Goal: Task Accomplishment & Management: Complete application form

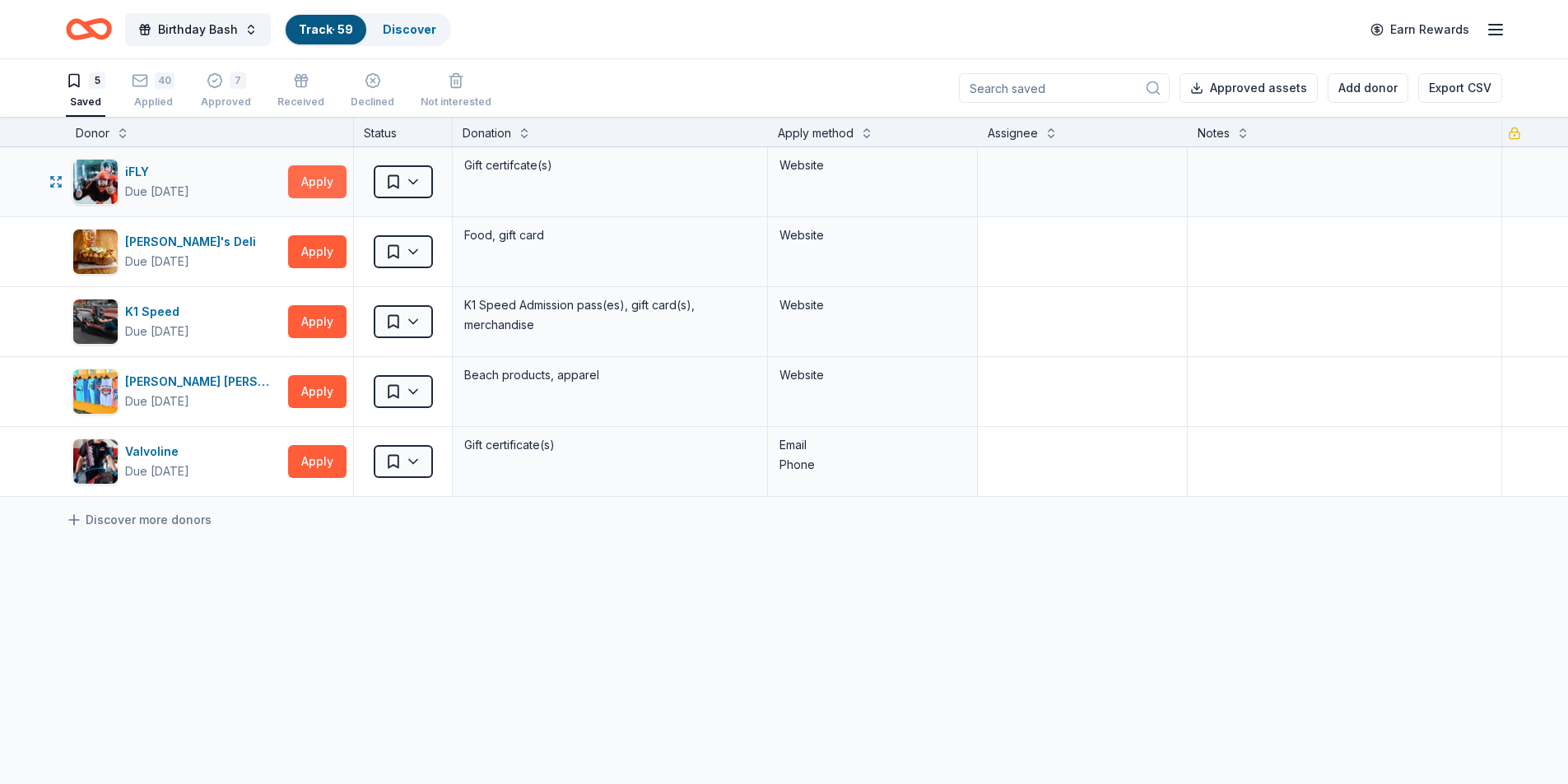
click at [322, 184] on button "Apply" at bounding box center [317, 182] width 59 height 33
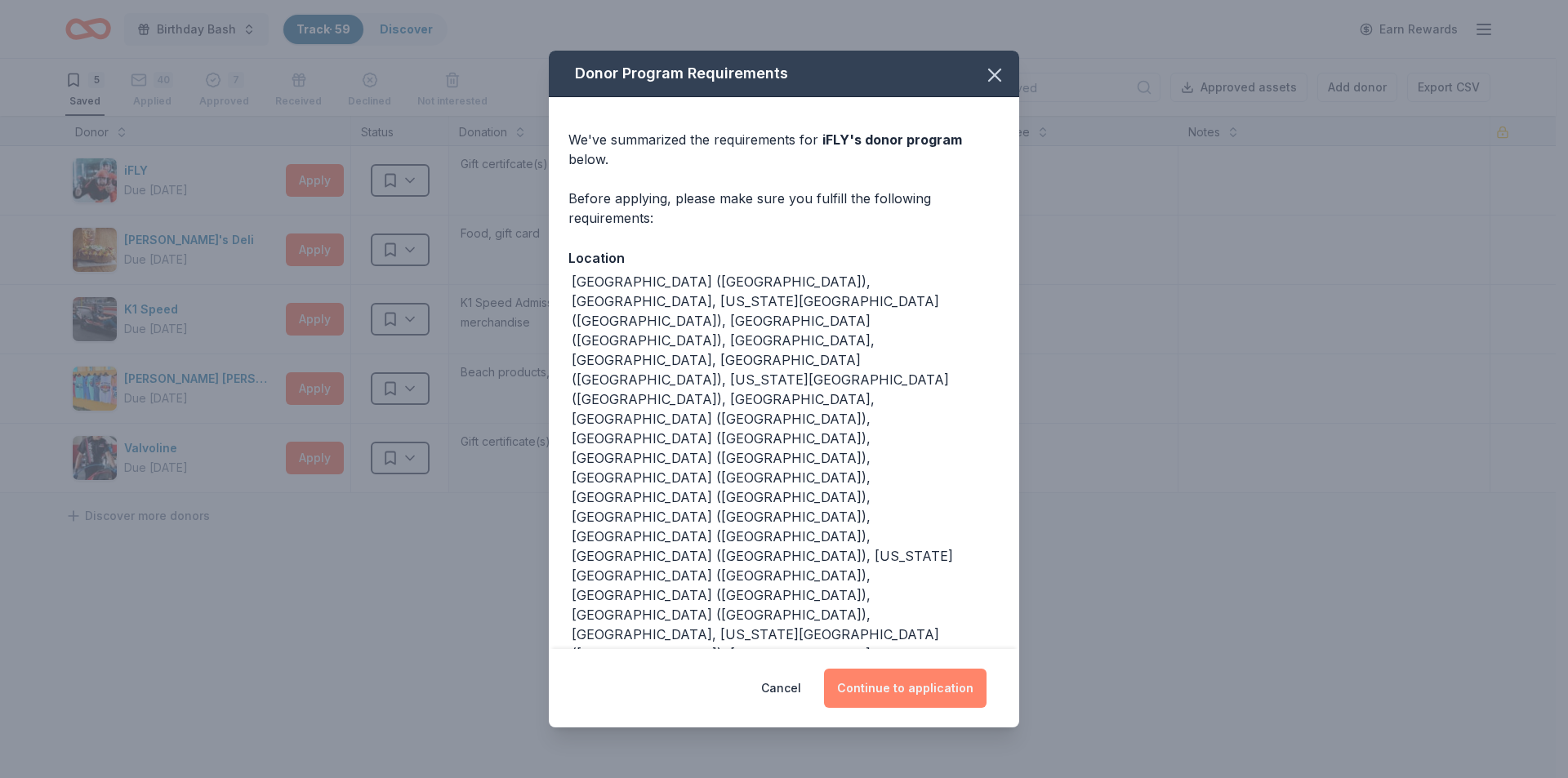
click at [943, 669] on button "Continue to application" at bounding box center [904, 688] width 162 height 39
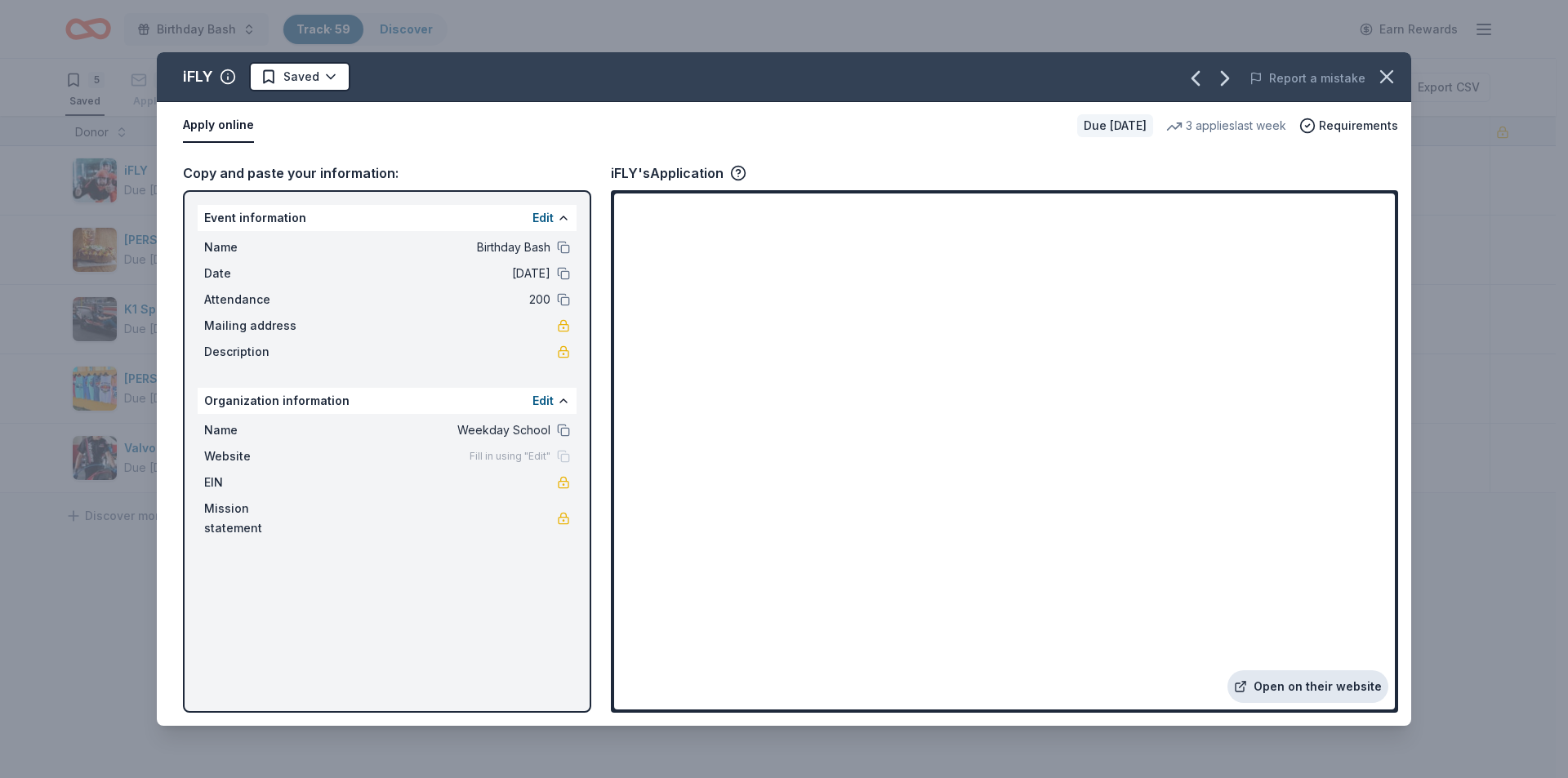
click at [1312, 686] on link "Open on their website" at bounding box center [1308, 687] width 161 height 32
click at [323, 71] on html "Birthday Bash Track · 59 Discover Earn Rewards 5 Saved 40 Applied 7 Approved Re…" at bounding box center [784, 389] width 1568 height 778
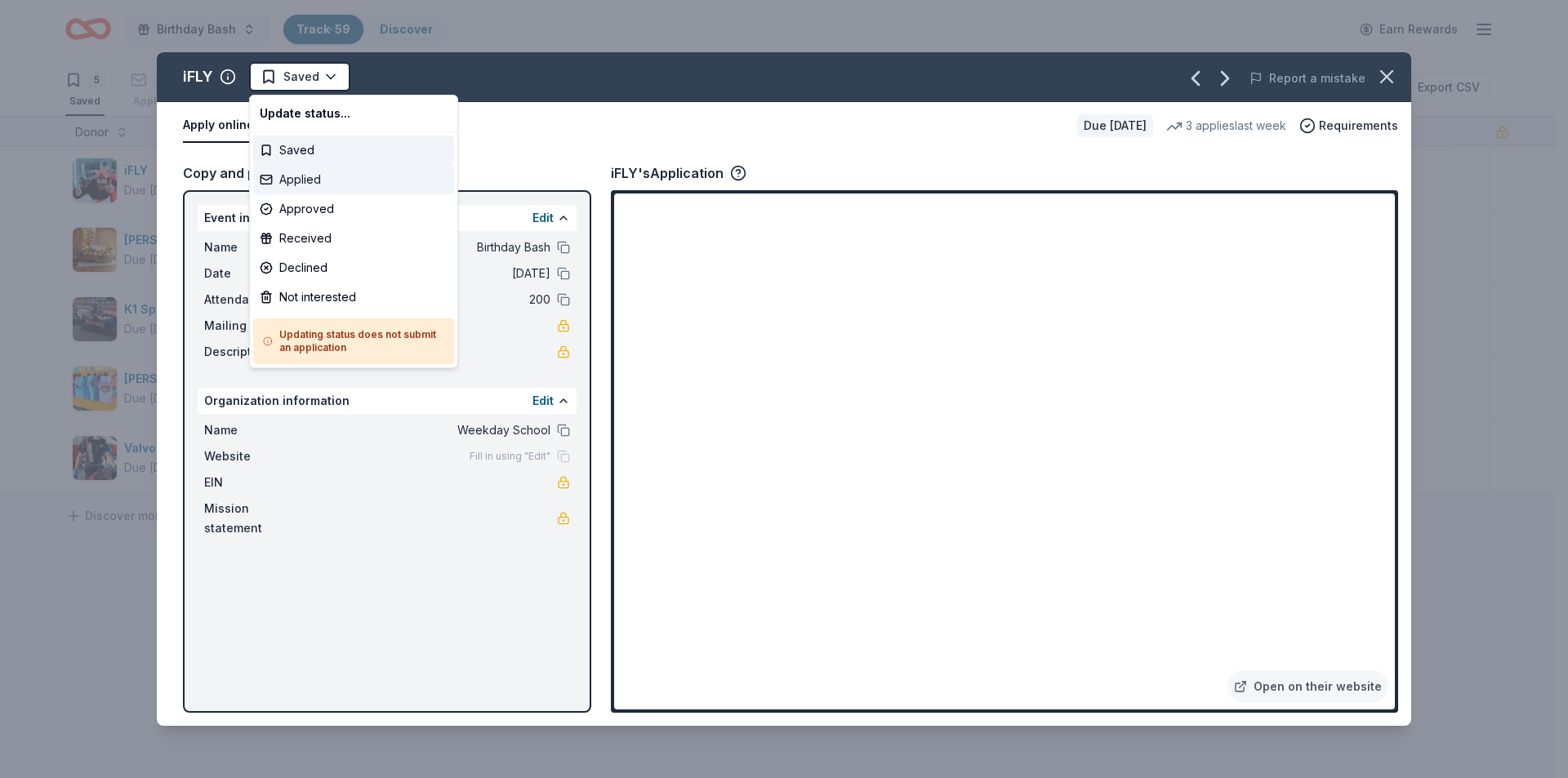
click at [311, 178] on div "Applied" at bounding box center [353, 179] width 201 height 30
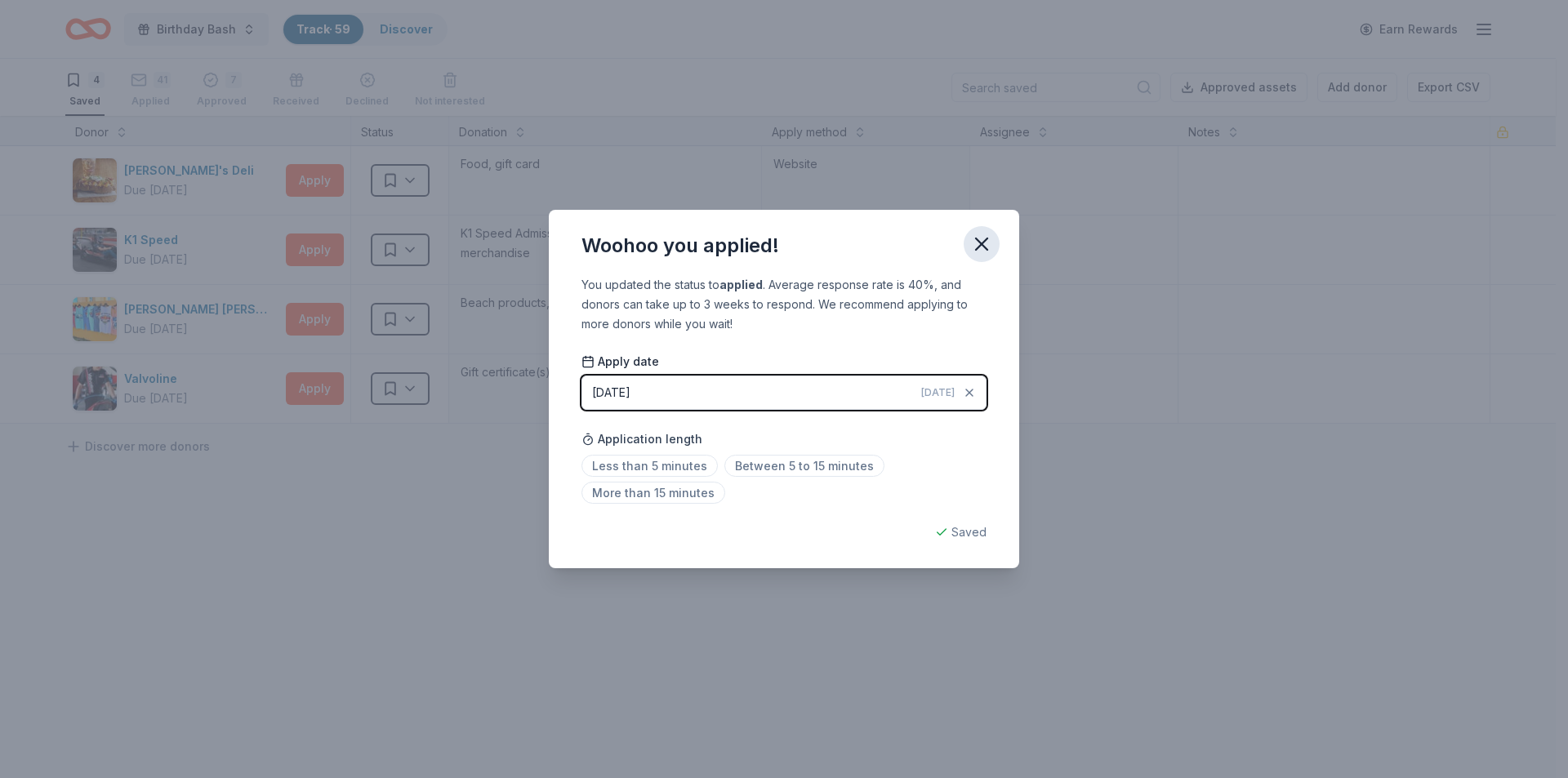
click at [989, 241] on icon "button" at bounding box center [982, 245] width 23 height 23
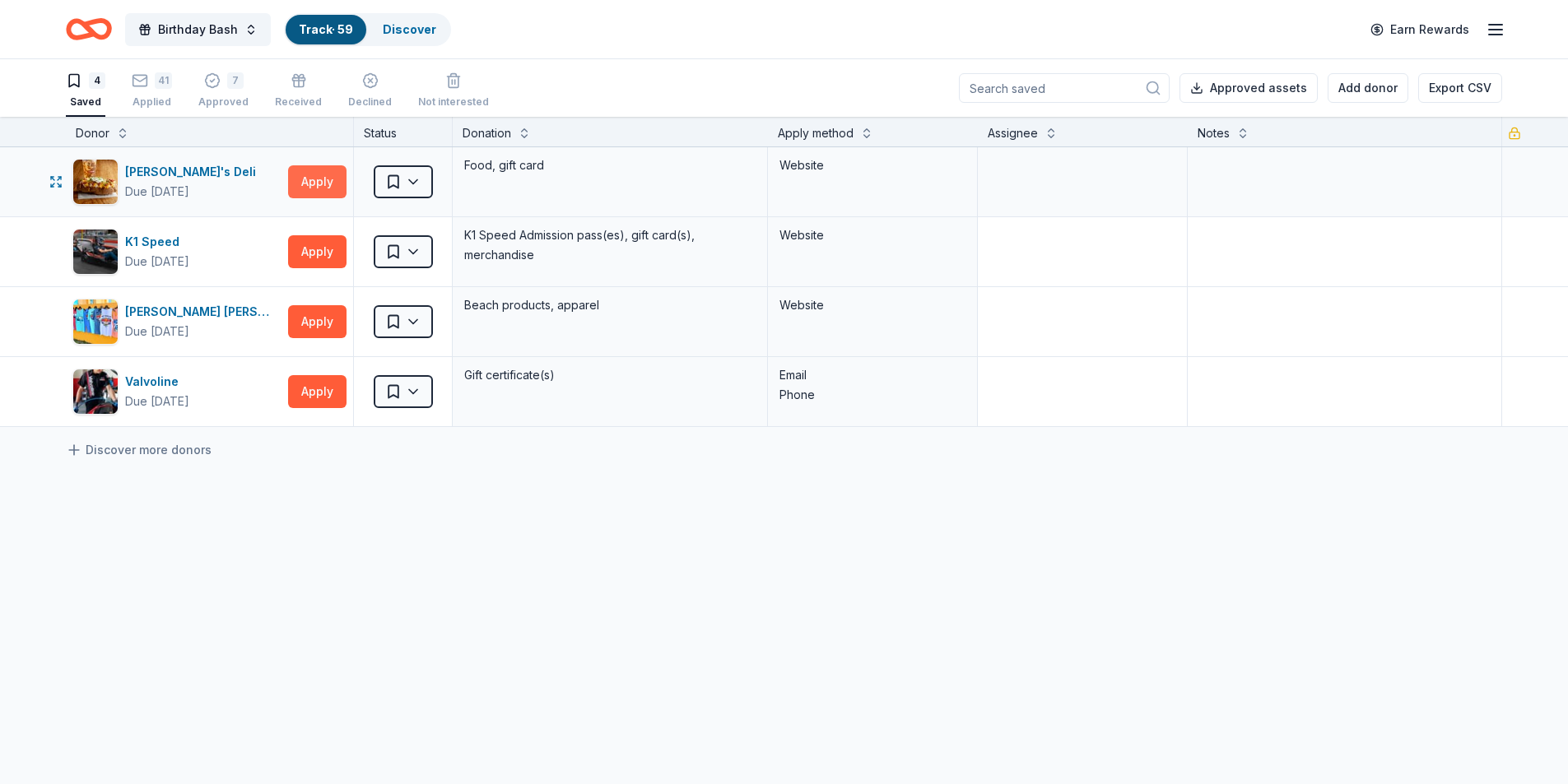
click at [314, 181] on button "Apply" at bounding box center [317, 182] width 59 height 33
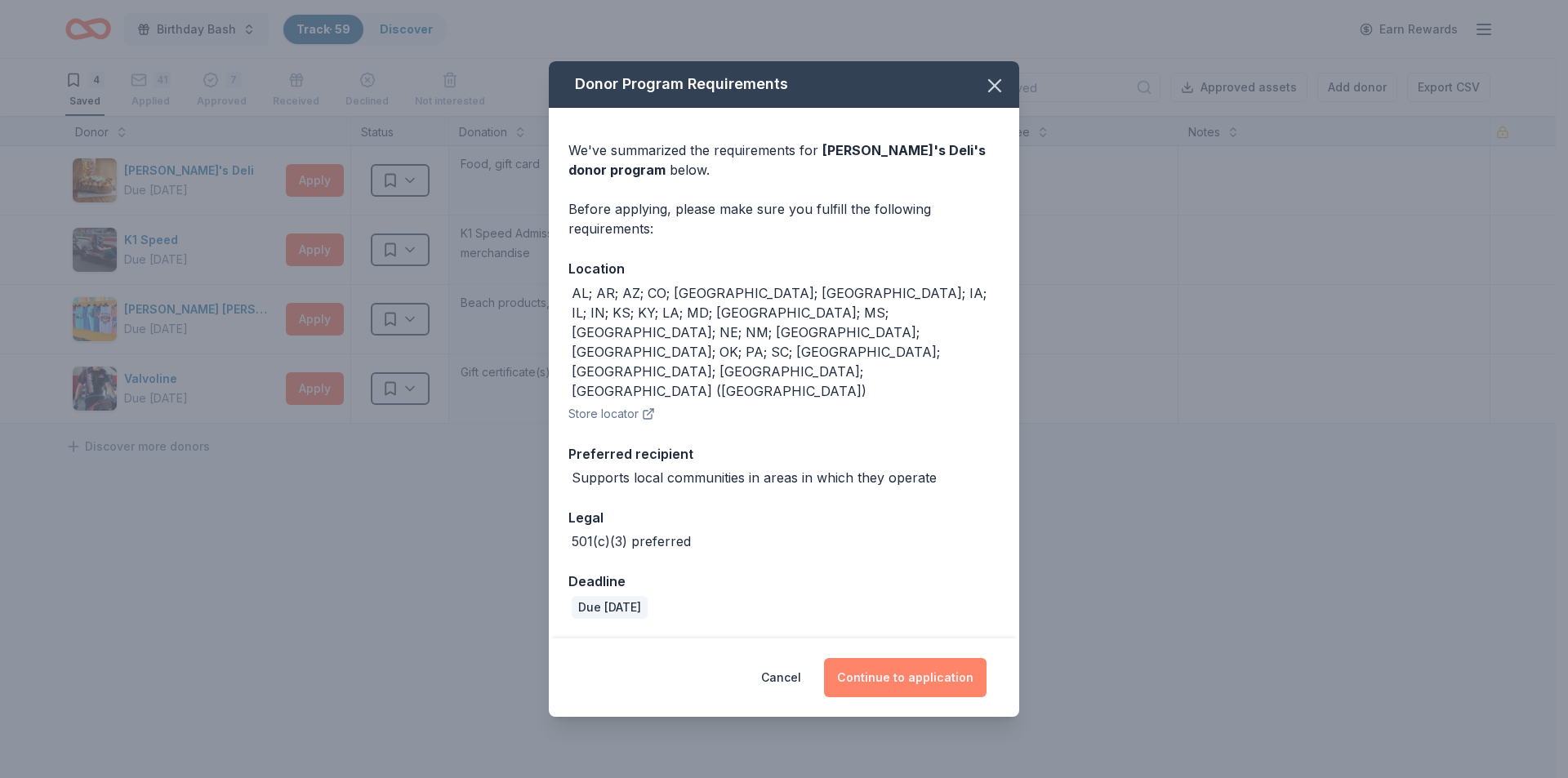
click at [918, 658] on button "Continue to application" at bounding box center [904, 678] width 162 height 39
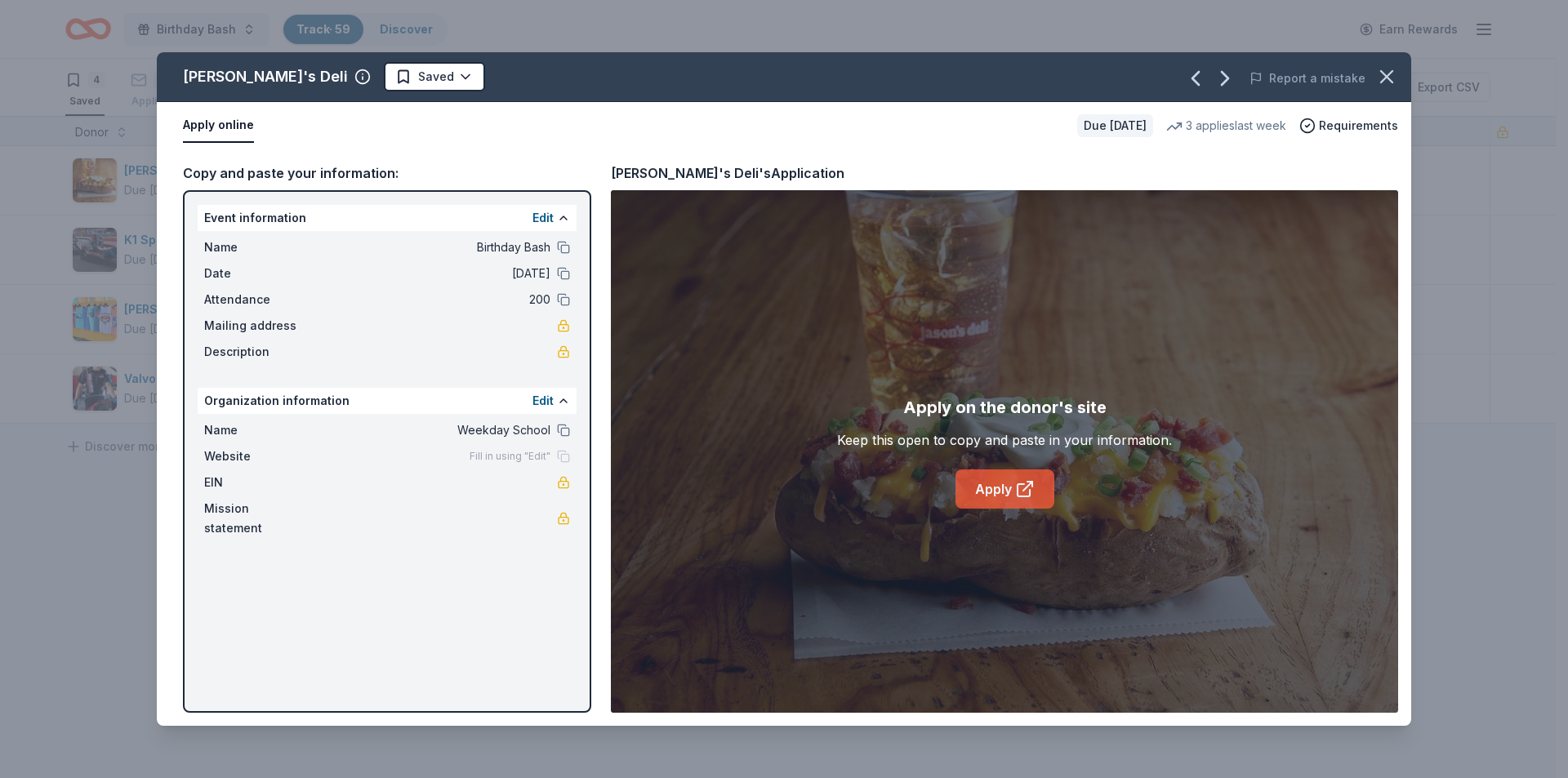
click at [1007, 494] on link "Apply" at bounding box center [1004, 489] width 99 height 39
click at [397, 88] on html "Birthday Bash Track · 59 Discover Earn Rewards 4 Saved 41 Applied 7 Approved Re…" at bounding box center [784, 389] width 1568 height 778
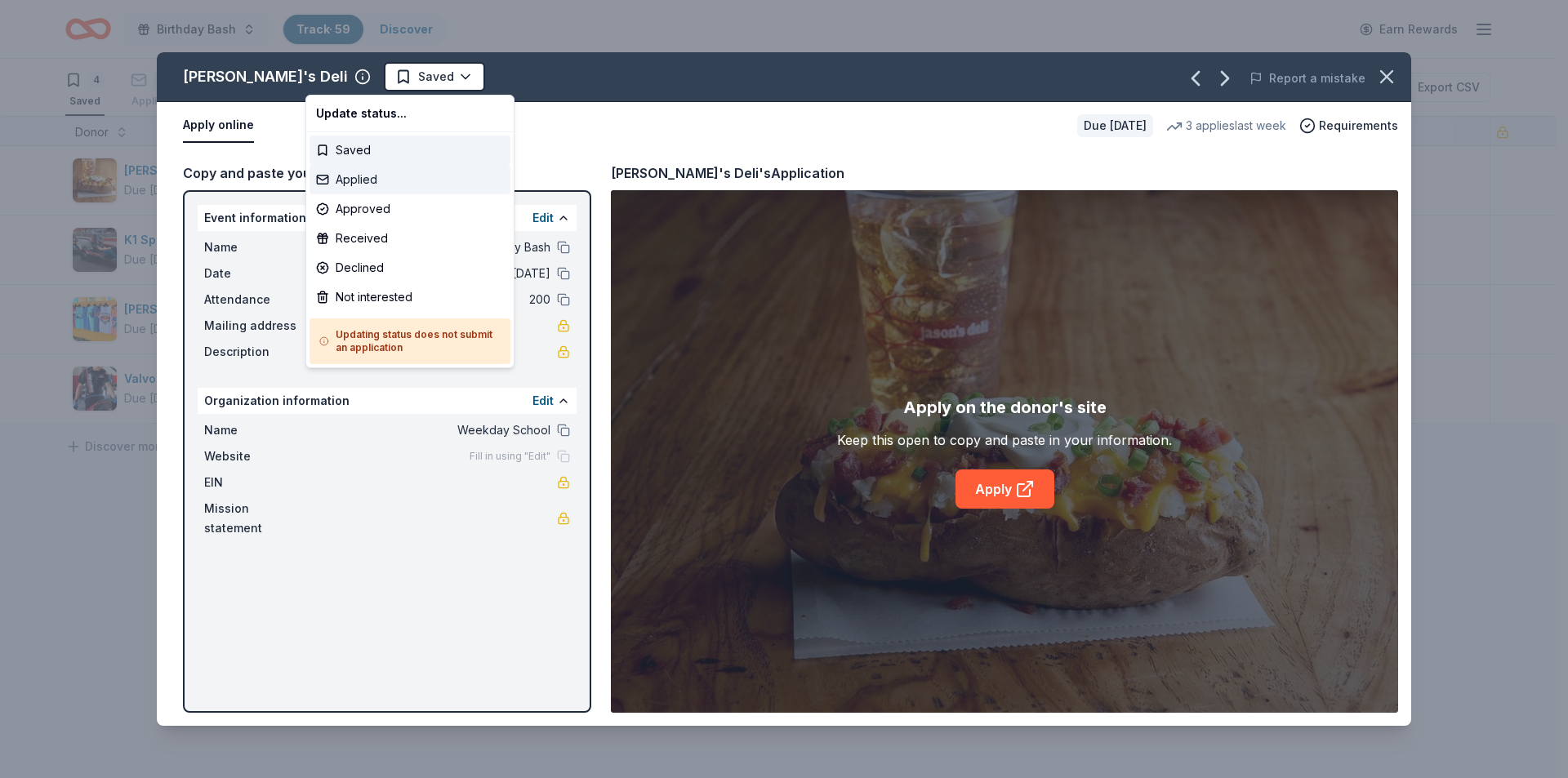
click at [389, 177] on div "Applied" at bounding box center [409, 179] width 201 height 30
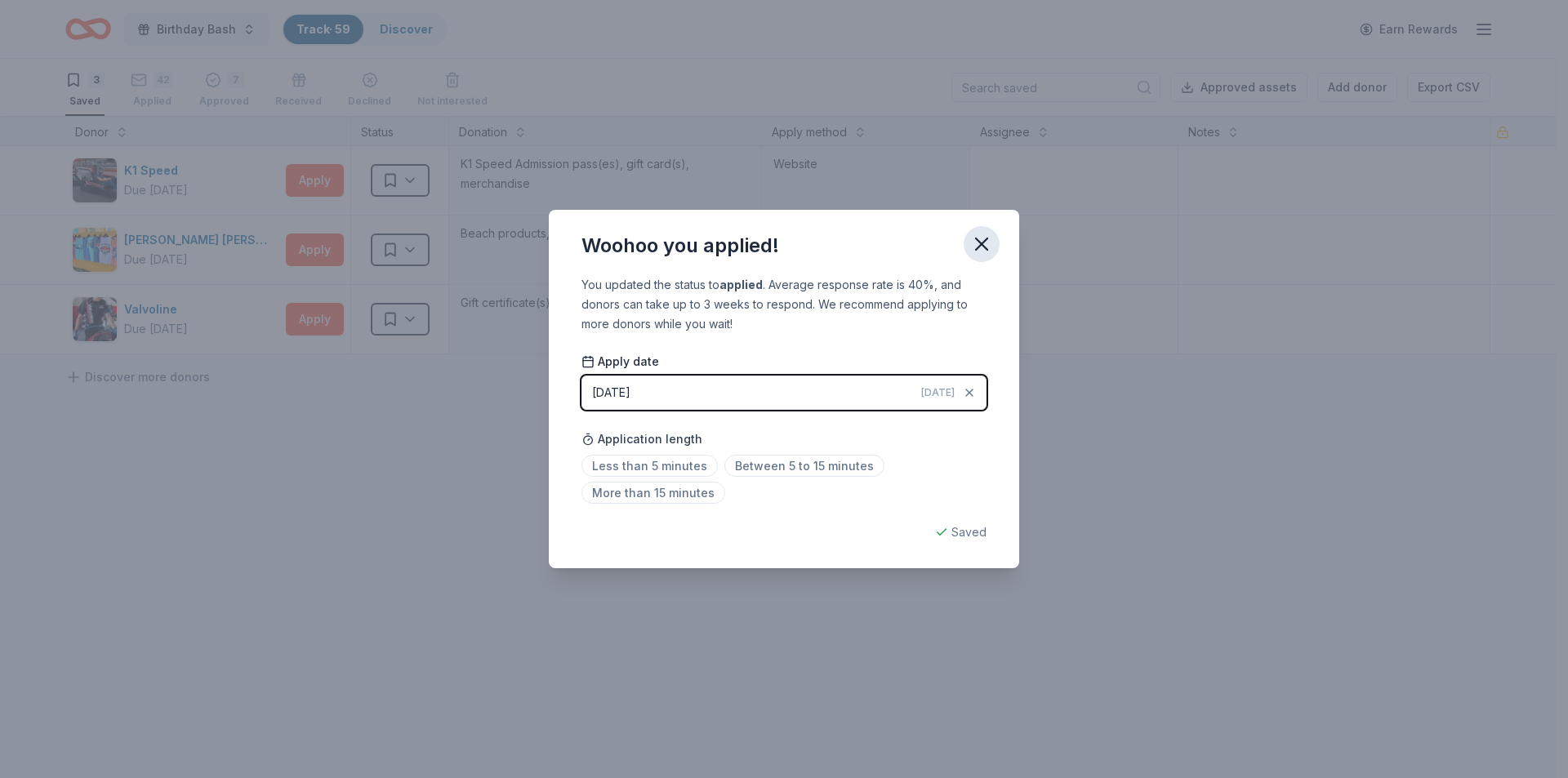
click at [982, 242] on icon "button" at bounding box center [981, 244] width 12 height 12
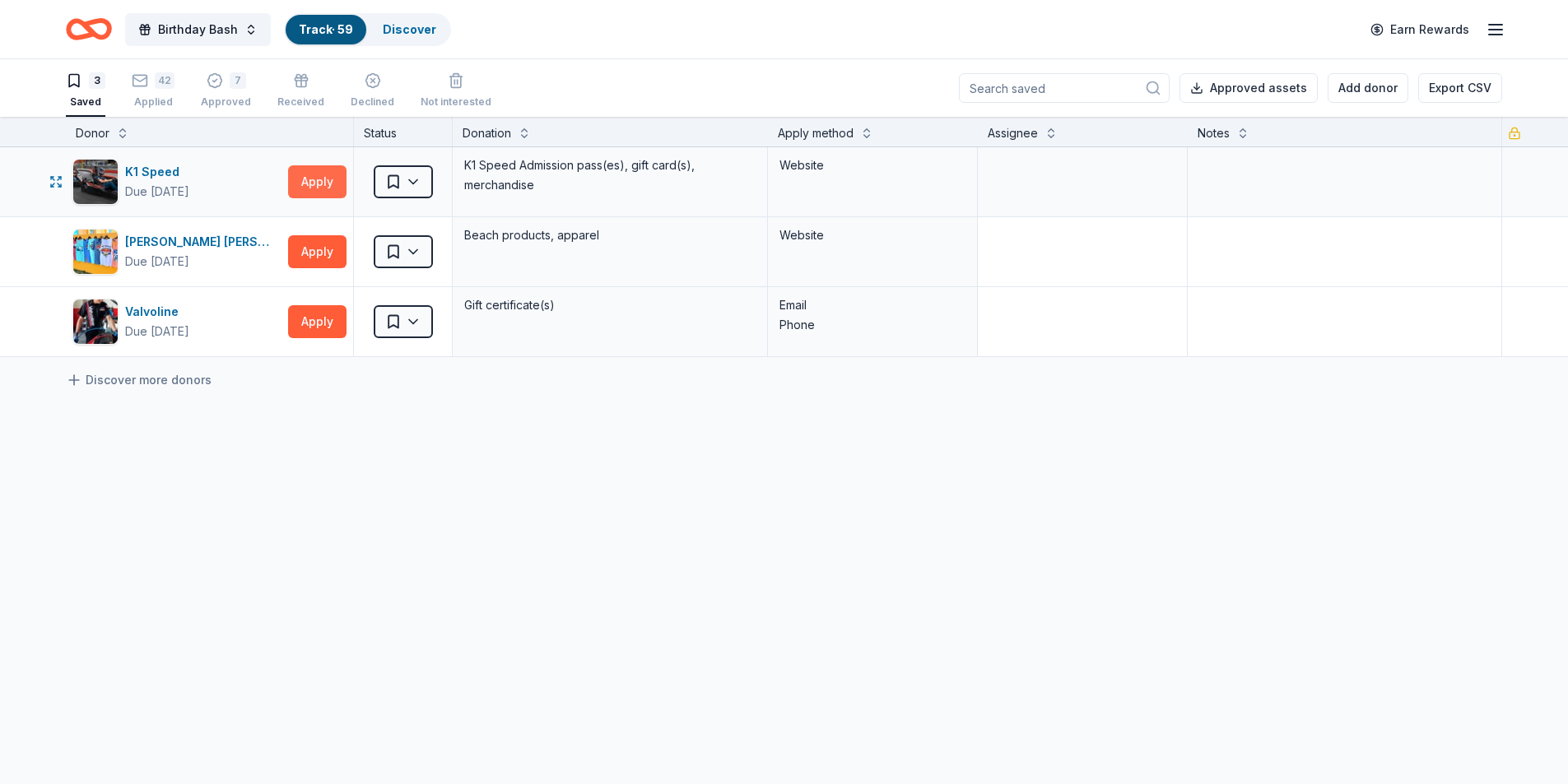
click at [312, 179] on button "Apply" at bounding box center [317, 182] width 59 height 33
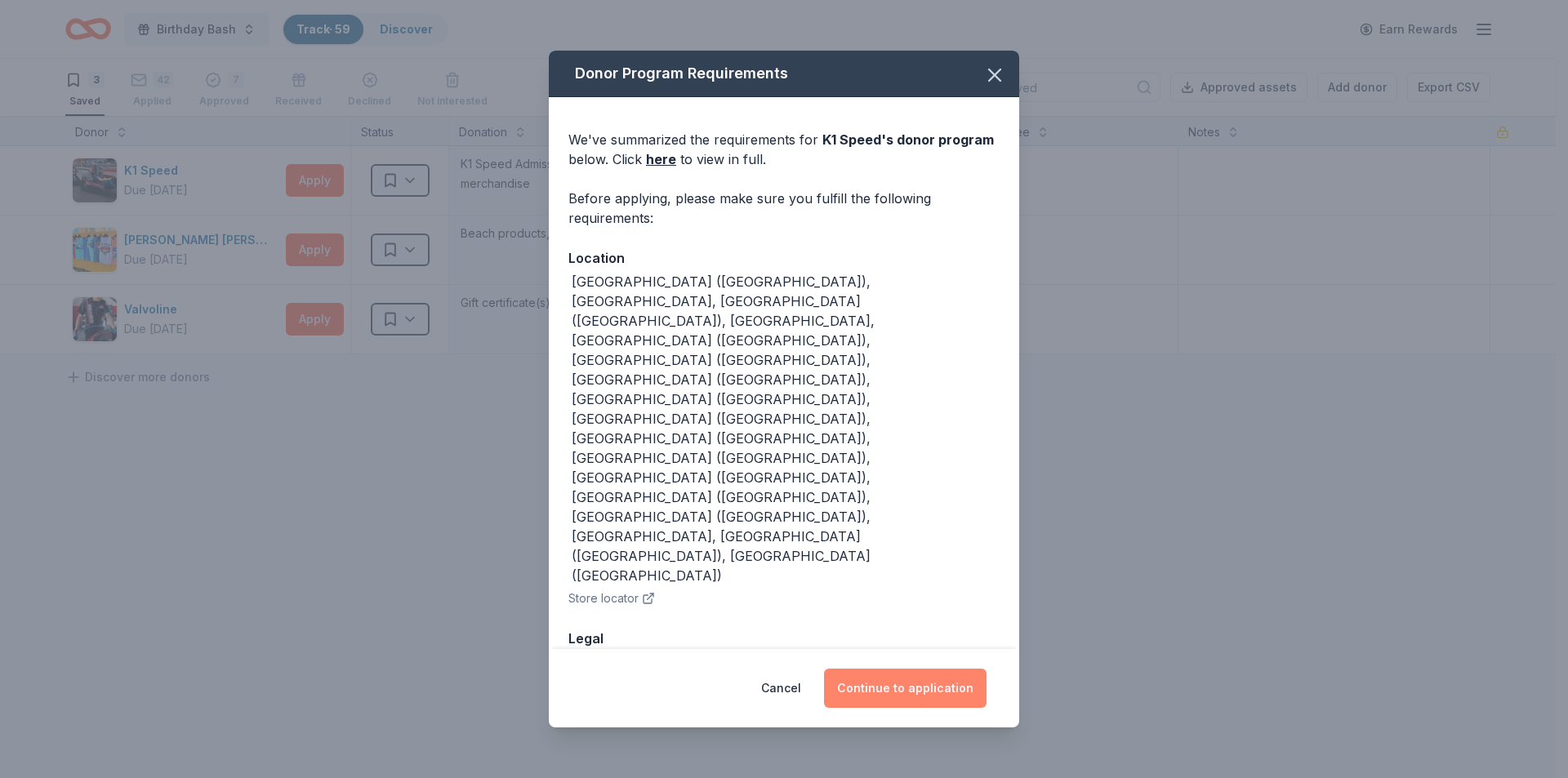
click at [910, 669] on button "Continue to application" at bounding box center [904, 688] width 162 height 39
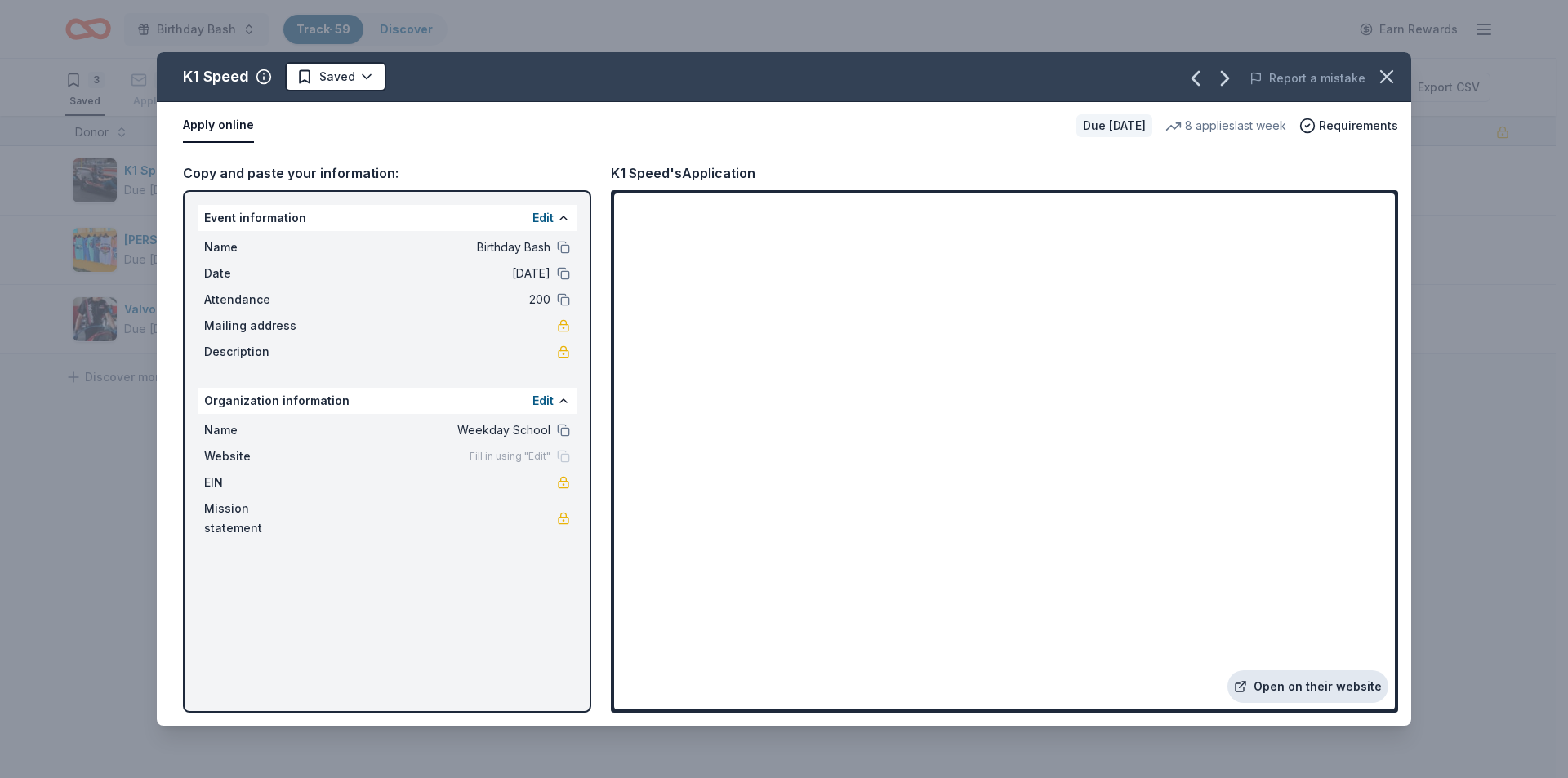
click at [1291, 690] on link "Open on their website" at bounding box center [1308, 687] width 161 height 32
click at [363, 67] on html "Birthday Bash Track · 59 Discover Earn Rewards 3 Saved 42 Applied 7 Approved Re…" at bounding box center [784, 389] width 1568 height 778
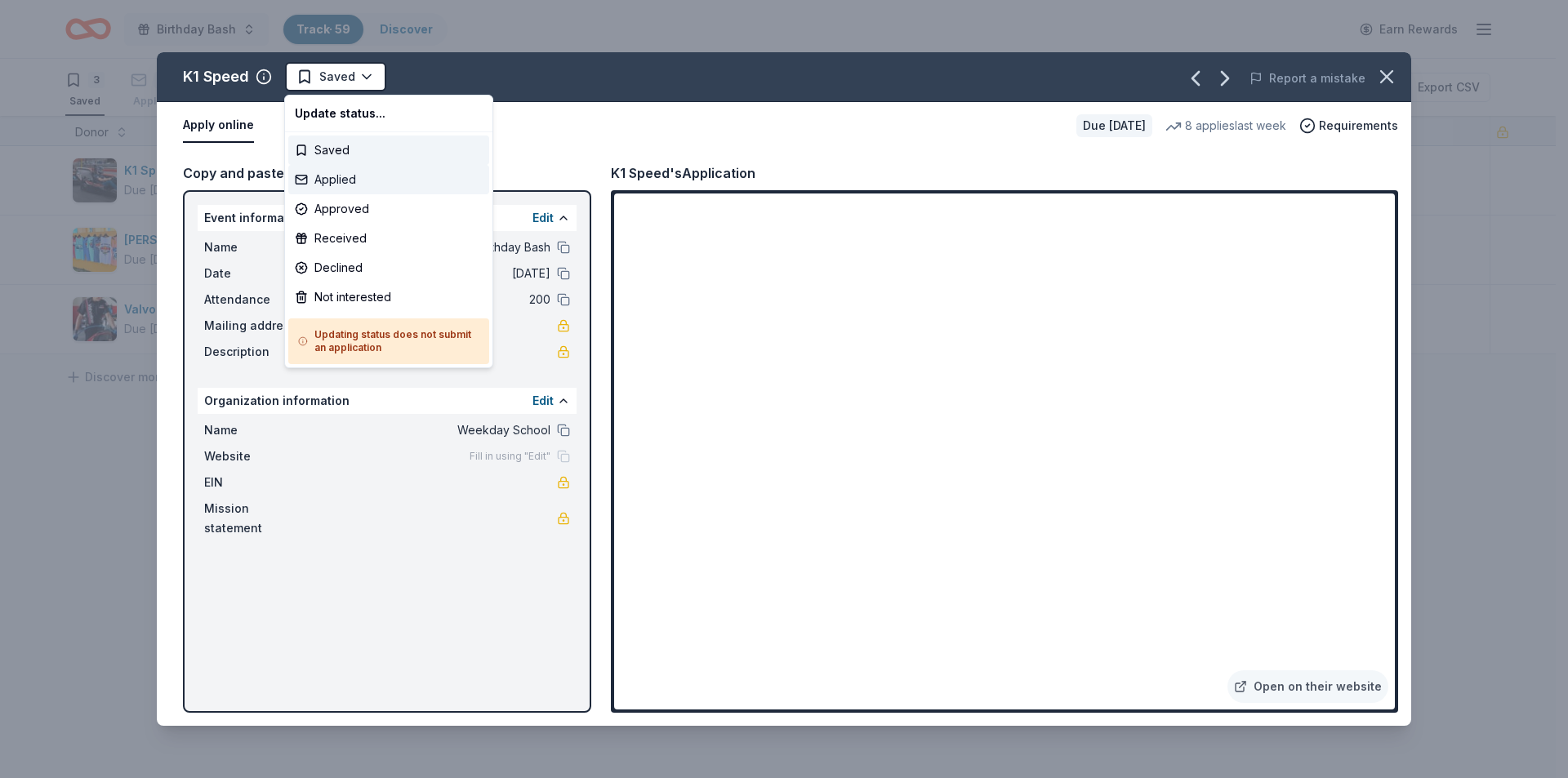
click at [343, 180] on div "Applied" at bounding box center [389, 179] width 201 height 30
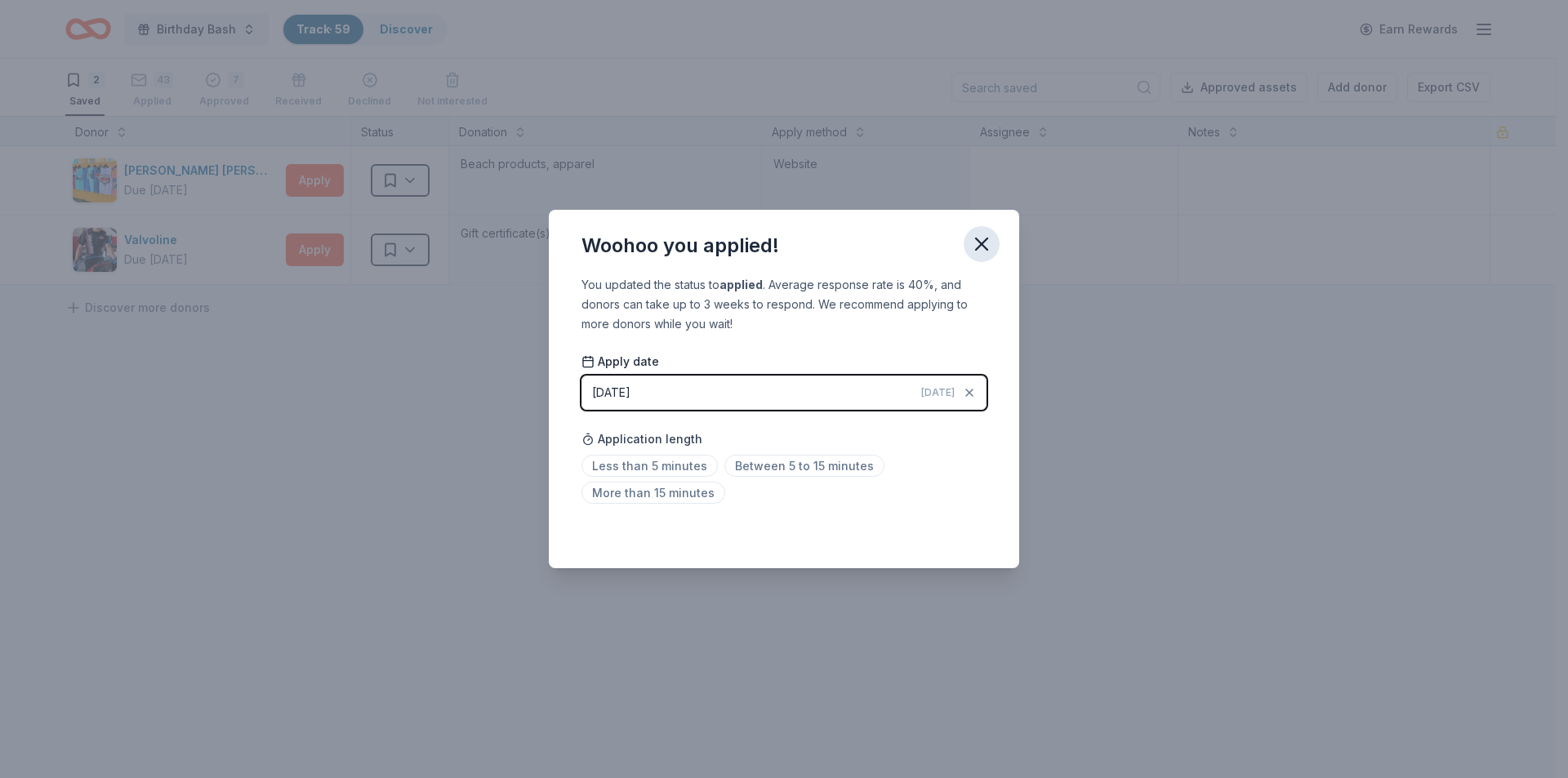
click at [995, 231] on button "button" at bounding box center [981, 244] width 36 height 36
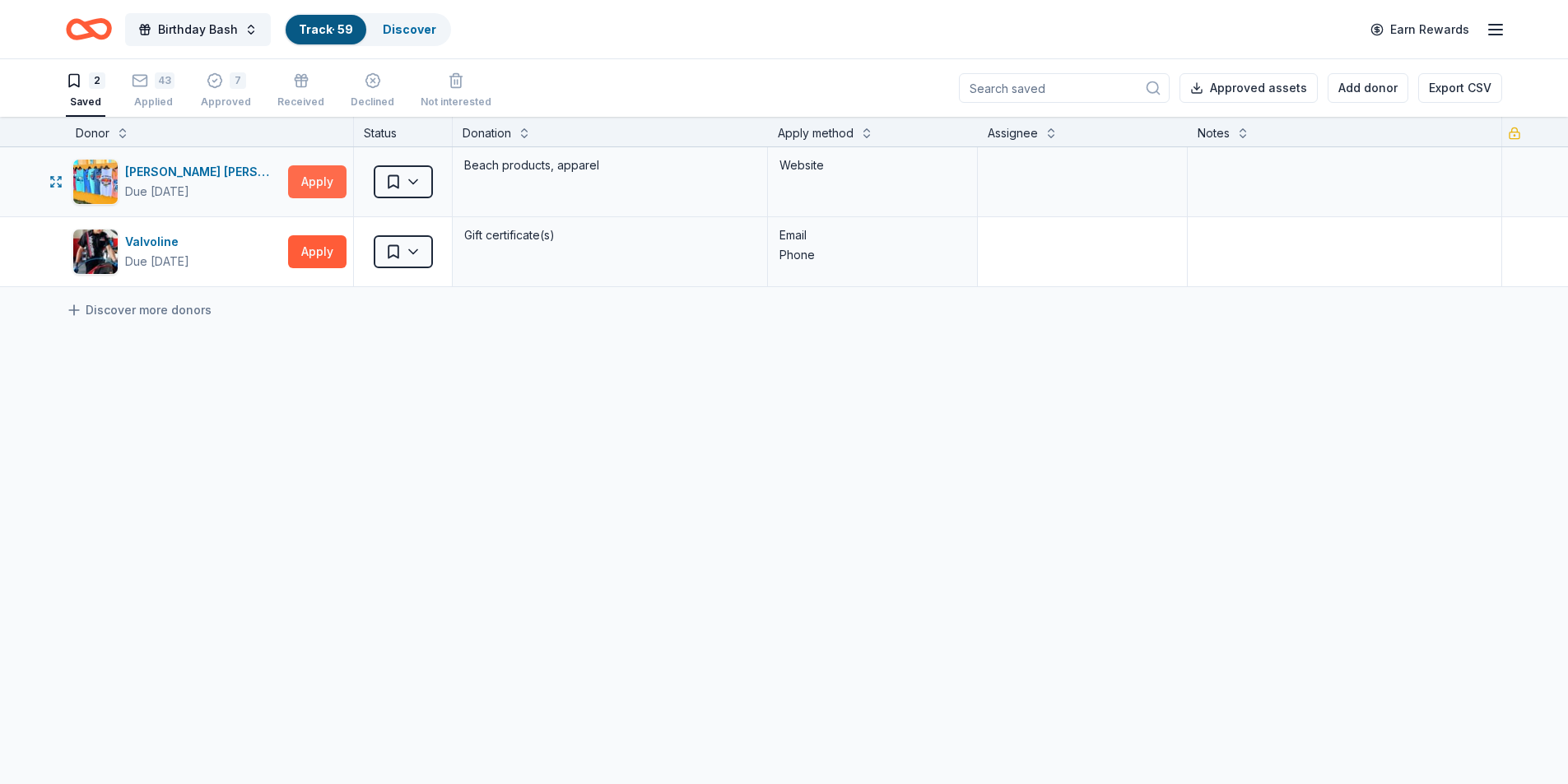
click at [321, 185] on button "Apply" at bounding box center [317, 182] width 59 height 33
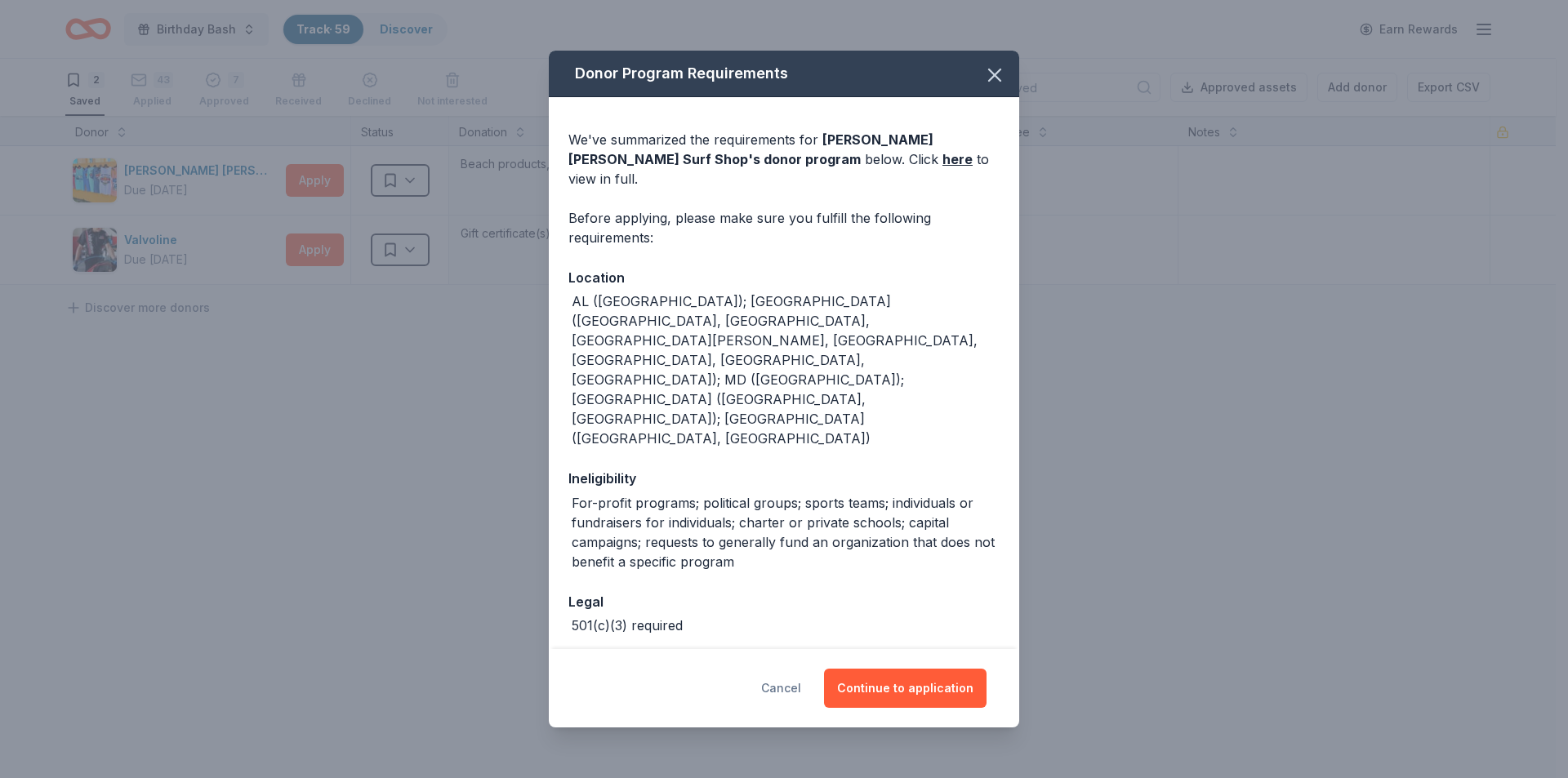
drag, startPoint x: 800, startPoint y: 670, endPoint x: 788, endPoint y: 670, distance: 12.0
click at [798, 670] on button "Cancel" at bounding box center [780, 688] width 40 height 39
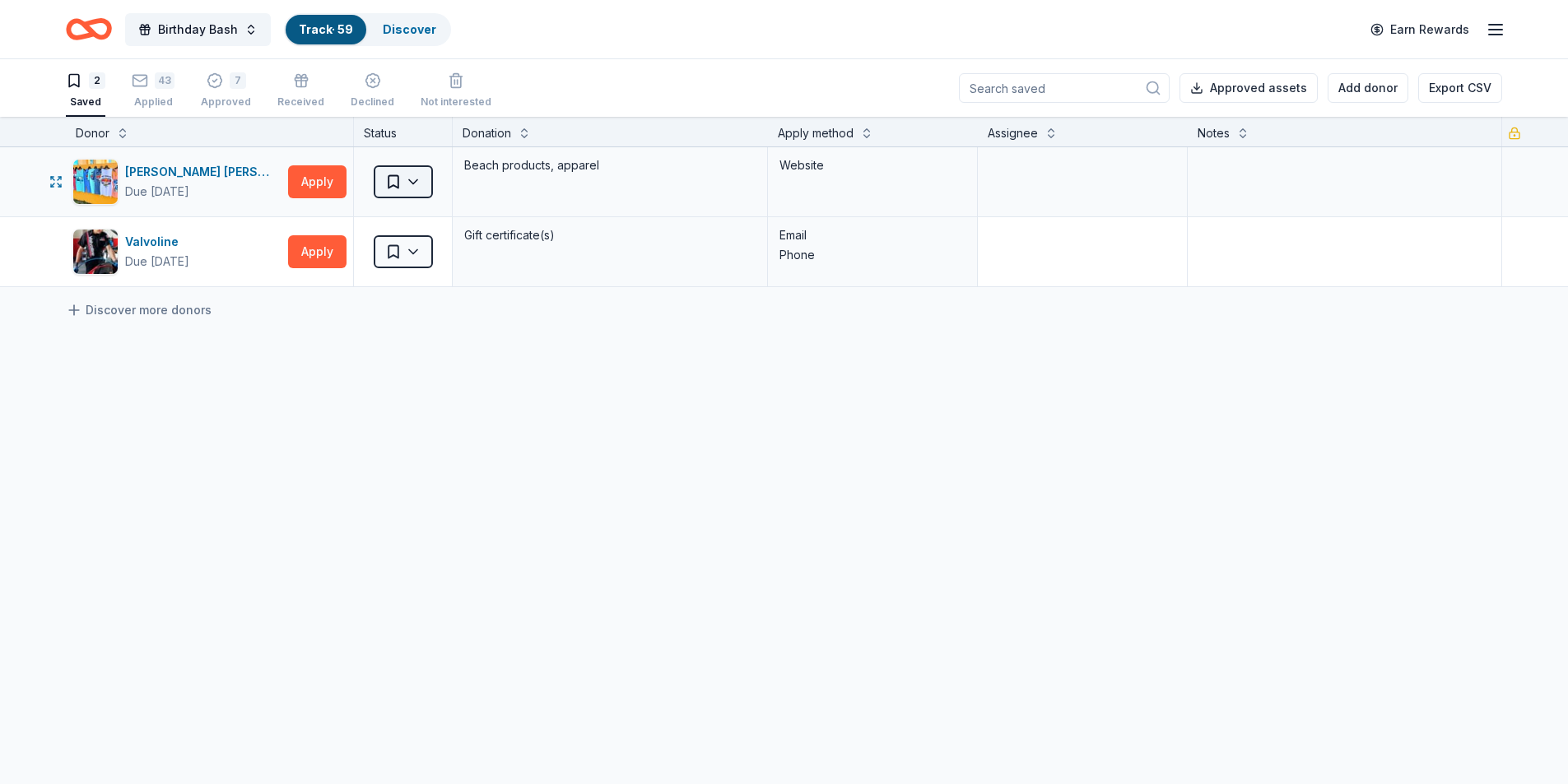
click at [418, 185] on html "Birthday Bash Track · 59 Discover Earn Rewards 2 Saved 43 Applied 7 Approved Re…" at bounding box center [784, 392] width 1568 height 784
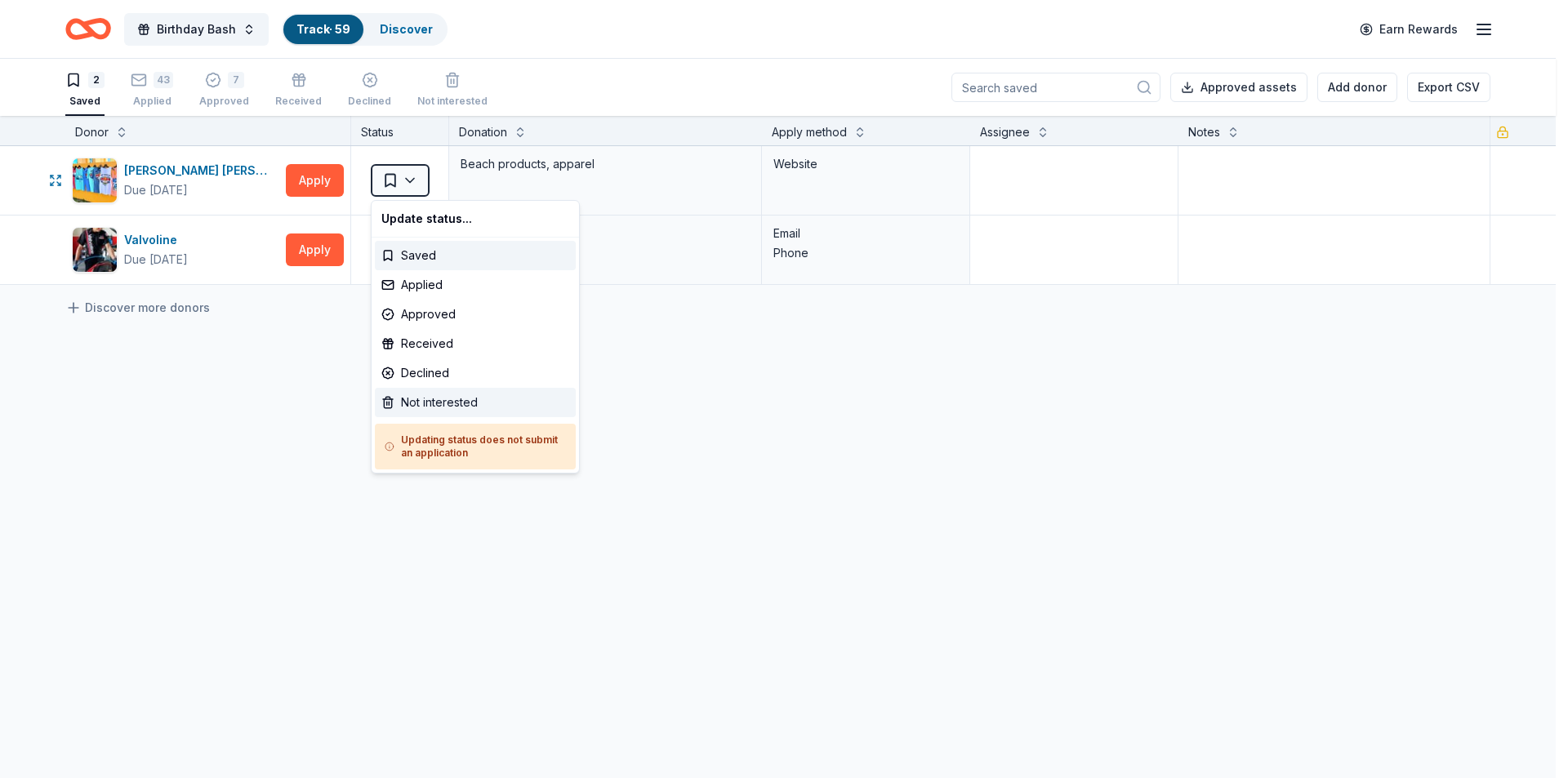
click at [460, 402] on div "Not interested" at bounding box center [475, 402] width 201 height 30
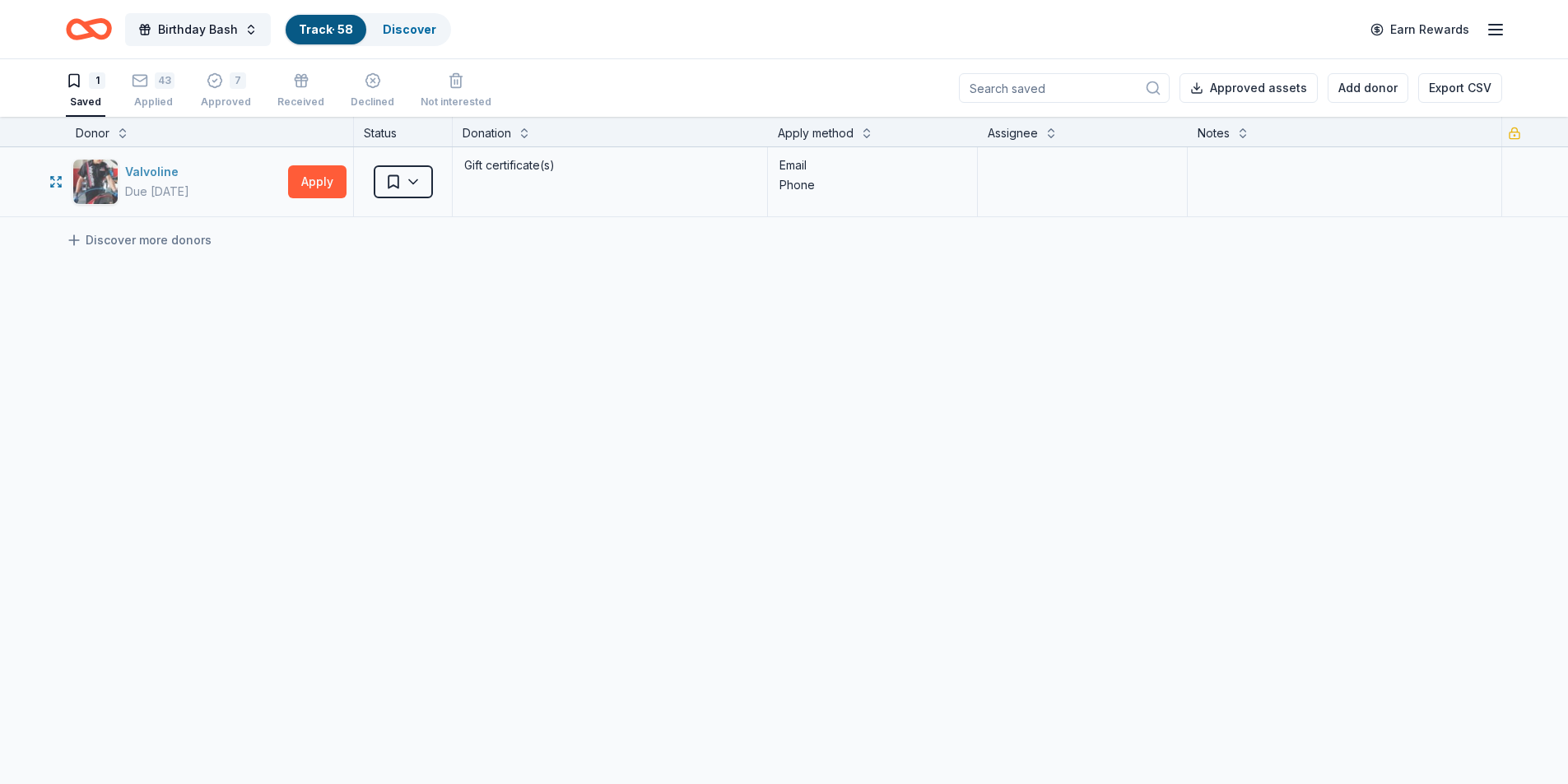
click at [161, 173] on div "Valvoline" at bounding box center [157, 173] width 64 height 20
click at [317, 181] on button "Apply" at bounding box center [317, 182] width 59 height 33
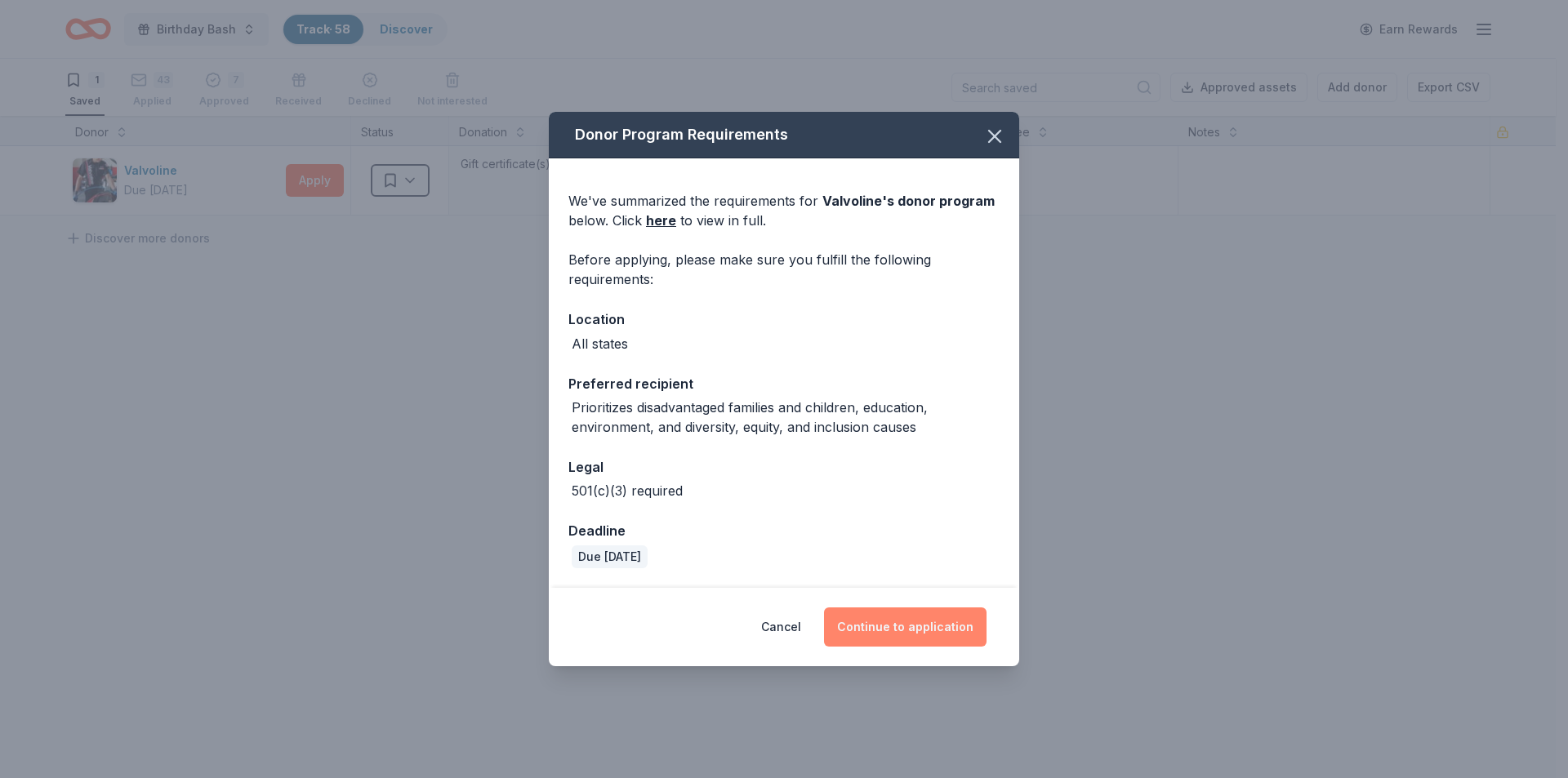
click at [887, 638] on button "Continue to application" at bounding box center [904, 627] width 162 height 39
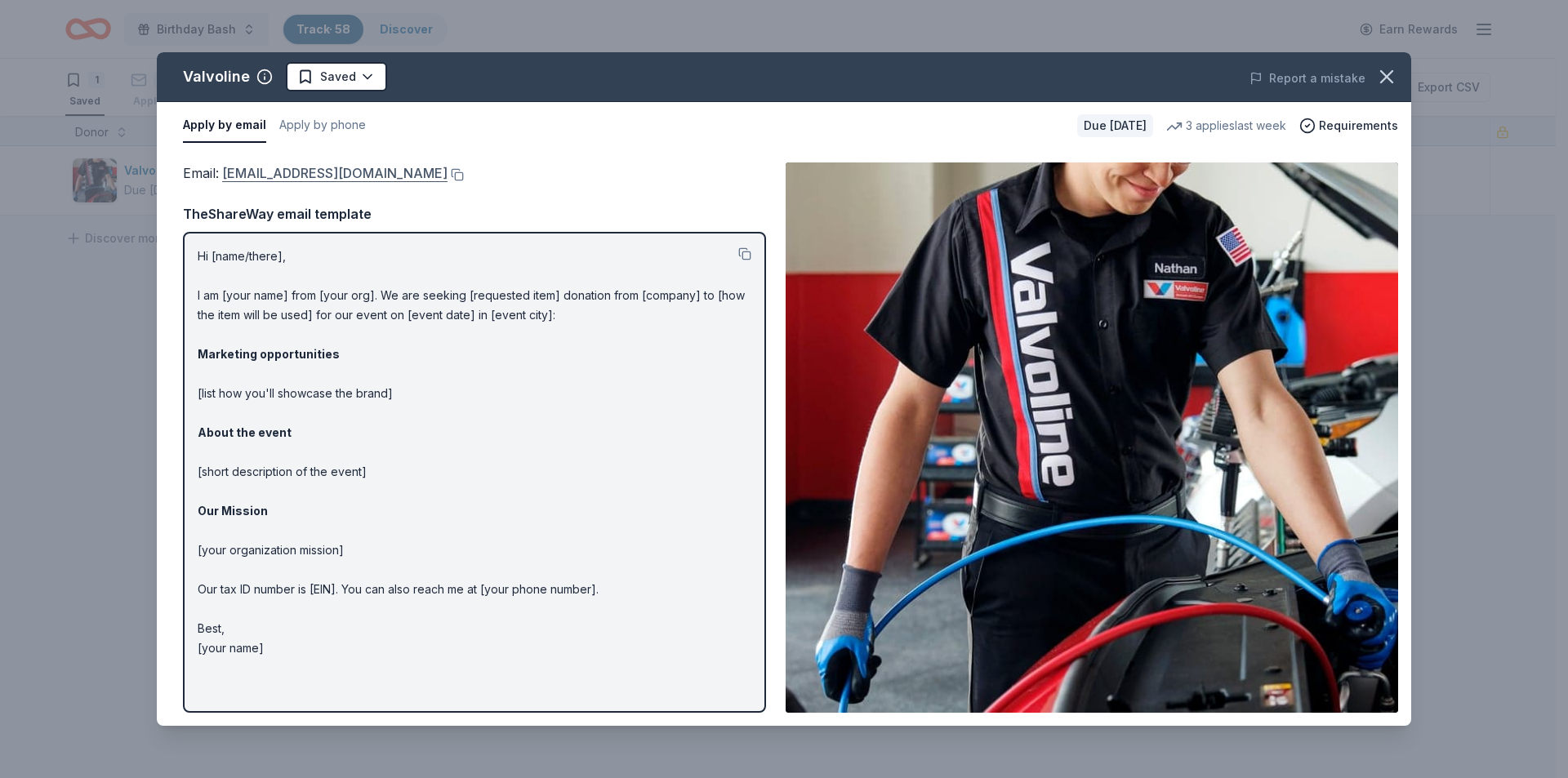
drag, startPoint x: 218, startPoint y: 173, endPoint x: 336, endPoint y: 169, distance: 118.1
click at [335, 169] on span "Email : contributions@valvoline.com" at bounding box center [314, 173] width 264 height 16
click at [447, 179] on button at bounding box center [455, 175] width 16 height 13
click at [341, 69] on html "Birthday Bash Track · 58 Discover Earn Rewards 1 Saved 43 Applied 7 Approved Re…" at bounding box center [784, 389] width 1568 height 778
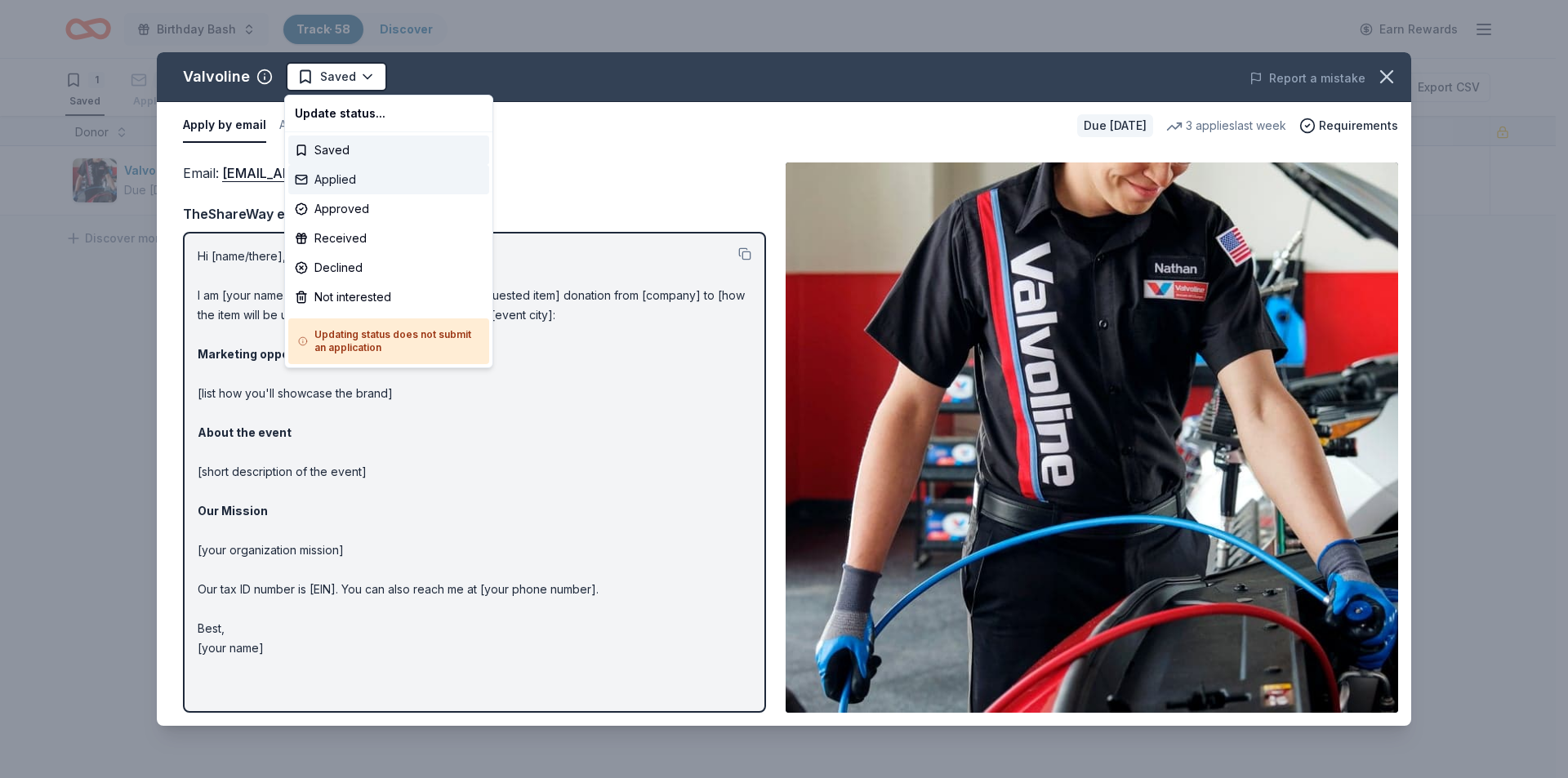
click at [342, 183] on div "Applied" at bounding box center [389, 179] width 201 height 30
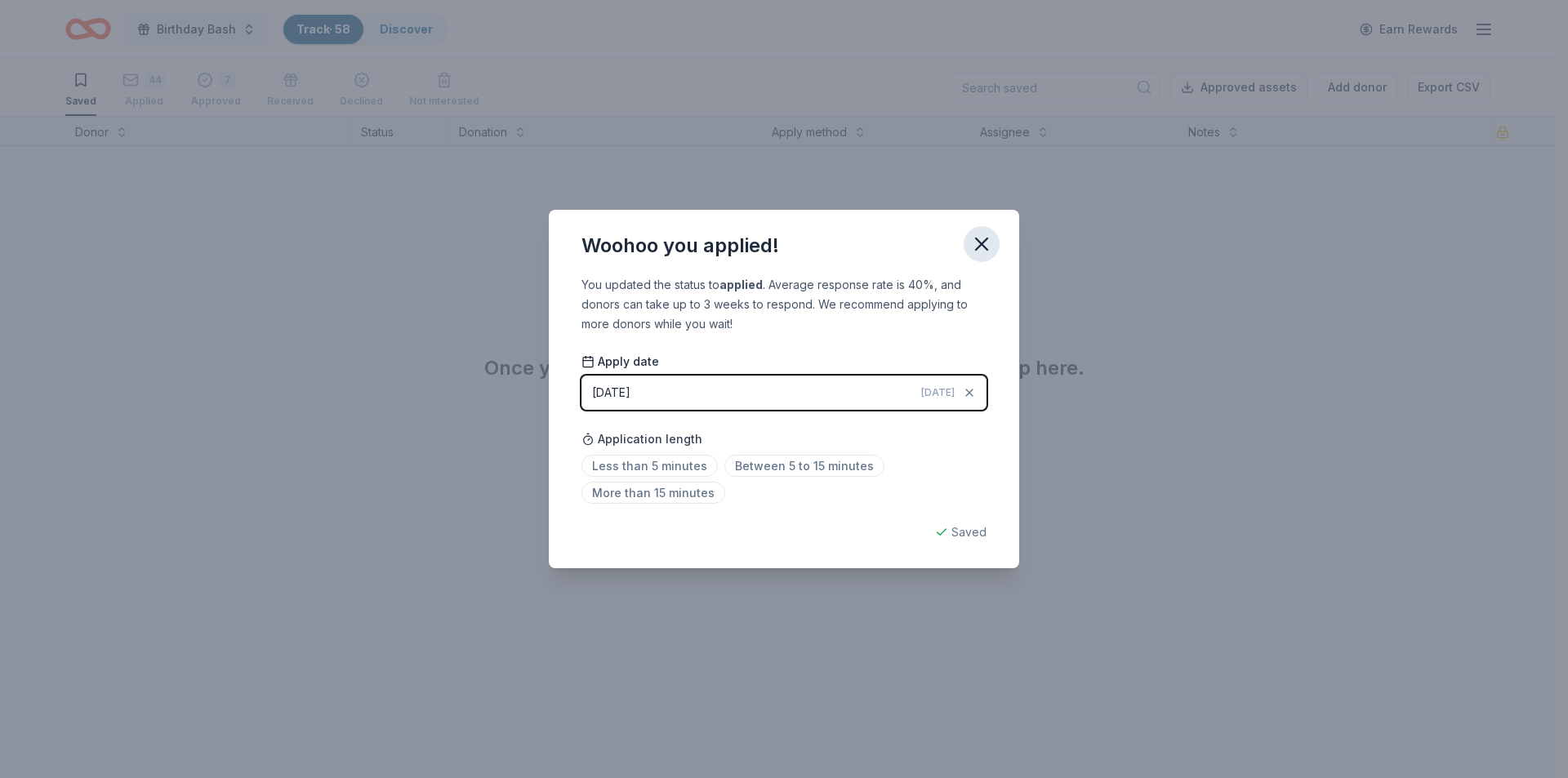
click at [980, 236] on icon "button" at bounding box center [982, 245] width 23 height 23
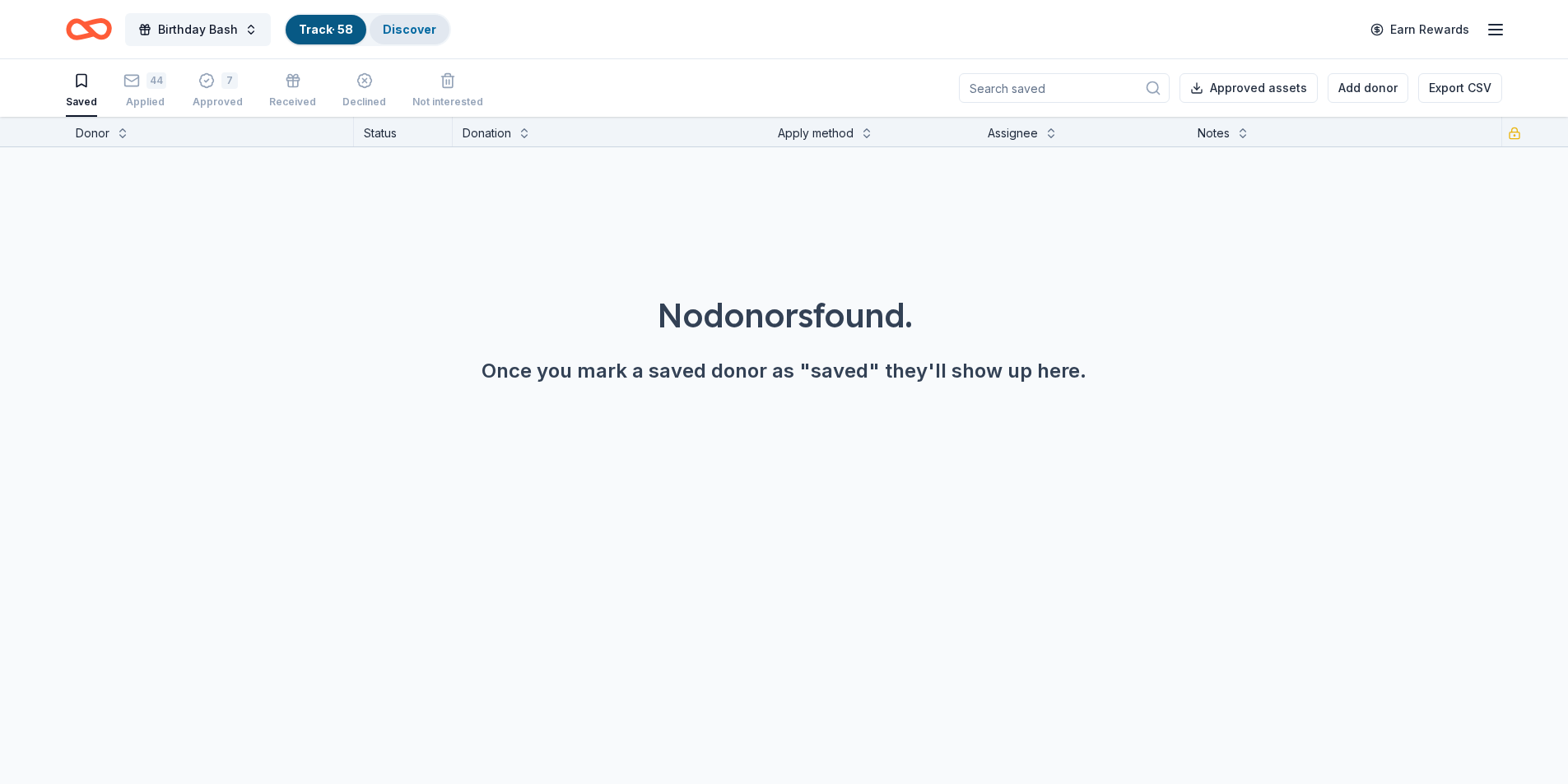
click at [411, 28] on link "Discover" at bounding box center [409, 29] width 53 height 14
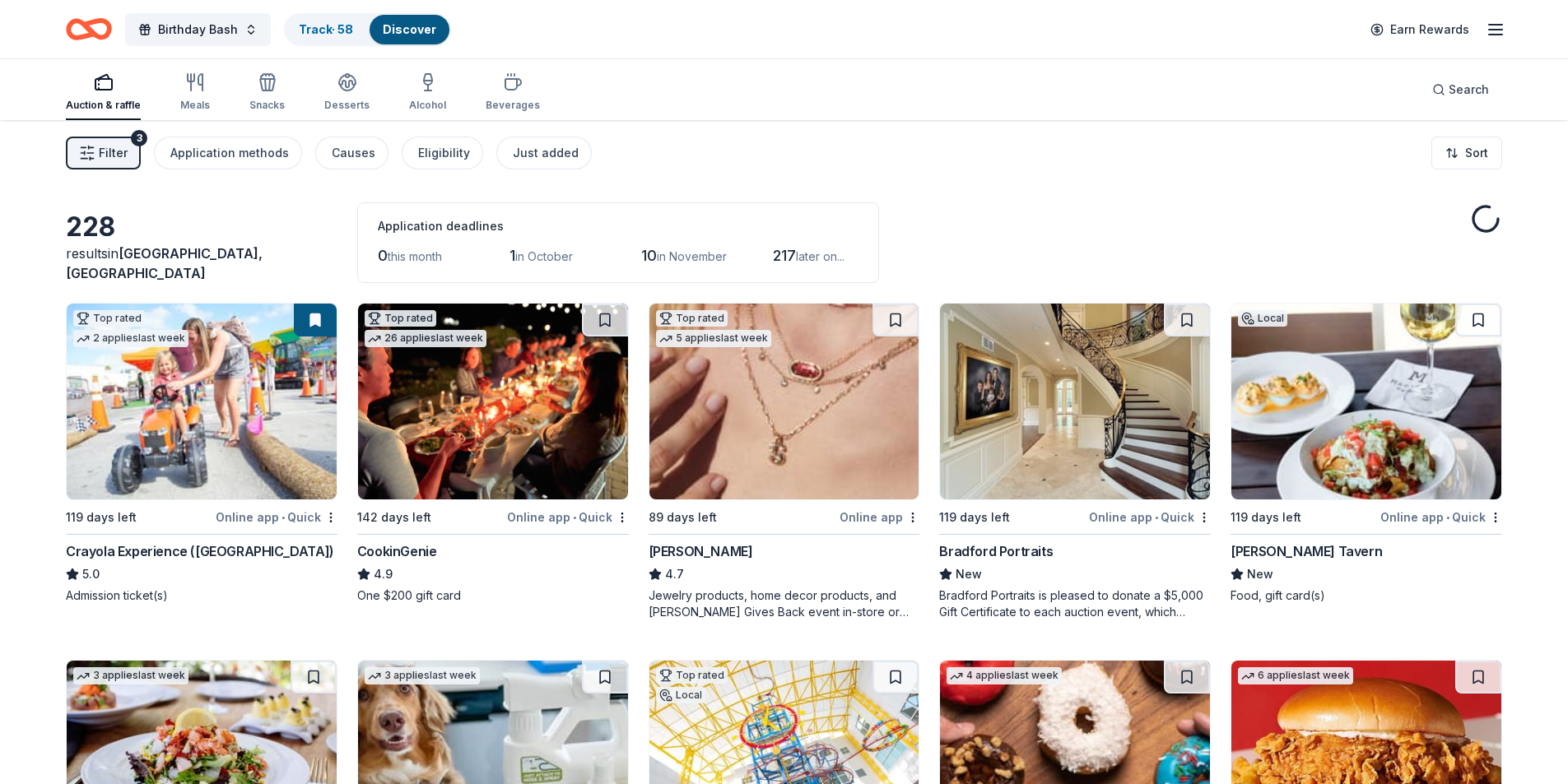
click at [111, 146] on span "Filter" at bounding box center [113, 154] width 29 height 20
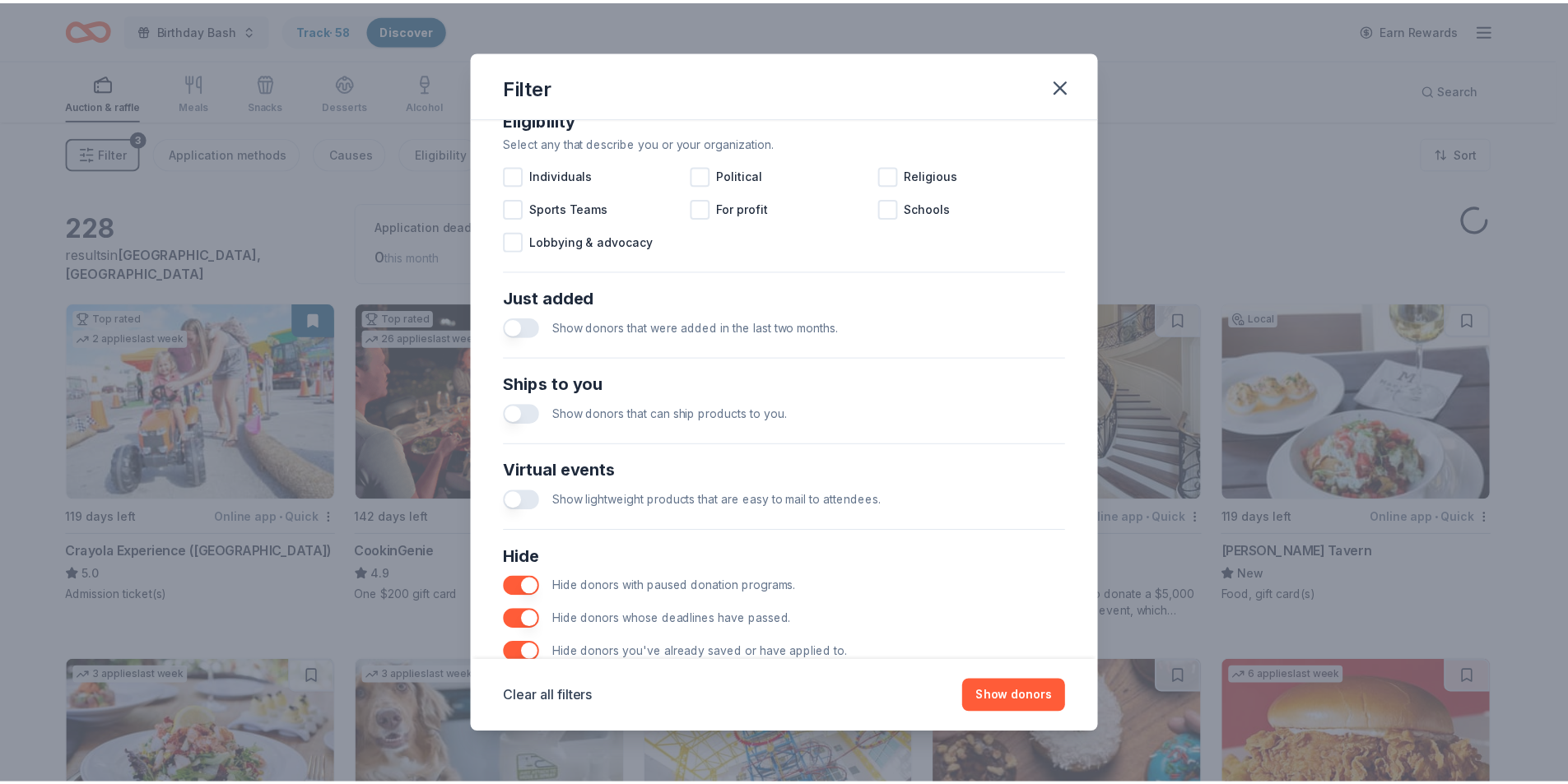
scroll to position [542, 0]
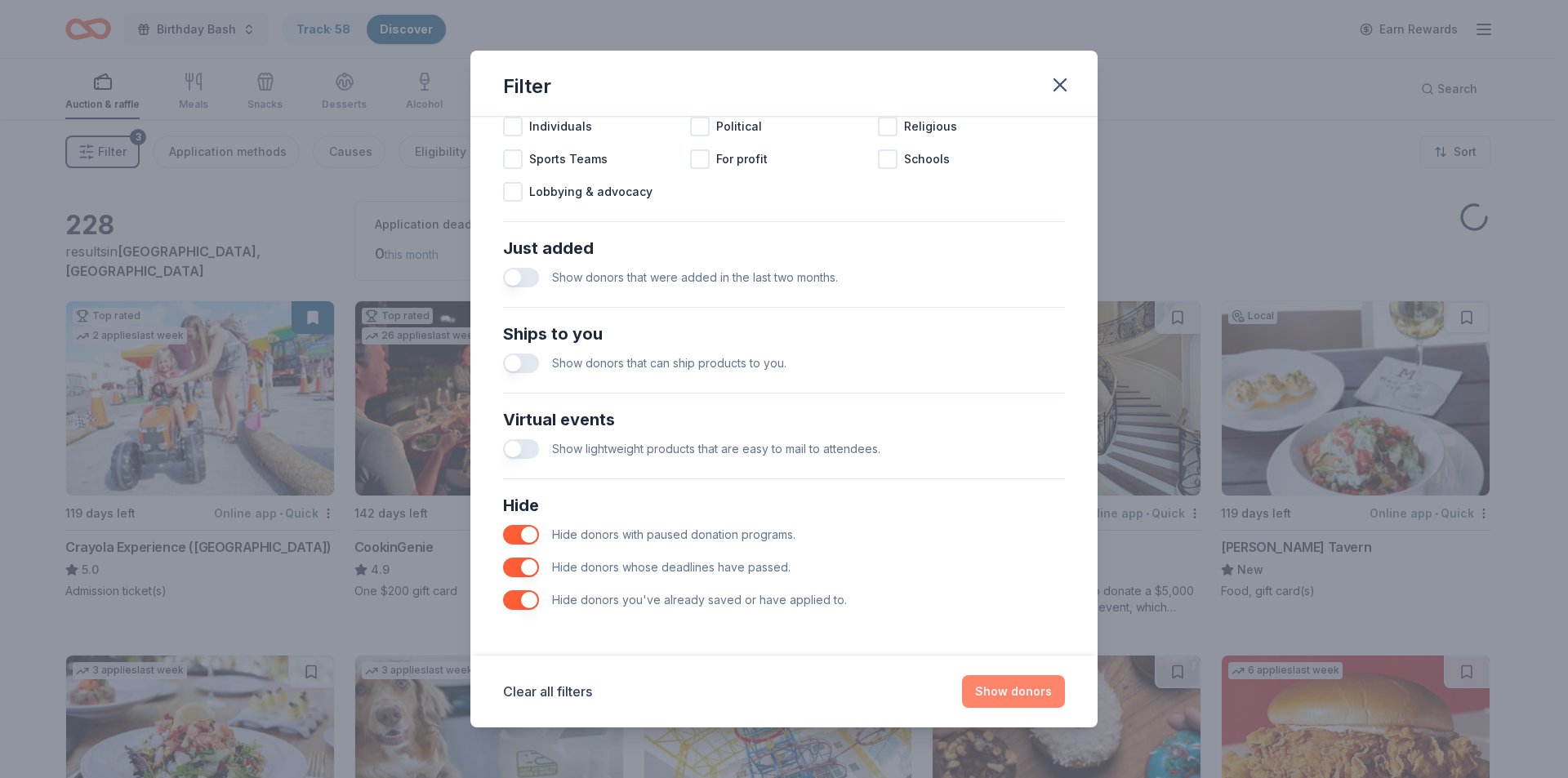
click at [1007, 694] on button "Show donors" at bounding box center [1012, 692] width 103 height 32
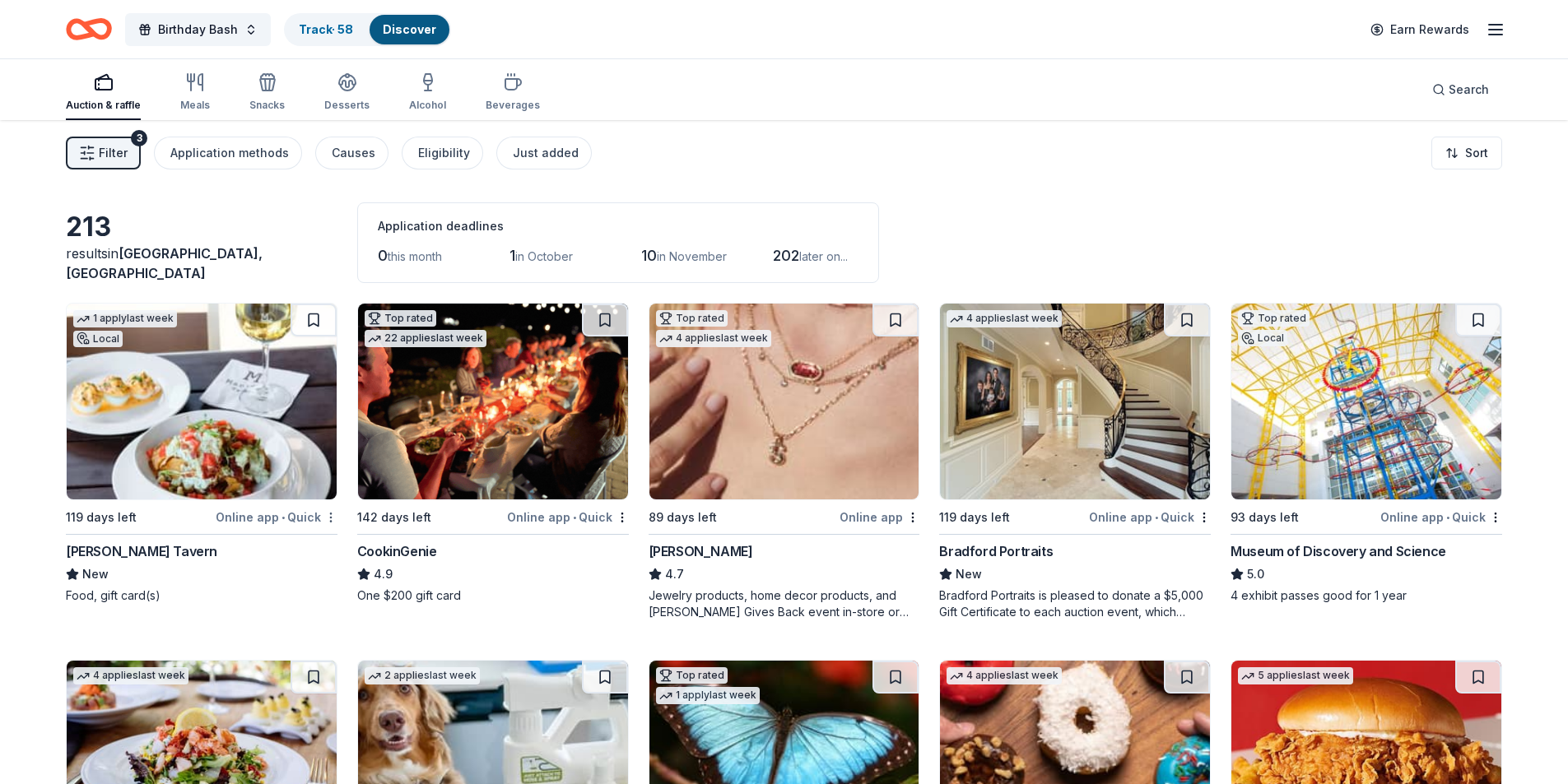
click at [329, 520] on html "Birthday Bash Track · 58 Discover Earn Rewards Auction & raffle Meals Snacks De…" at bounding box center [784, 392] width 1568 height 784
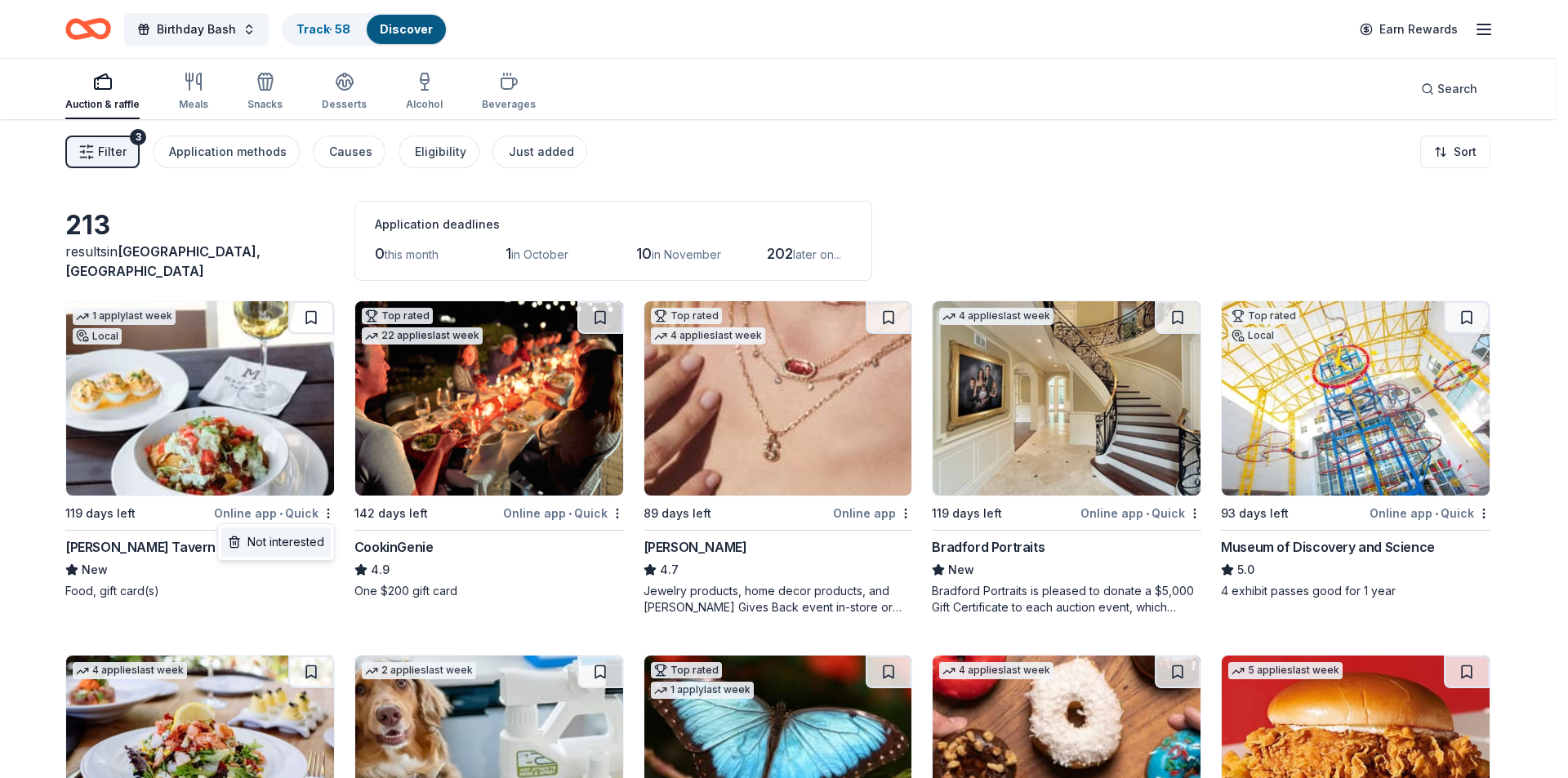
click at [299, 542] on div "Not interested" at bounding box center [276, 542] width 109 height 30
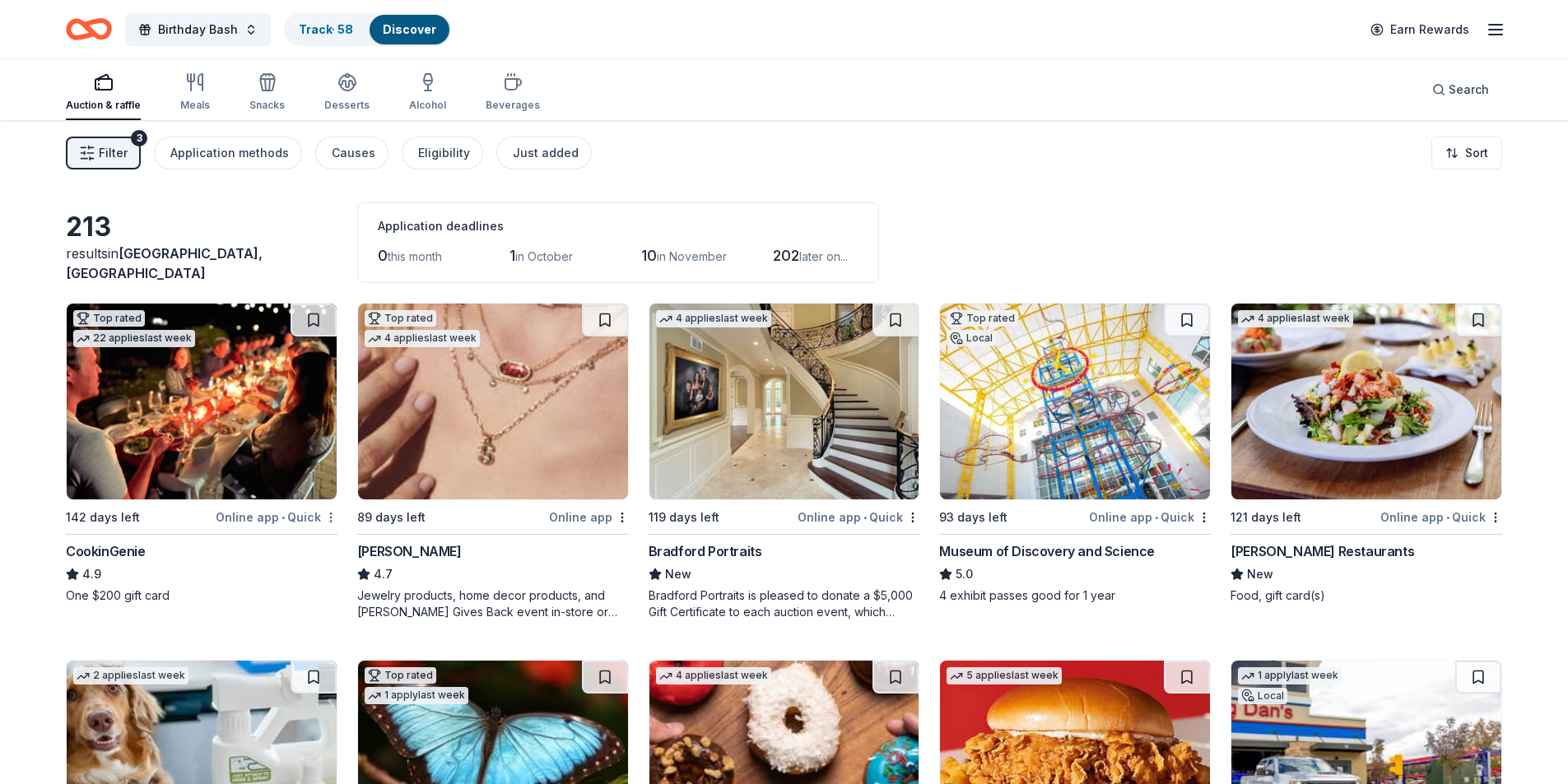
click at [337, 518] on html "Birthday Bash Track · 58 Discover Earn Rewards Auction & raffle Meals Snacks De…" at bounding box center [784, 392] width 1568 height 784
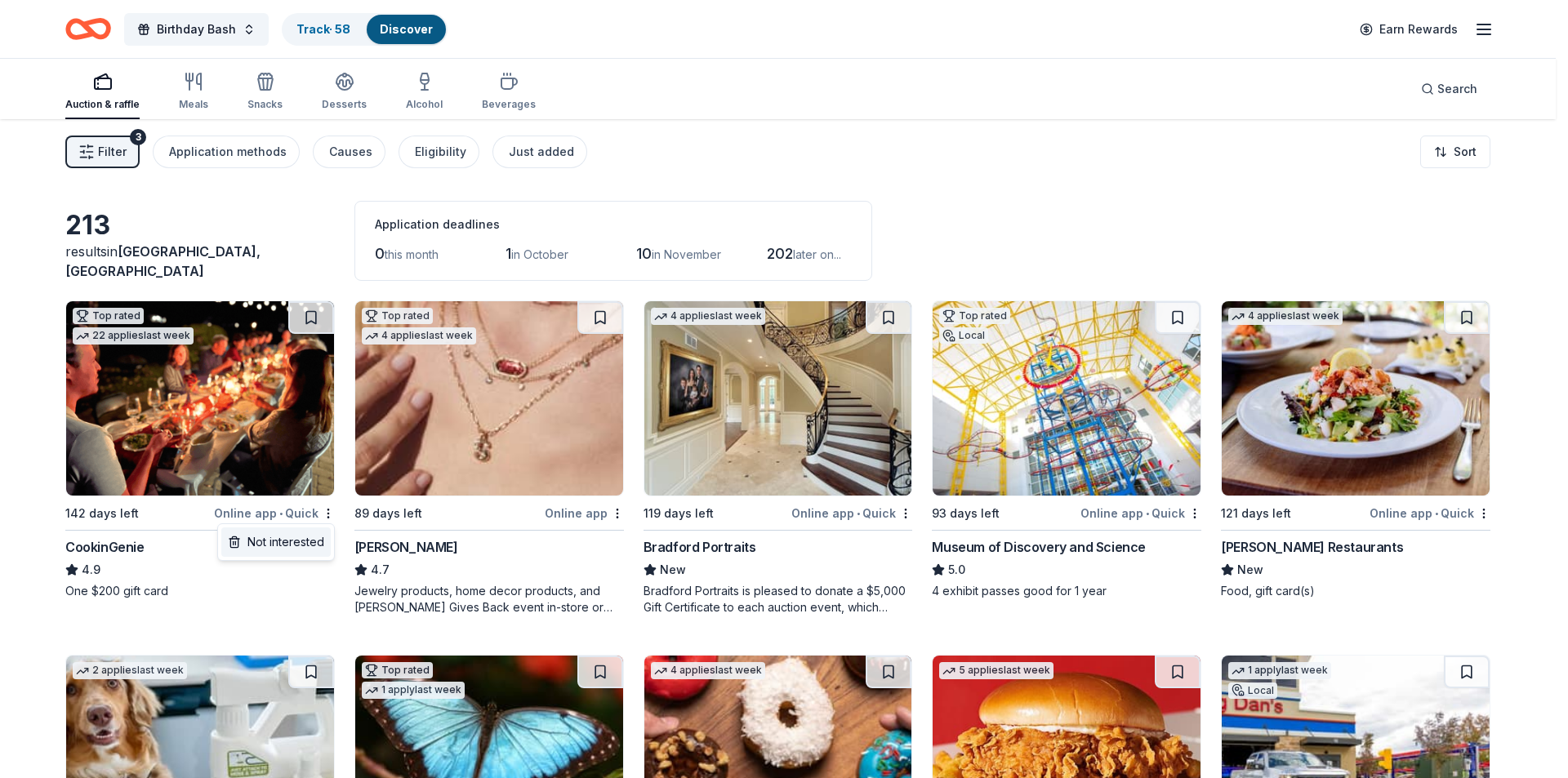
click at [294, 543] on div "Not interested" at bounding box center [276, 542] width 109 height 30
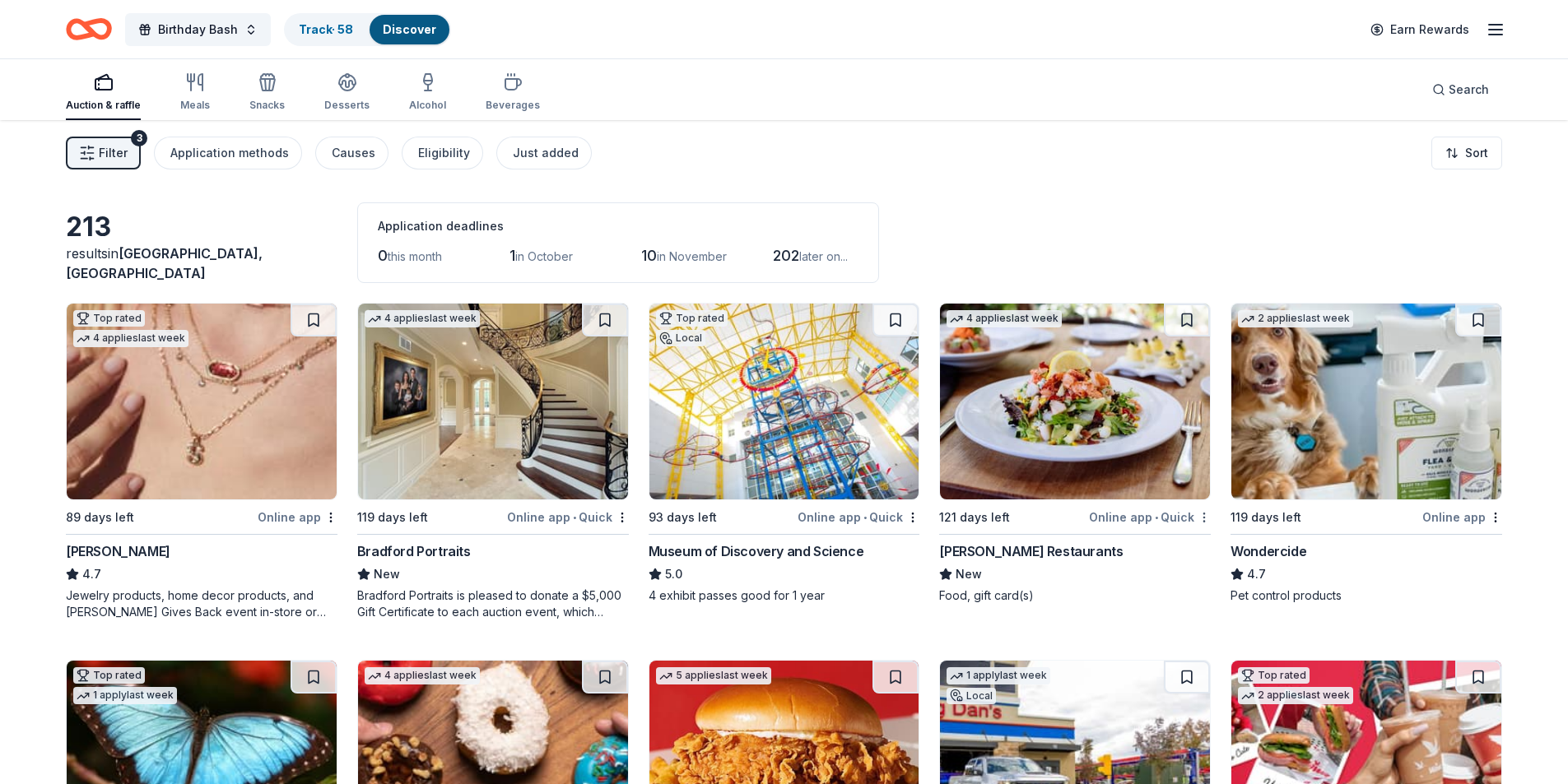
click at [1204, 517] on html "Birthday Bash Track · 58 Discover Earn Rewards Auction & raffle Meals Snacks De…" at bounding box center [784, 392] width 1568 height 784
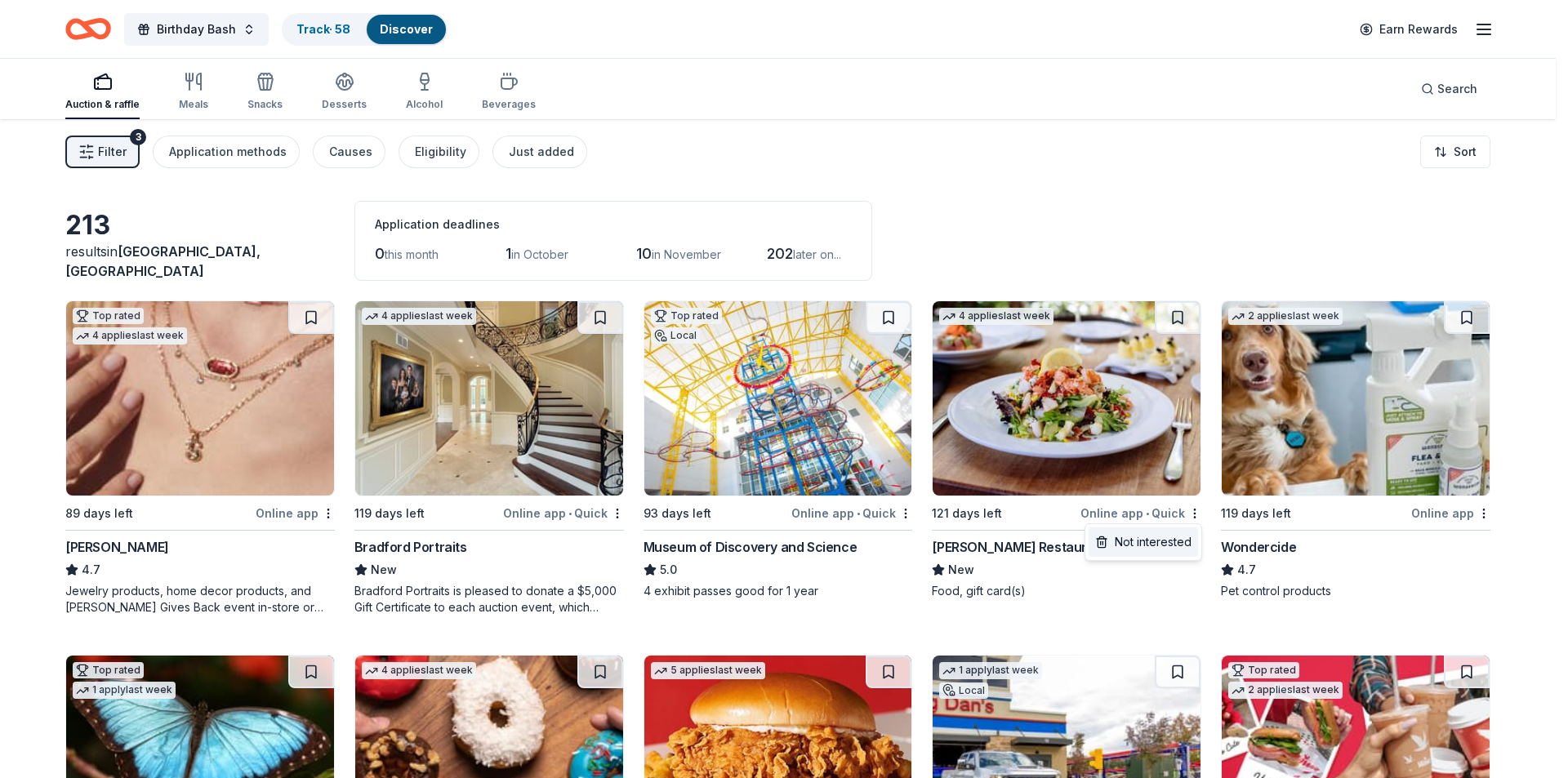
click at [1165, 540] on div "Not interested" at bounding box center [1143, 542] width 109 height 30
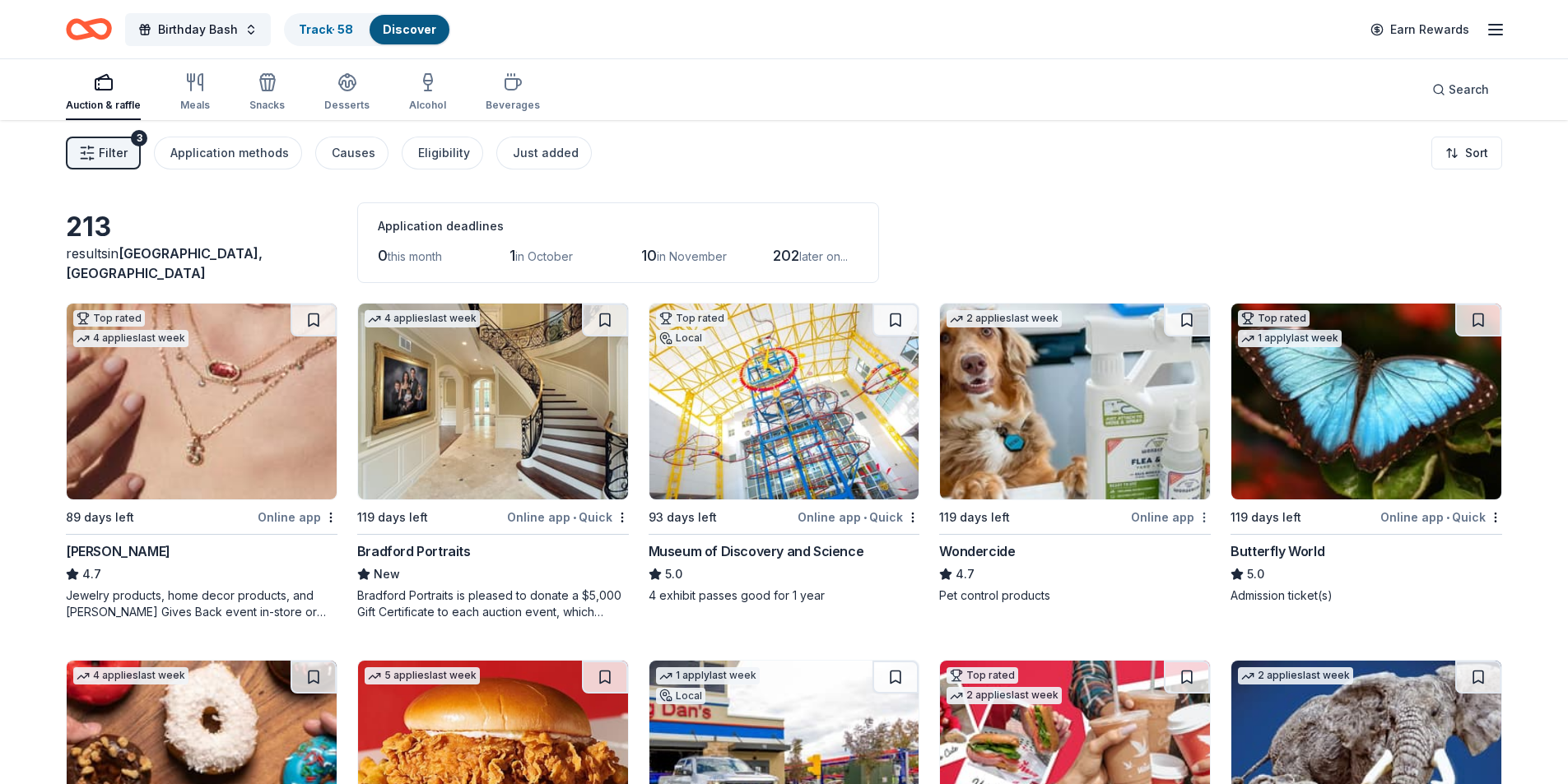
click at [1204, 520] on html "Birthday Bash Track · 58 Discover Earn Rewards Auction & raffle Meals Snacks De…" at bounding box center [784, 392] width 1568 height 784
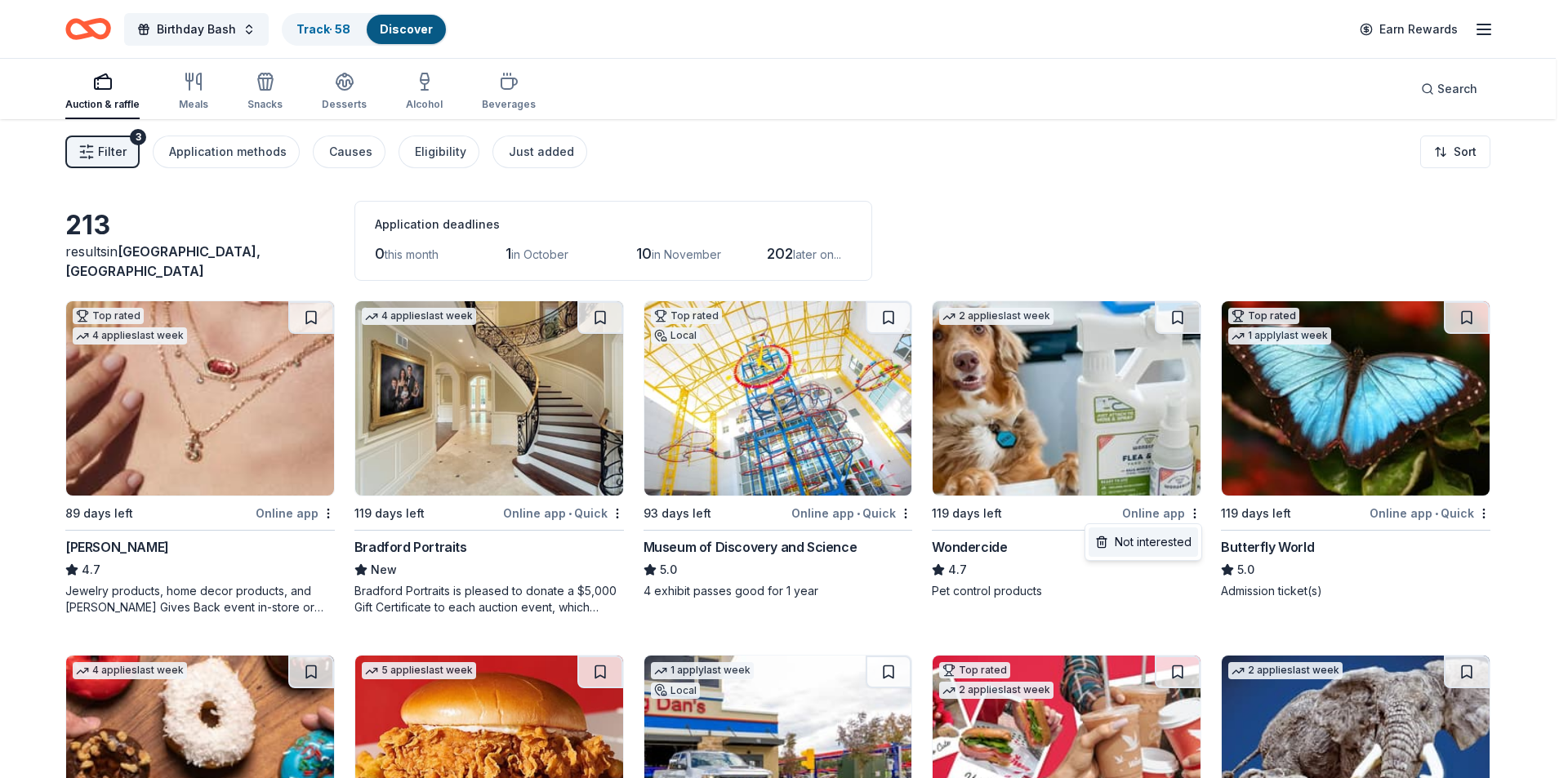
click at [1141, 536] on div "Not interested" at bounding box center [1143, 542] width 109 height 30
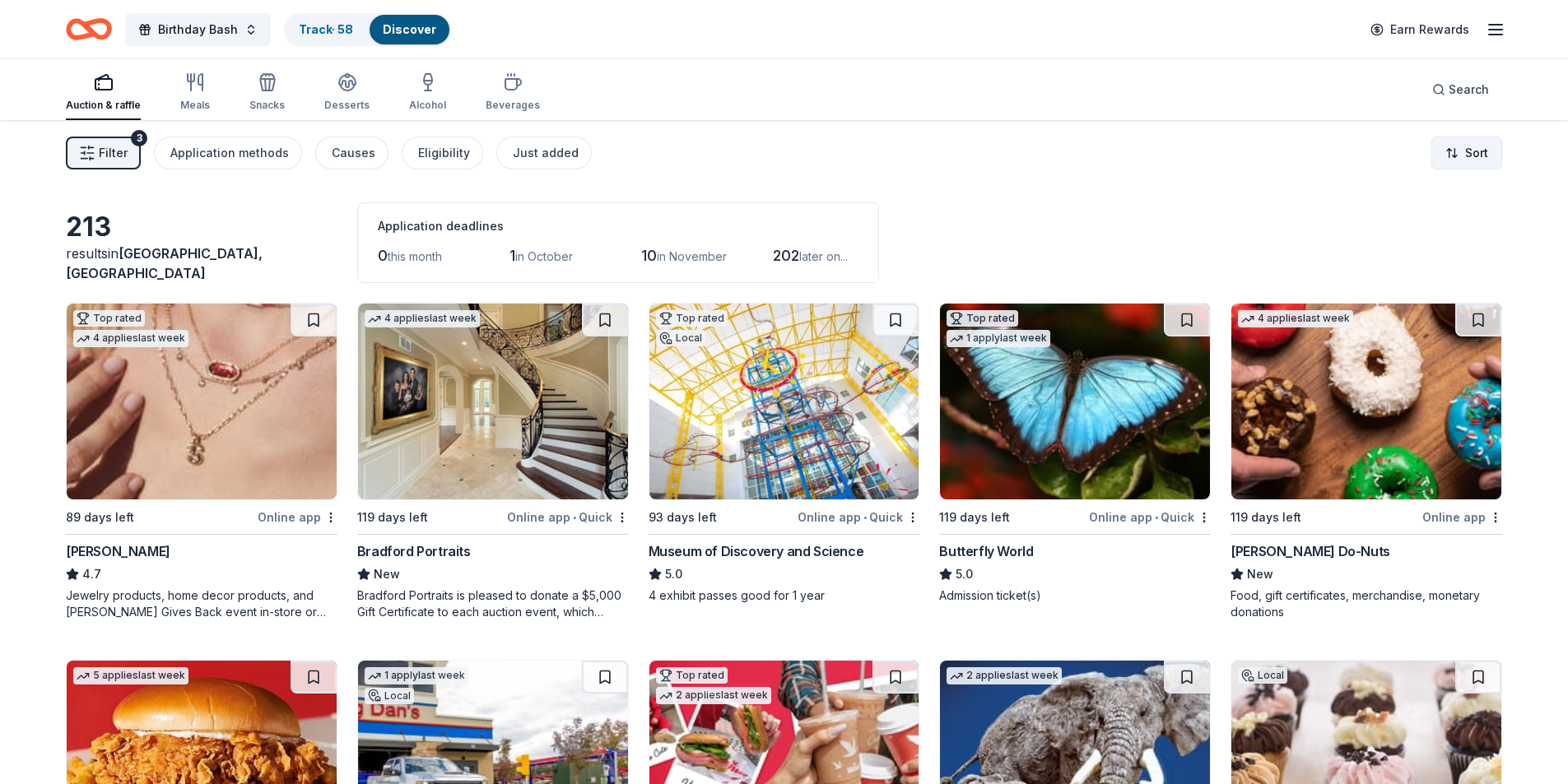
click at [1461, 153] on html "Birthday Bash Track · 58 Discover Earn Rewards Auction & raffle Meals Snacks De…" at bounding box center [784, 392] width 1568 height 784
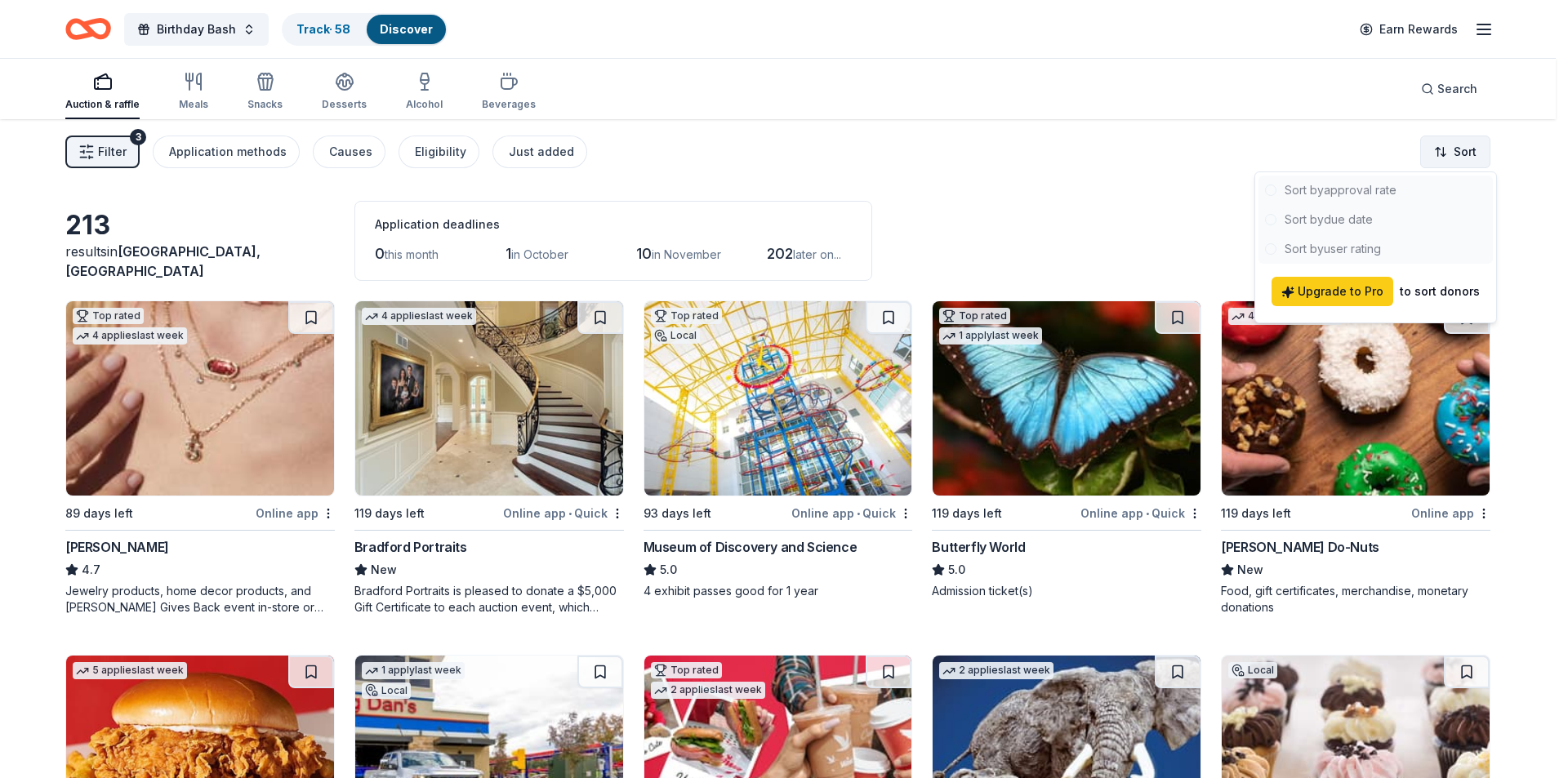
click at [1449, 151] on html "Birthday Bash Track · 58 Discover Earn Rewards Auction & raffle Meals Snacks De…" at bounding box center [784, 389] width 1568 height 778
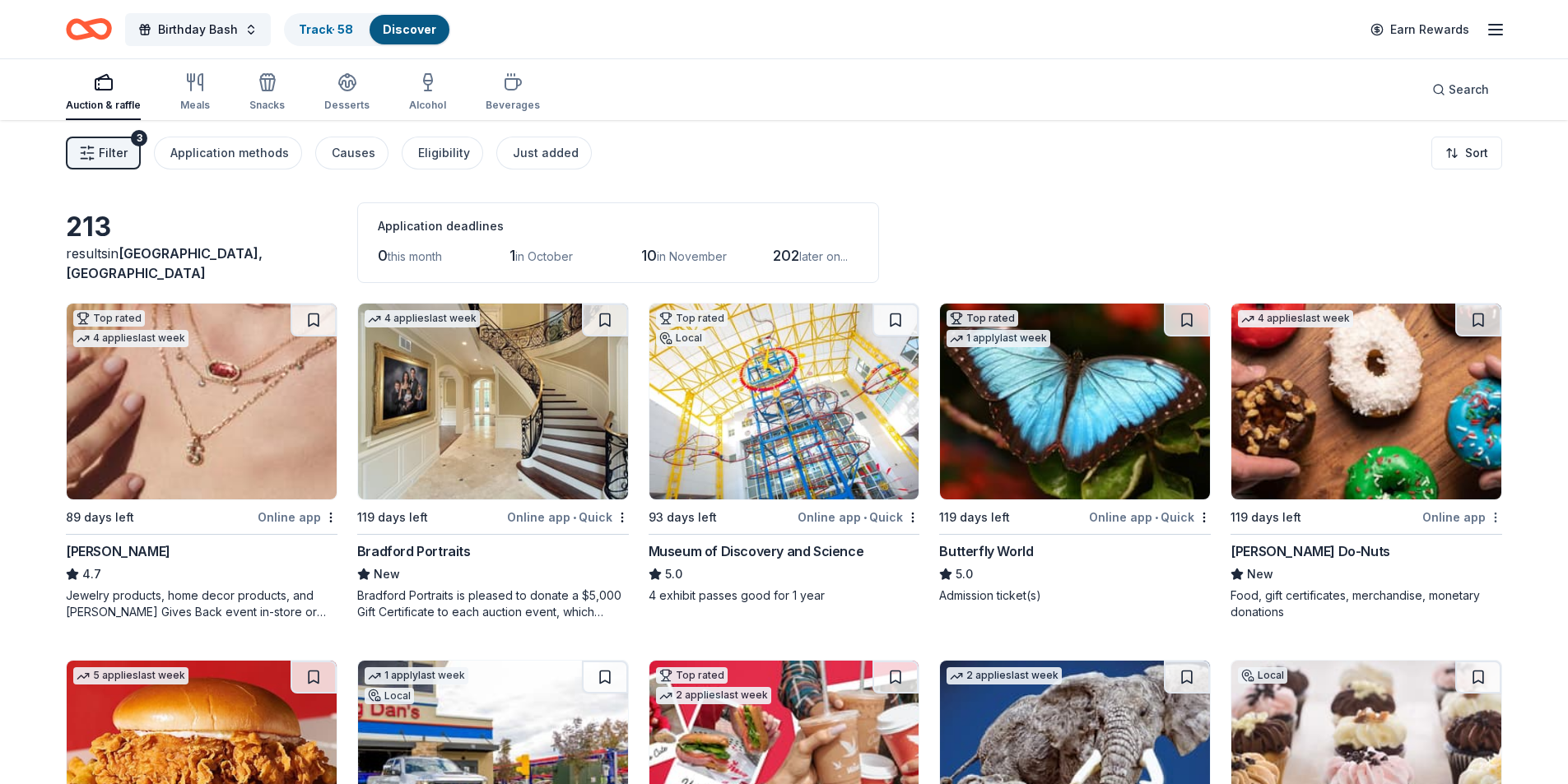
click at [1497, 519] on html "Birthday Bash Track · 58 Discover Earn Rewards Auction & raffle Meals Snacks De…" at bounding box center [784, 392] width 1568 height 784
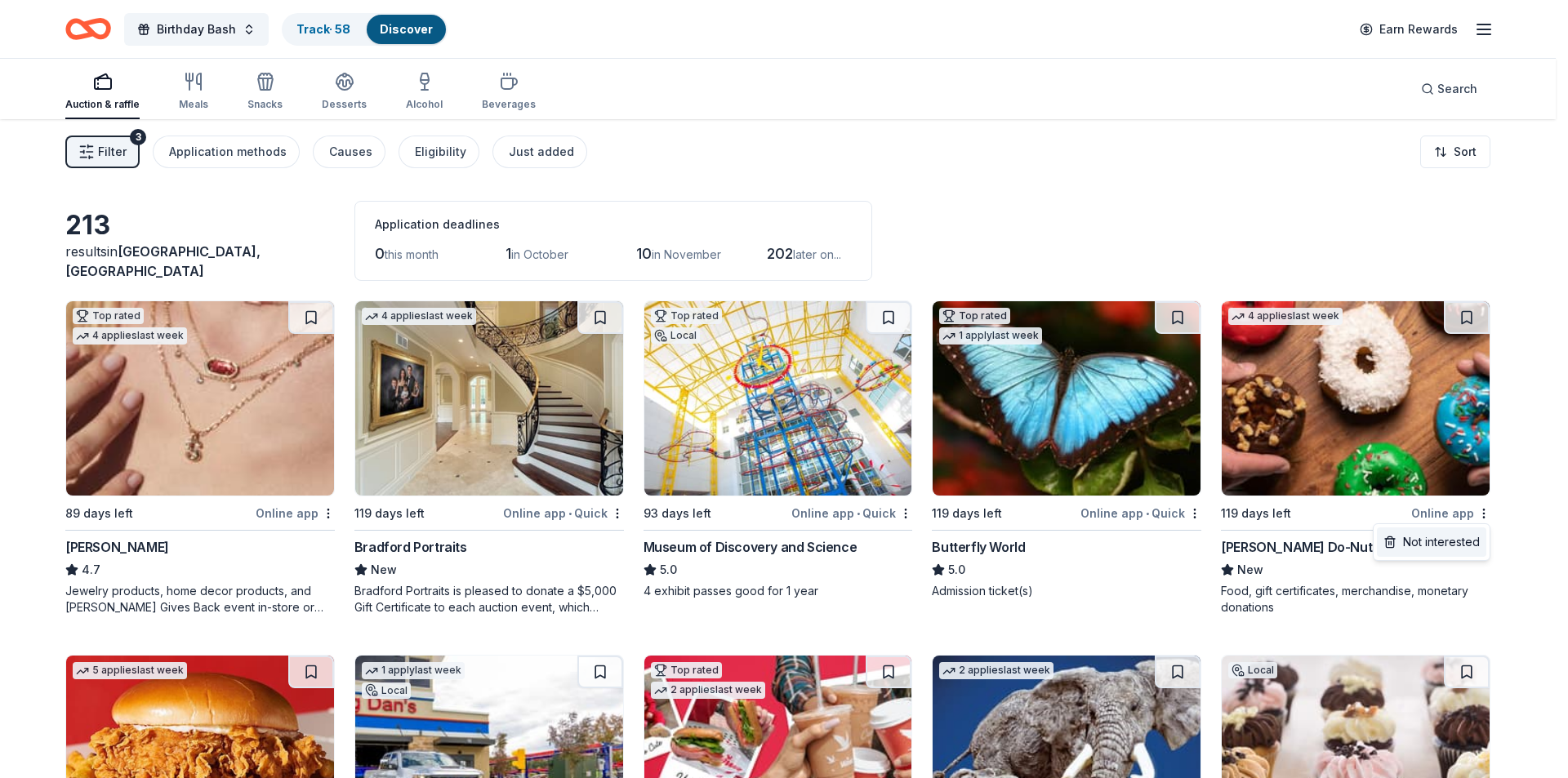
click at [1426, 543] on div "Not interested" at bounding box center [1431, 542] width 109 height 30
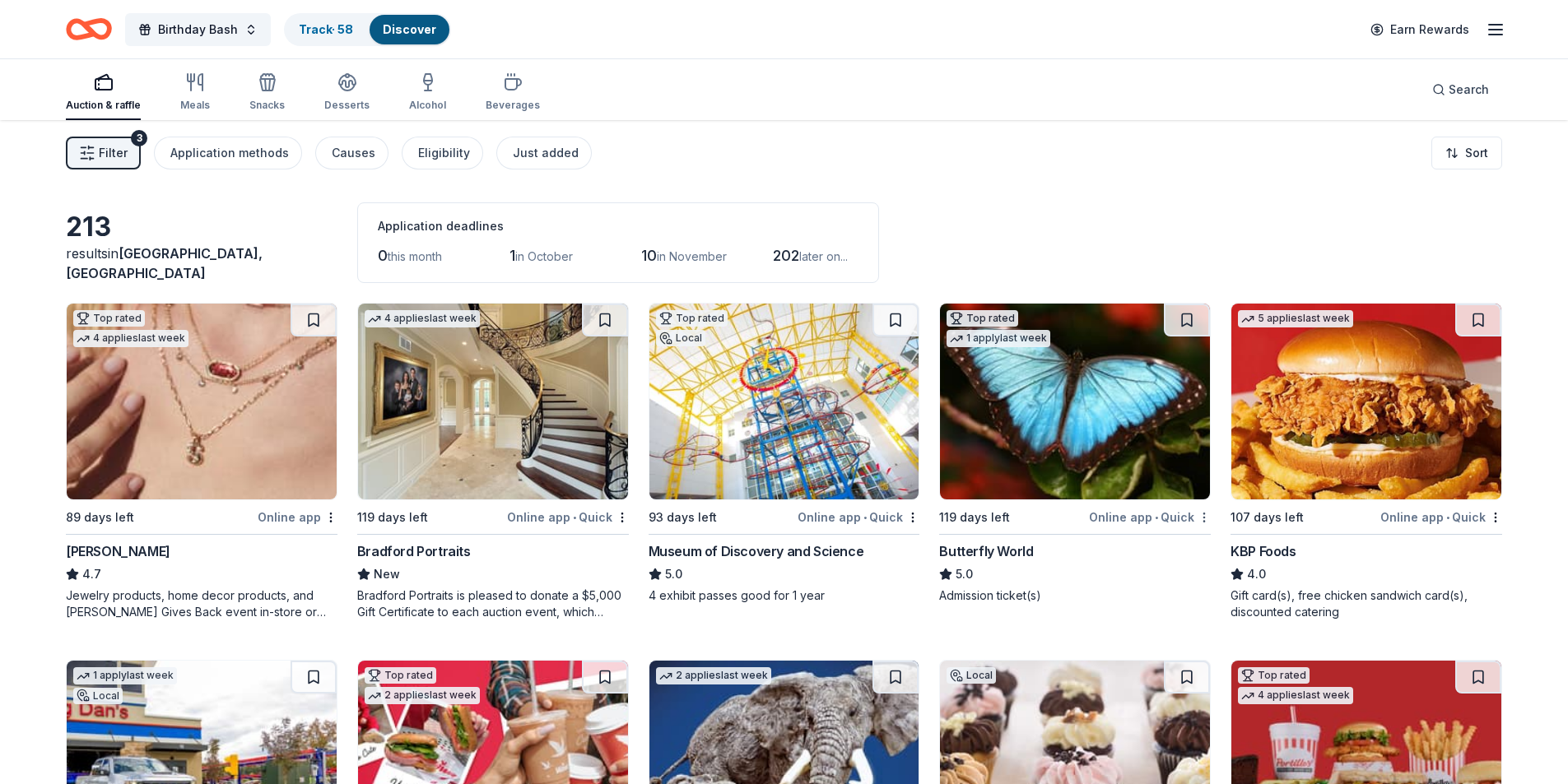
click at [1200, 518] on html "Birthday Bash Track · 58 Discover Earn Rewards Auction & raffle Meals Snacks De…" at bounding box center [784, 392] width 1568 height 784
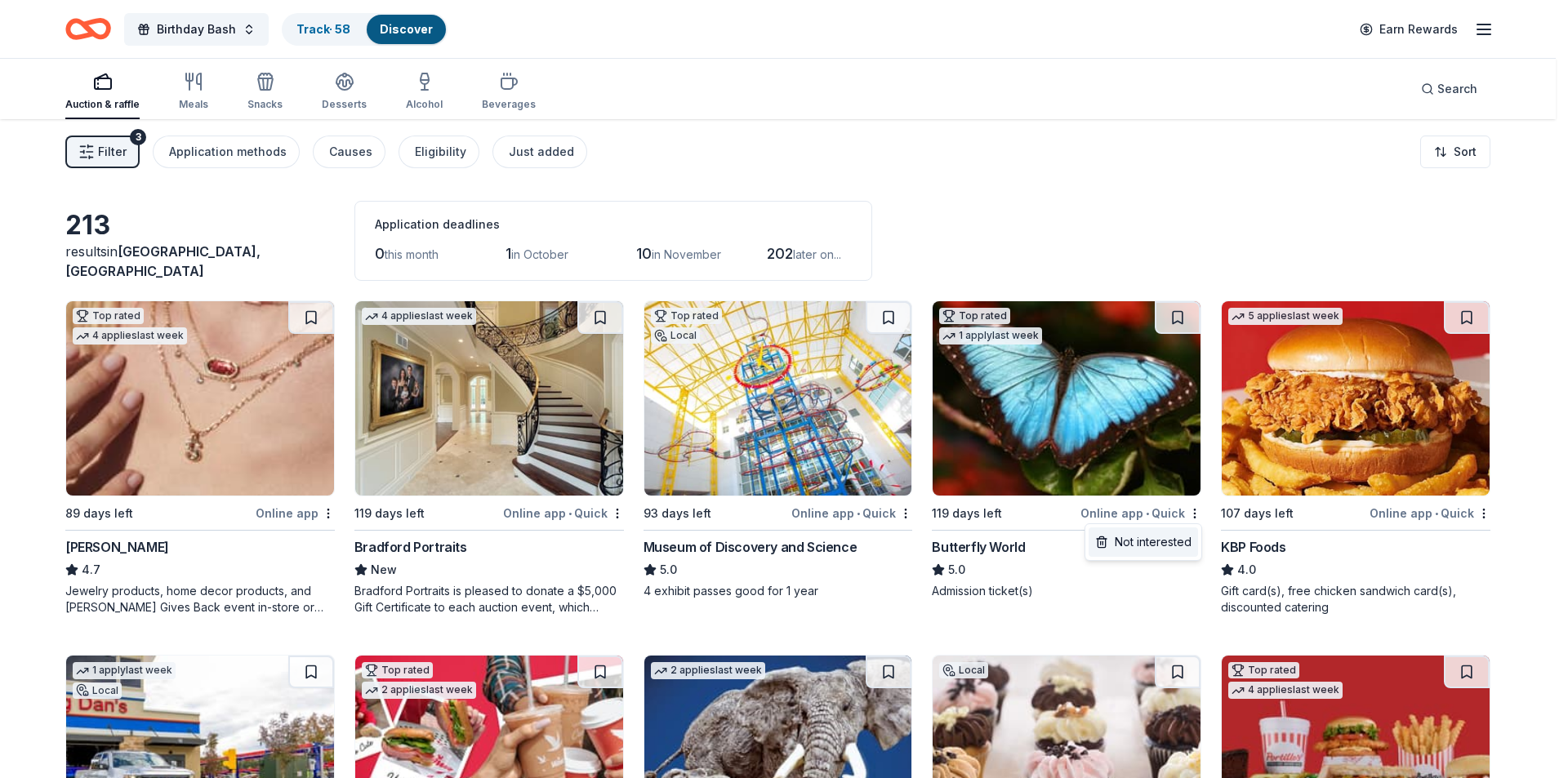
click at [1172, 540] on div "Not interested" at bounding box center [1143, 542] width 109 height 30
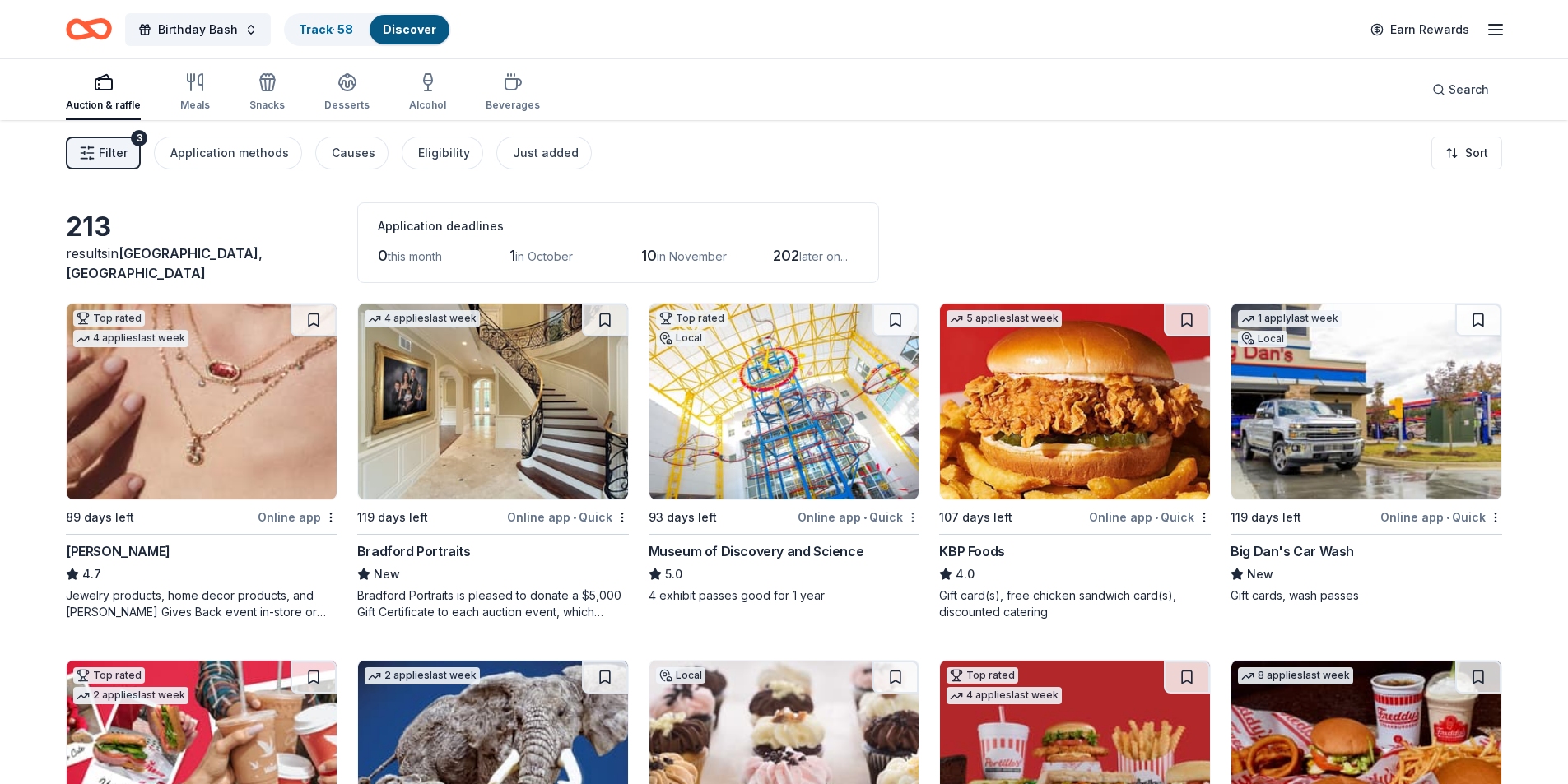
click at [913, 517] on html "Birthday Bash Track · 58 Discover Earn Rewards Auction & raffle Meals Snacks De…" at bounding box center [784, 392] width 1568 height 784
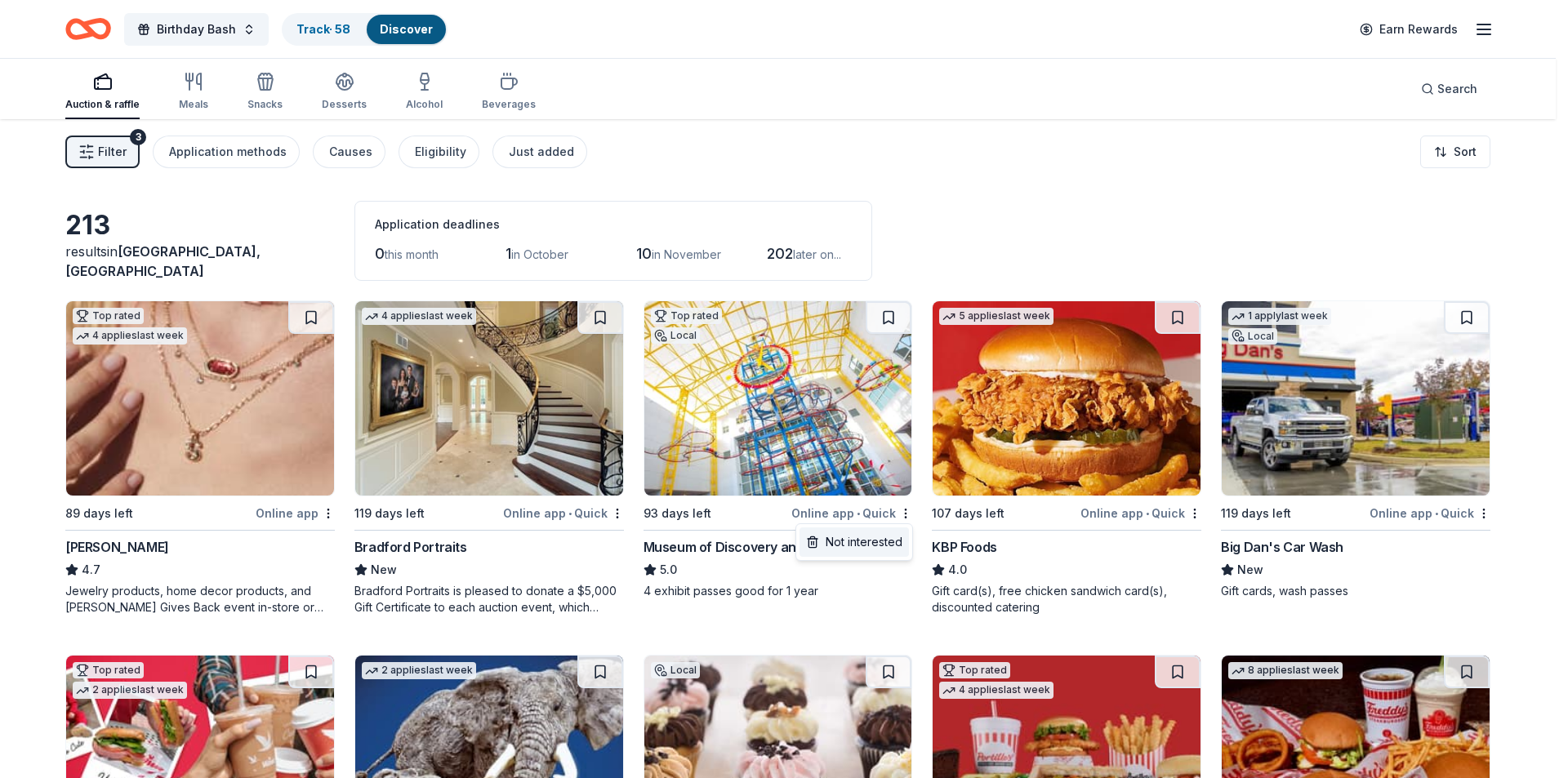
click at [883, 536] on div "Not interested" at bounding box center [854, 542] width 109 height 30
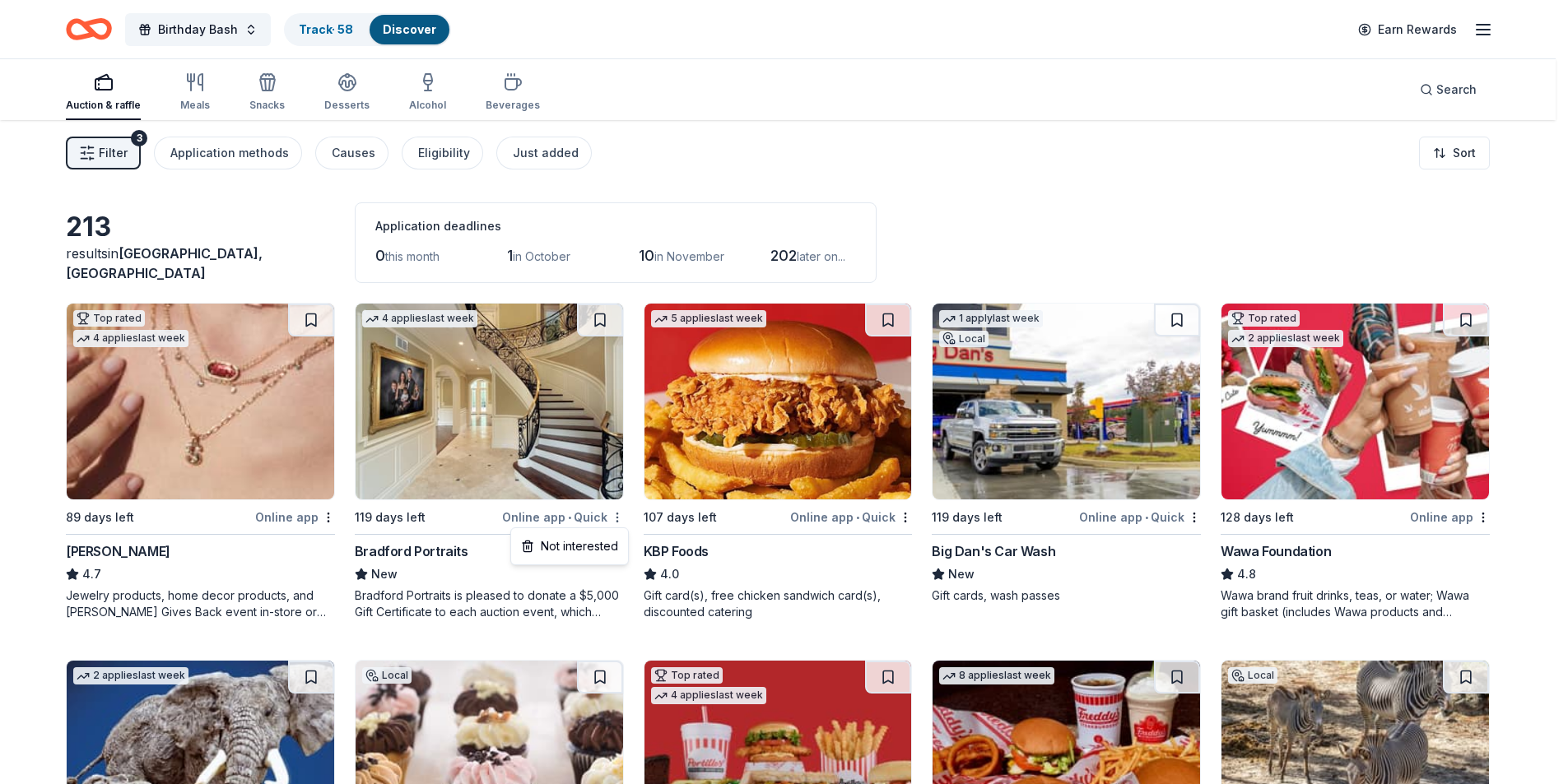
click at [621, 517] on html "Birthday Bash Track · 58 Discover Earn Rewards Auction & raffle Meals Snacks De…" at bounding box center [784, 392] width 1568 height 784
click at [599, 544] on div "Not interested" at bounding box center [570, 546] width 110 height 30
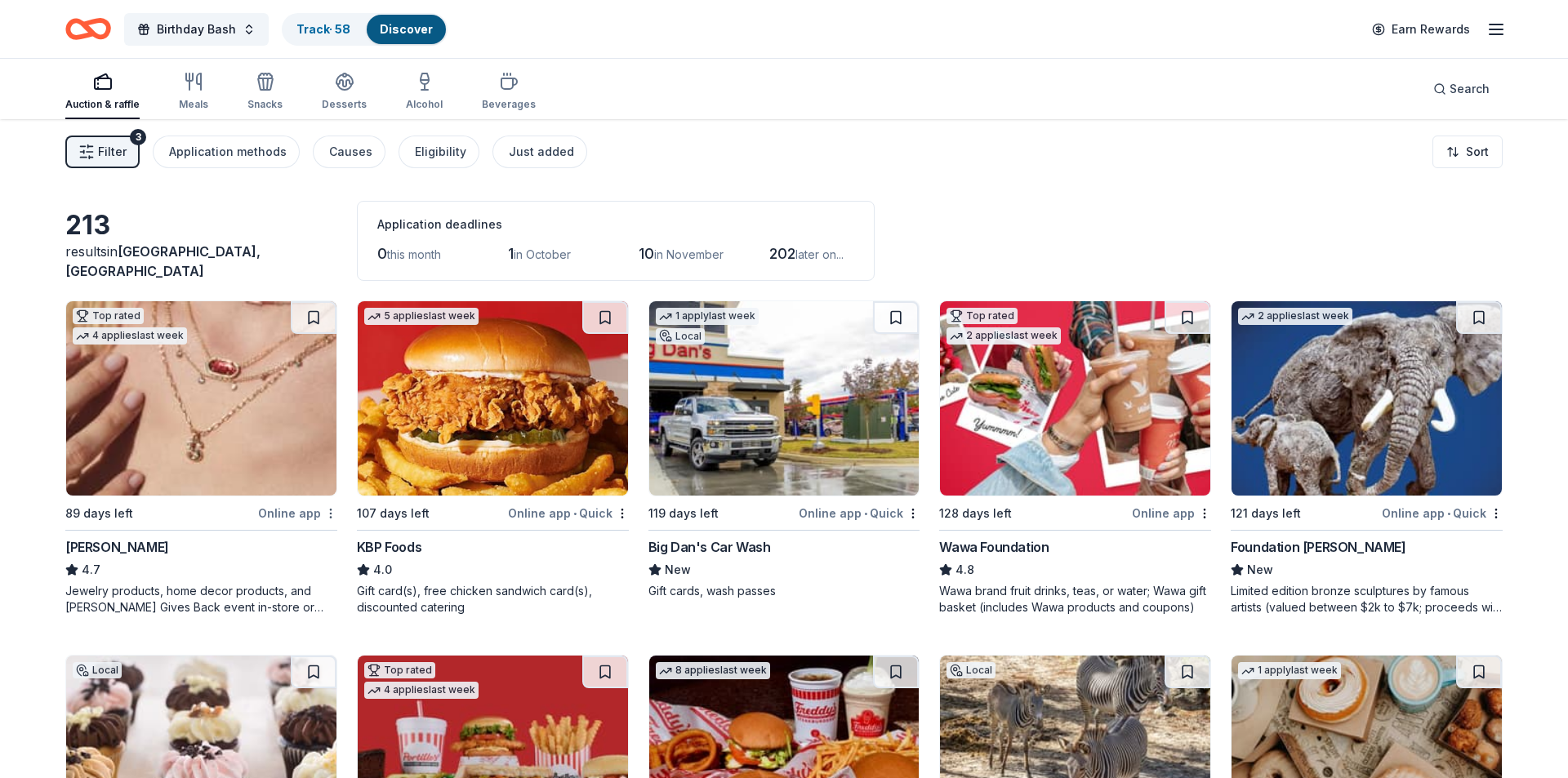
click at [324, 511] on html "Birthday Bash Track · 58 Discover Earn Rewards Auction & raffle Meals Snacks De…" at bounding box center [784, 389] width 1568 height 778
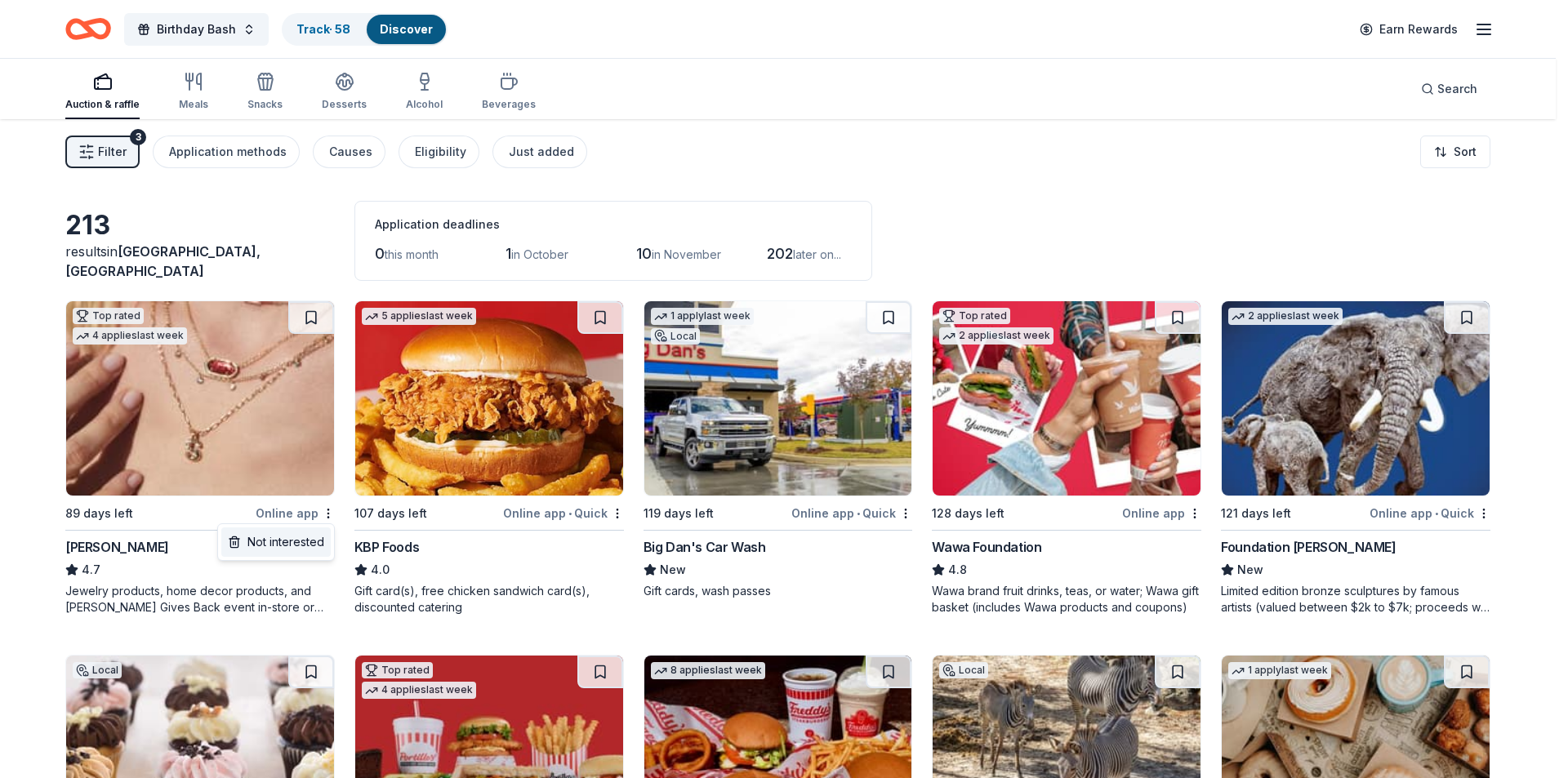
click at [308, 539] on div "Not interested" at bounding box center [276, 542] width 109 height 30
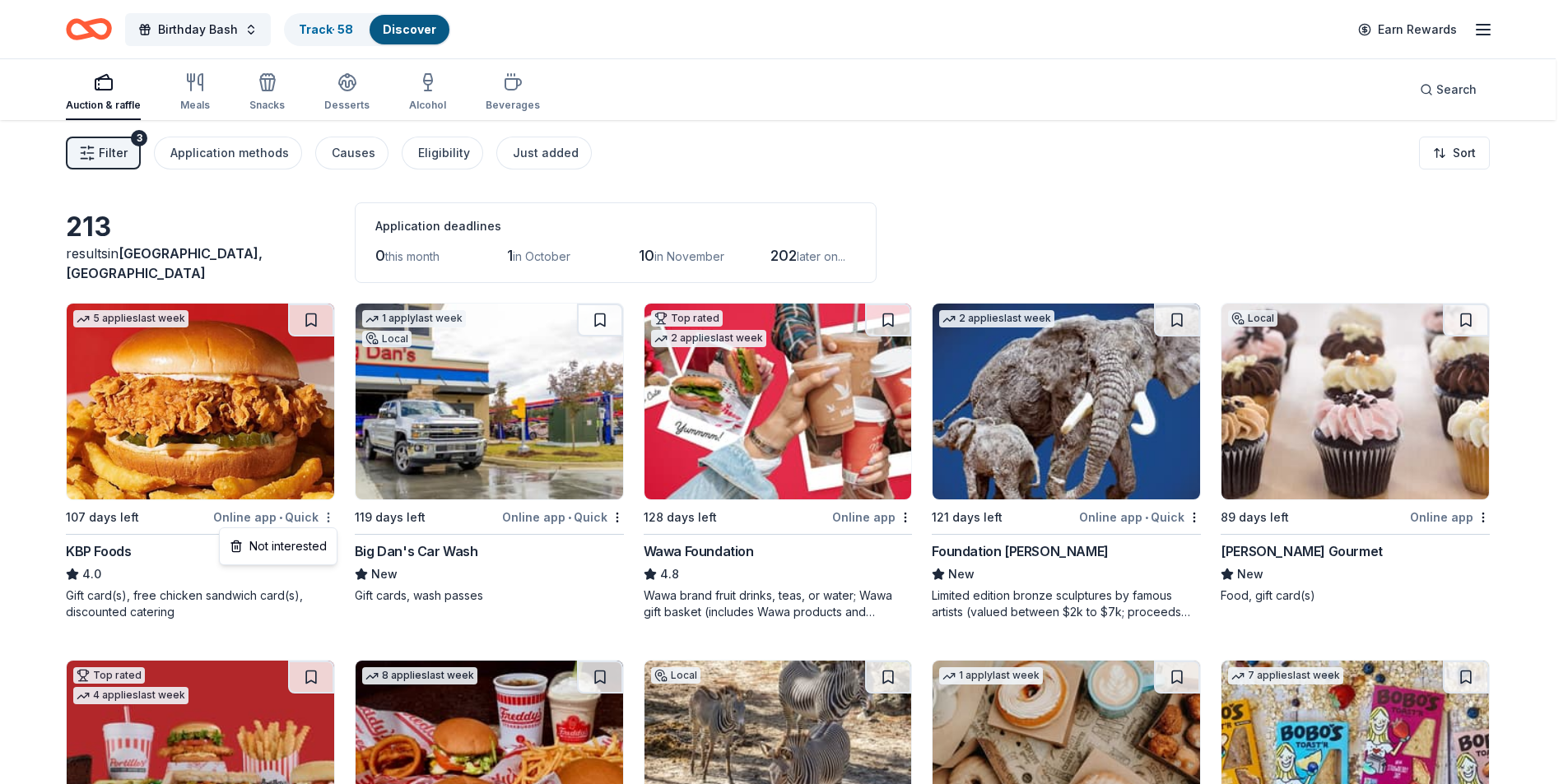
click at [335, 517] on html "Birthday Bash Track · 58 Discover Earn Rewards Auction & raffle Meals Snacks De…" at bounding box center [784, 392] width 1568 height 784
click at [307, 537] on div "Not interested" at bounding box center [278, 546] width 110 height 30
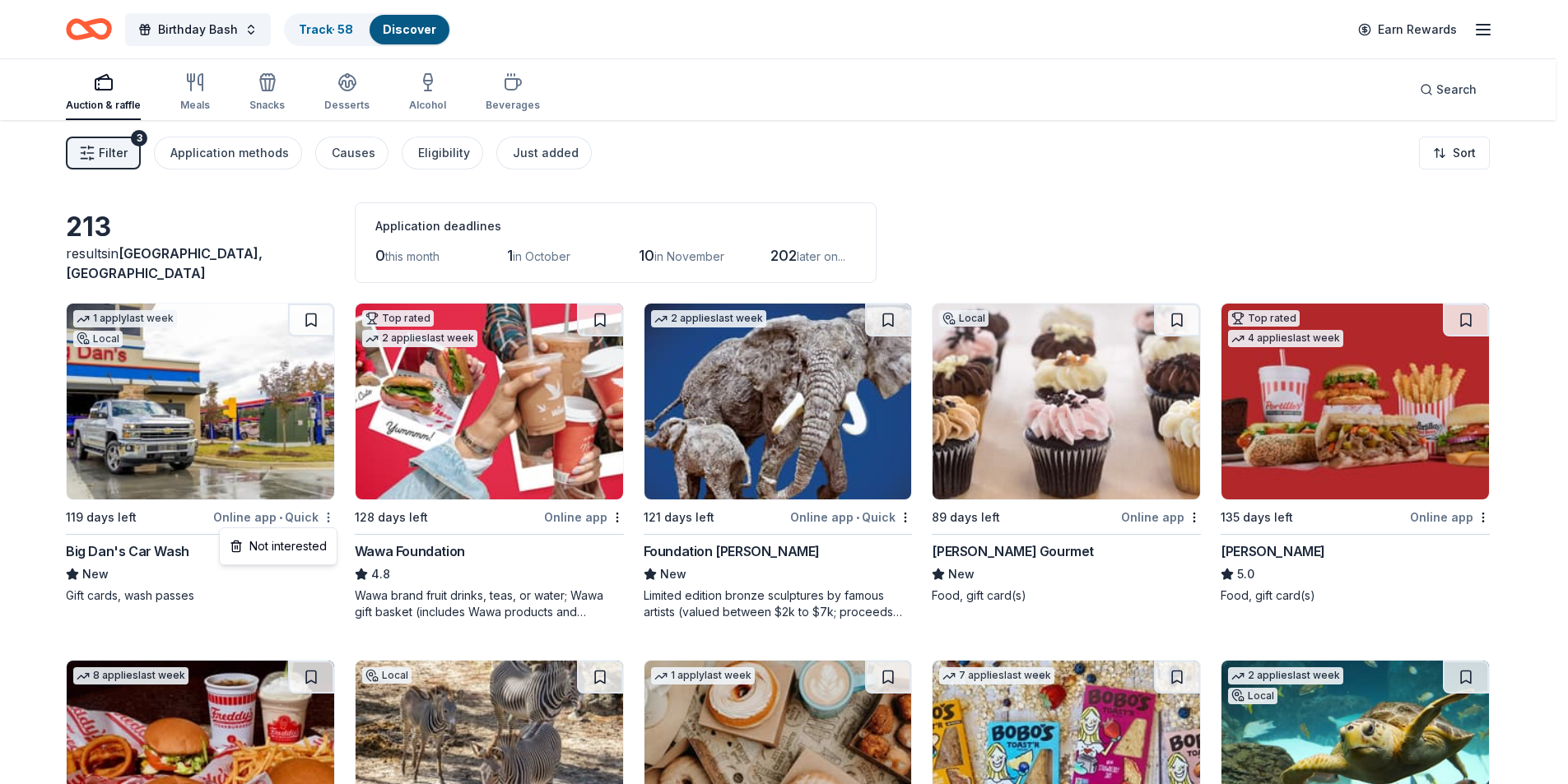
click at [333, 520] on html "Birthday Bash Track · 58 Discover Earn Rewards Auction & raffle Meals Snacks De…" at bounding box center [784, 392] width 1568 height 784
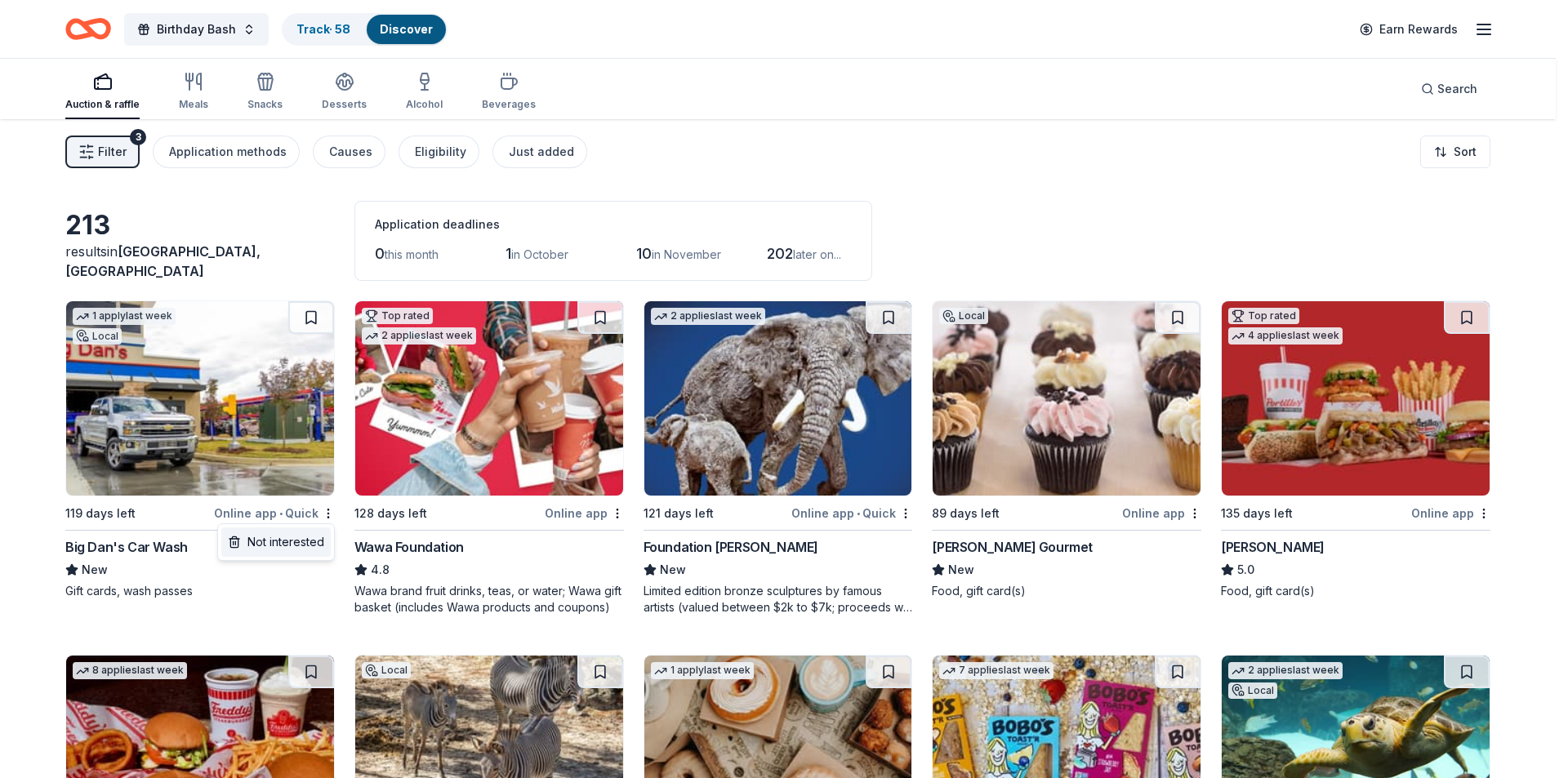
click at [308, 540] on div "Not interested" at bounding box center [276, 542] width 109 height 30
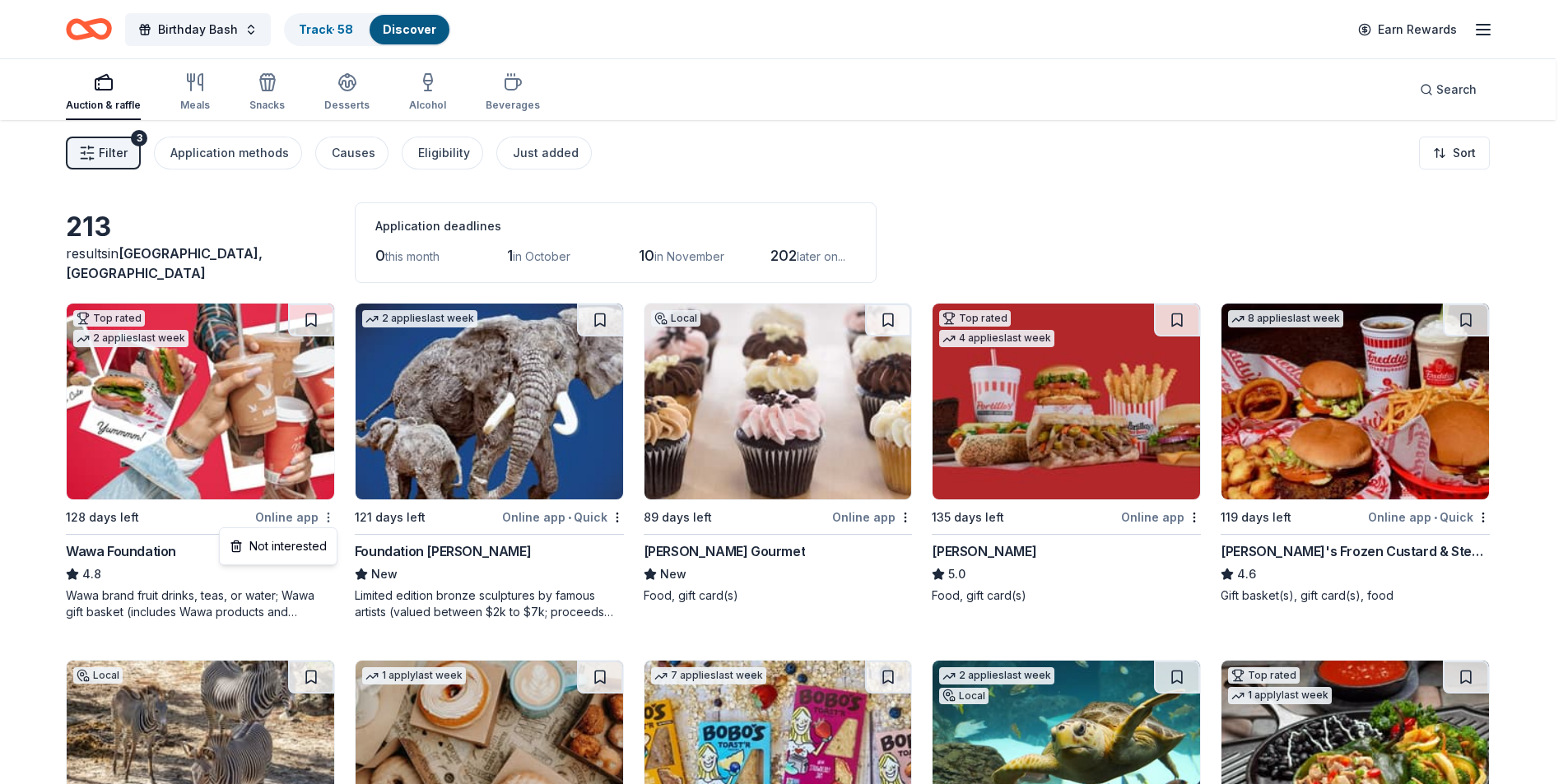
click at [328, 515] on html "Birthday Bash Track · 58 Discover Earn Rewards Auction & raffle Meals Snacks De…" at bounding box center [784, 392] width 1568 height 784
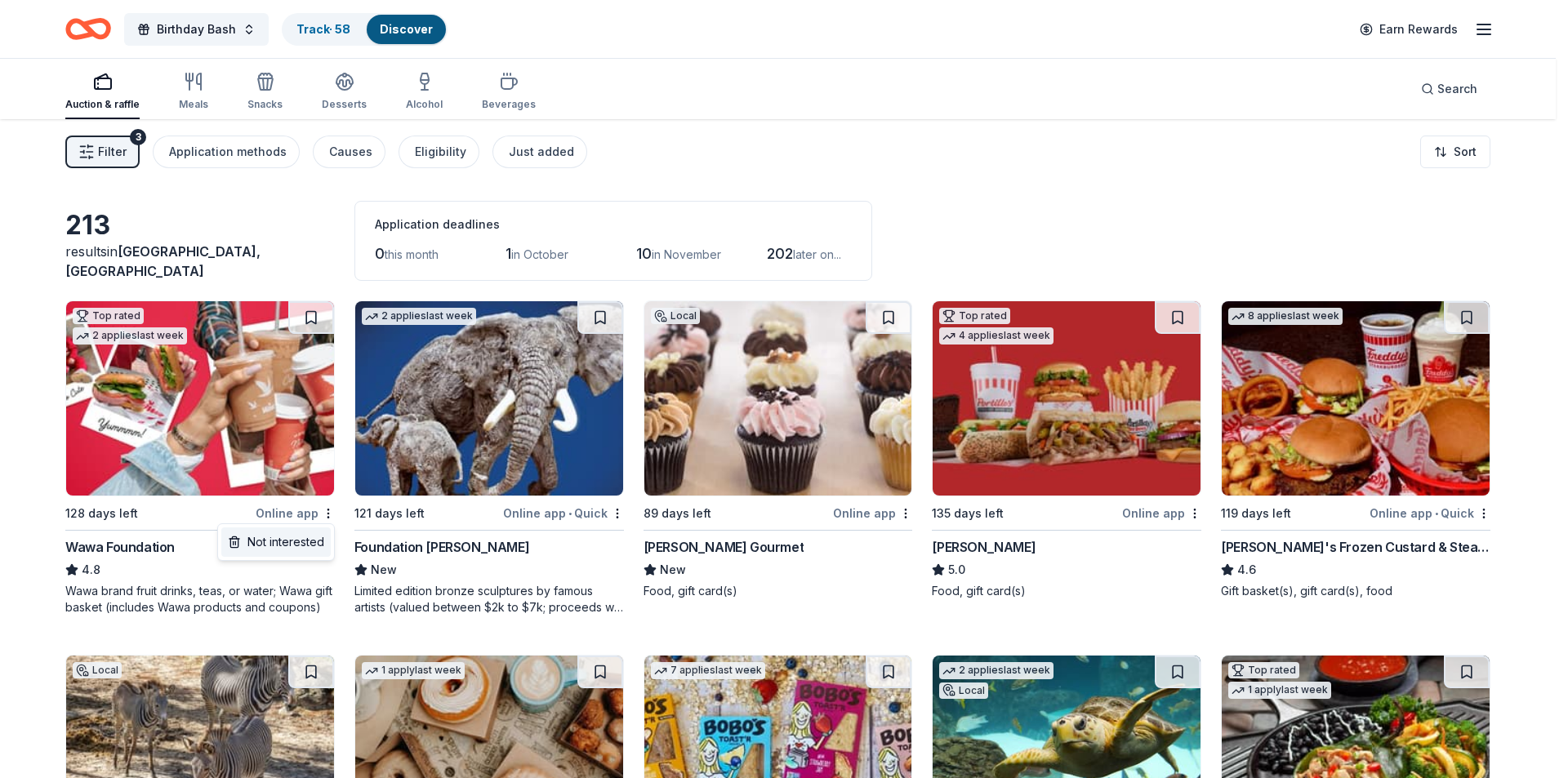
click at [293, 534] on div "Not interested" at bounding box center [276, 542] width 109 height 30
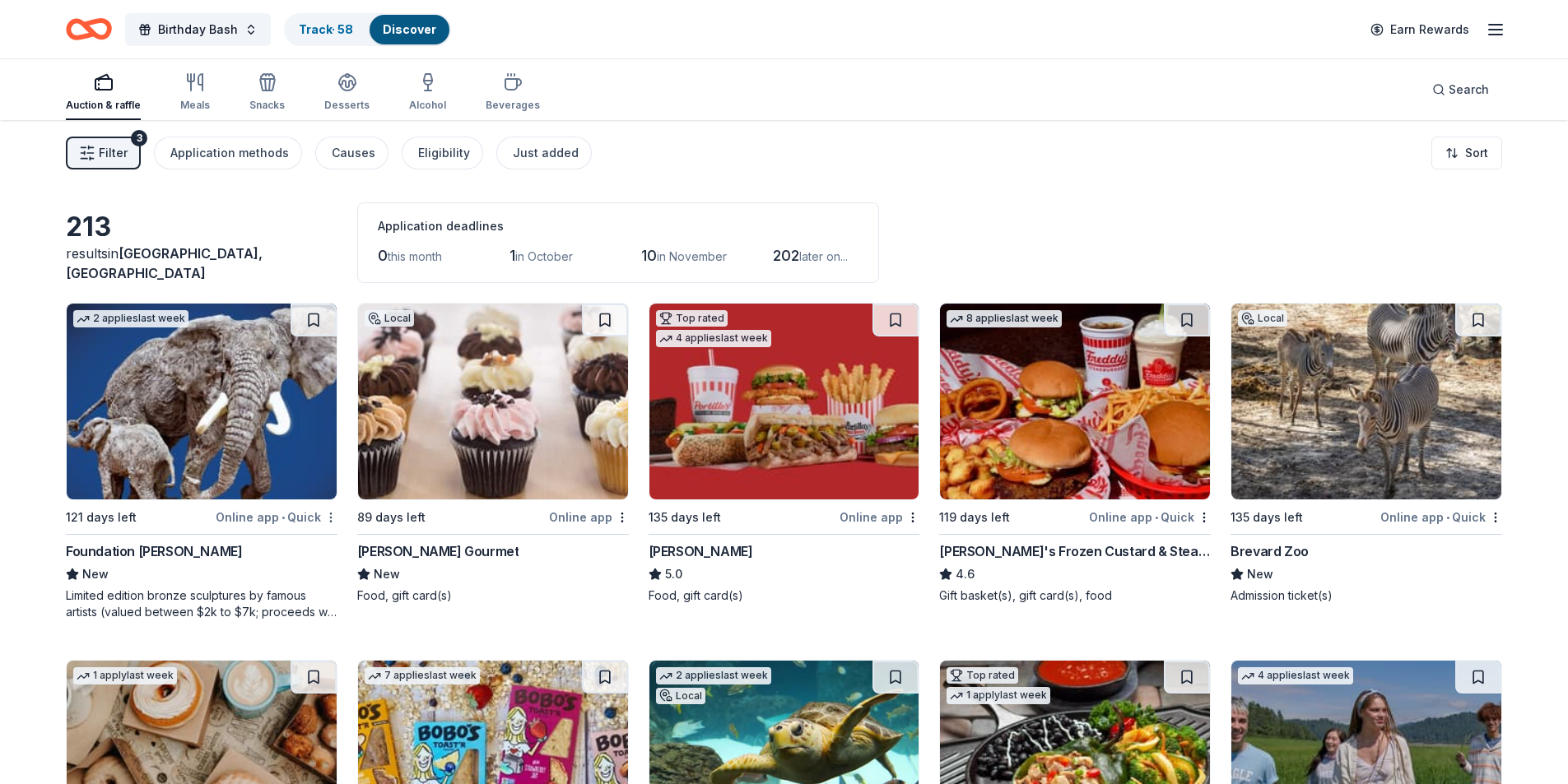
click at [335, 518] on html "Birthday Bash Track · 58 Discover Earn Rewards Auction & raffle Meals Snacks De…" at bounding box center [784, 392] width 1568 height 784
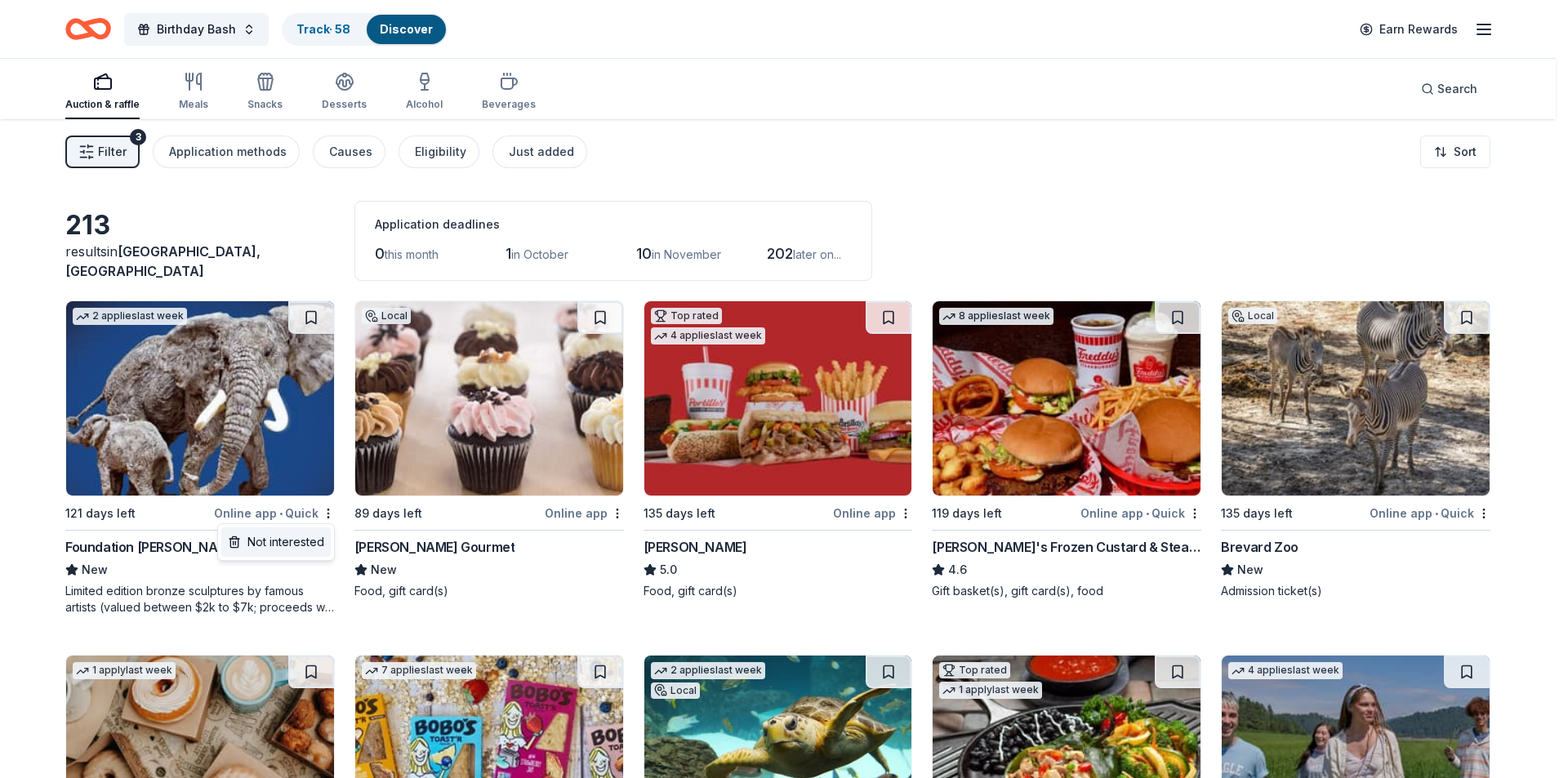
click at [307, 534] on div "Not interested" at bounding box center [276, 542] width 109 height 30
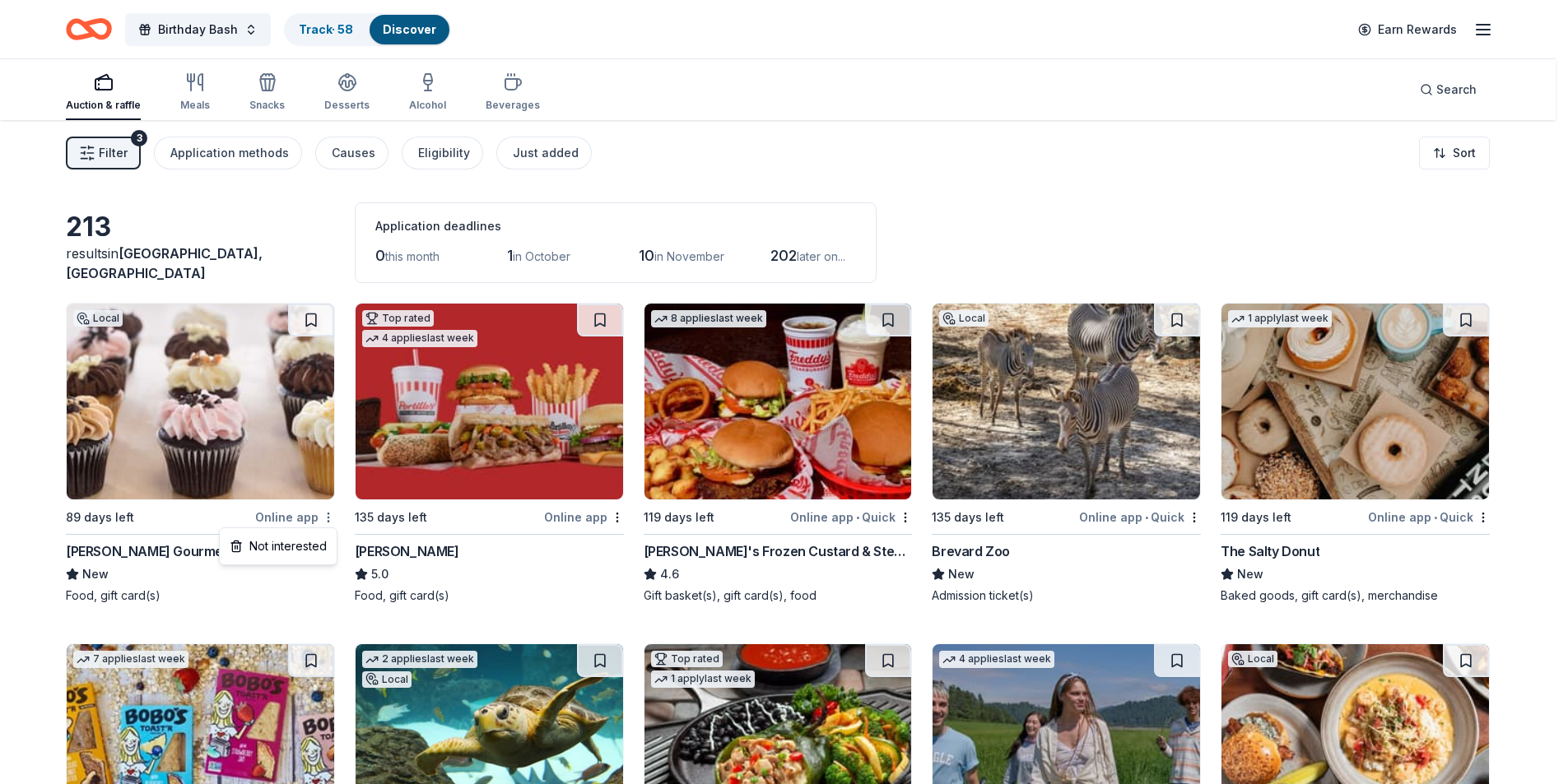
click at [328, 522] on body "Birthday Bash Track · 58 Discover Earn Rewards Auction & raffle Meals Snacks De…" at bounding box center [778, 392] width 1555 height 784
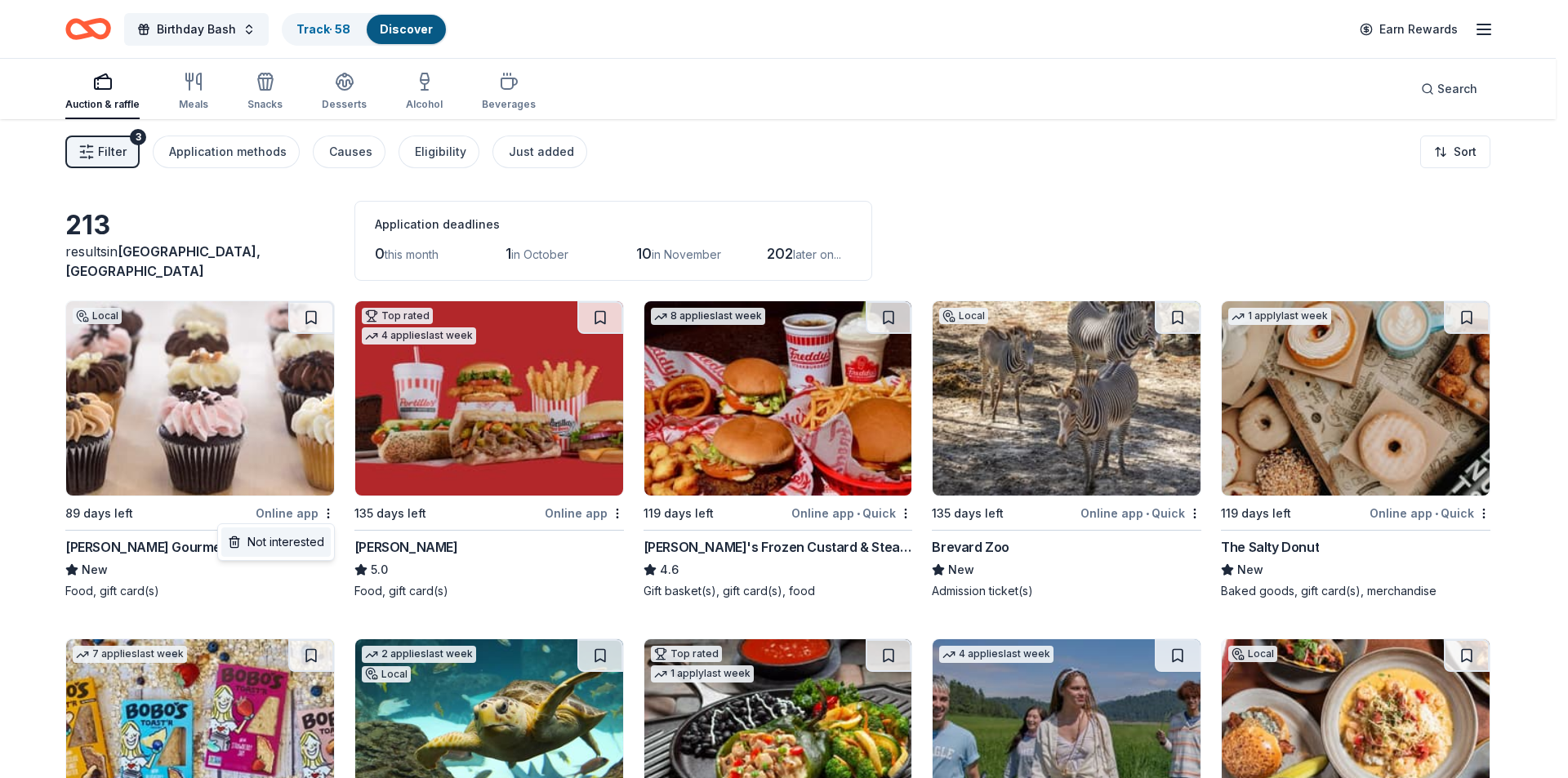
click at [298, 537] on div "Not interested" at bounding box center [276, 542] width 109 height 30
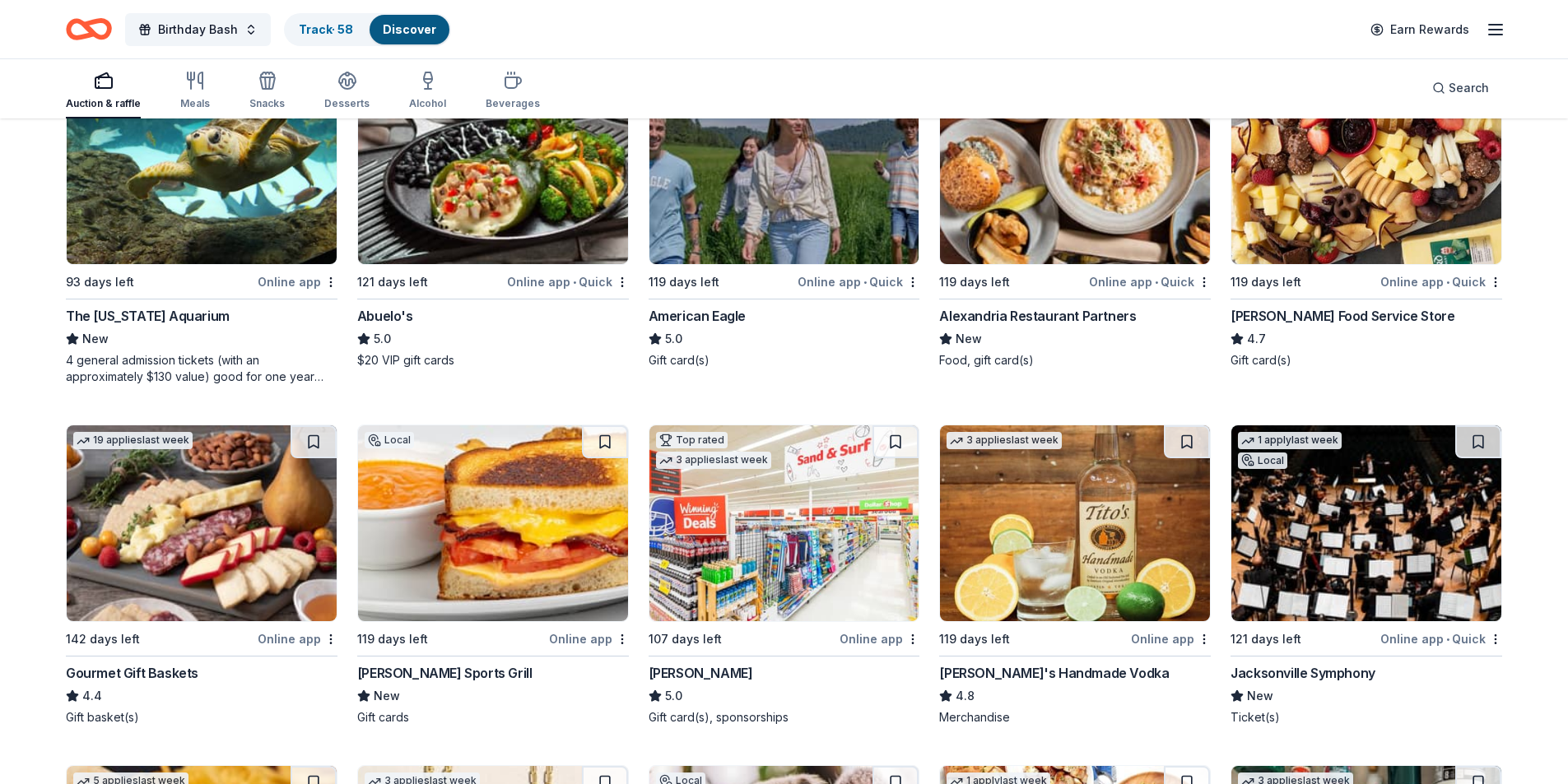
scroll to position [658, 0]
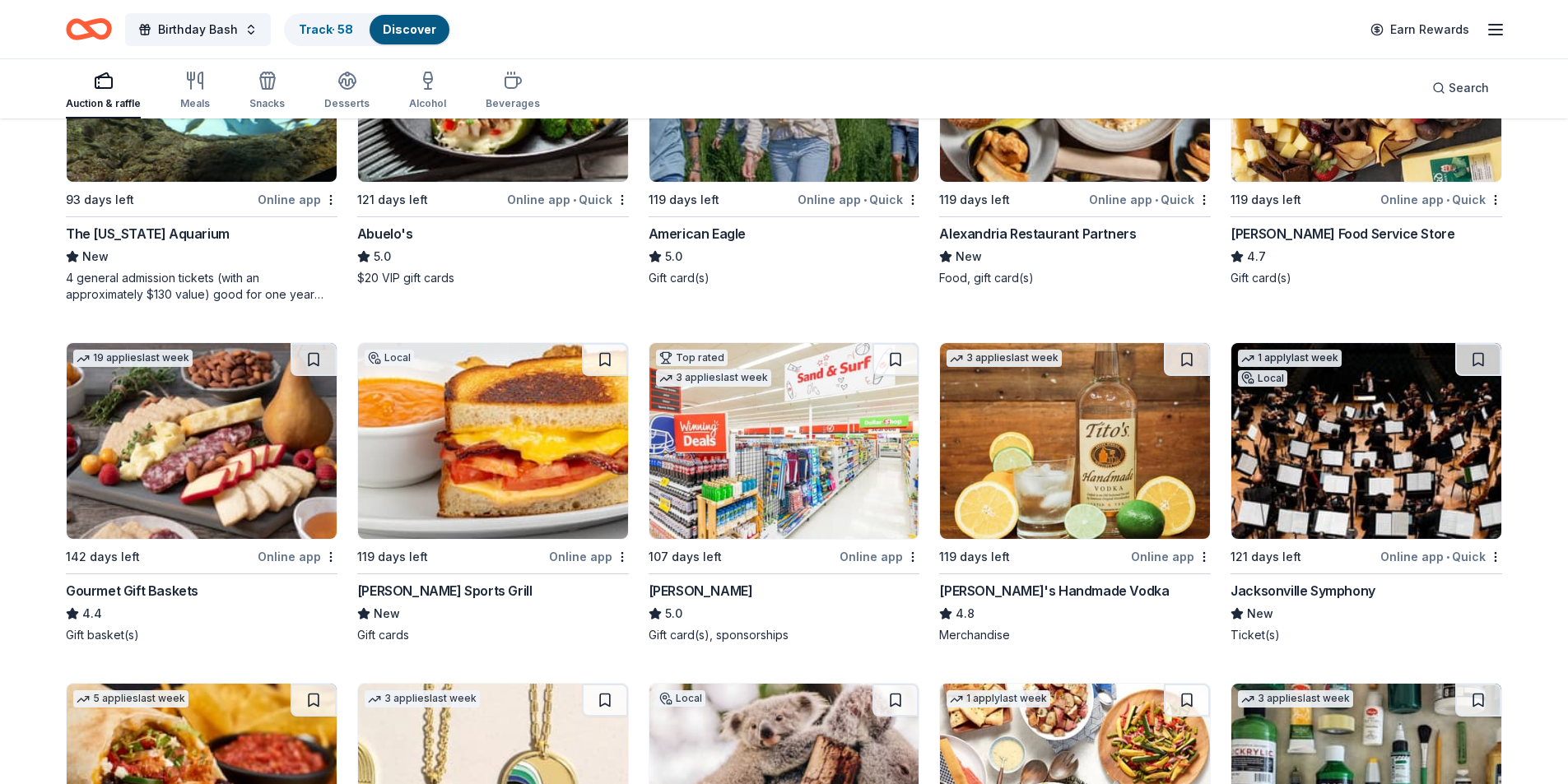
click at [602, 359] on button at bounding box center [604, 359] width 46 height 33
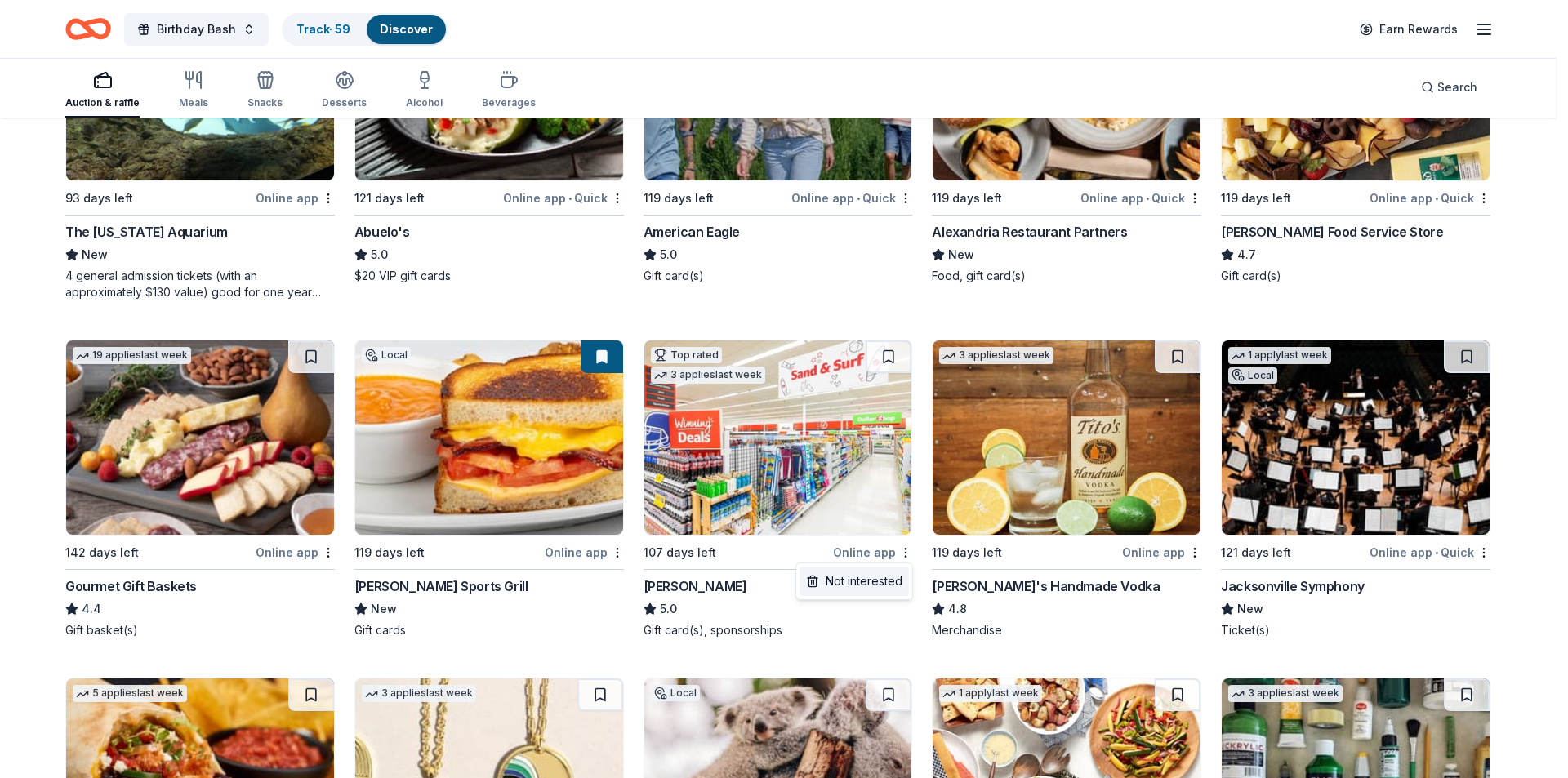
click at [857, 578] on div "Not interested" at bounding box center [854, 581] width 109 height 30
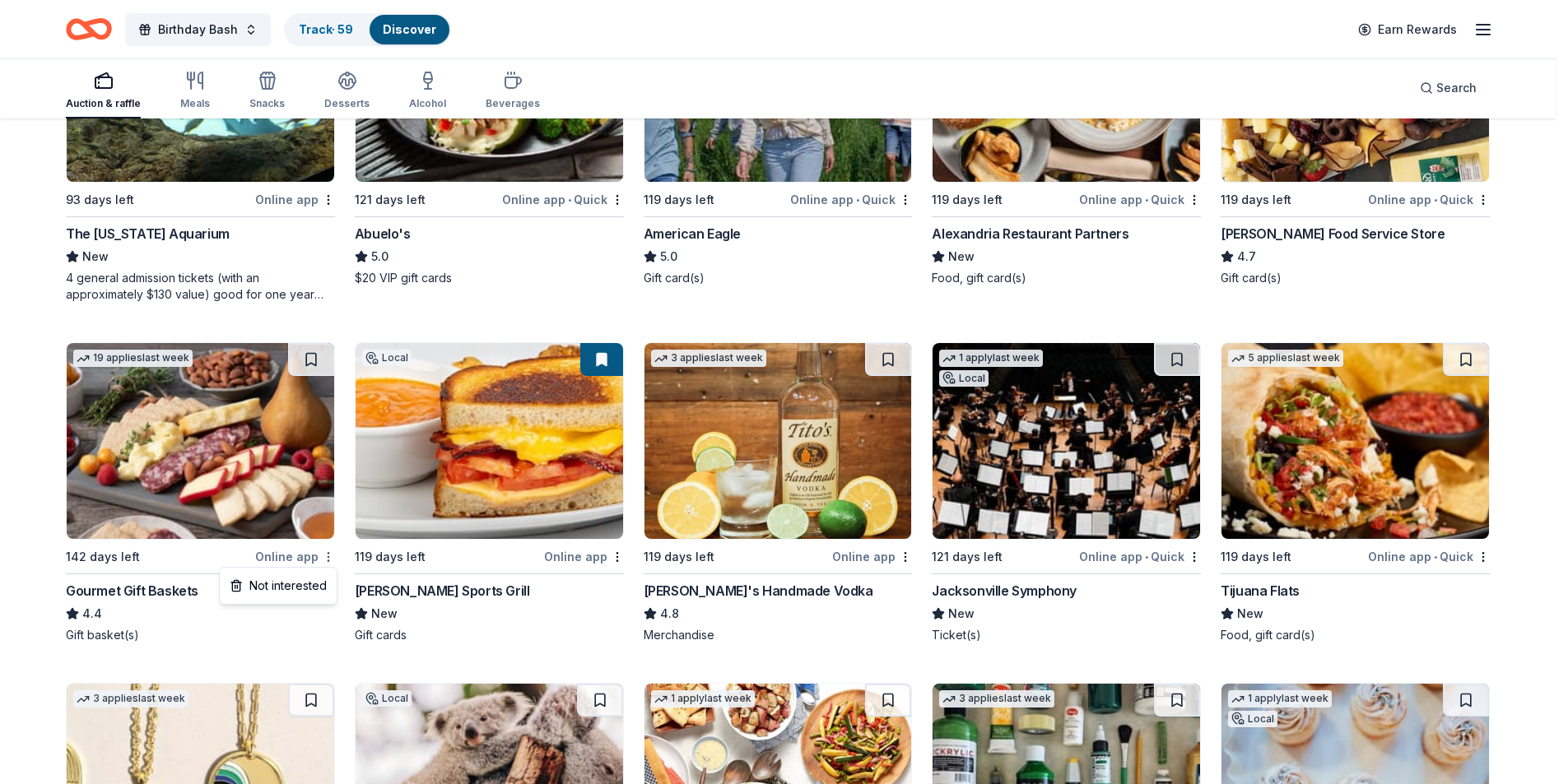
click at [310, 591] on div "Not interested" at bounding box center [278, 585] width 110 height 30
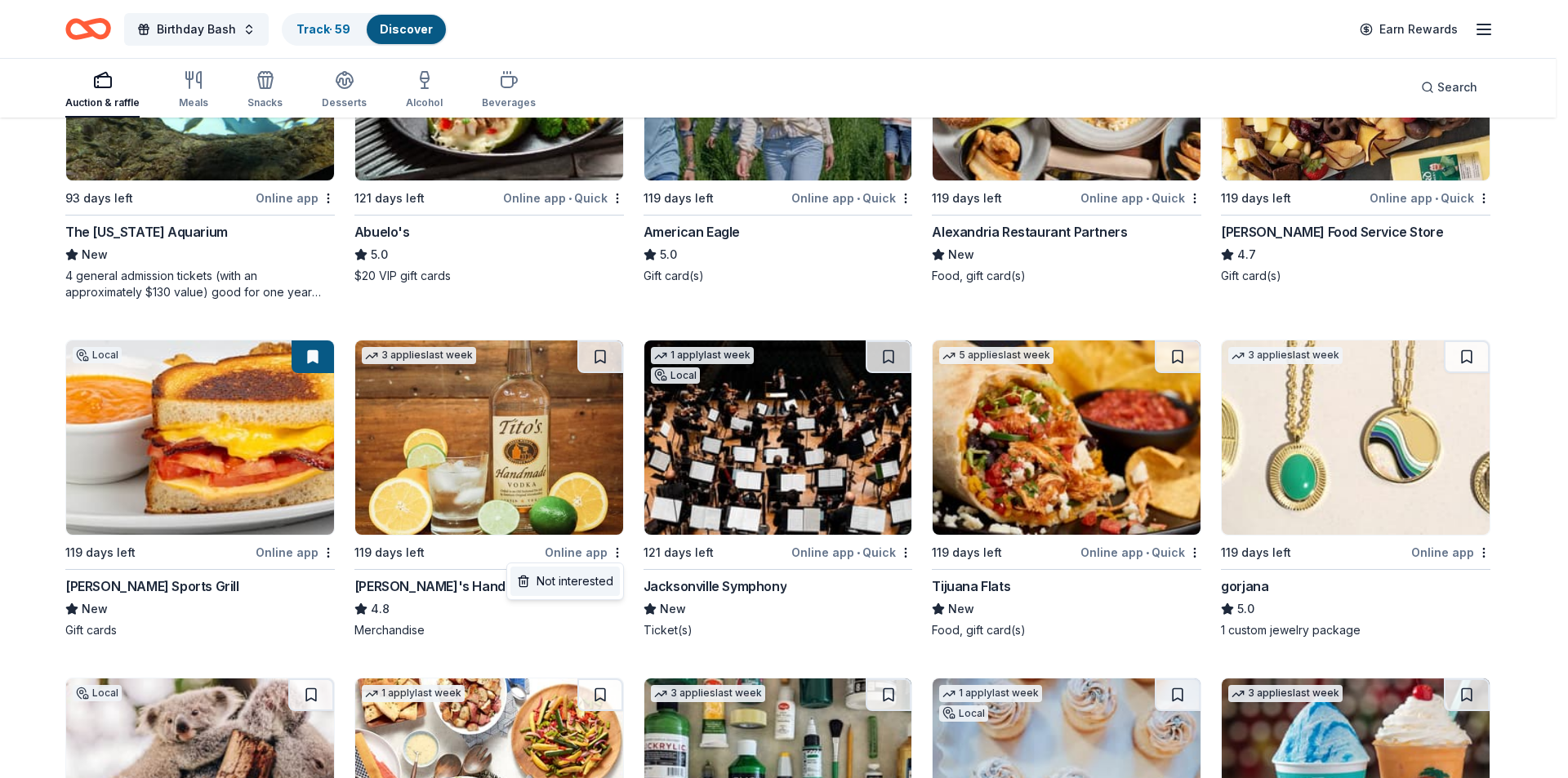
click at [588, 575] on div "Not interested" at bounding box center [565, 581] width 109 height 30
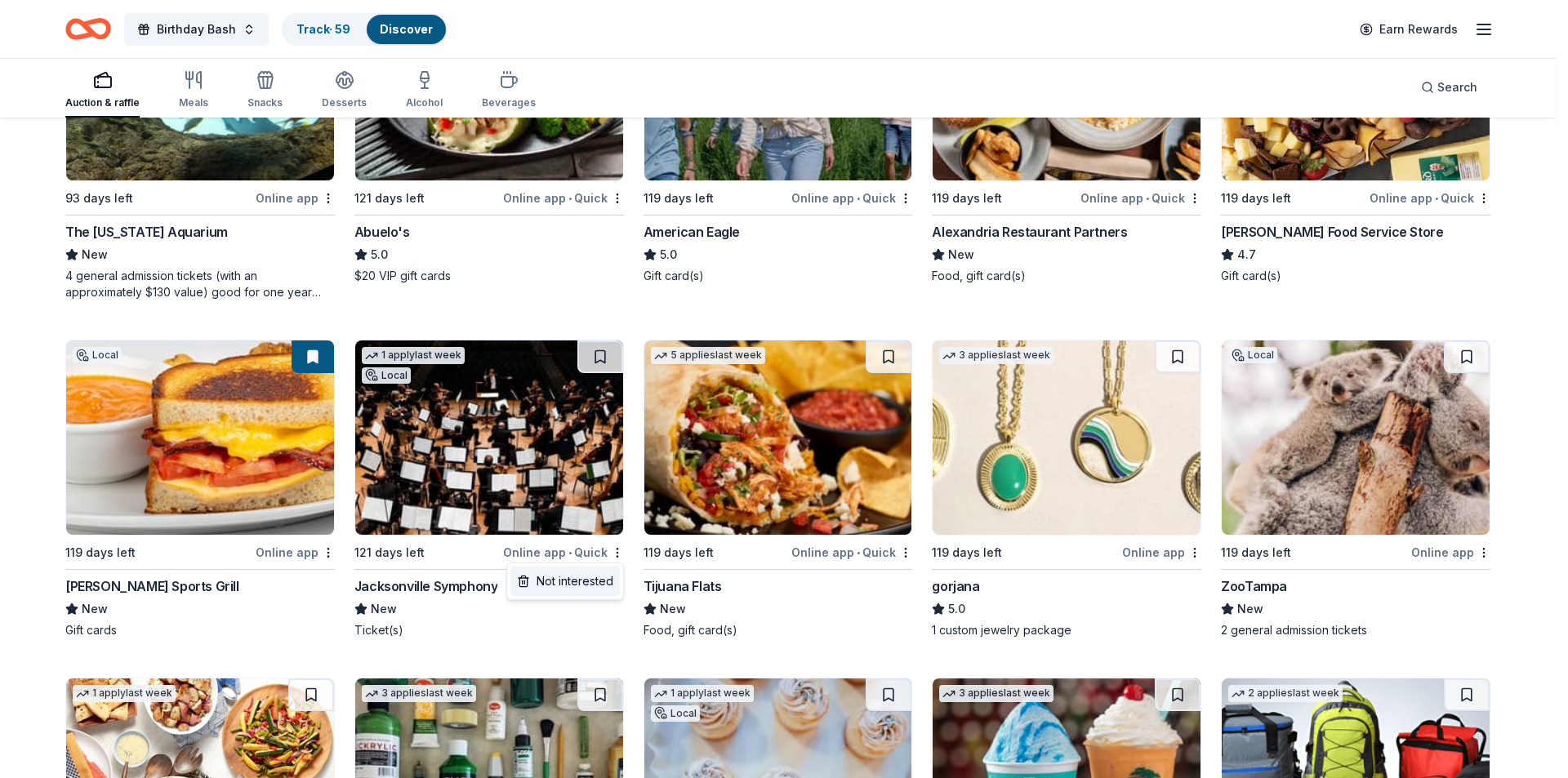
click at [581, 575] on div "Not interested" at bounding box center [565, 581] width 109 height 30
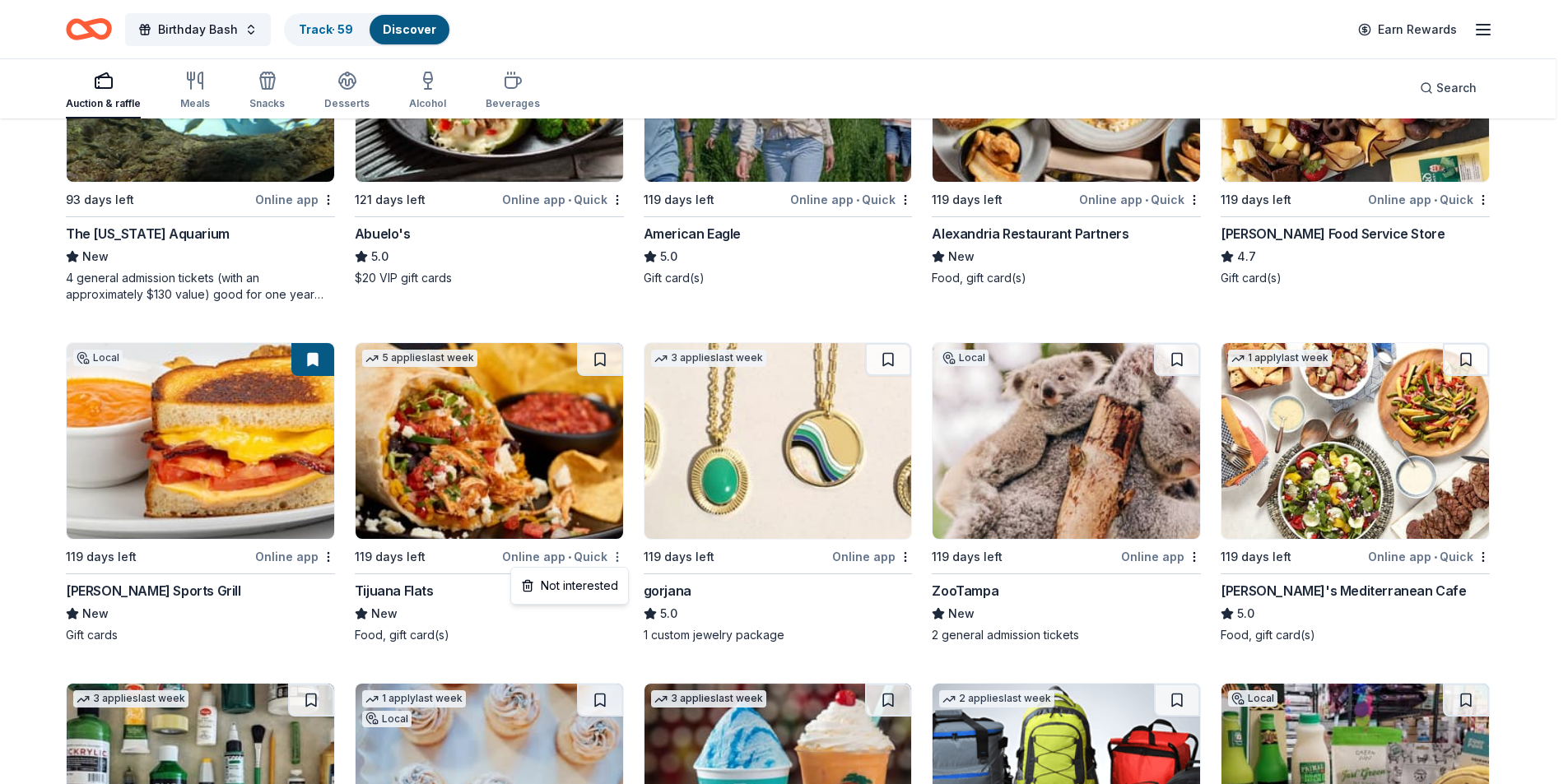
click at [586, 580] on div "Not interested" at bounding box center [570, 585] width 110 height 30
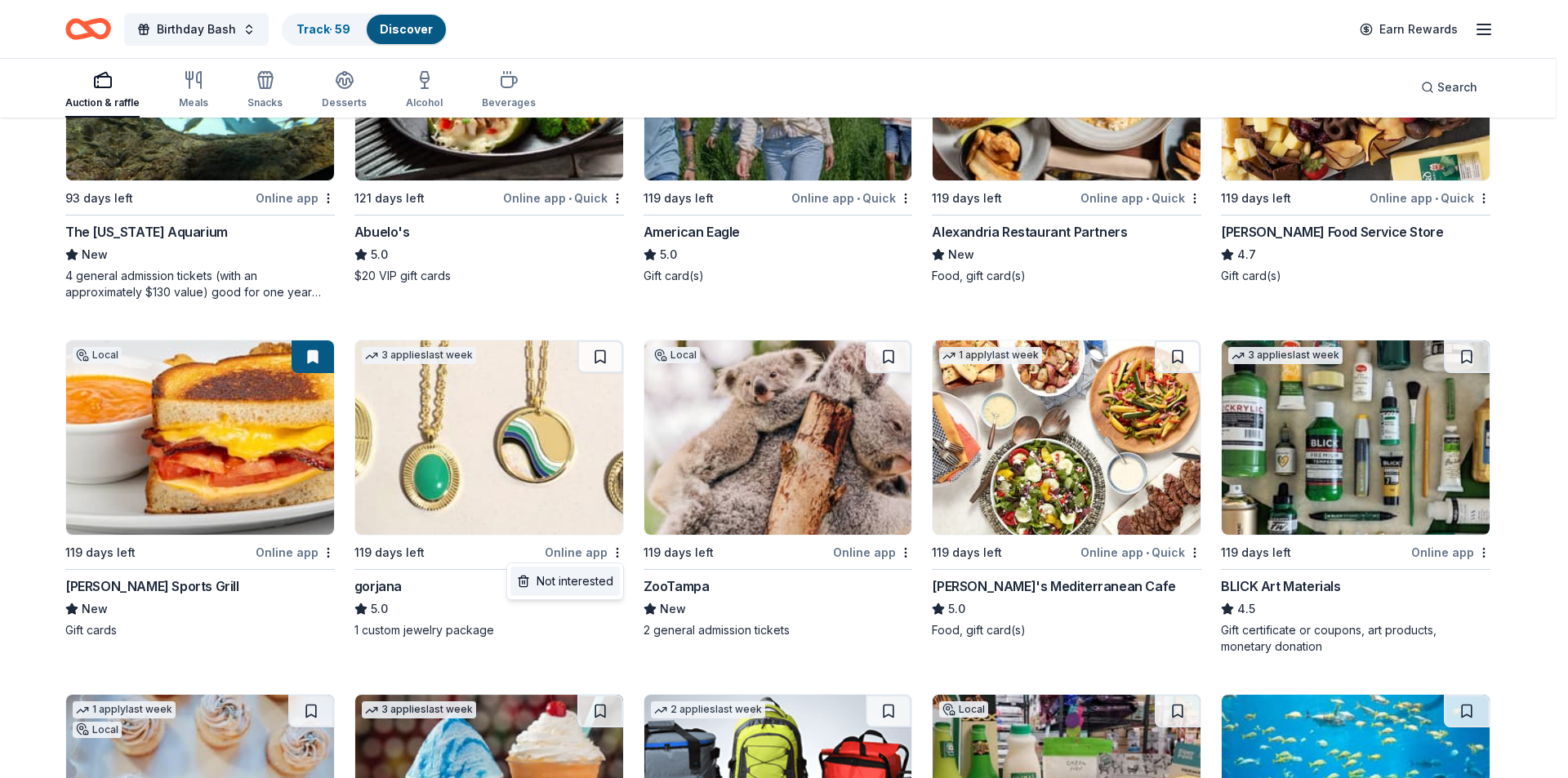
click at [590, 574] on div "Not interested" at bounding box center [565, 581] width 109 height 30
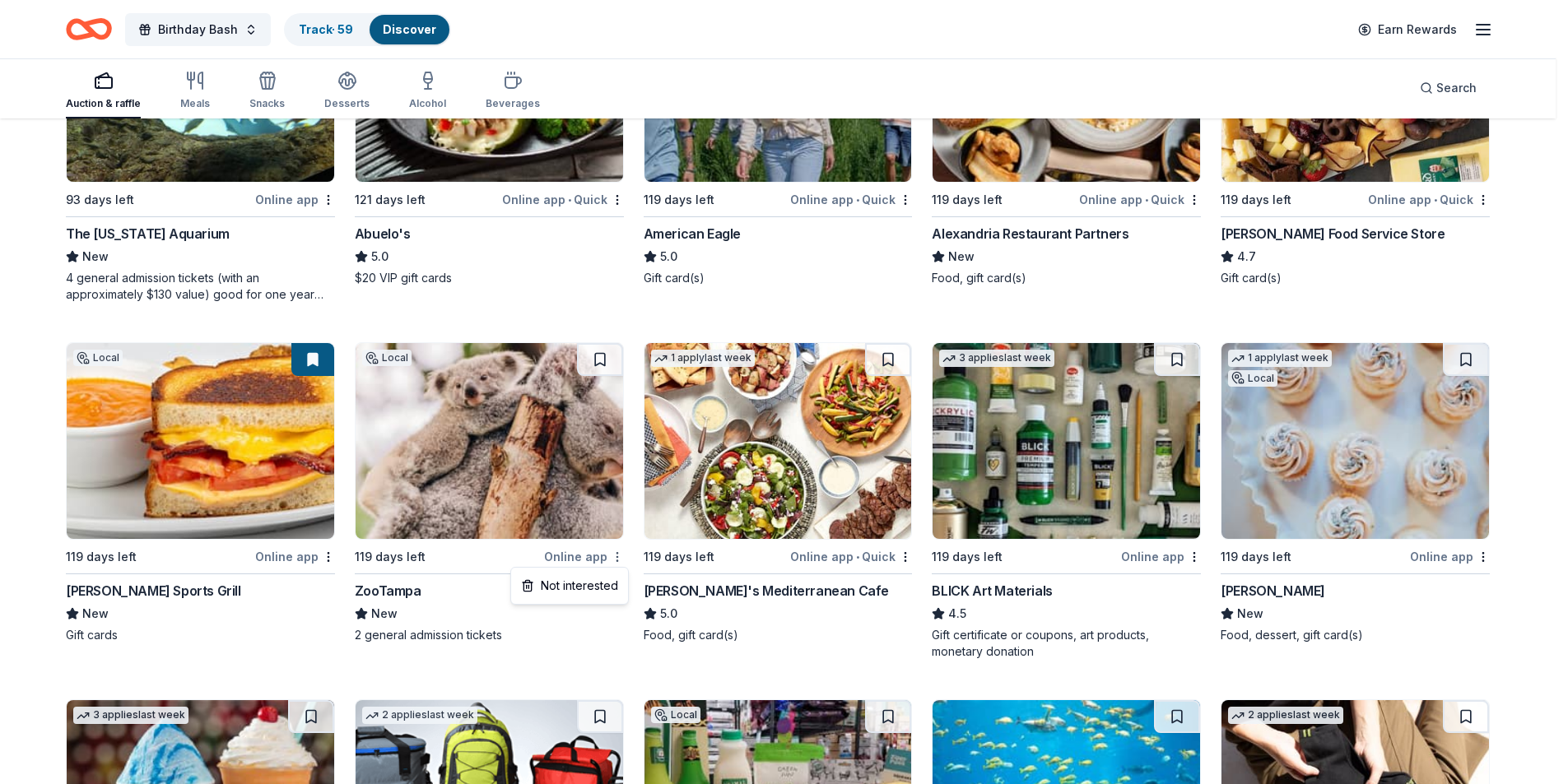
click at [590, 585] on div "Not interested" at bounding box center [570, 585] width 110 height 30
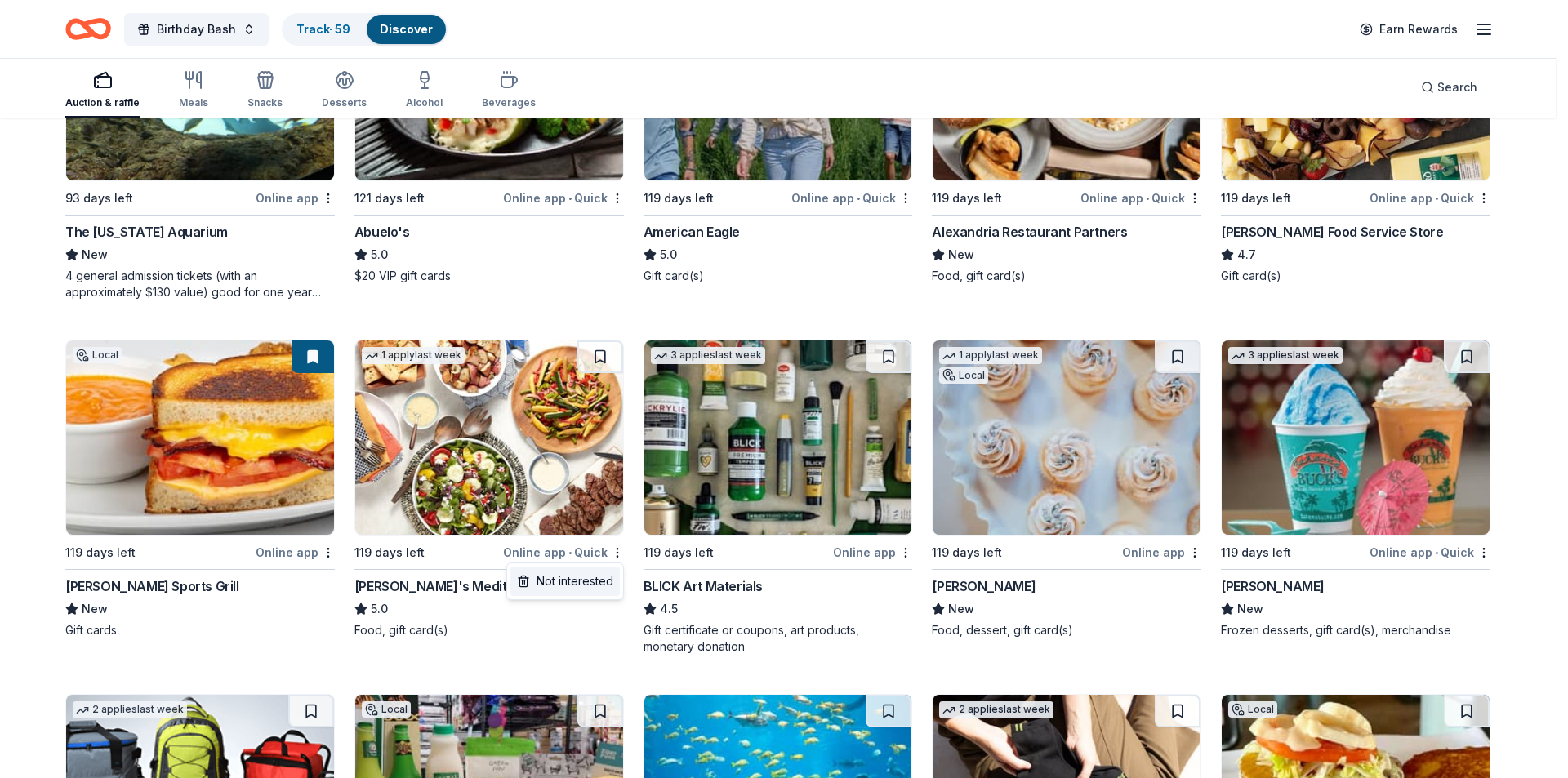
click at [563, 575] on div "Not interested" at bounding box center [565, 581] width 109 height 30
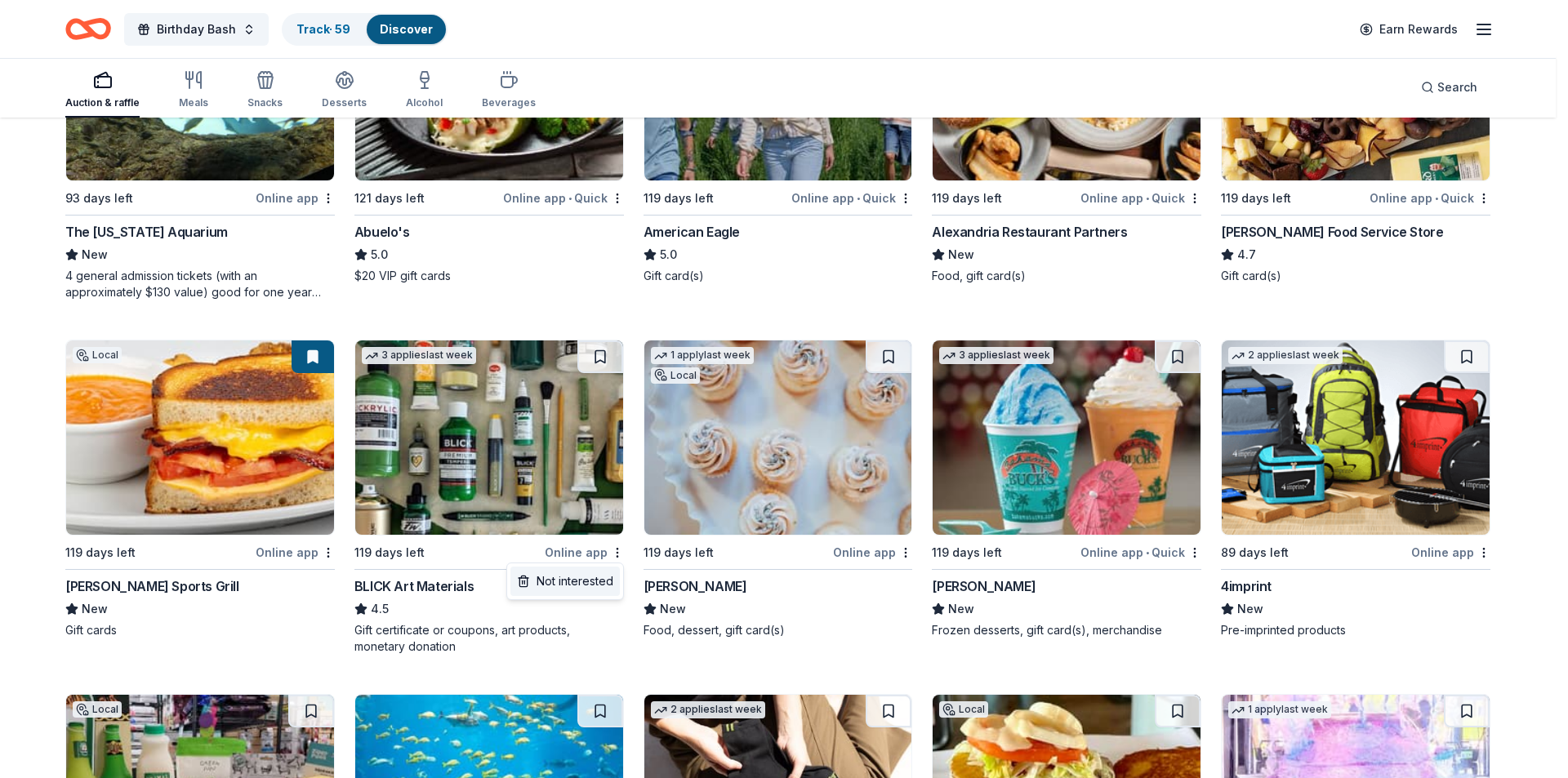
click at [593, 575] on div "Not interested" at bounding box center [565, 581] width 109 height 30
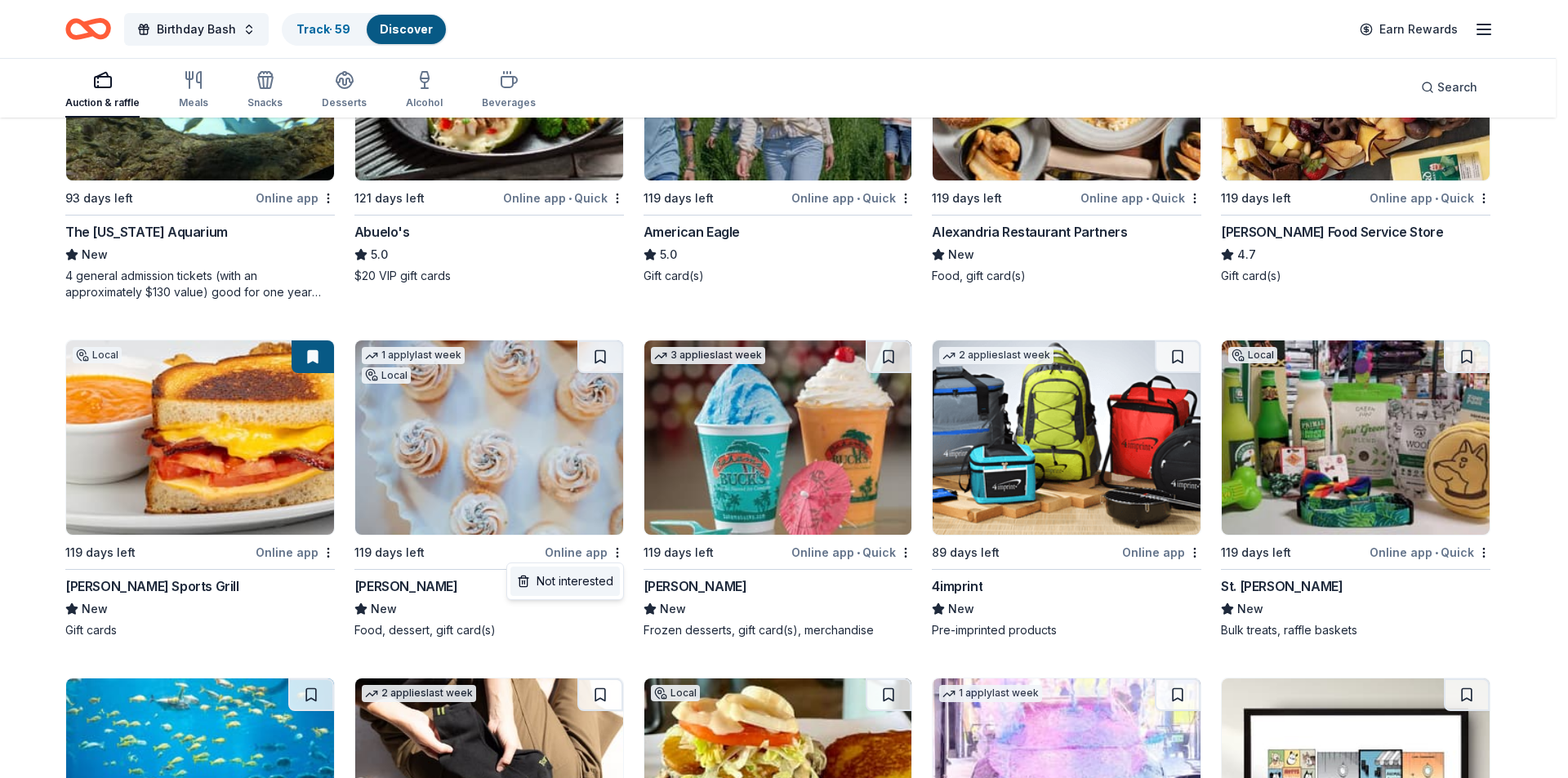
click at [584, 580] on div "Not interested" at bounding box center [565, 581] width 109 height 30
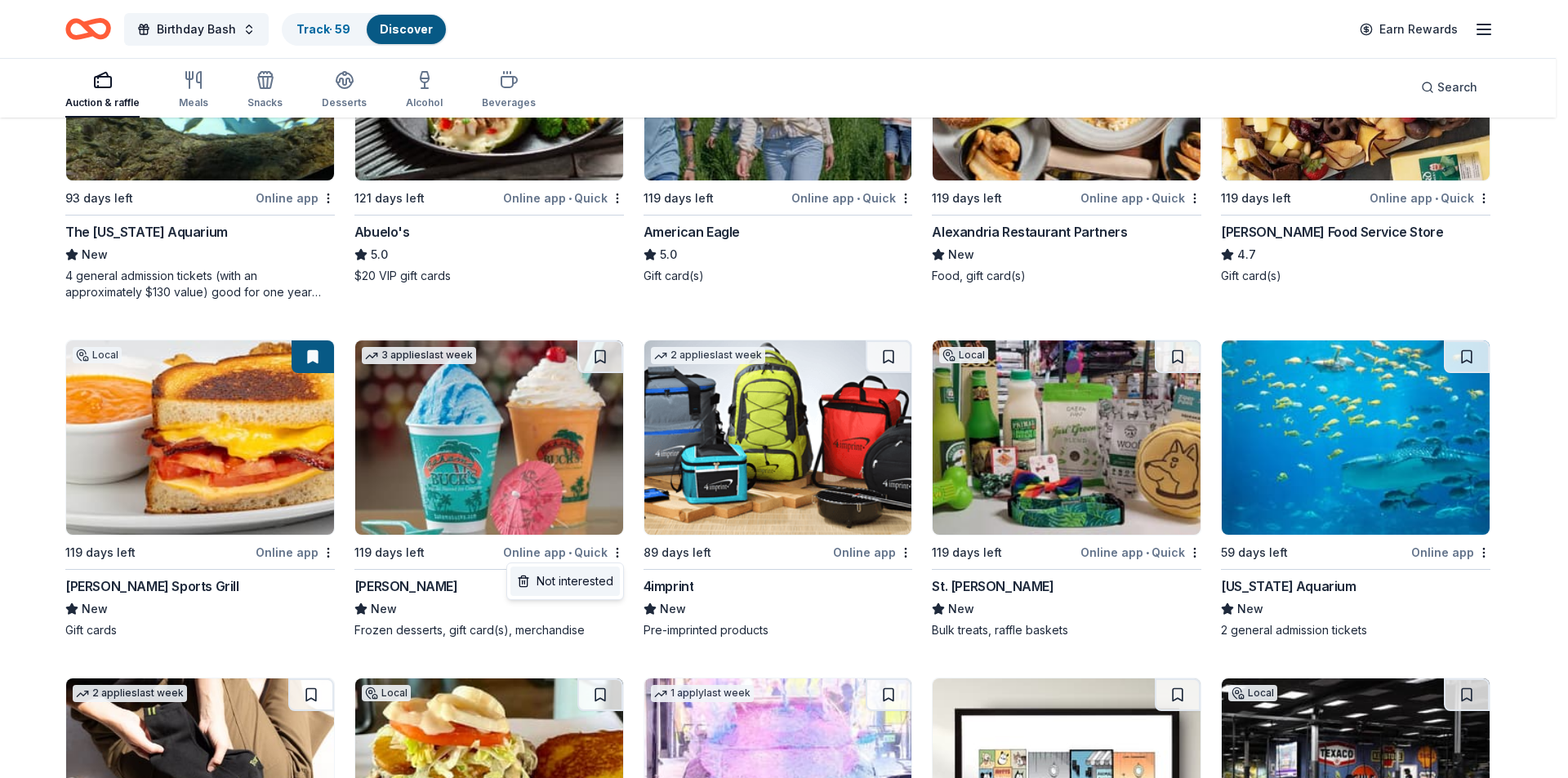
click at [585, 575] on div "Not interested" at bounding box center [565, 581] width 109 height 30
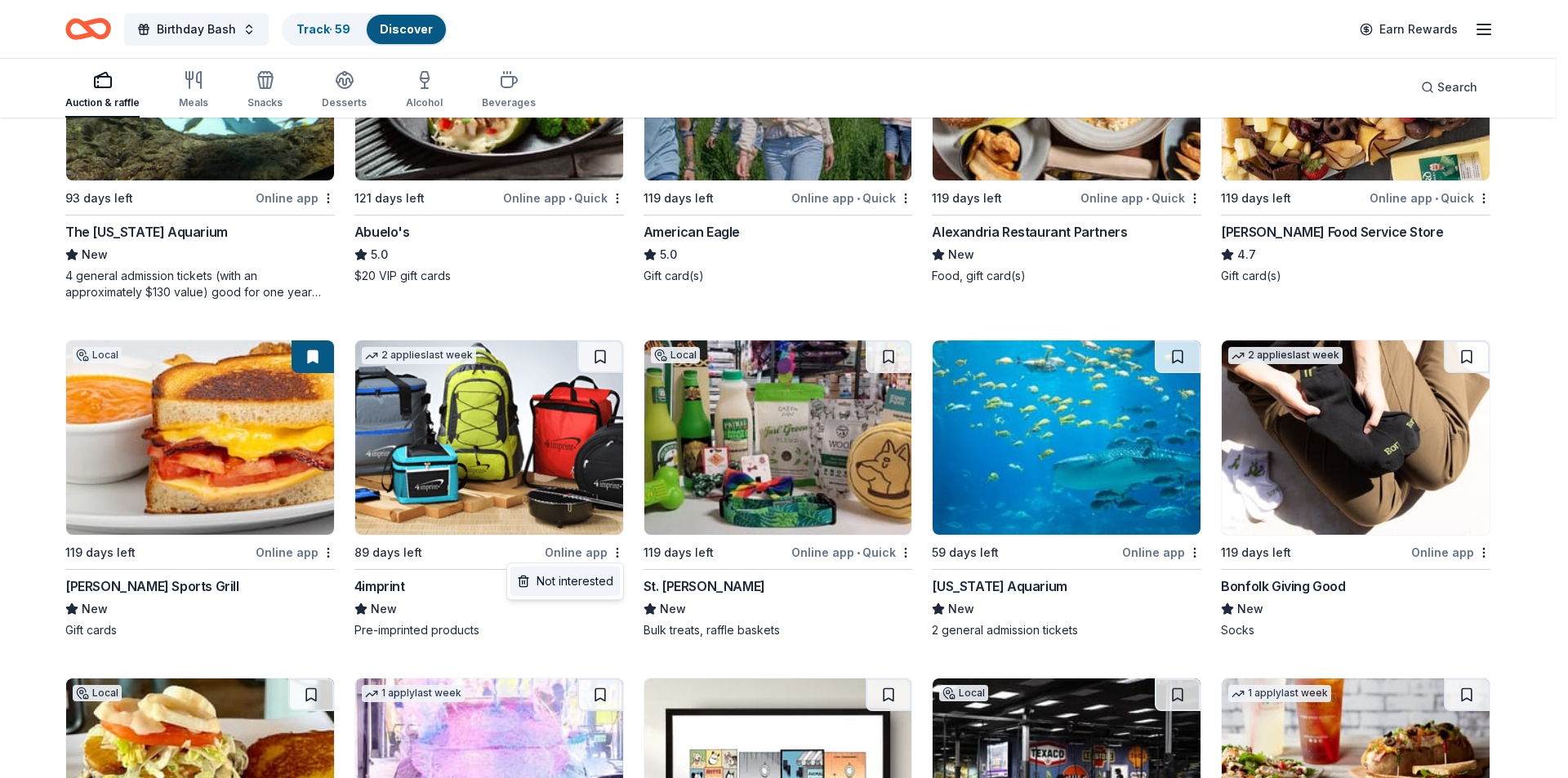
click at [590, 574] on div "Not interested" at bounding box center [565, 581] width 109 height 30
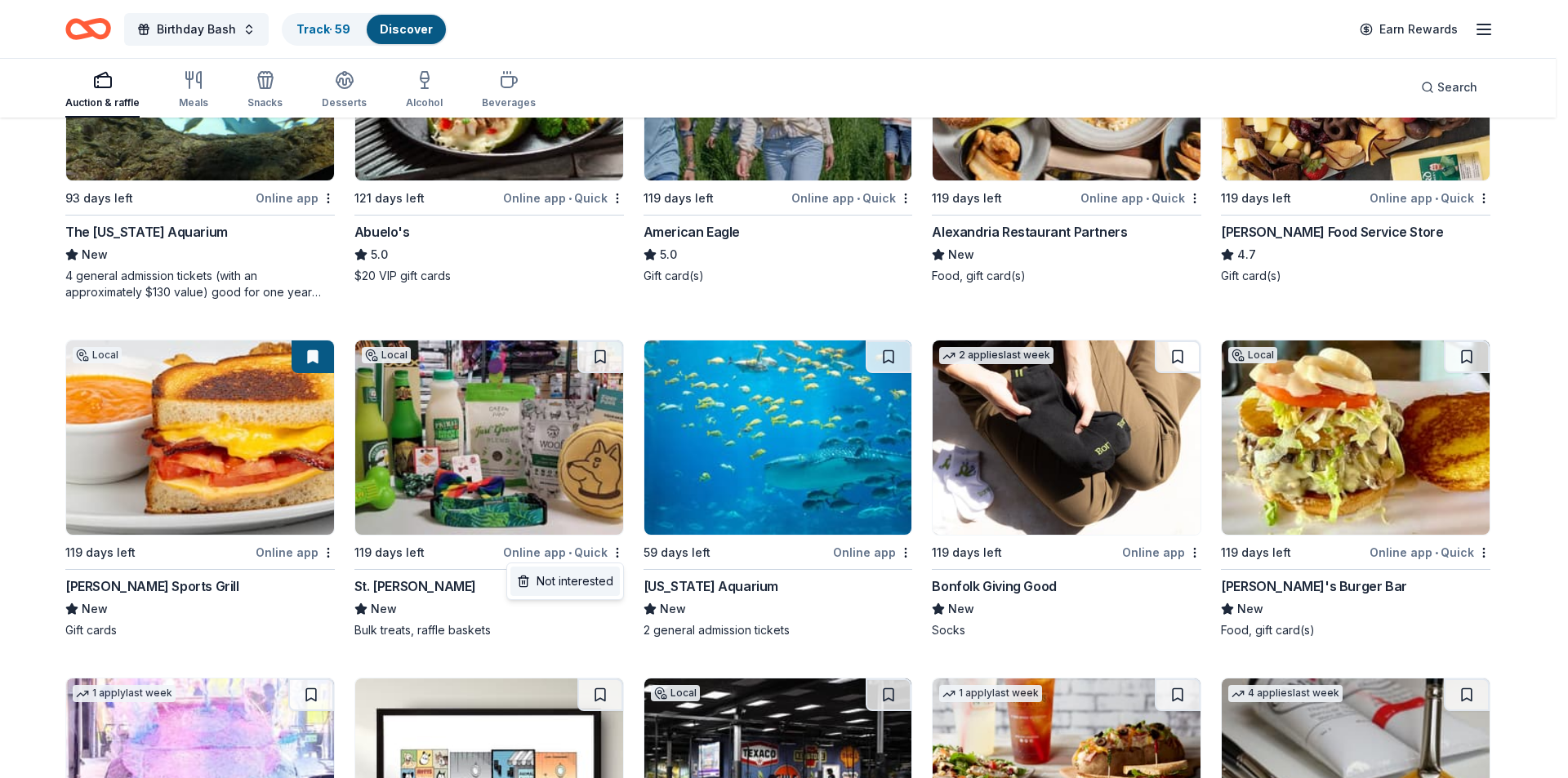
click at [582, 575] on div "Not interested" at bounding box center [565, 581] width 109 height 30
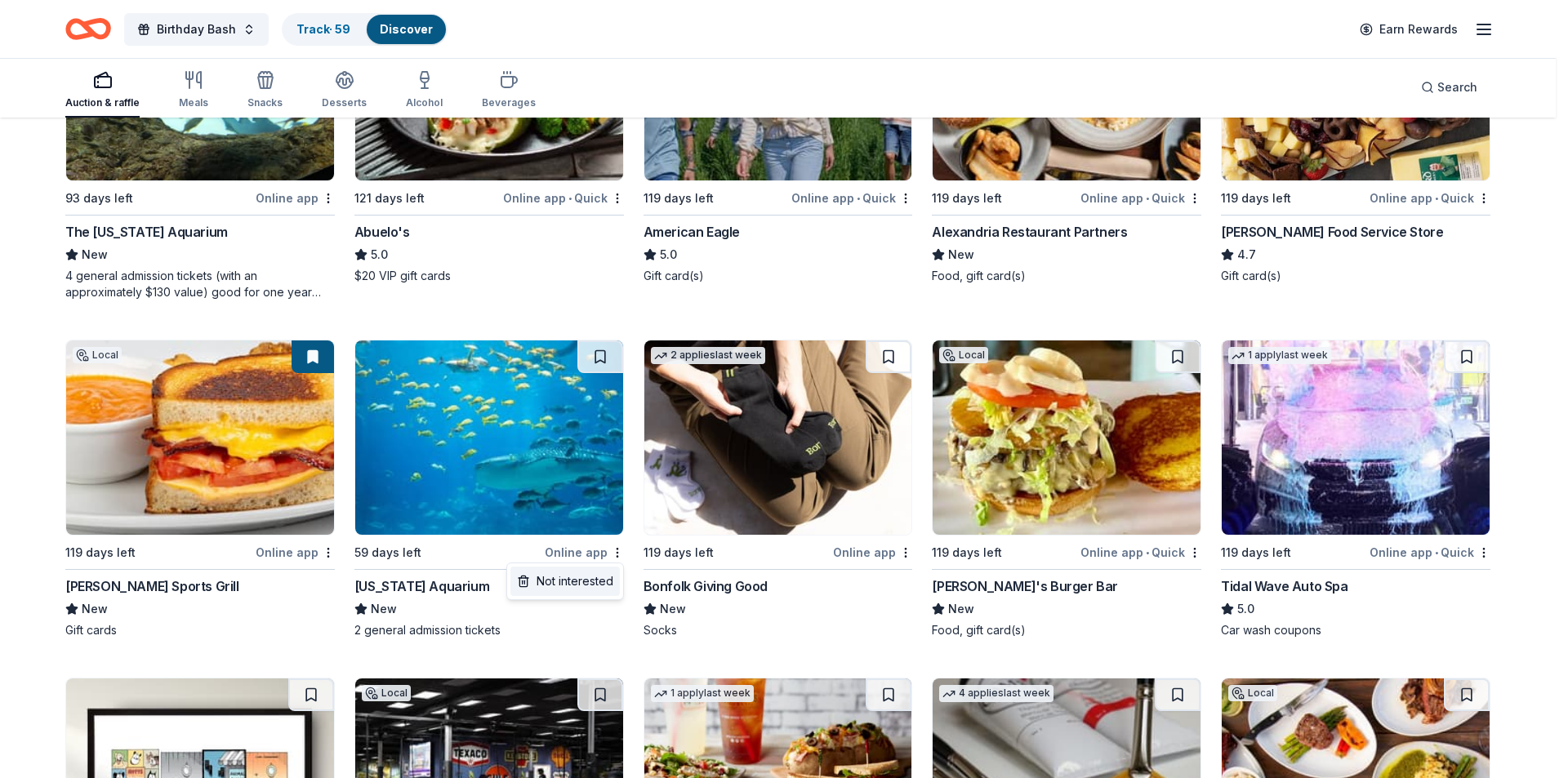
click at [582, 574] on div "Not interested" at bounding box center [565, 581] width 109 height 30
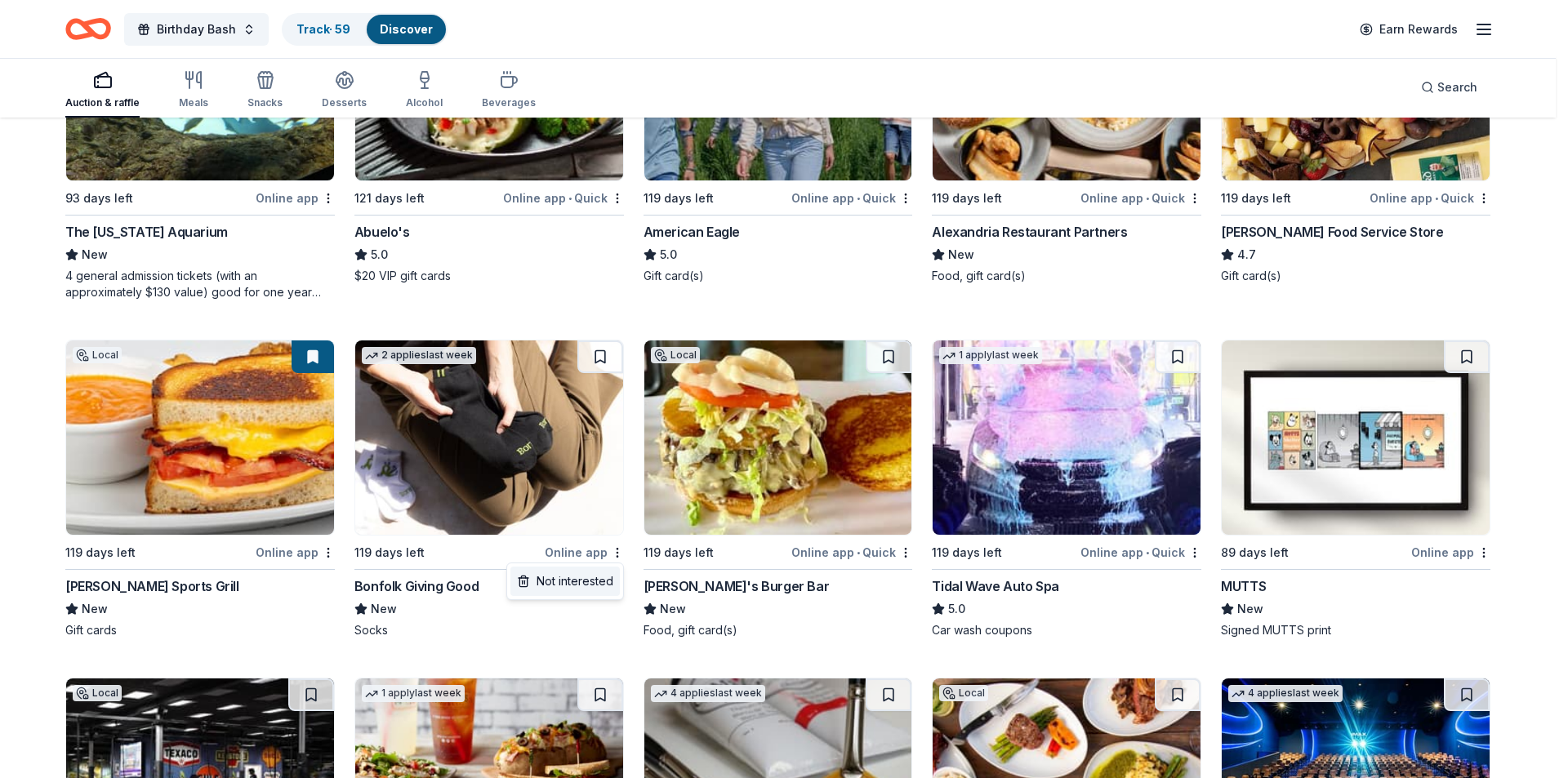
click at [584, 577] on div "Not interested" at bounding box center [565, 581] width 109 height 30
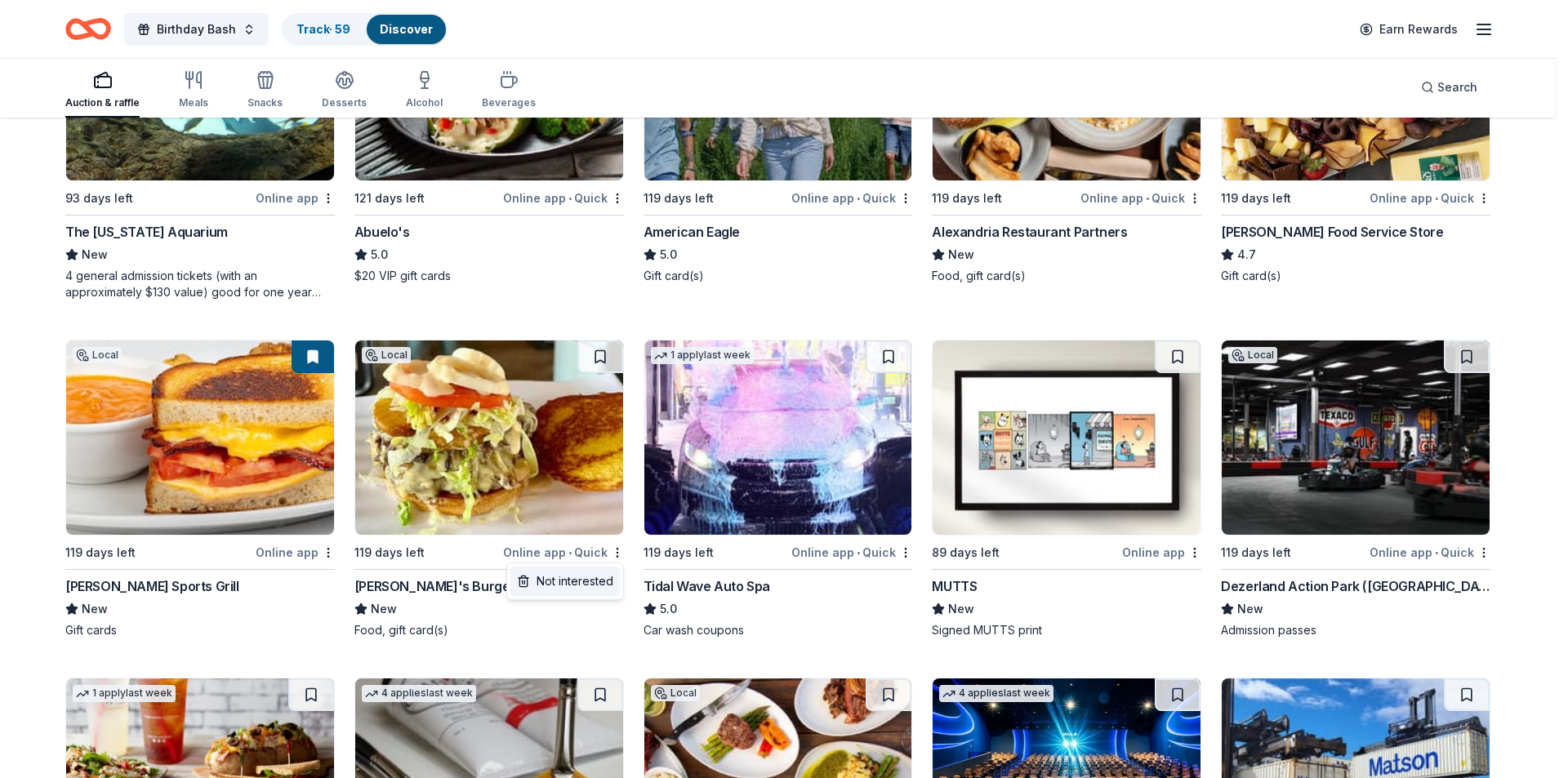
click at [587, 574] on div "Not interested" at bounding box center [565, 581] width 109 height 30
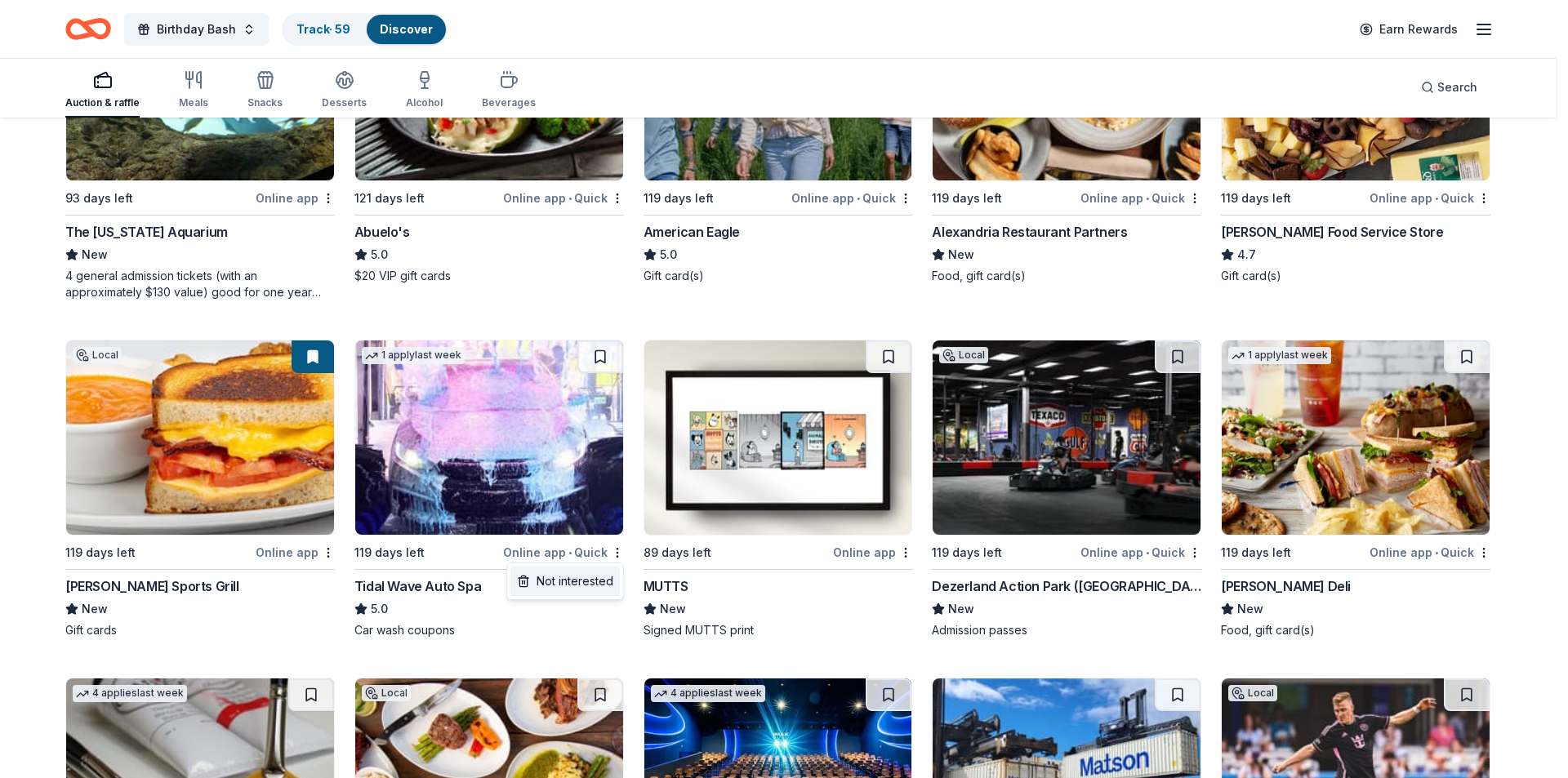
click at [594, 576] on div "Not interested" at bounding box center [565, 581] width 109 height 30
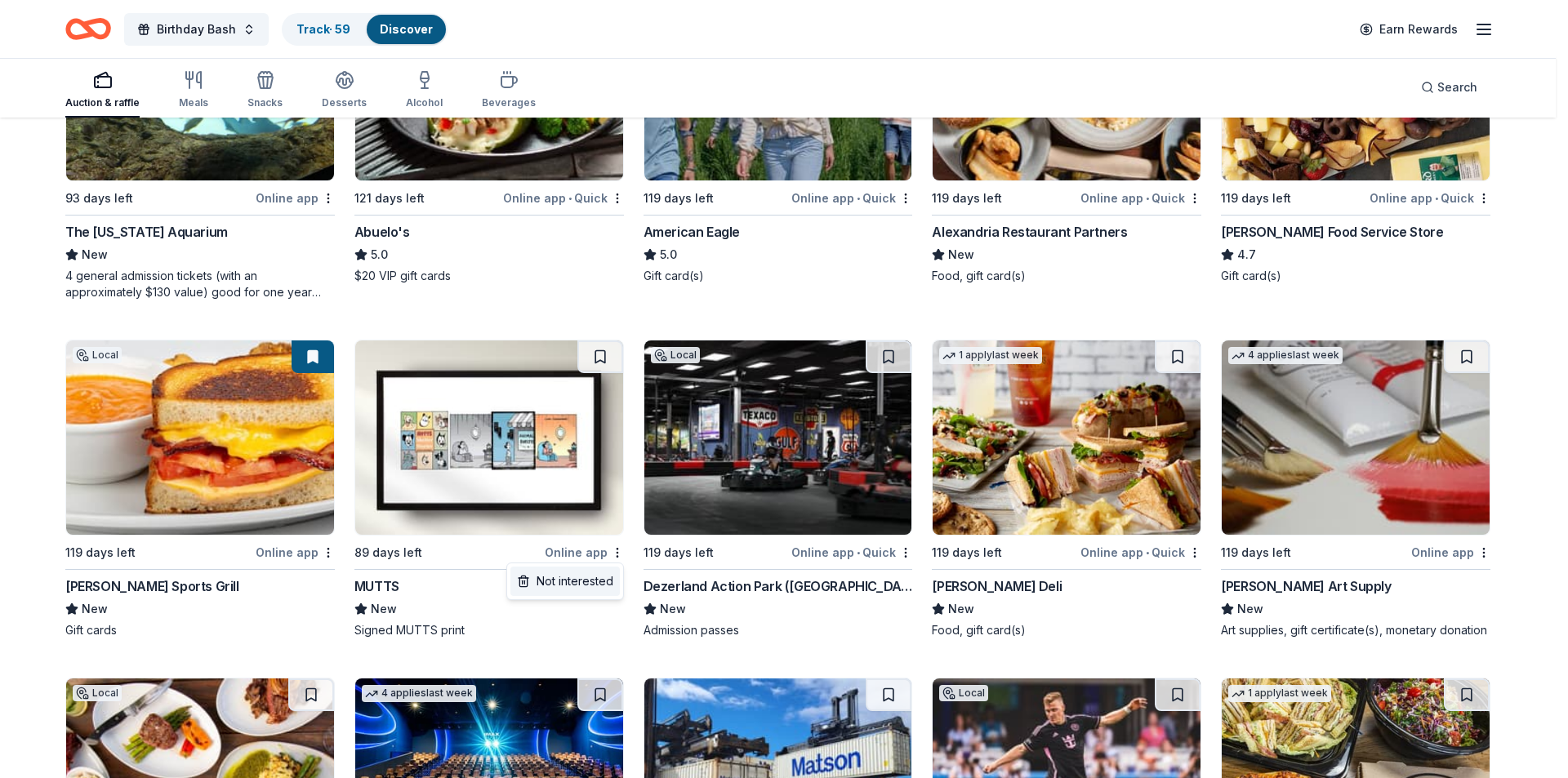
click at [591, 575] on div "Not interested" at bounding box center [565, 581] width 109 height 30
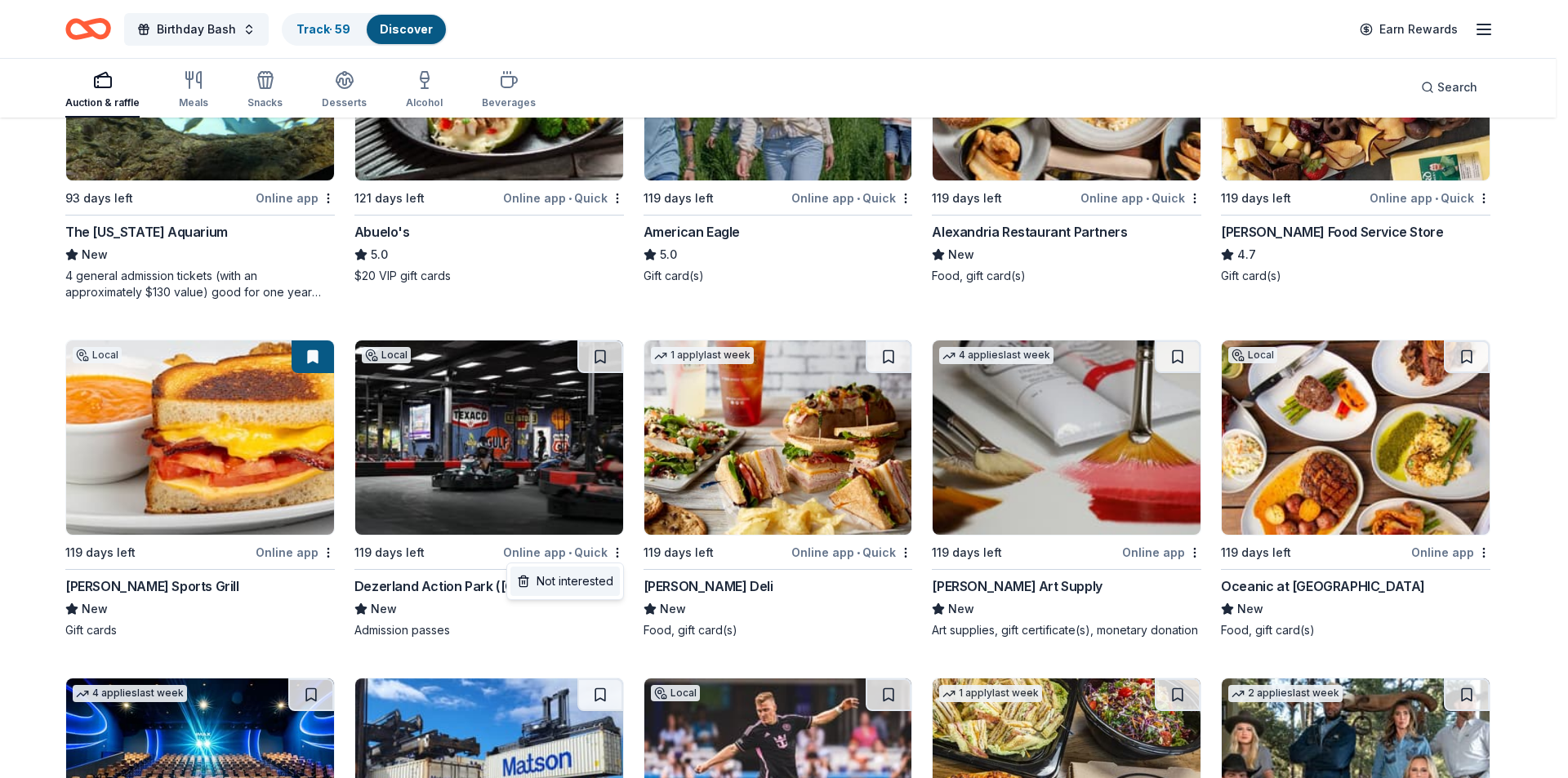
click at [590, 573] on div "Not interested" at bounding box center [565, 581] width 109 height 30
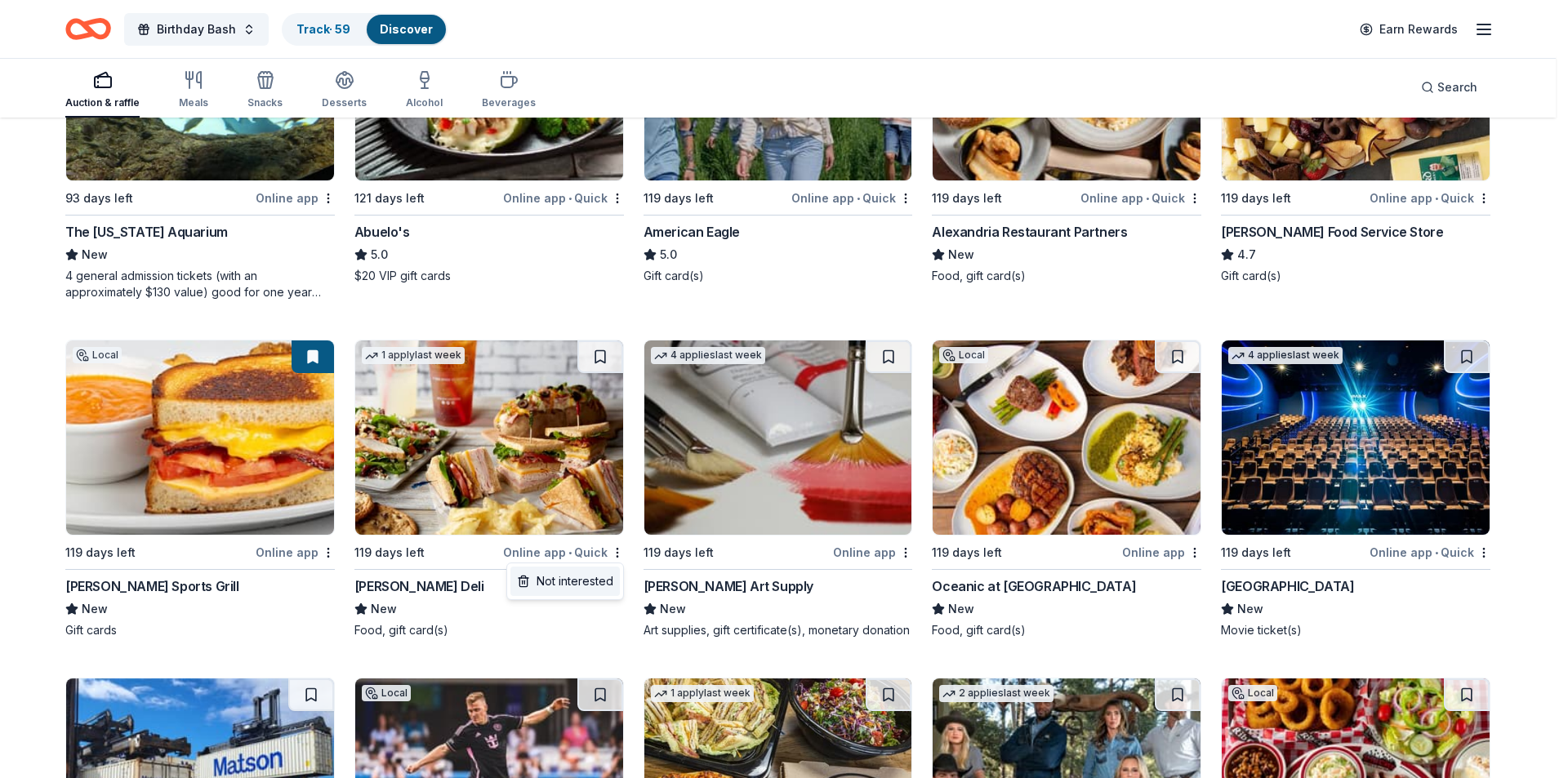
click at [582, 575] on div "Not interested" at bounding box center [565, 581] width 109 height 30
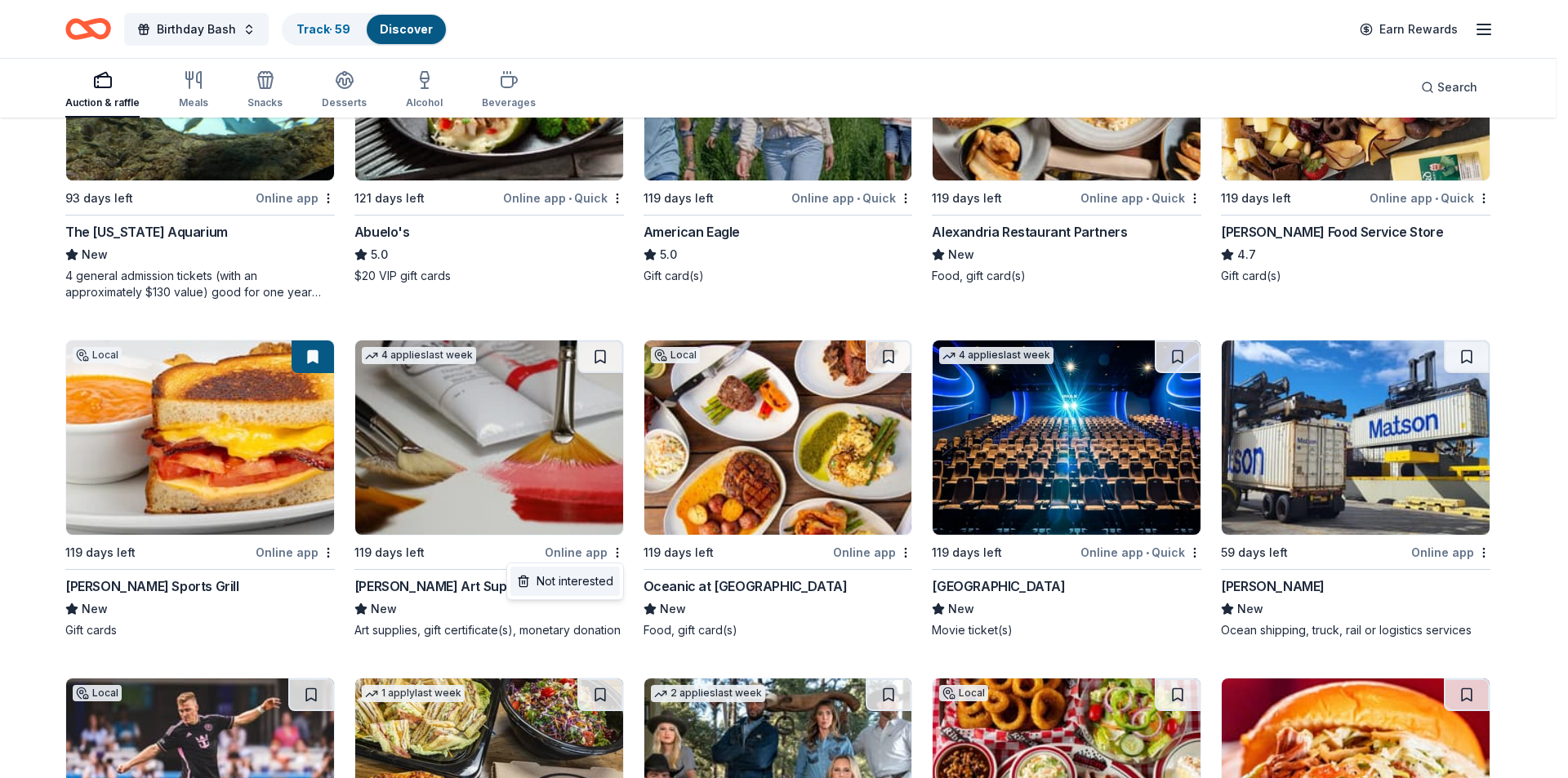
click at [593, 575] on div "Not interested" at bounding box center [565, 581] width 109 height 30
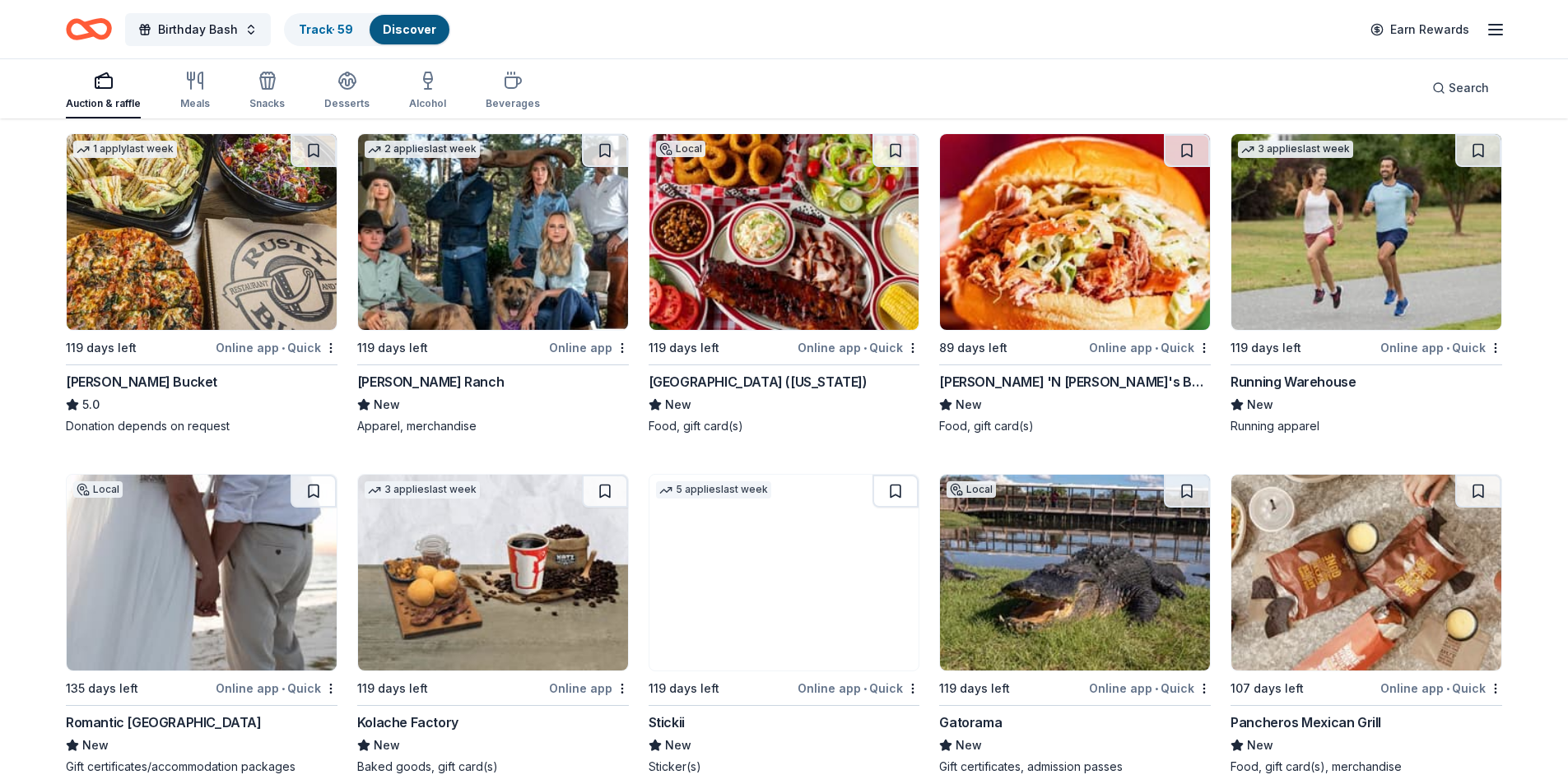
scroll to position [1235, 0]
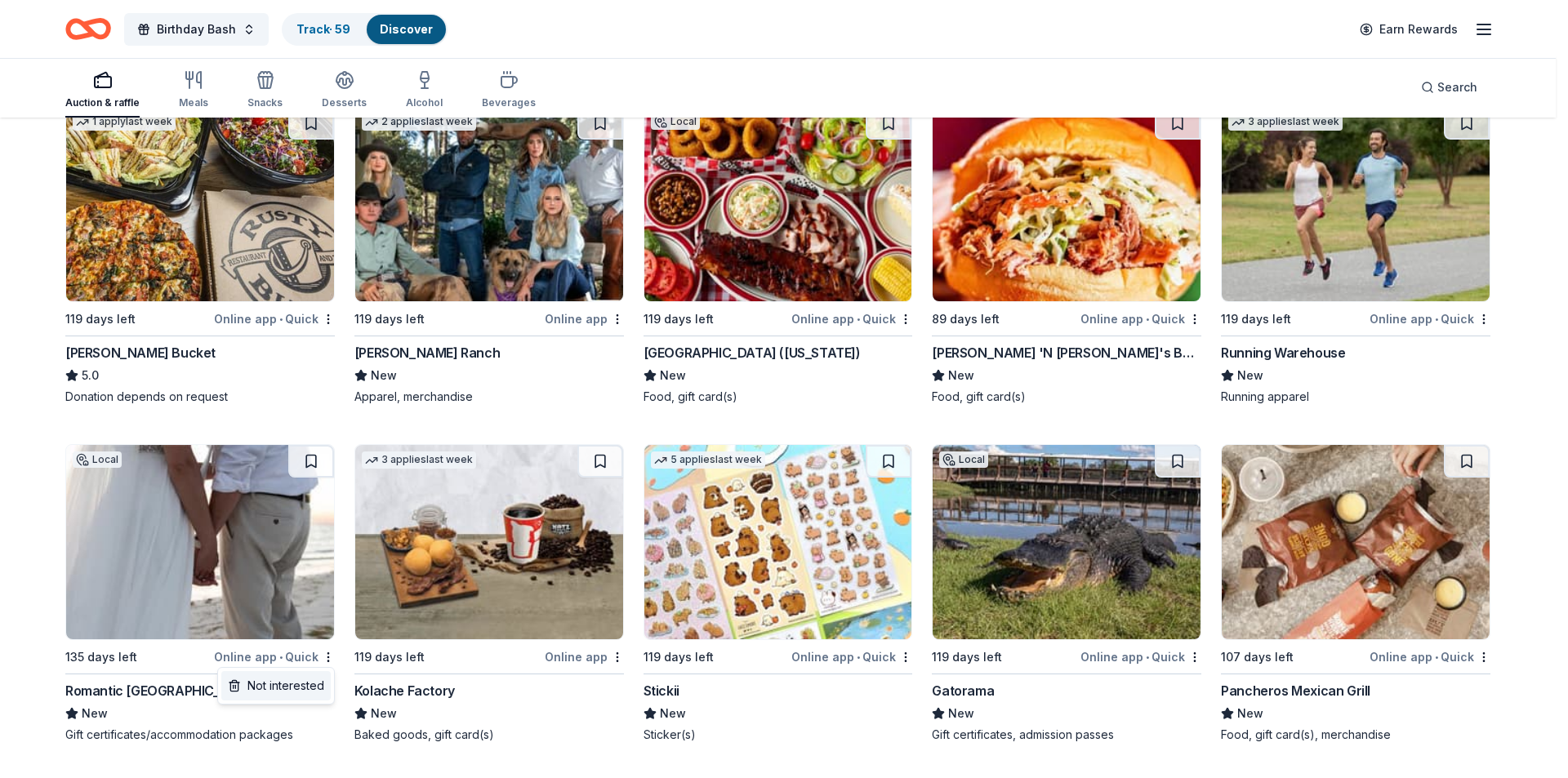
click at [307, 682] on div "Not interested" at bounding box center [276, 686] width 109 height 30
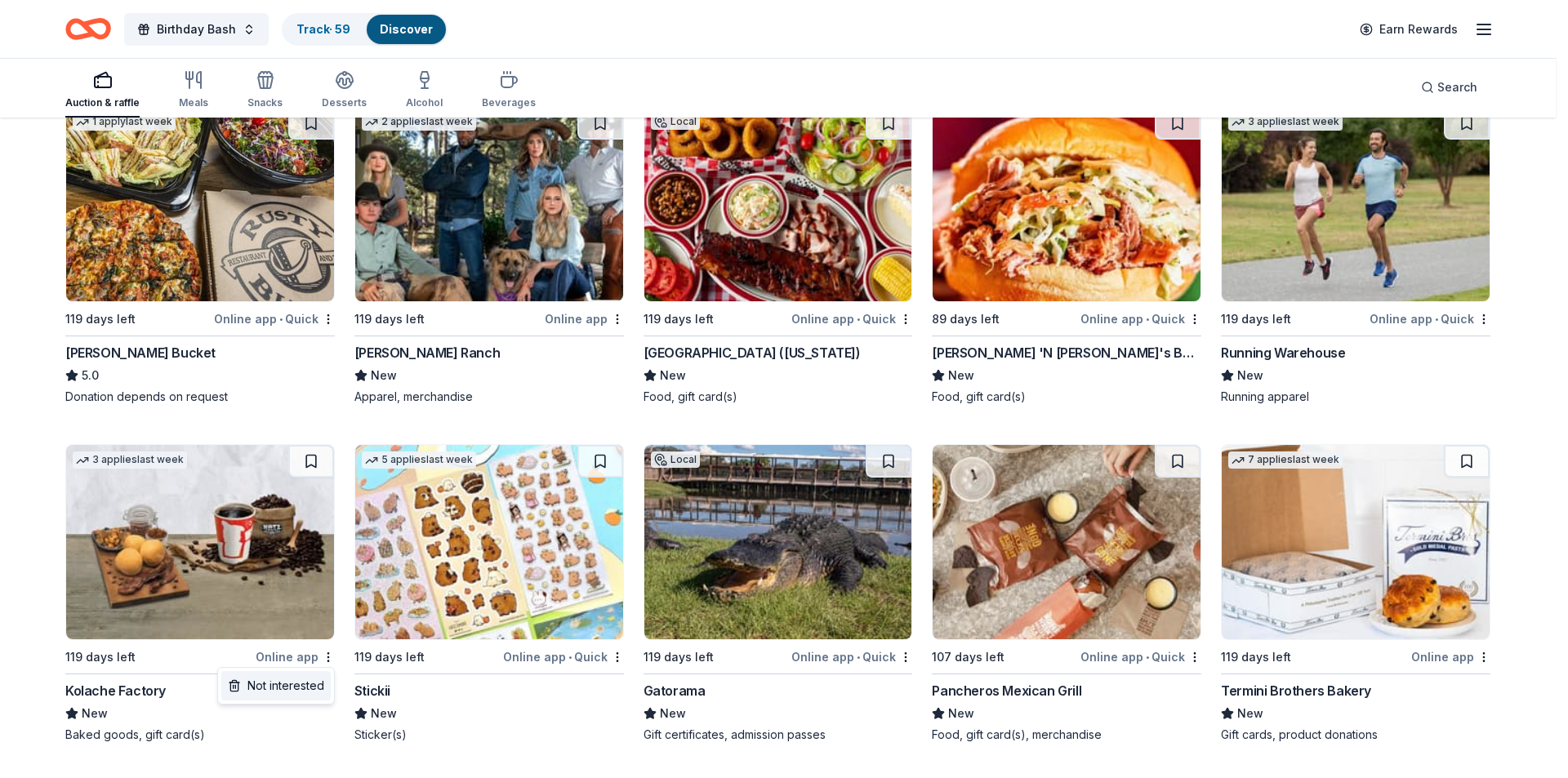
click at [309, 684] on div "Not interested" at bounding box center [276, 686] width 109 height 30
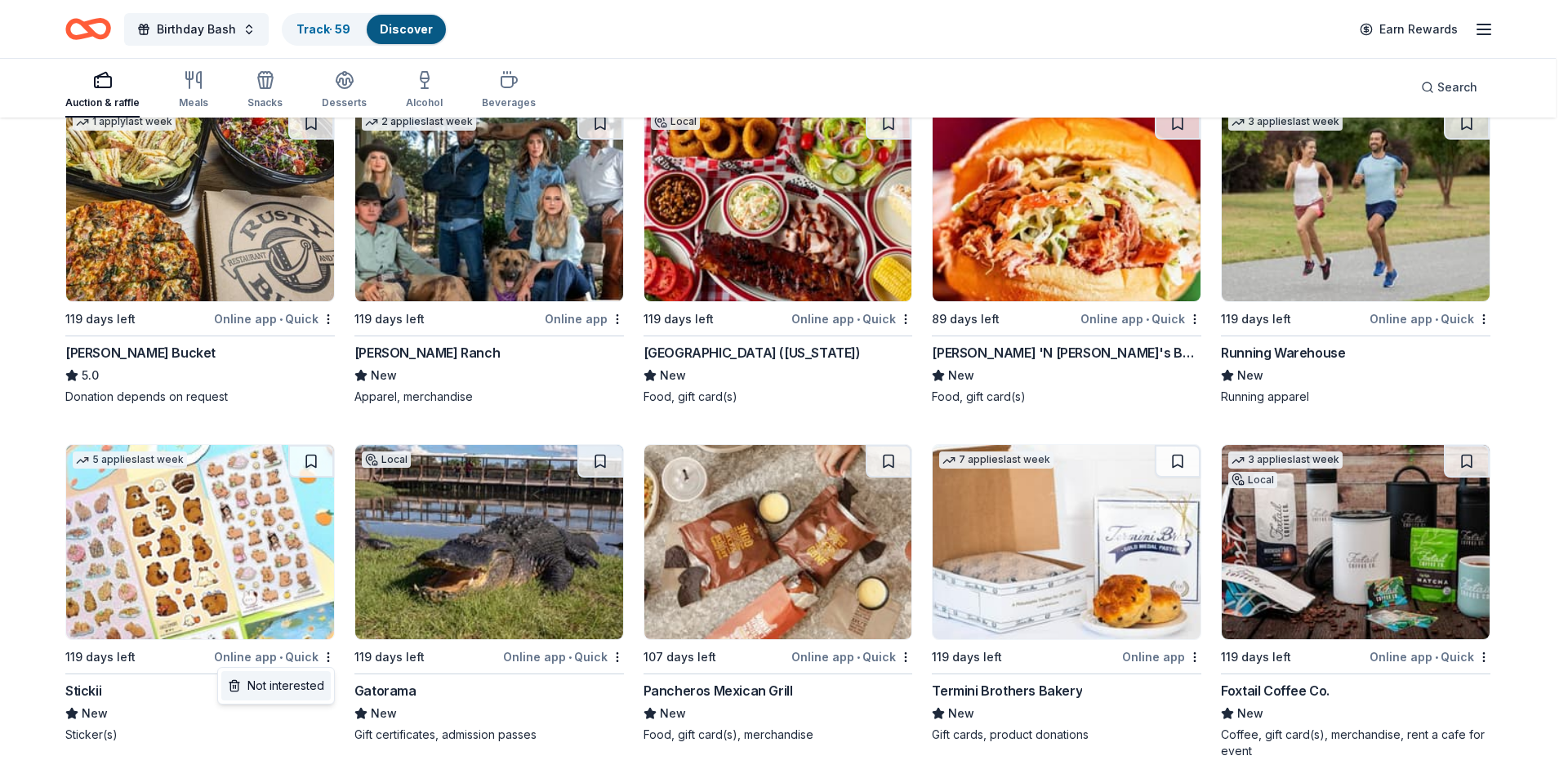
click at [300, 680] on div "Not interested" at bounding box center [276, 686] width 109 height 30
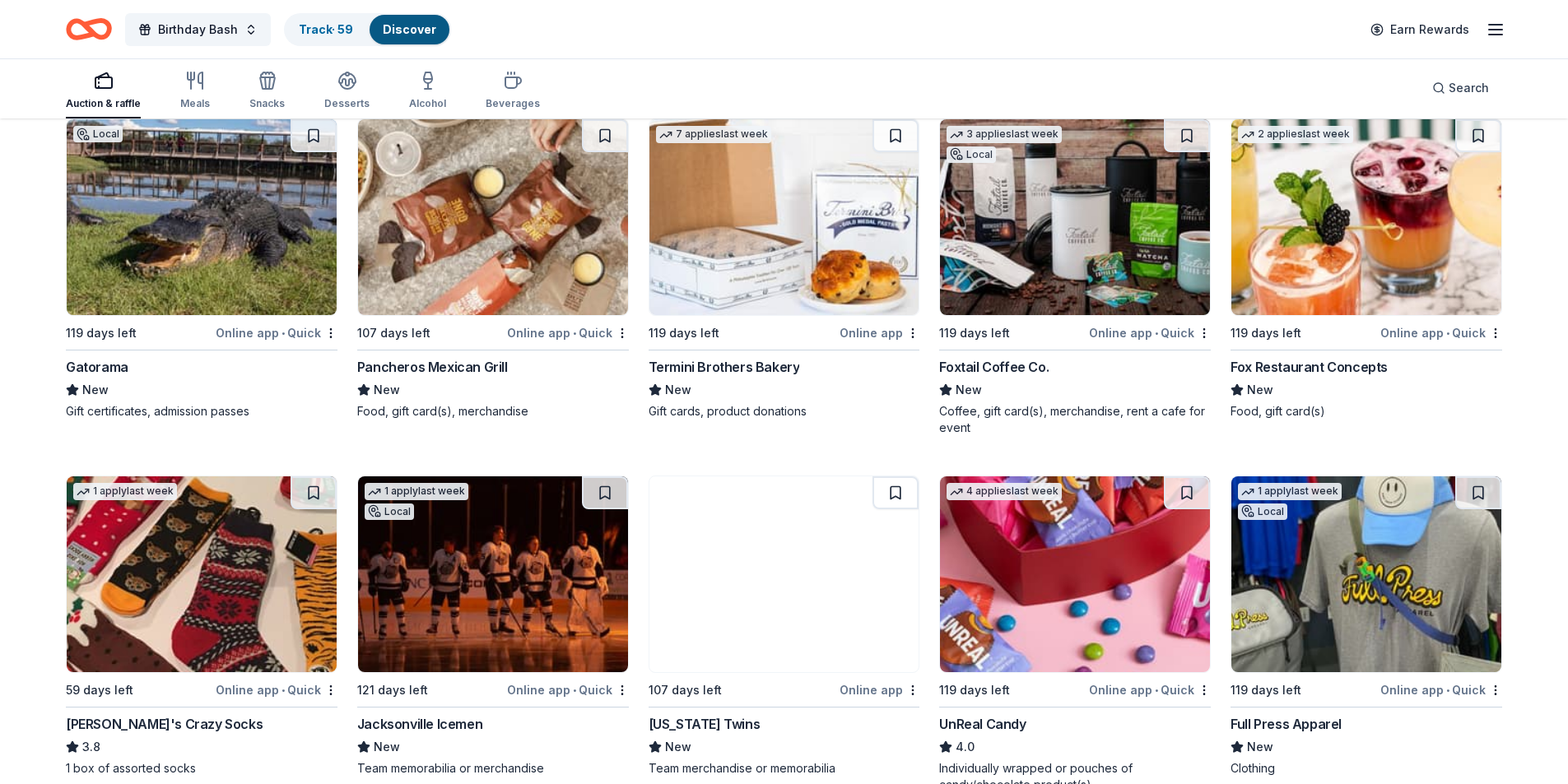
scroll to position [1646, 0]
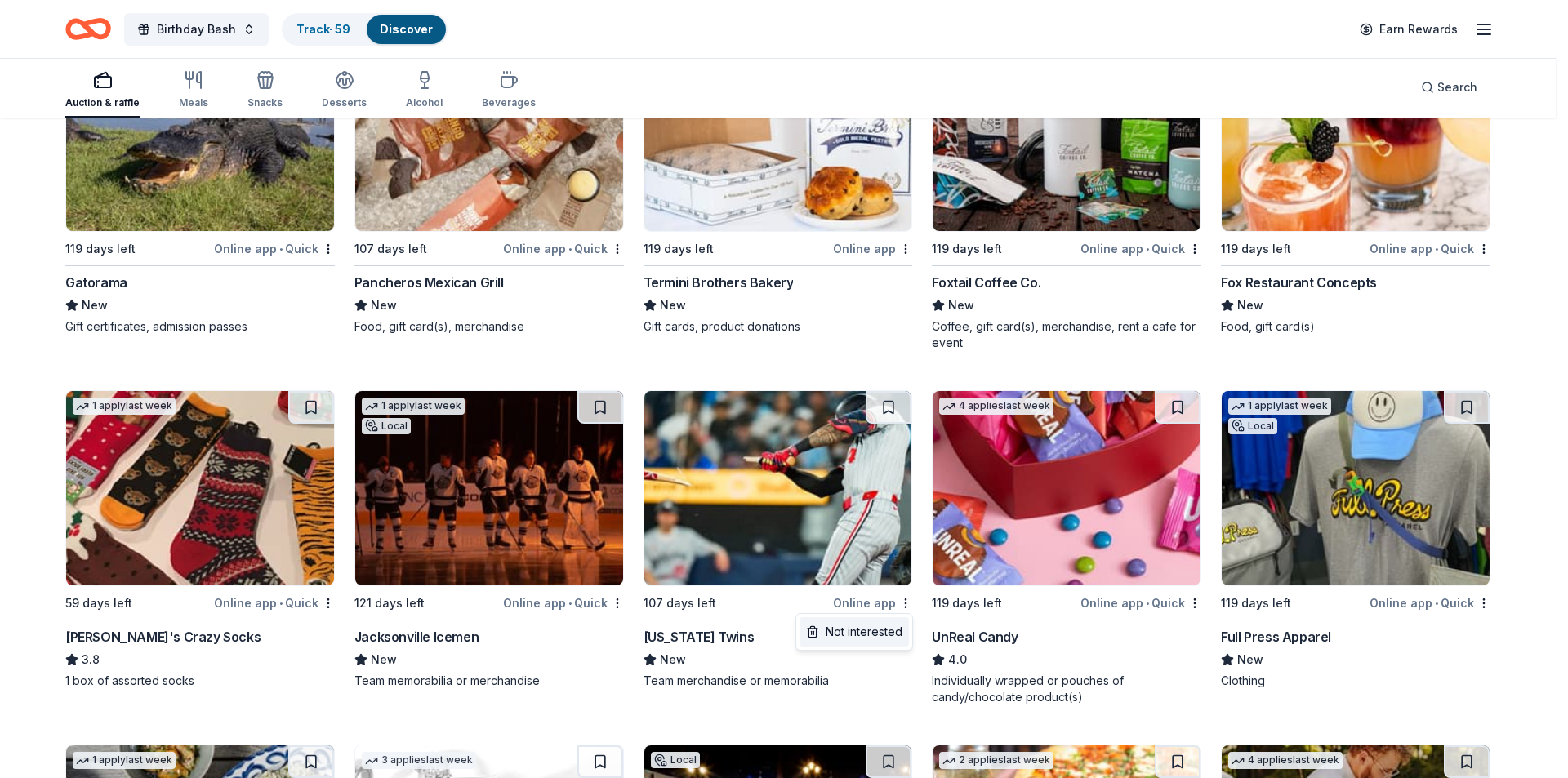
click at [867, 629] on div "Not interested" at bounding box center [854, 632] width 109 height 30
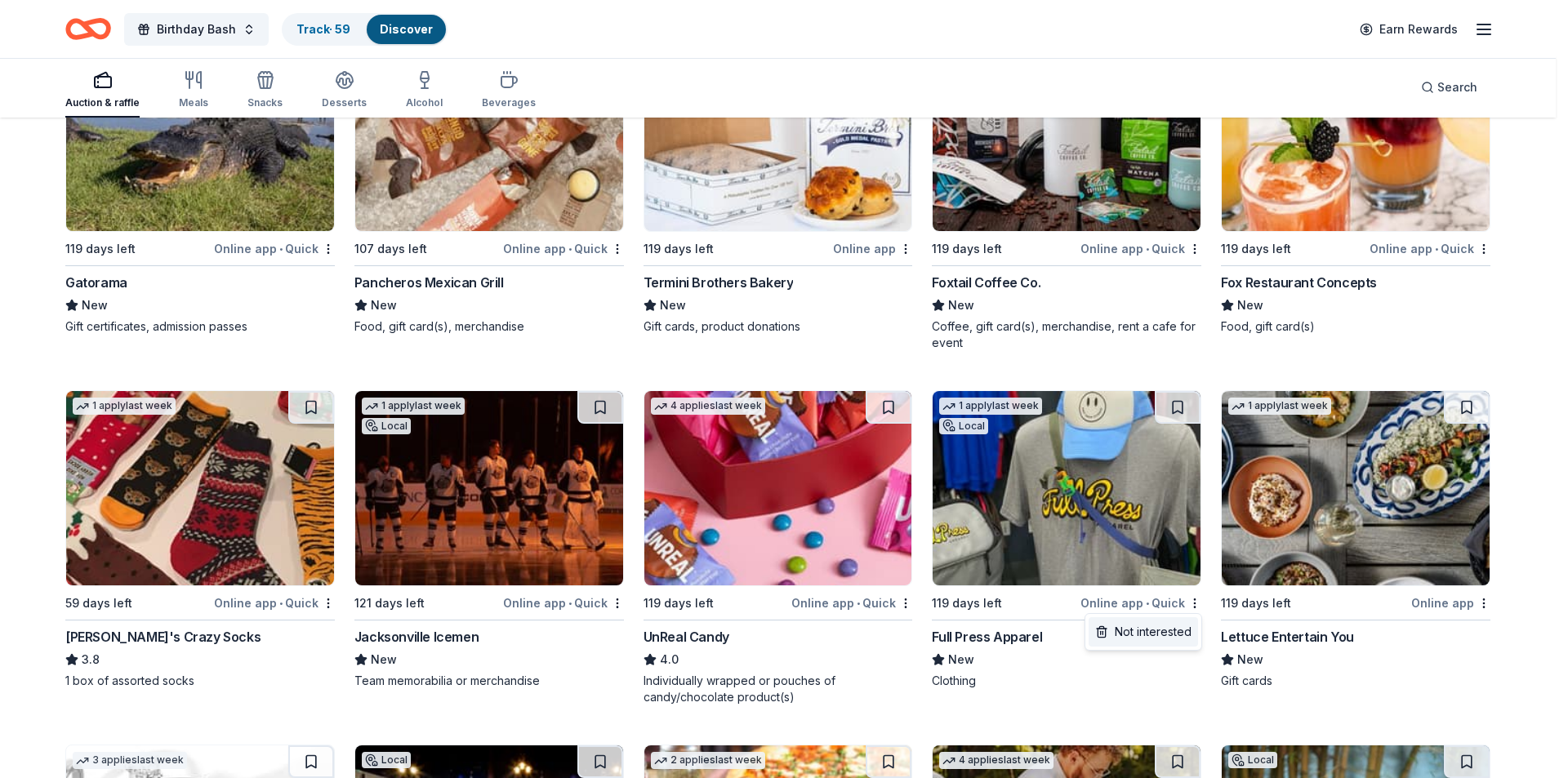
click at [1154, 623] on div "Not interested" at bounding box center [1143, 632] width 109 height 30
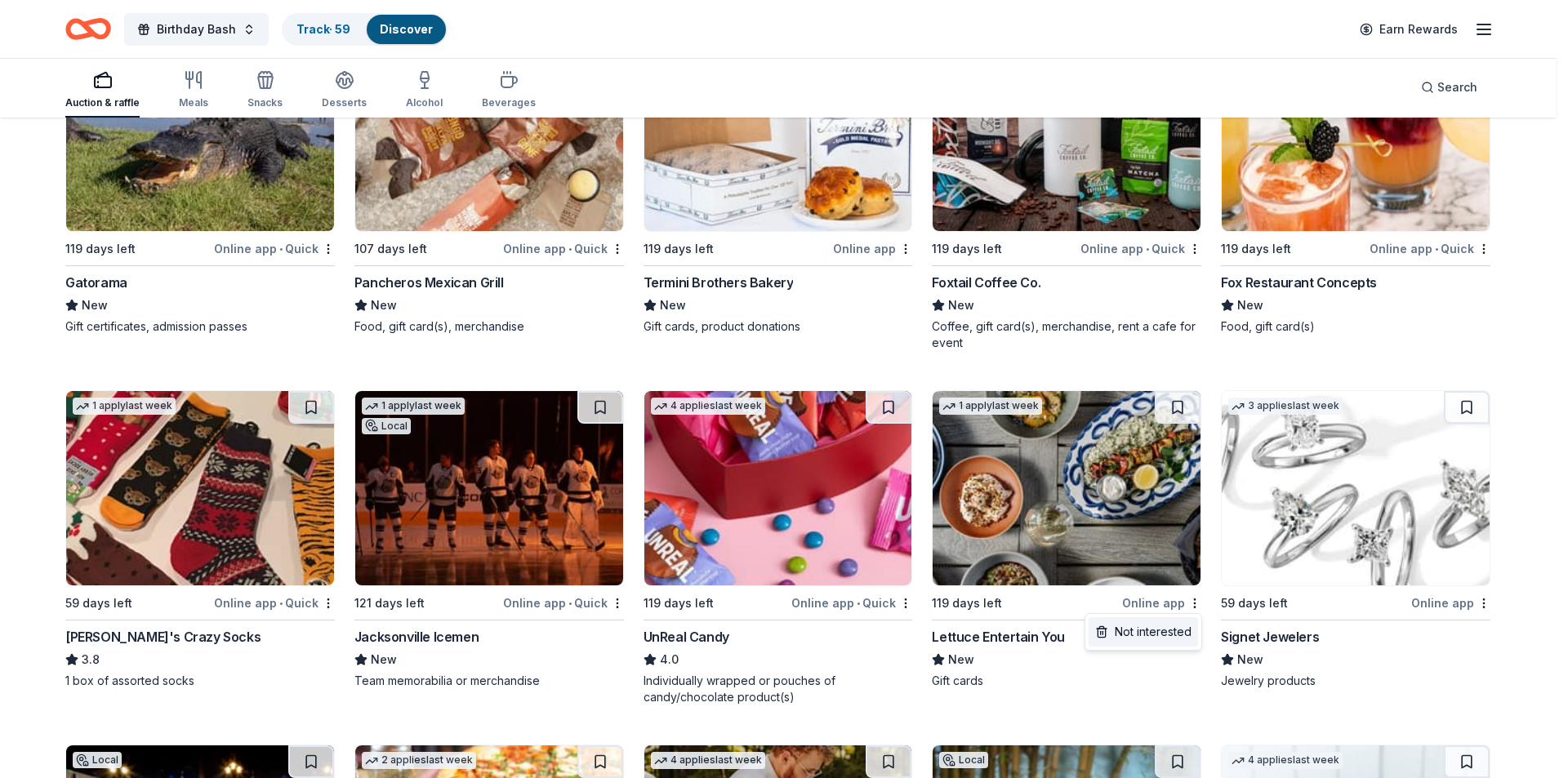
click at [1128, 635] on div "Not interested" at bounding box center [1143, 632] width 109 height 30
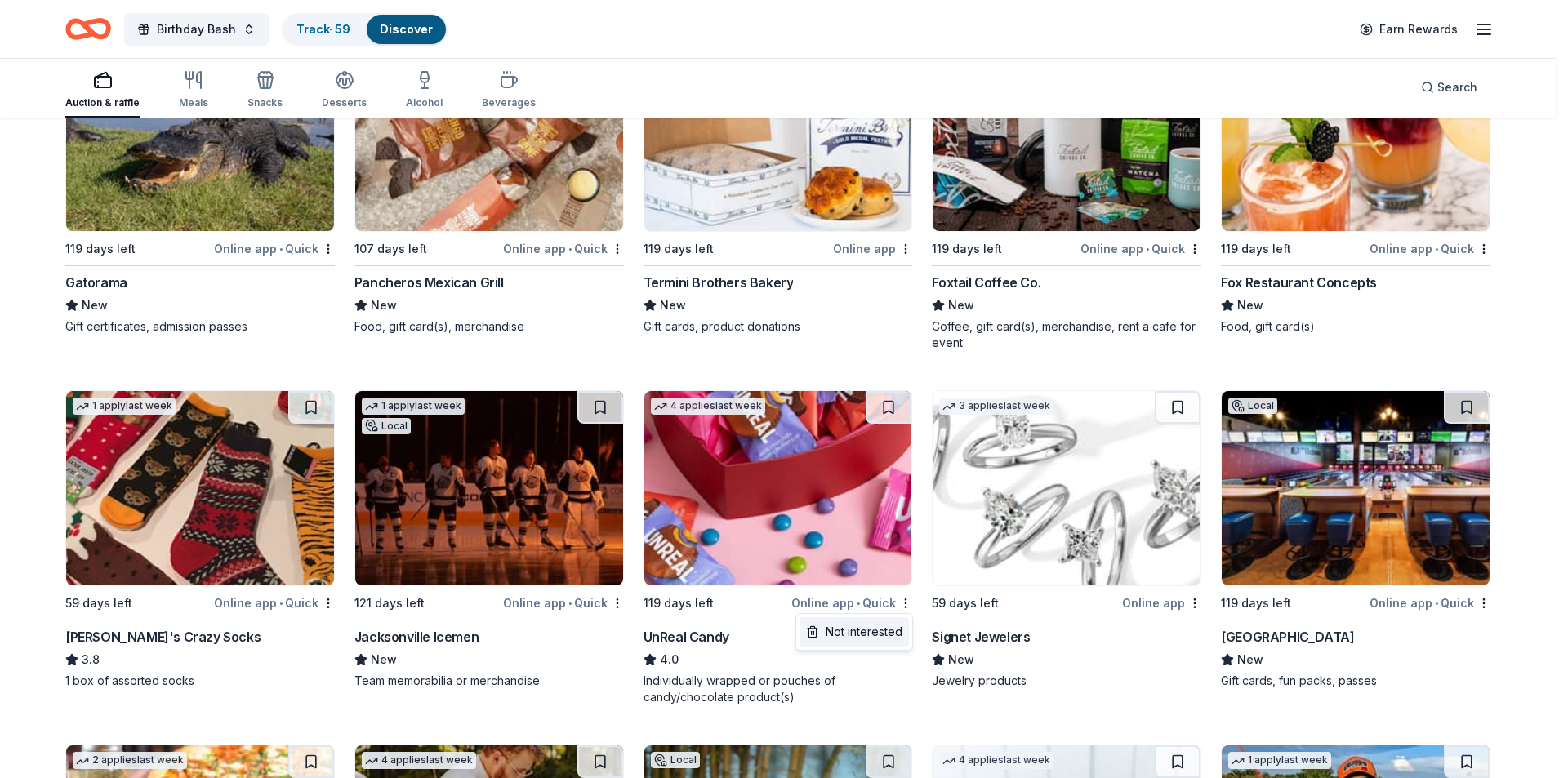
click at [866, 632] on div "Not interested" at bounding box center [854, 632] width 109 height 30
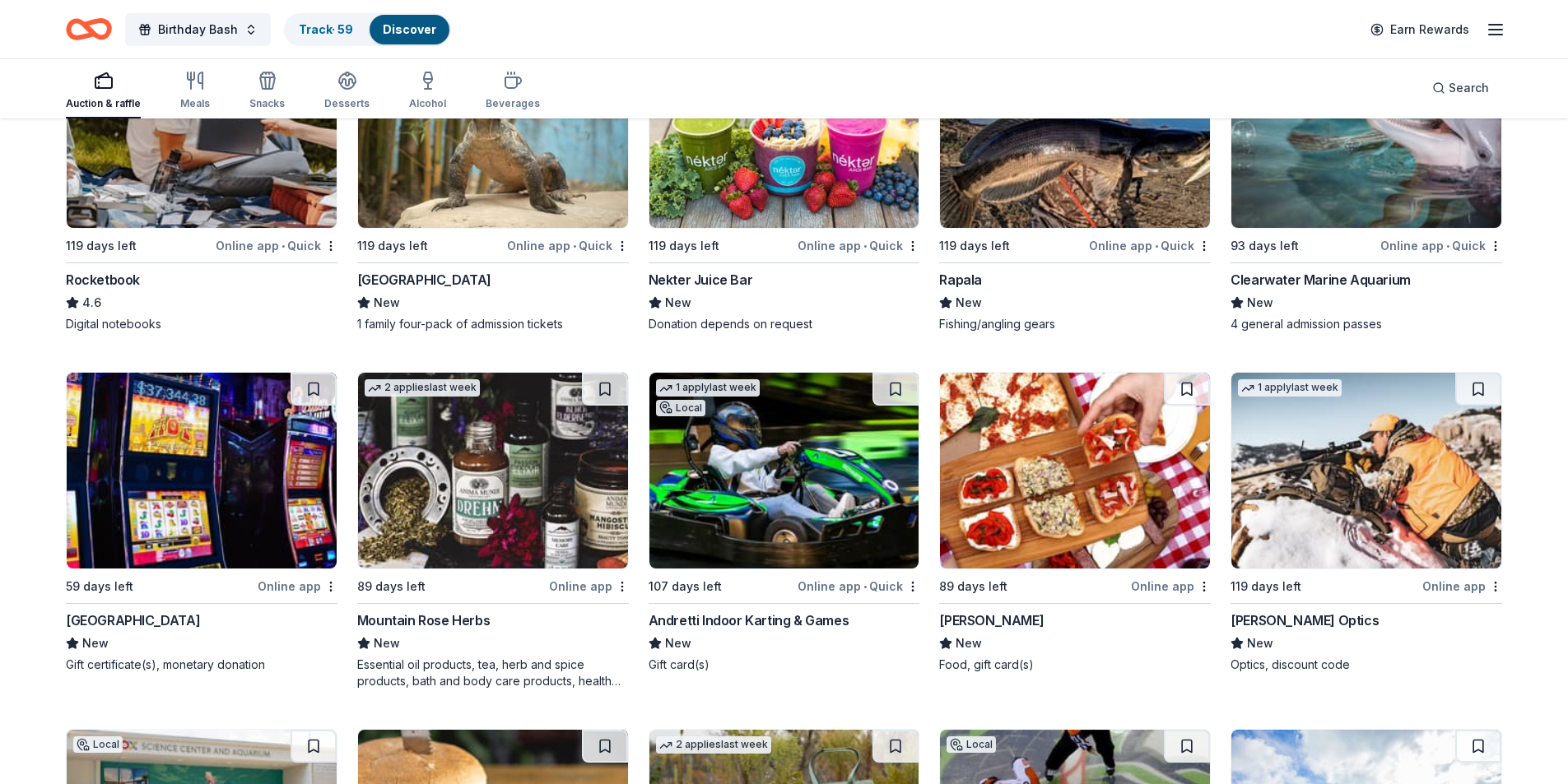
scroll to position [2387, 0]
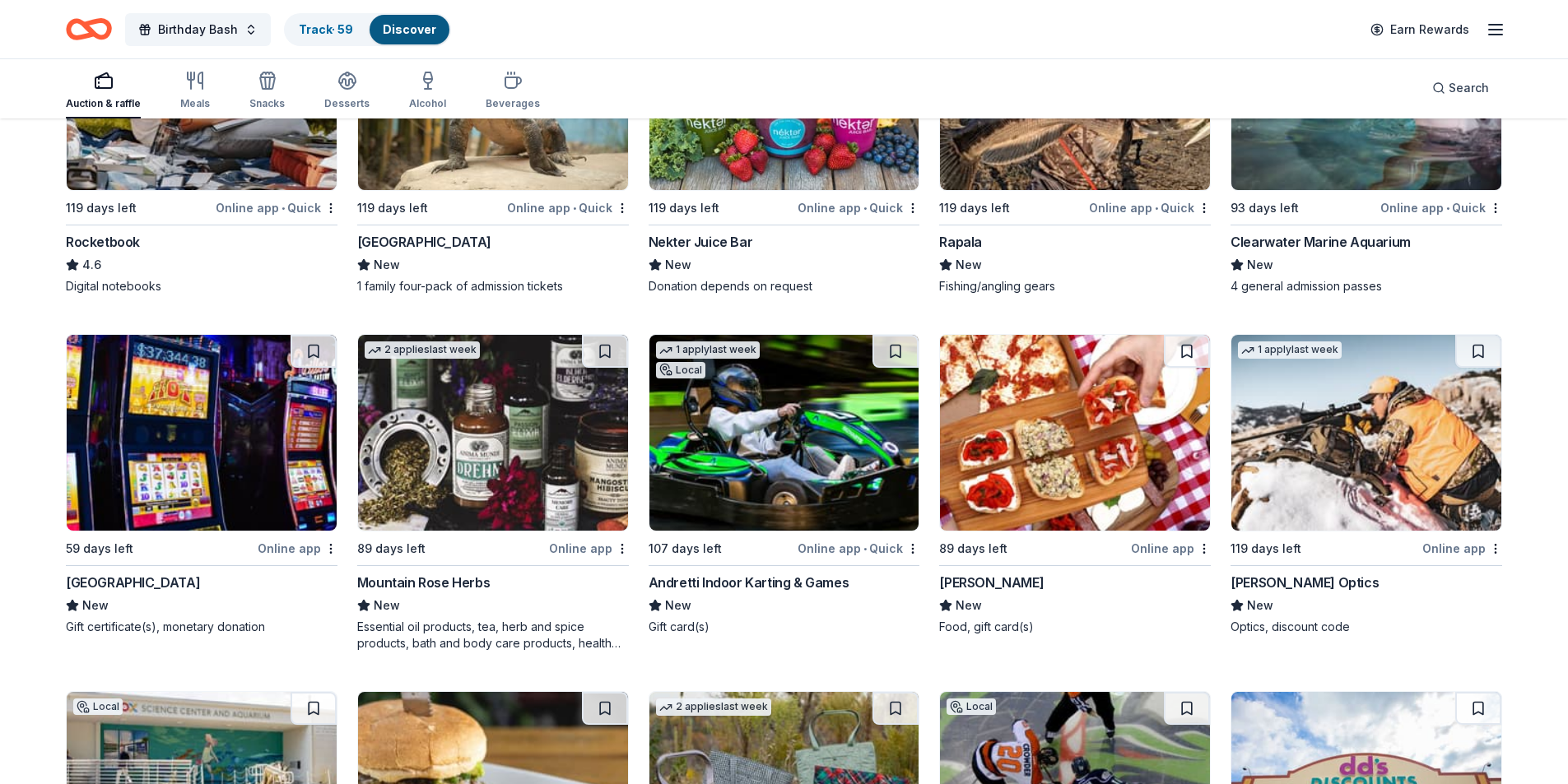
click at [904, 350] on button at bounding box center [895, 351] width 46 height 33
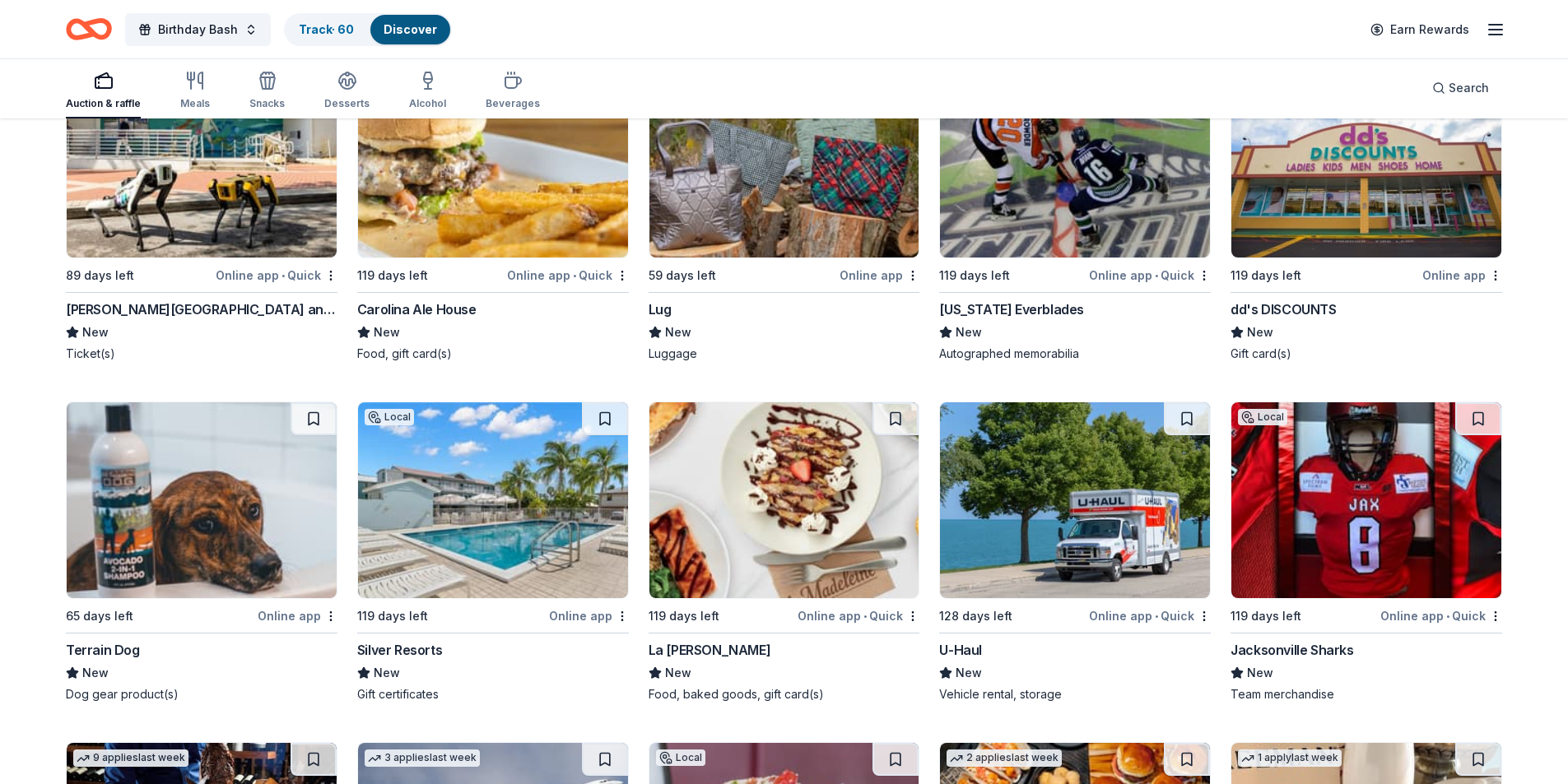
scroll to position [3046, 0]
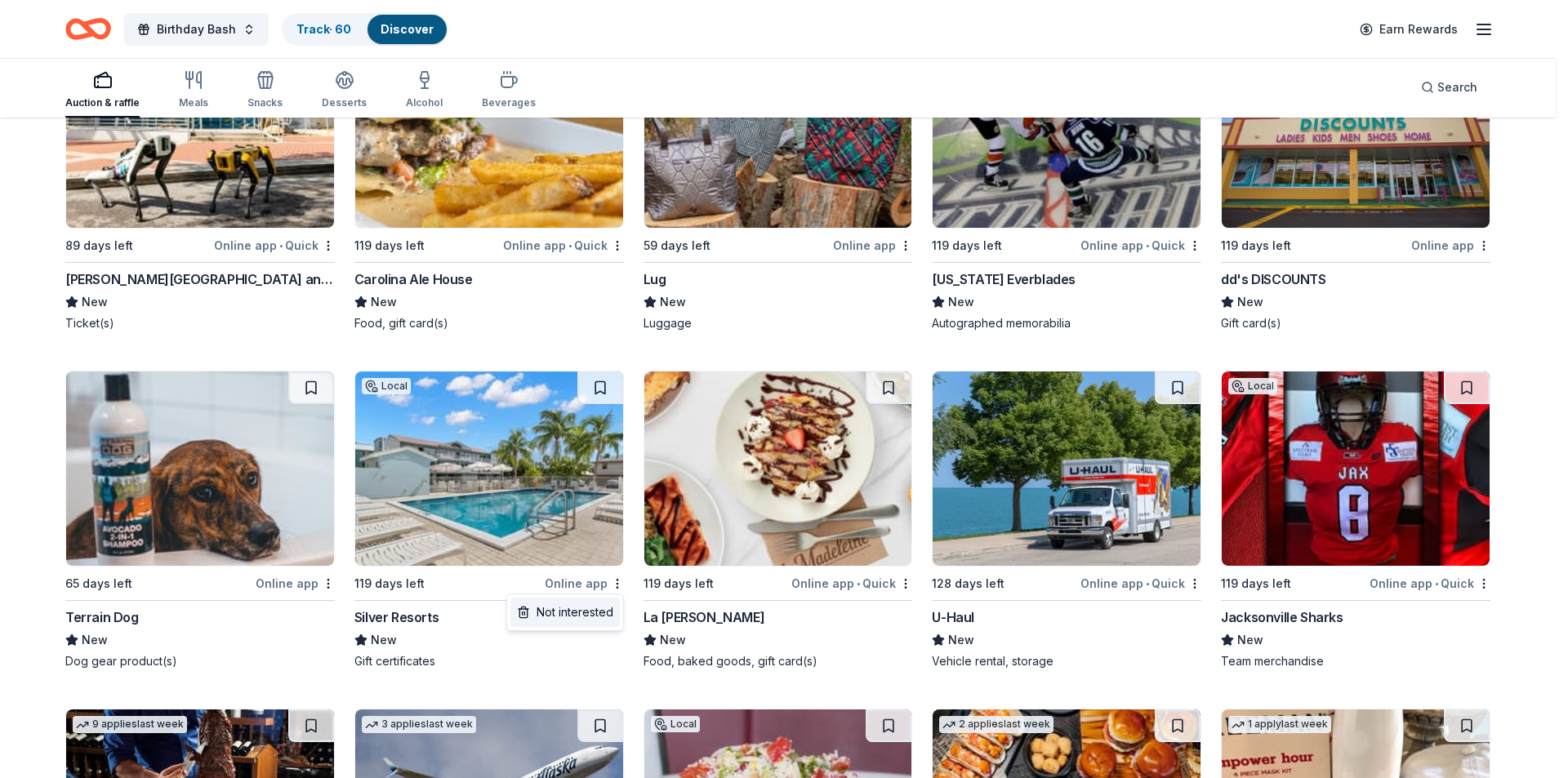
click at [590, 610] on div "Not interested" at bounding box center [565, 612] width 109 height 30
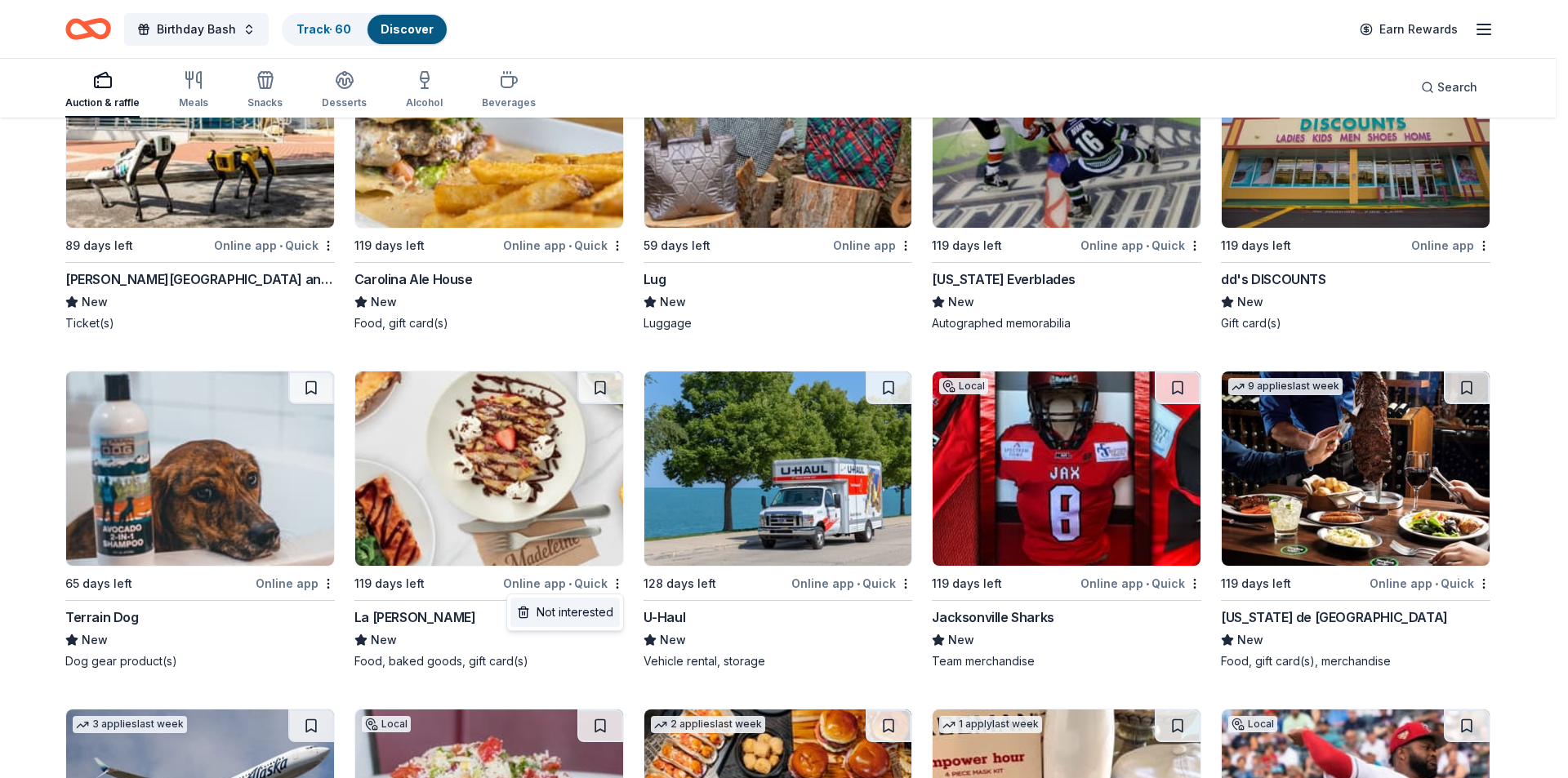
click at [597, 612] on div "Not interested" at bounding box center [565, 612] width 109 height 30
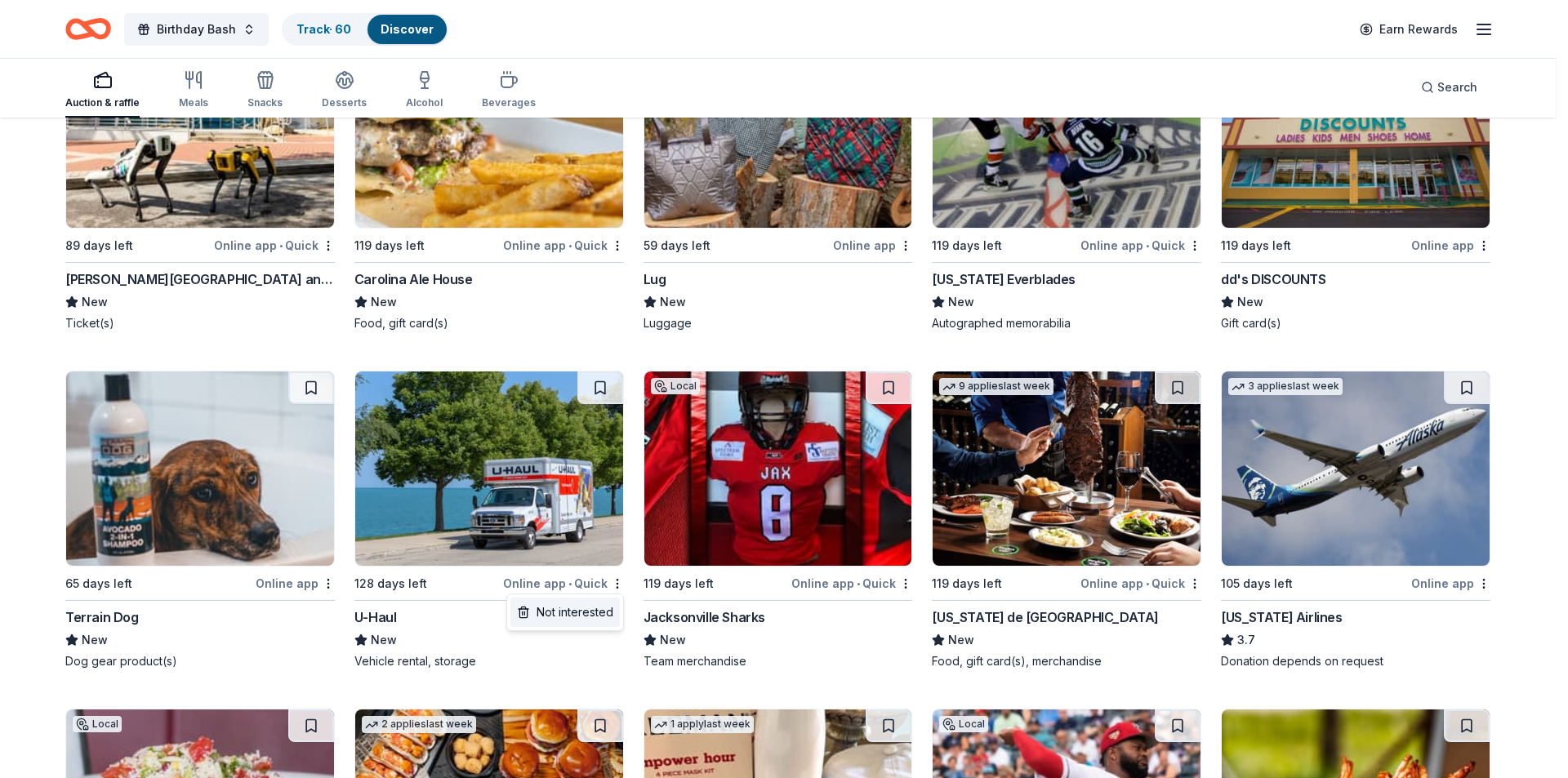
click at [599, 612] on div "Not interested" at bounding box center [565, 612] width 109 height 30
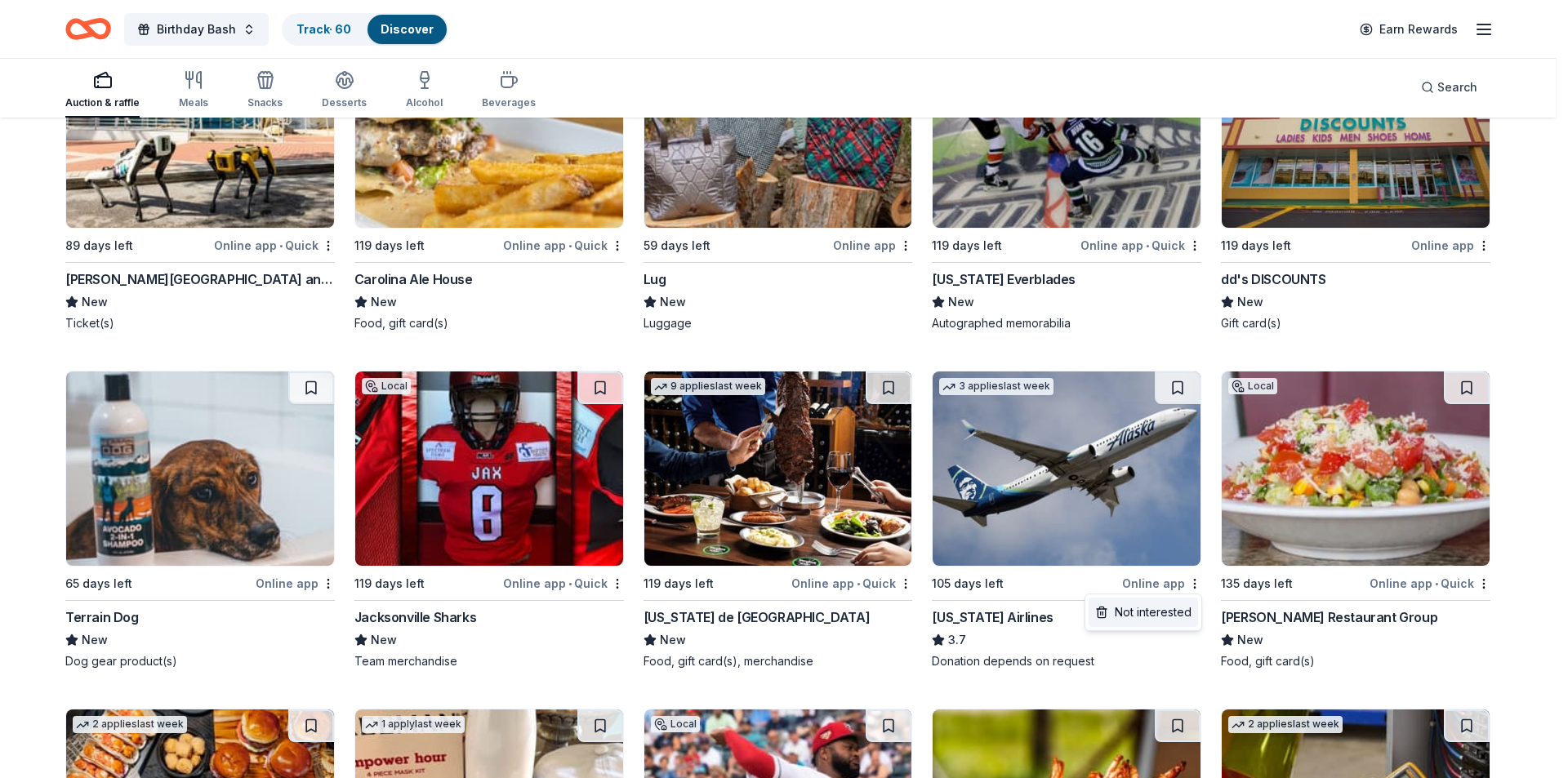
click at [1162, 602] on div "Not interested" at bounding box center [1143, 612] width 109 height 30
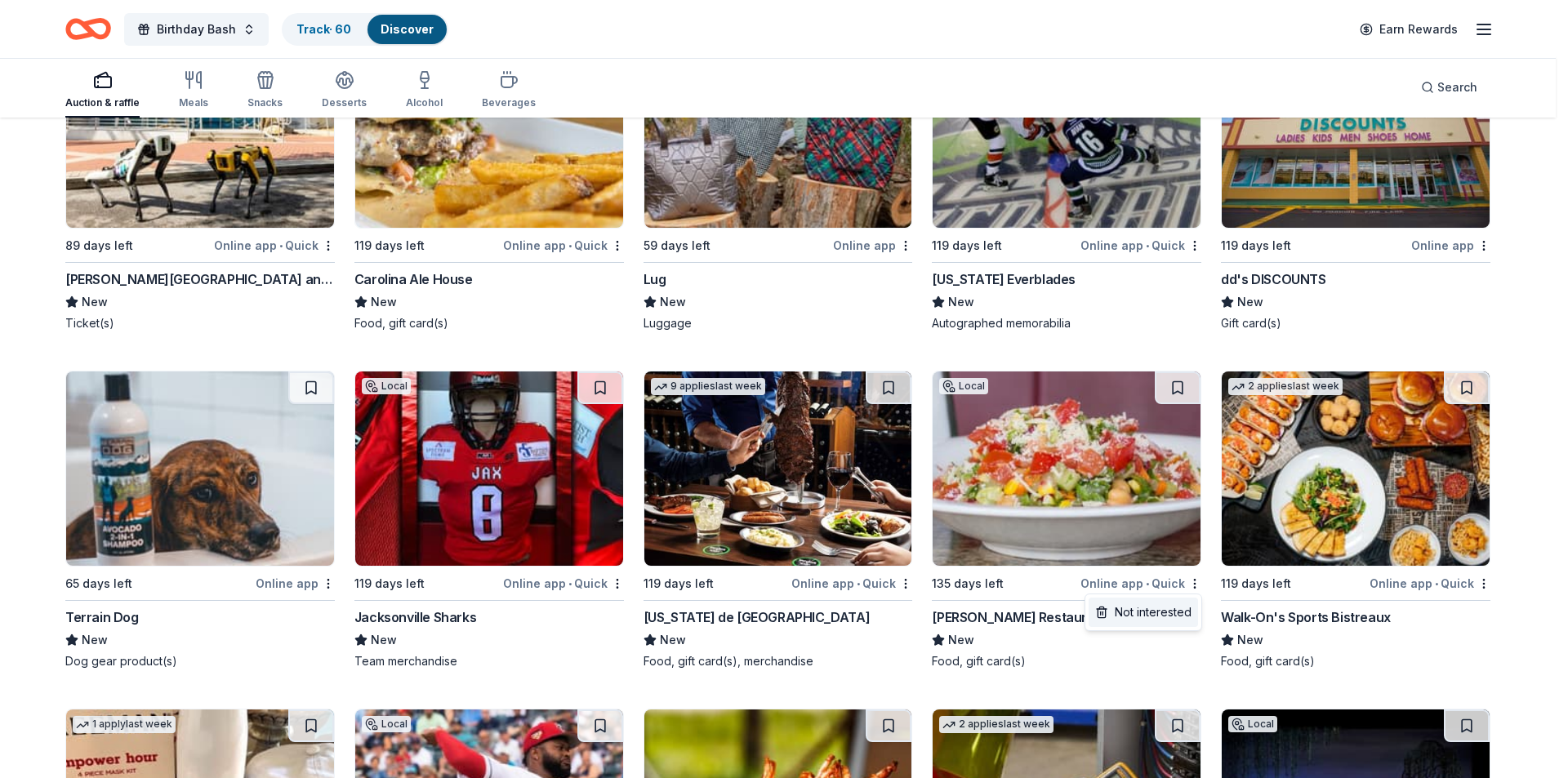
click at [1165, 609] on div "Not interested" at bounding box center [1143, 612] width 109 height 30
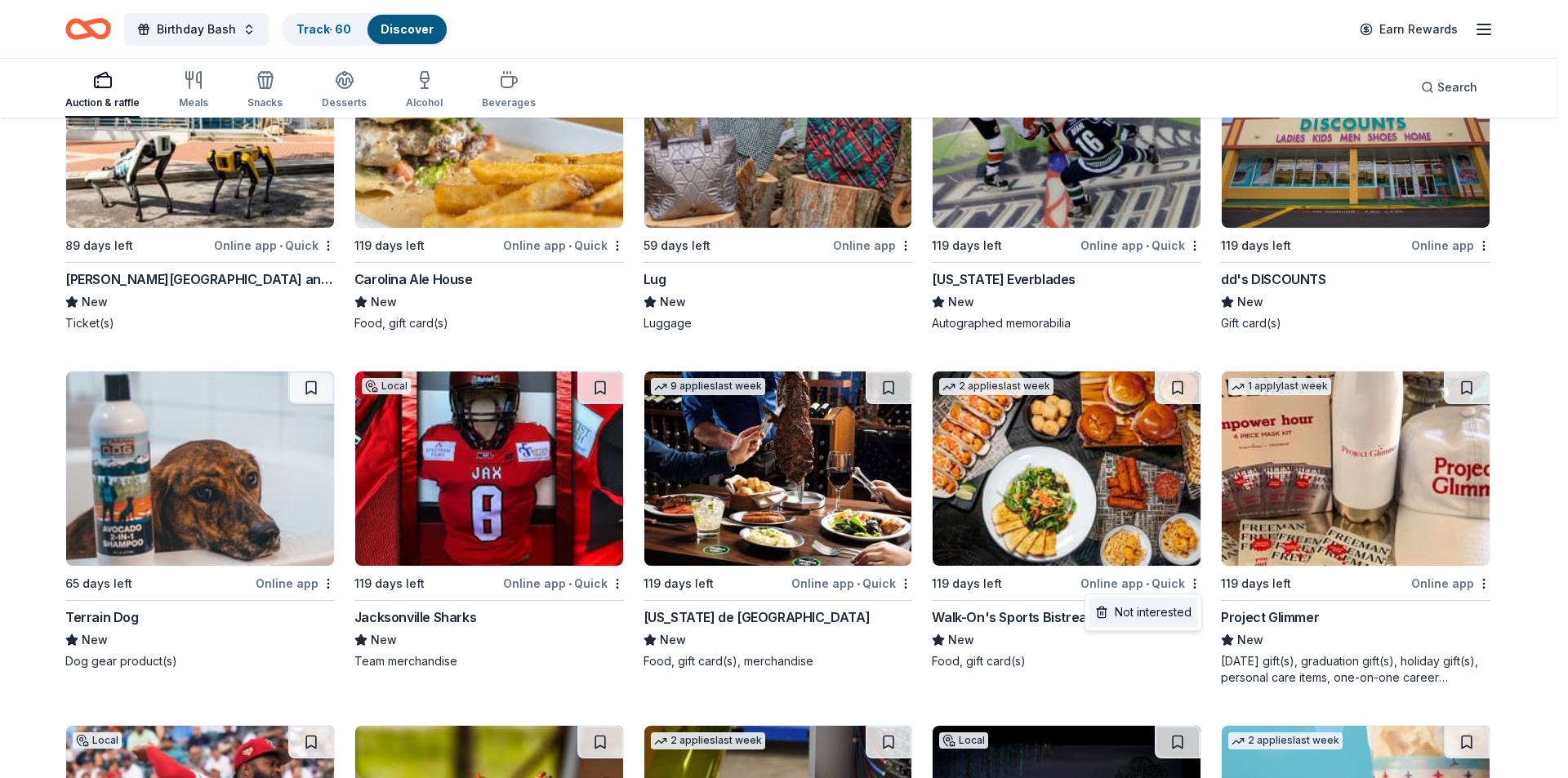
click at [1170, 609] on div "Not interested" at bounding box center [1143, 612] width 109 height 30
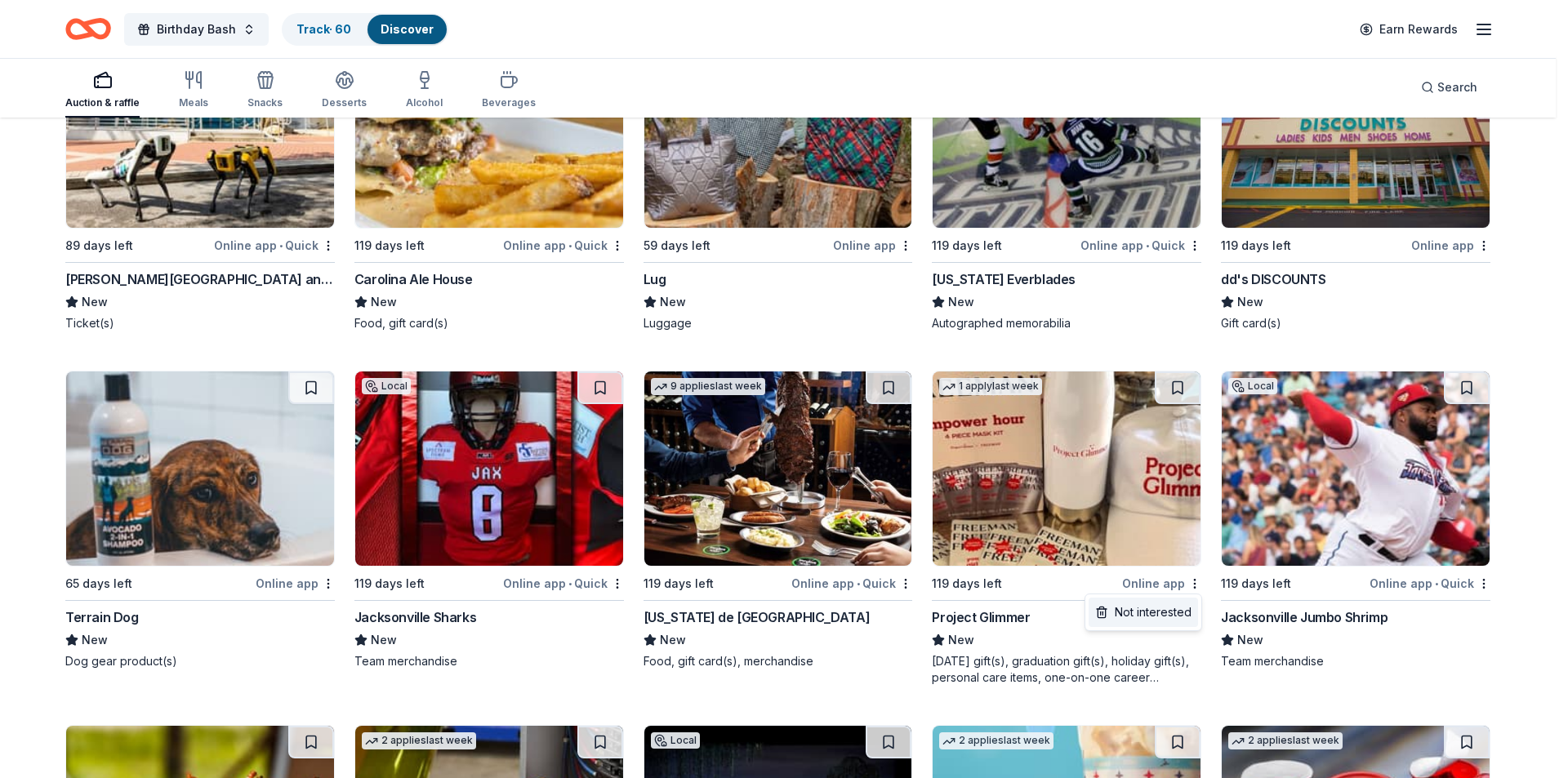
click at [1159, 612] on div "Not interested" at bounding box center [1143, 612] width 109 height 30
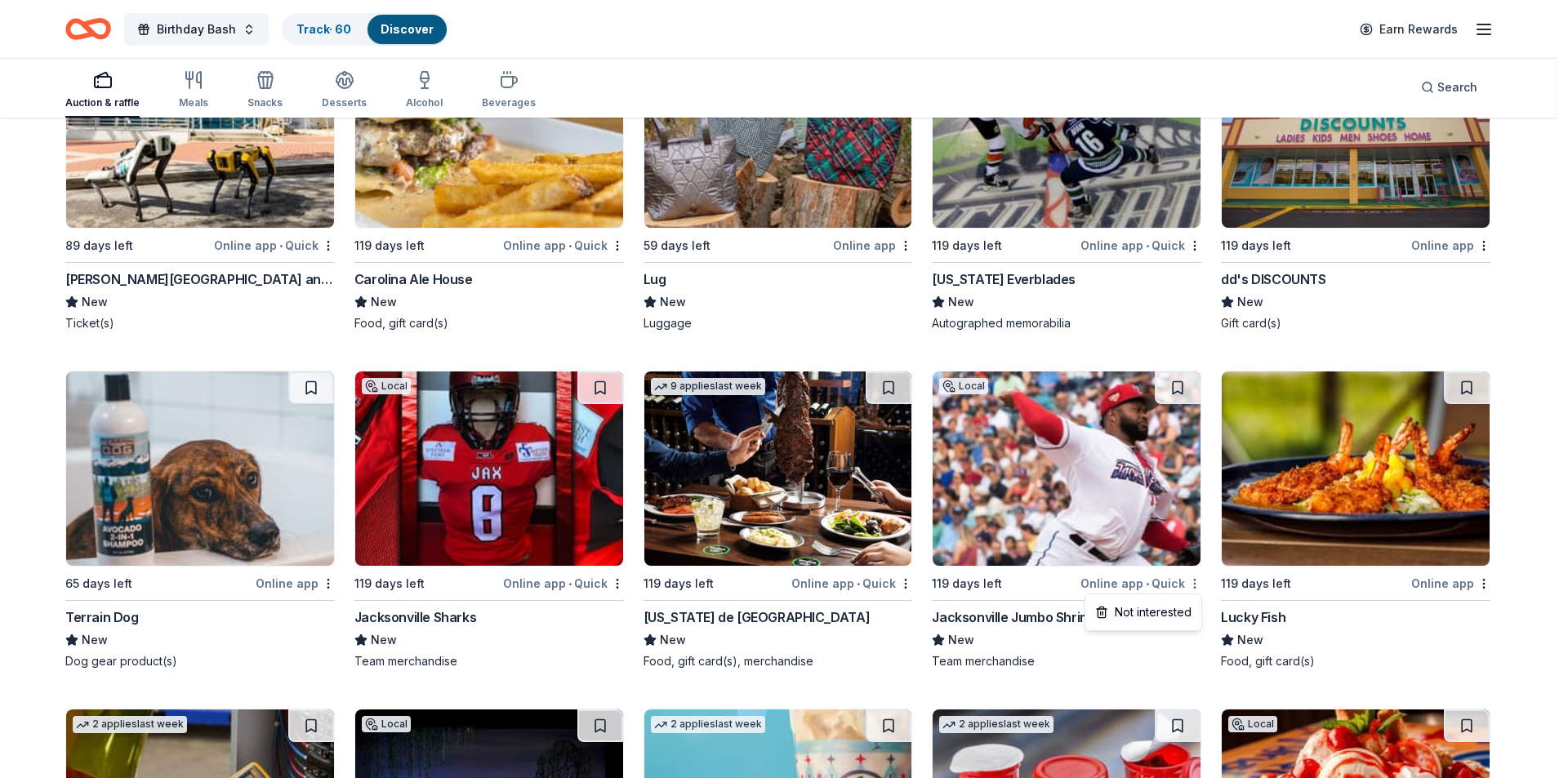
click at [1166, 608] on div "Not interested" at bounding box center [1143, 612] width 109 height 30
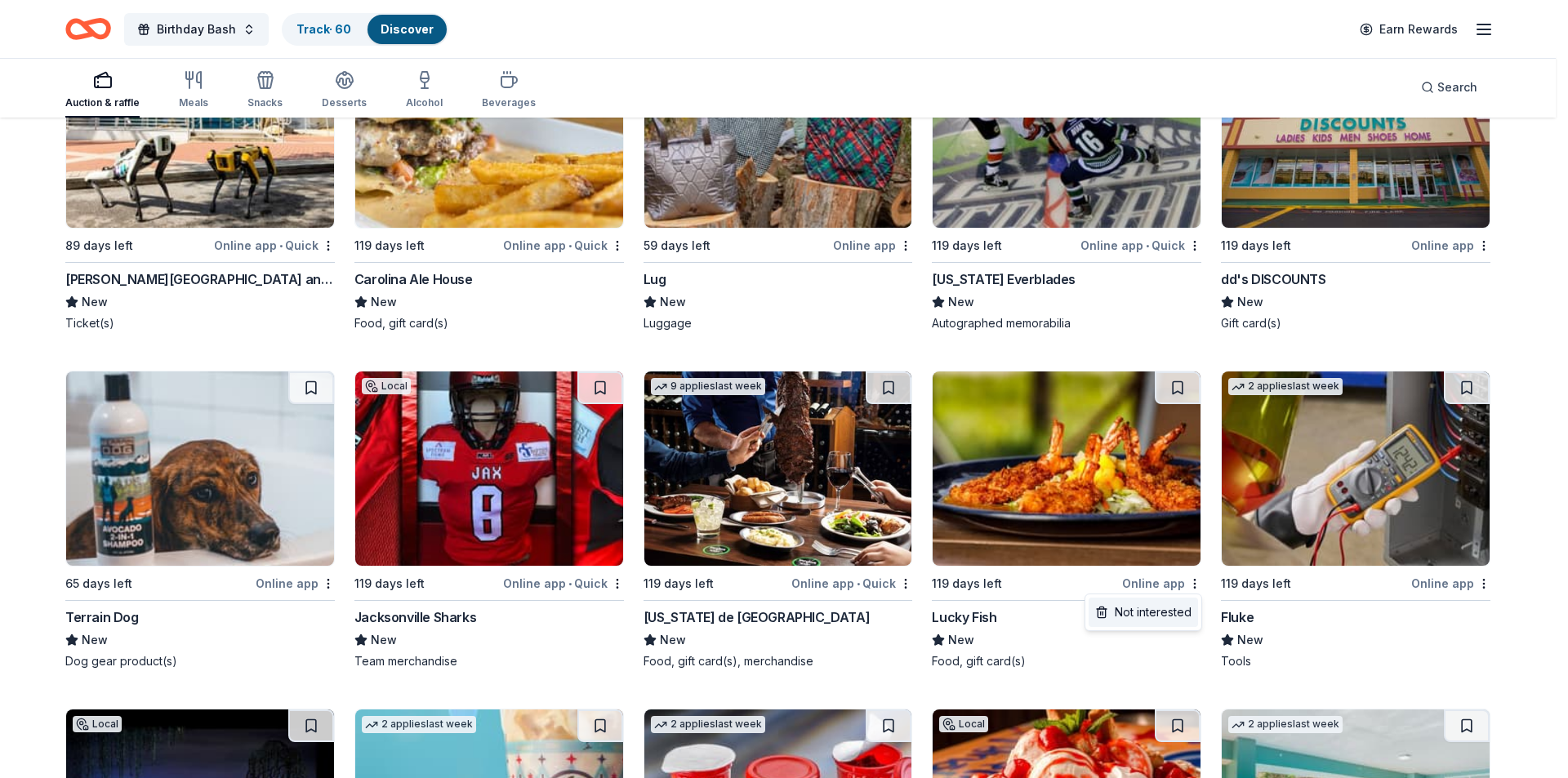
click at [1184, 605] on div "Not interested" at bounding box center [1143, 612] width 109 height 30
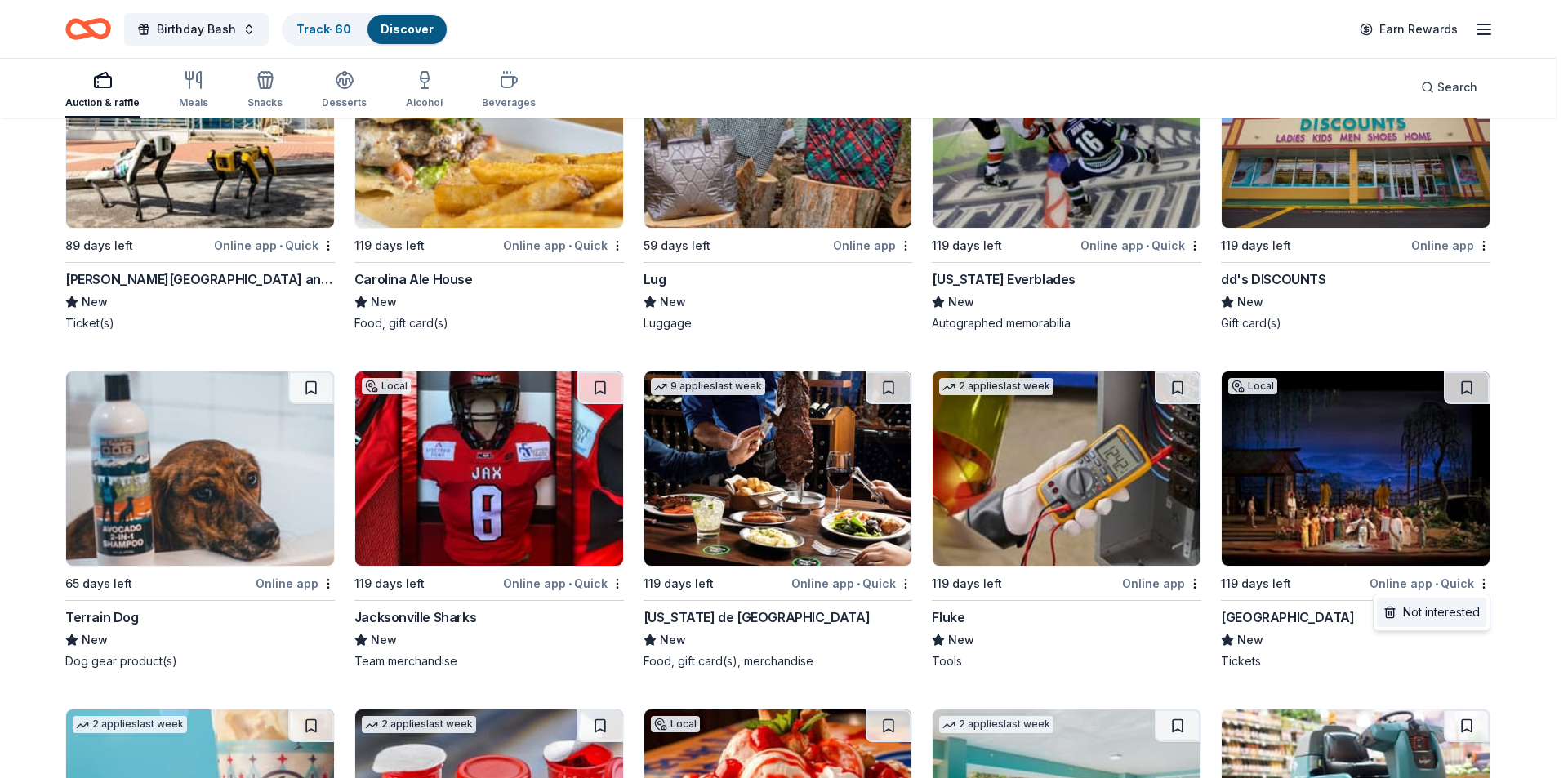
click at [1413, 610] on div "Not interested" at bounding box center [1431, 612] width 109 height 30
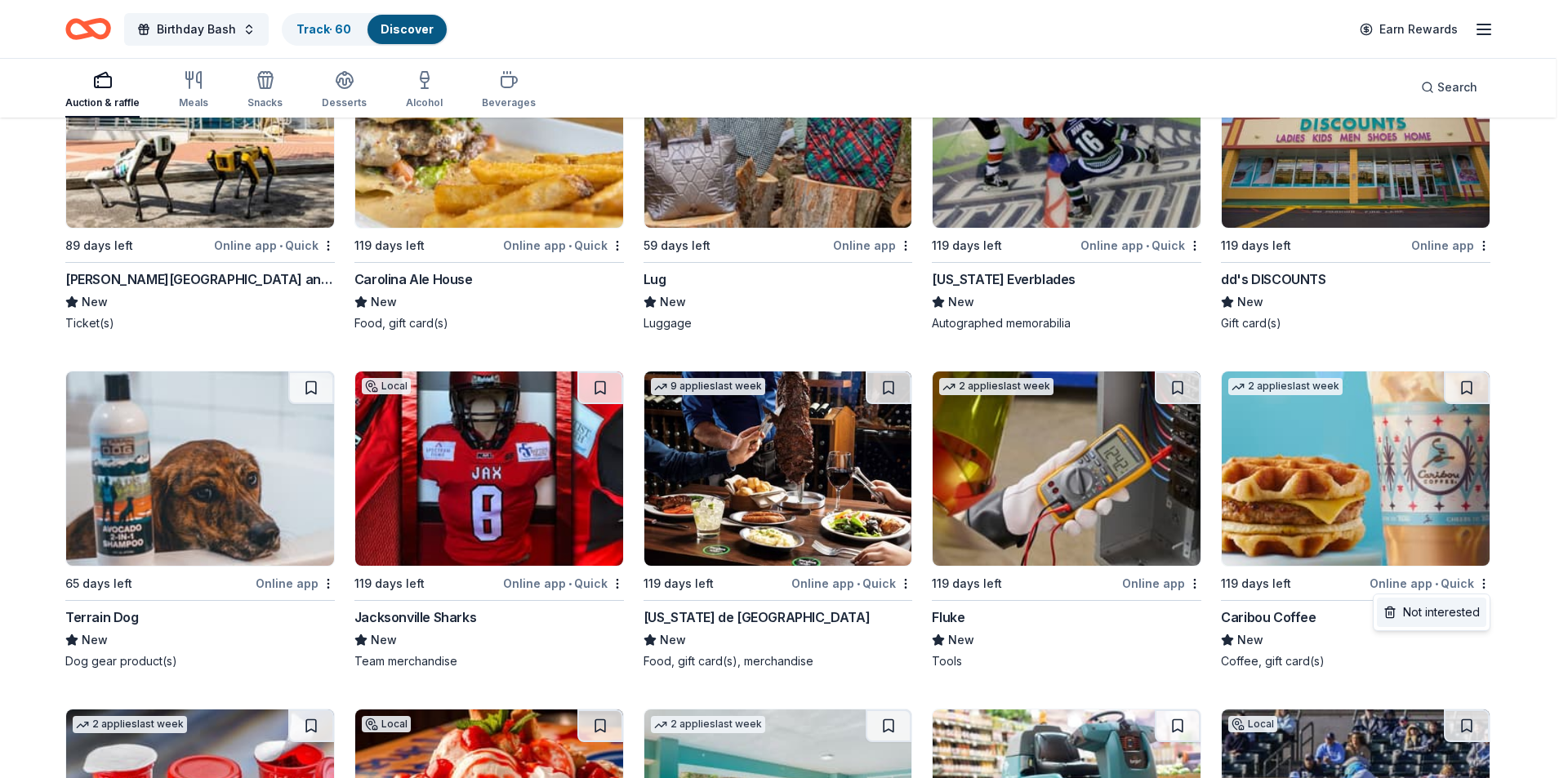
click at [1433, 612] on div "Not interested" at bounding box center [1431, 612] width 109 height 30
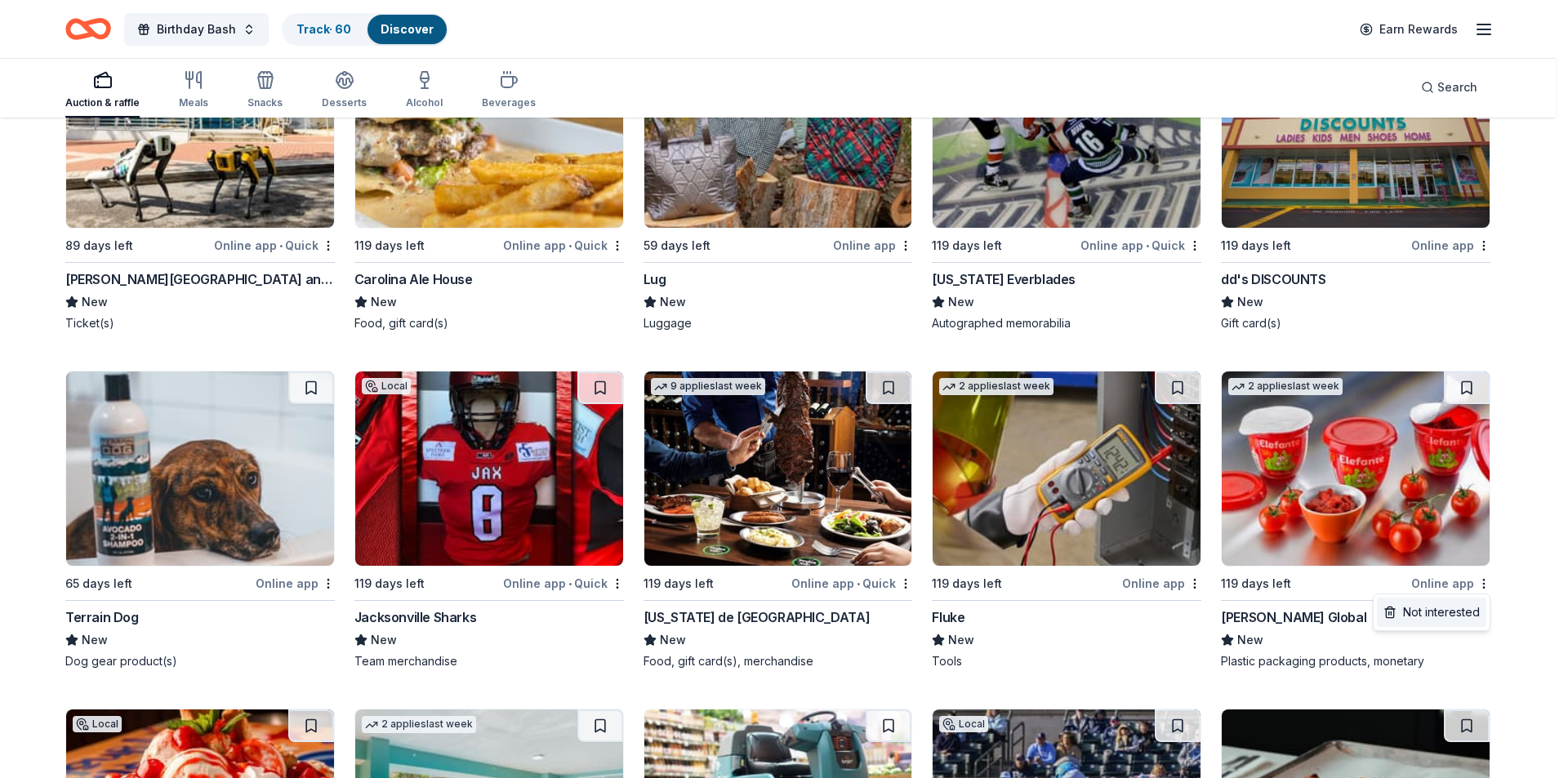
click at [1419, 611] on div "Not interested" at bounding box center [1431, 612] width 109 height 30
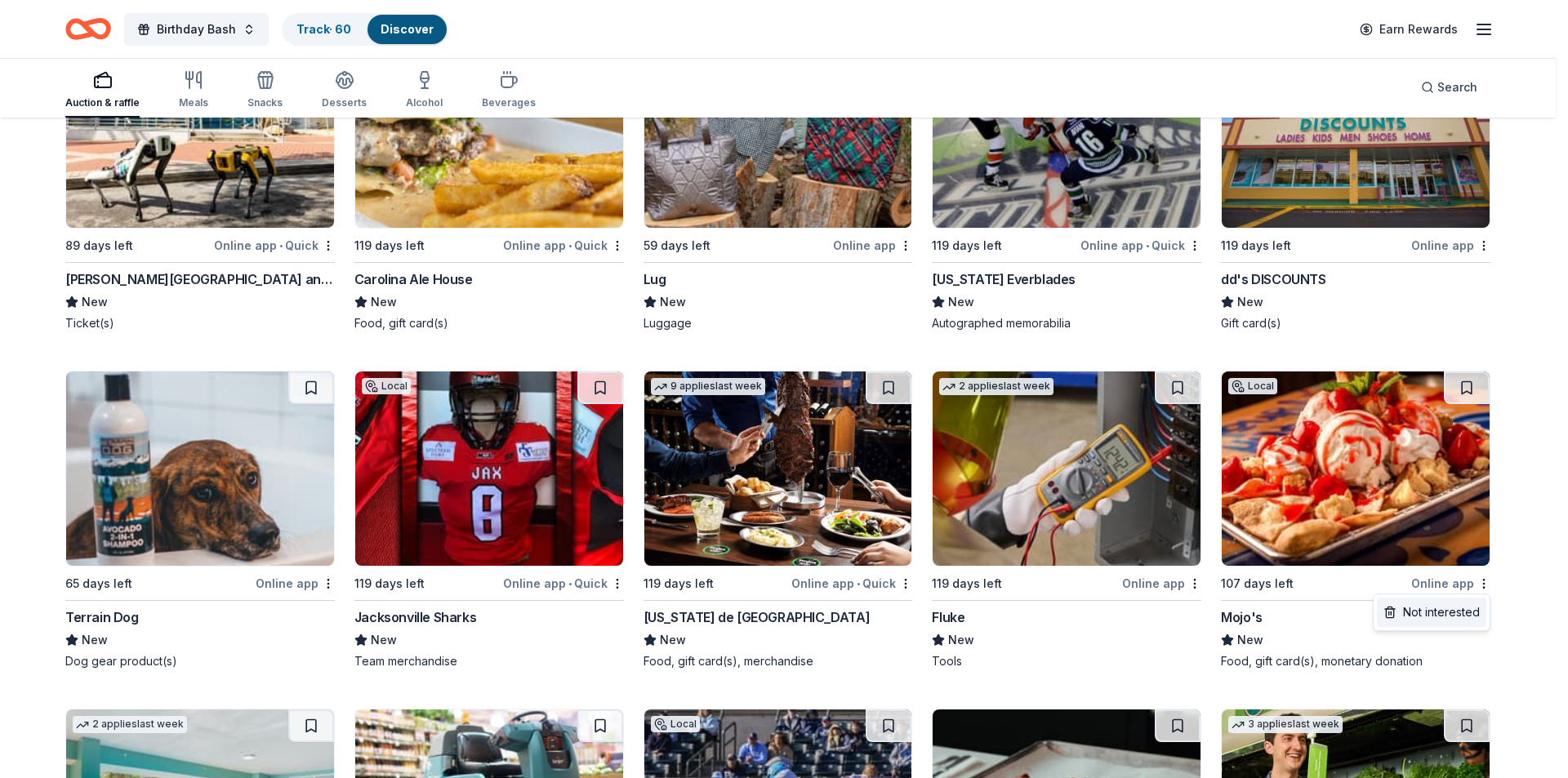
click at [1439, 606] on div "Not interested" at bounding box center [1431, 612] width 109 height 30
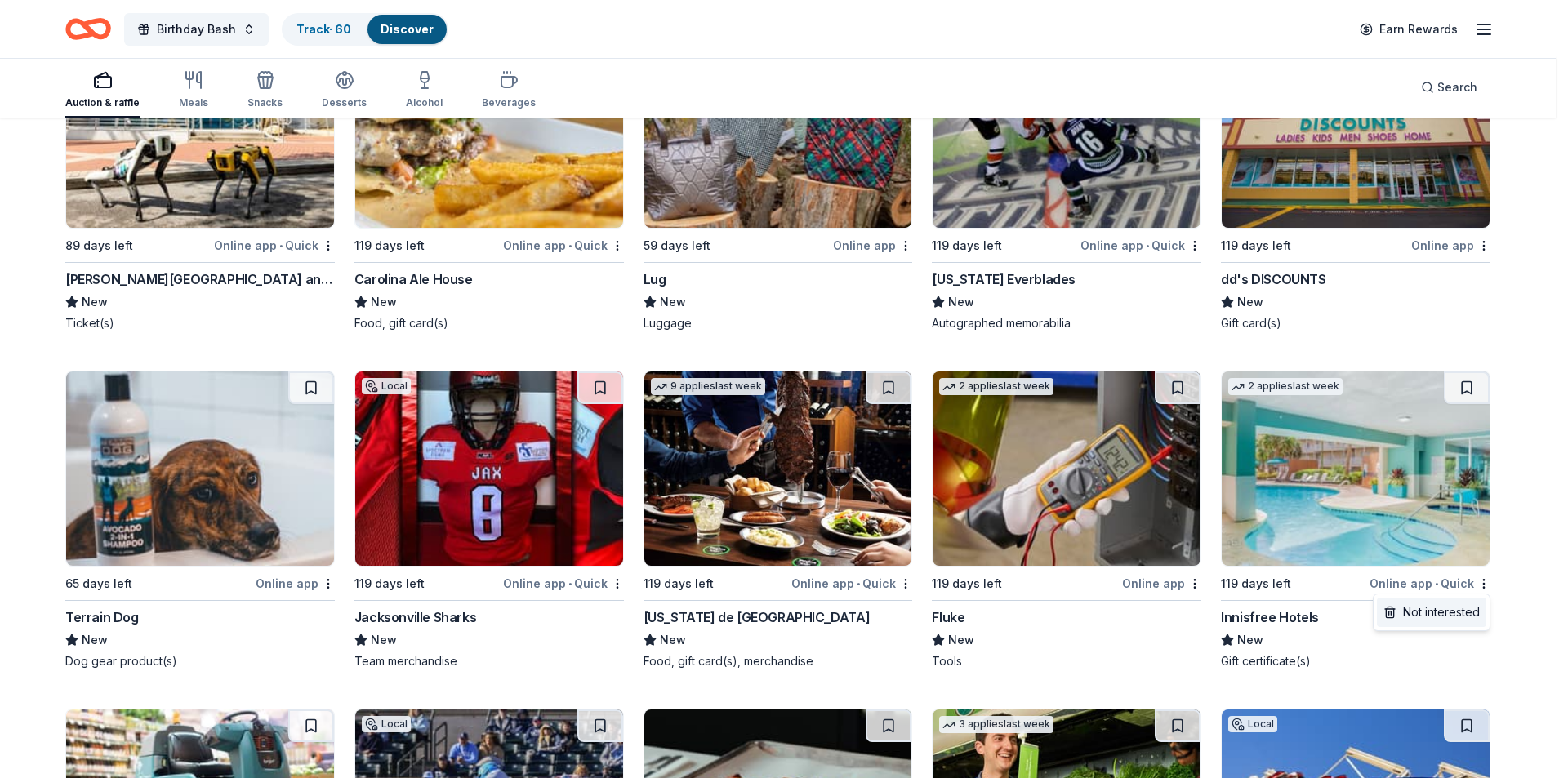
click at [1447, 609] on div "Not interested" at bounding box center [1431, 612] width 109 height 30
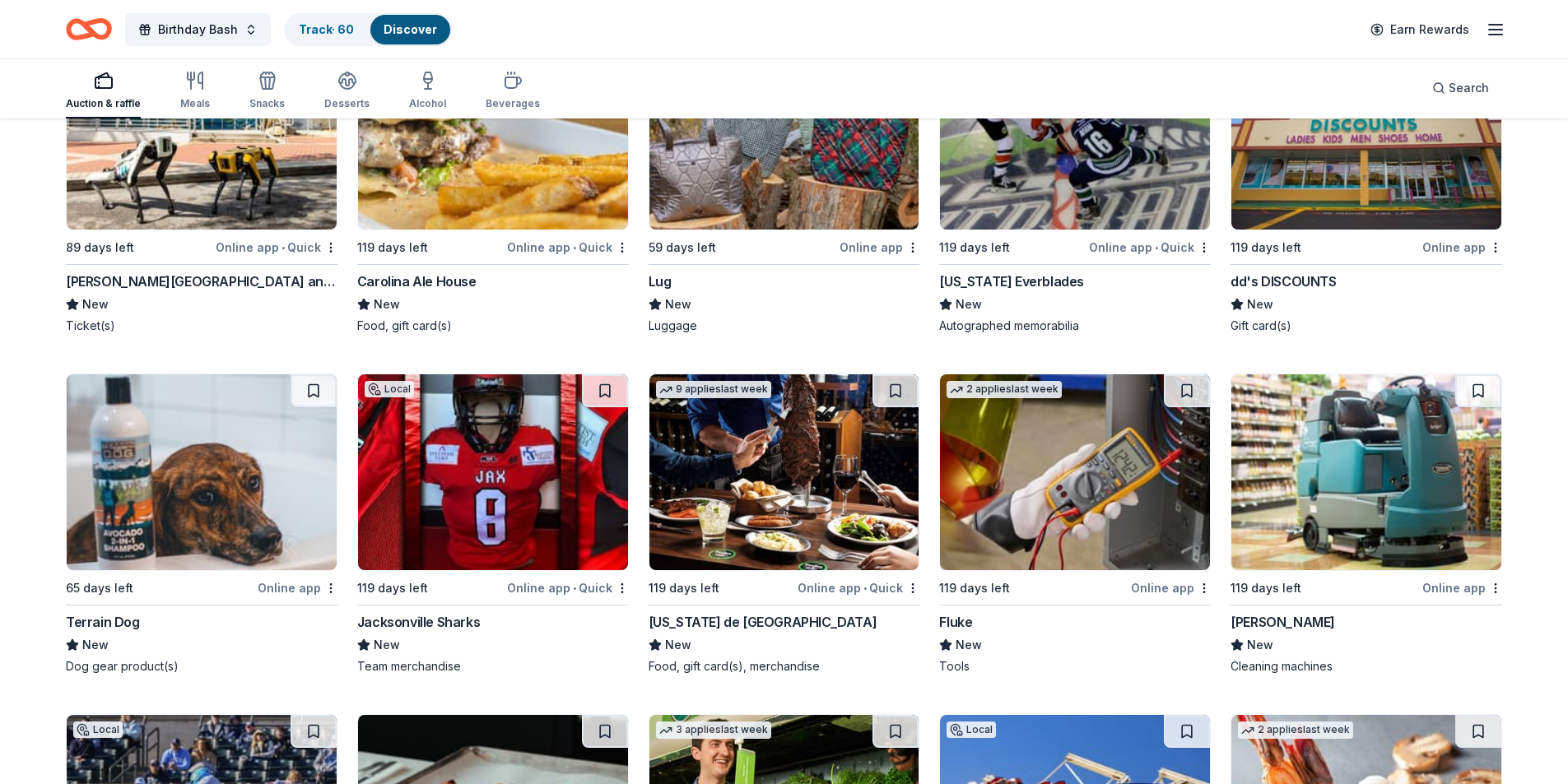
click at [1501, 581] on div "Online app" at bounding box center [1462, 588] width 79 height 21
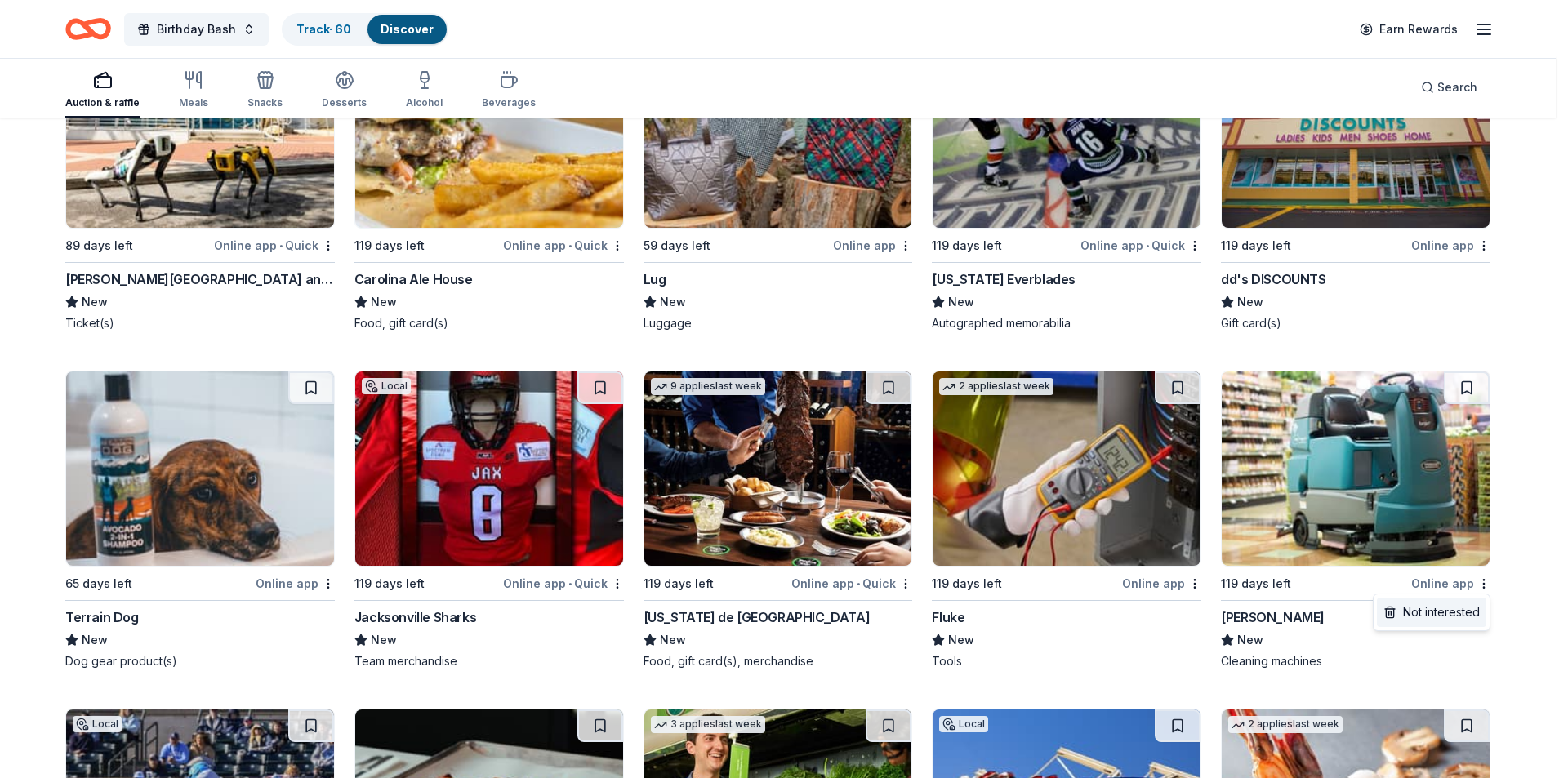
click at [1450, 602] on div "Not interested" at bounding box center [1431, 612] width 109 height 30
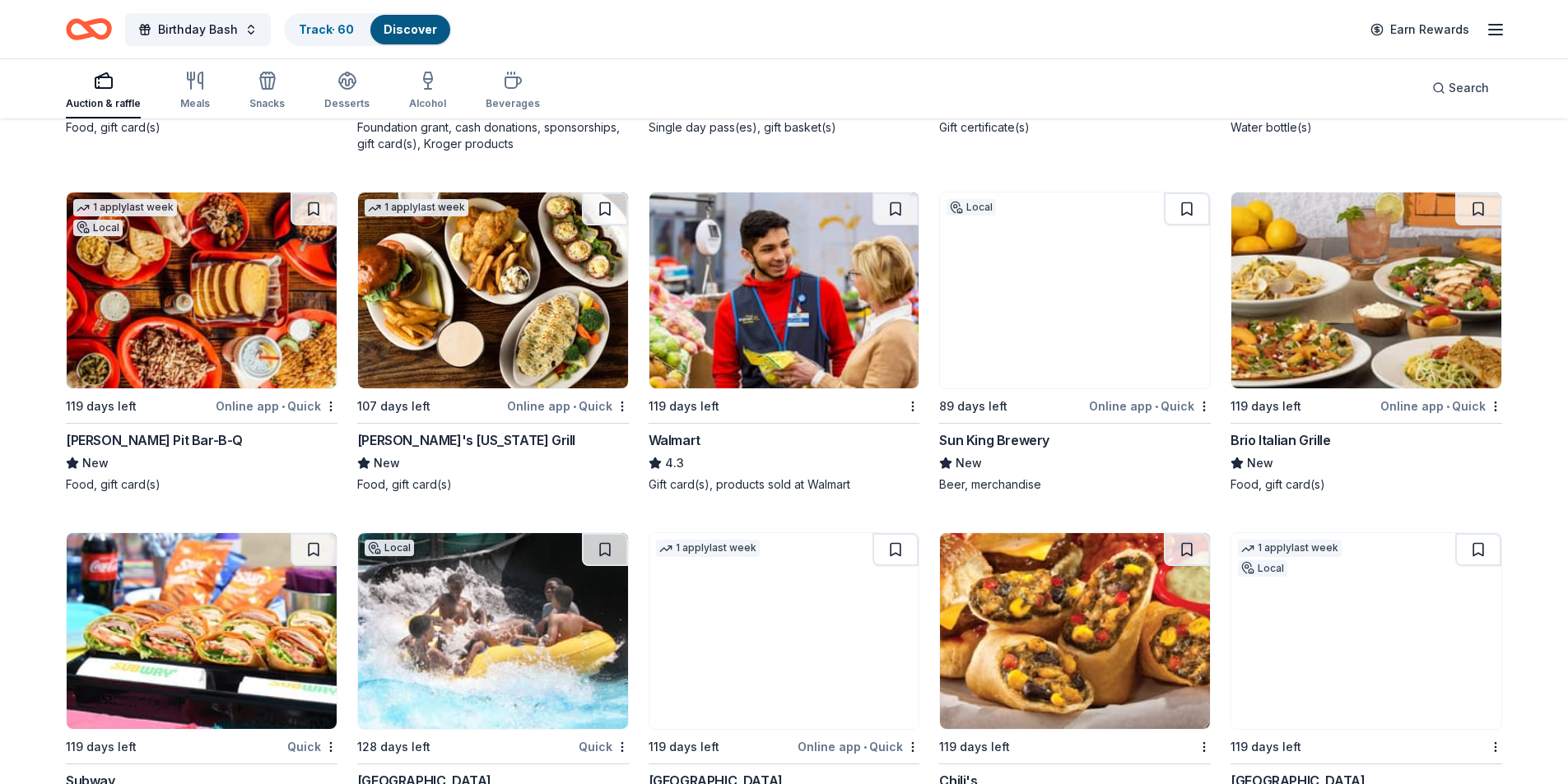
scroll to position [3951, 0]
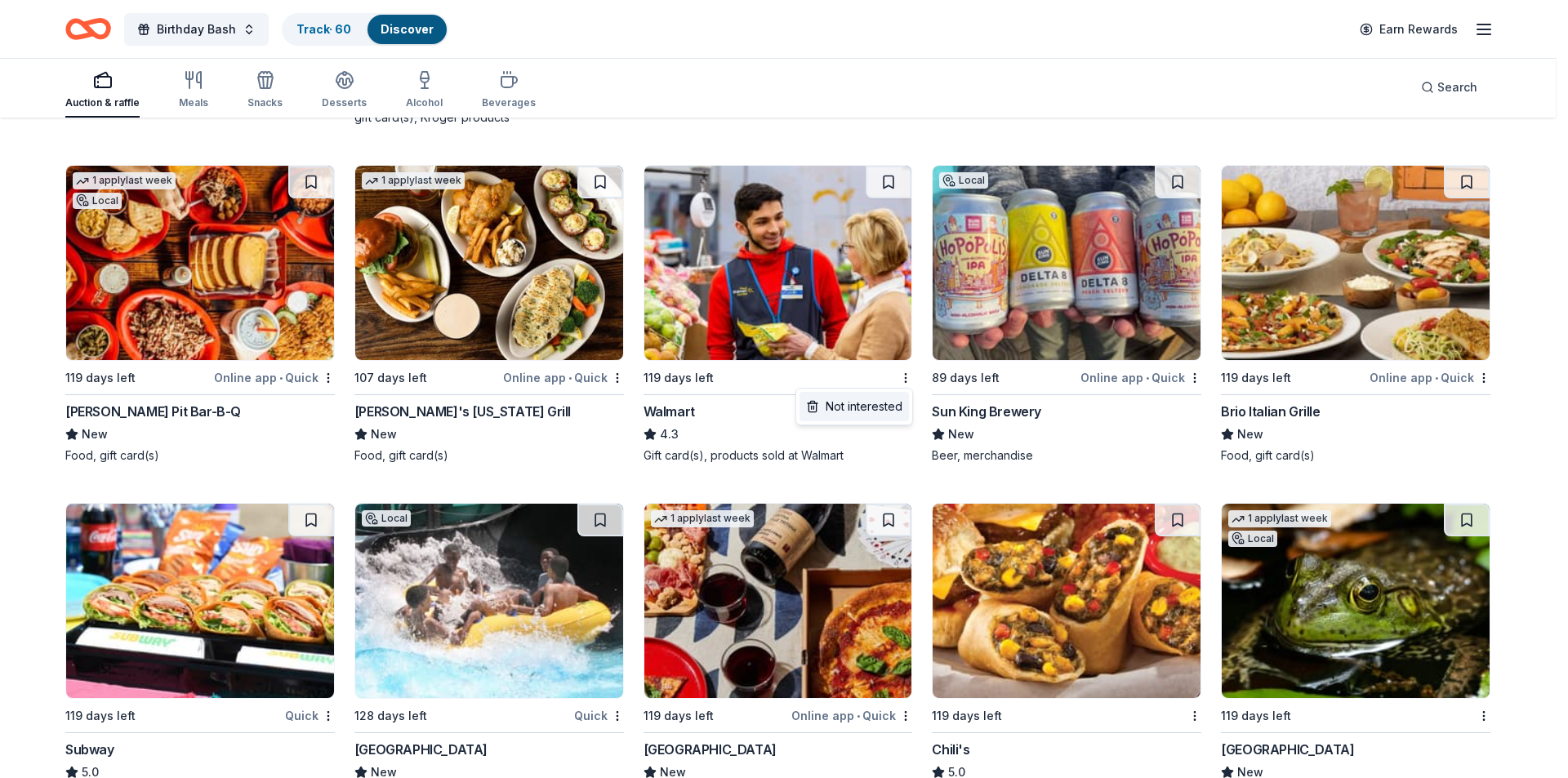
click at [871, 405] on div "Not interested" at bounding box center [854, 406] width 109 height 30
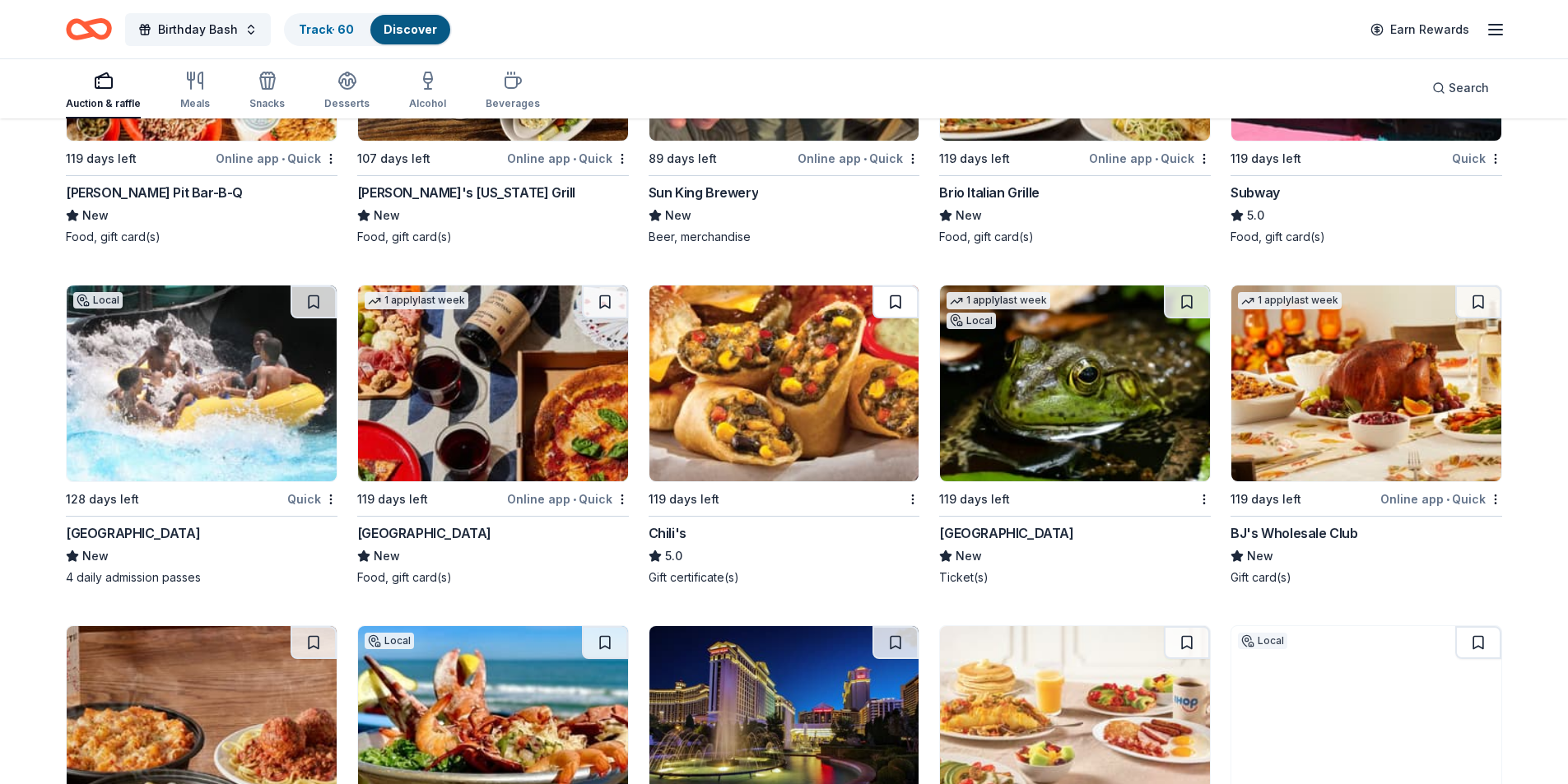
scroll to position [4197, 0]
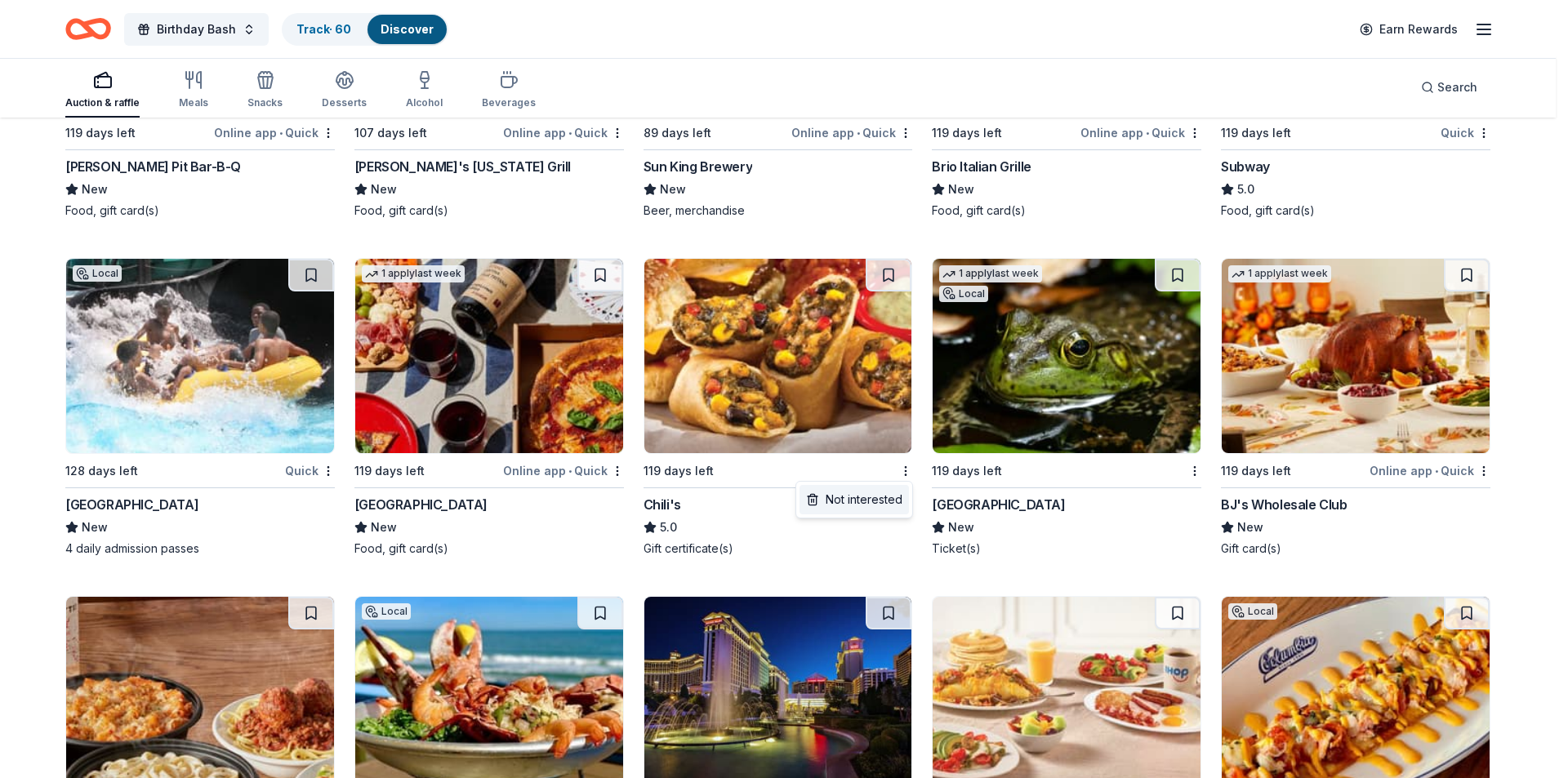
click at [857, 492] on div "Not interested" at bounding box center [854, 499] width 109 height 30
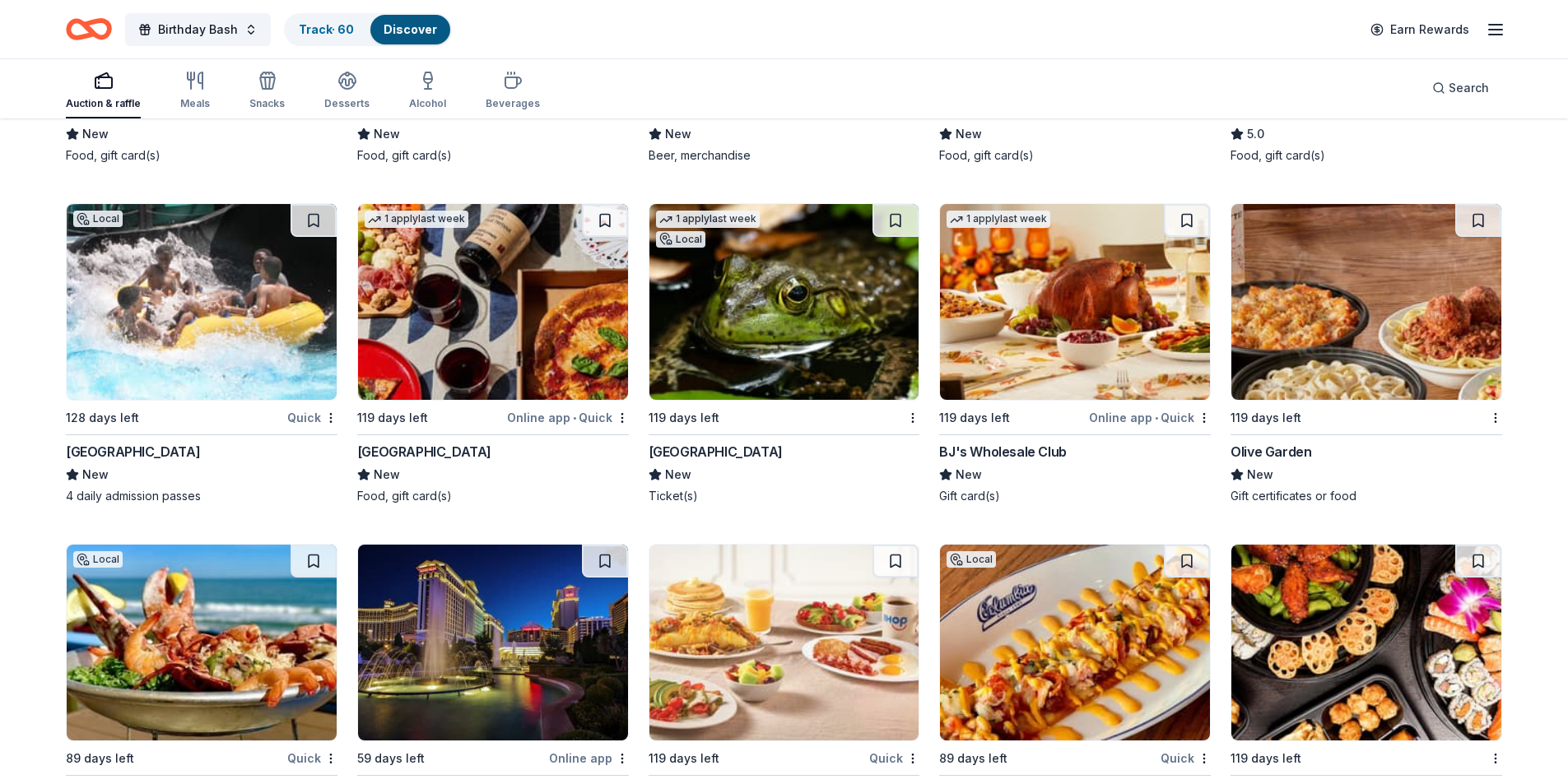
scroll to position [4279, 0]
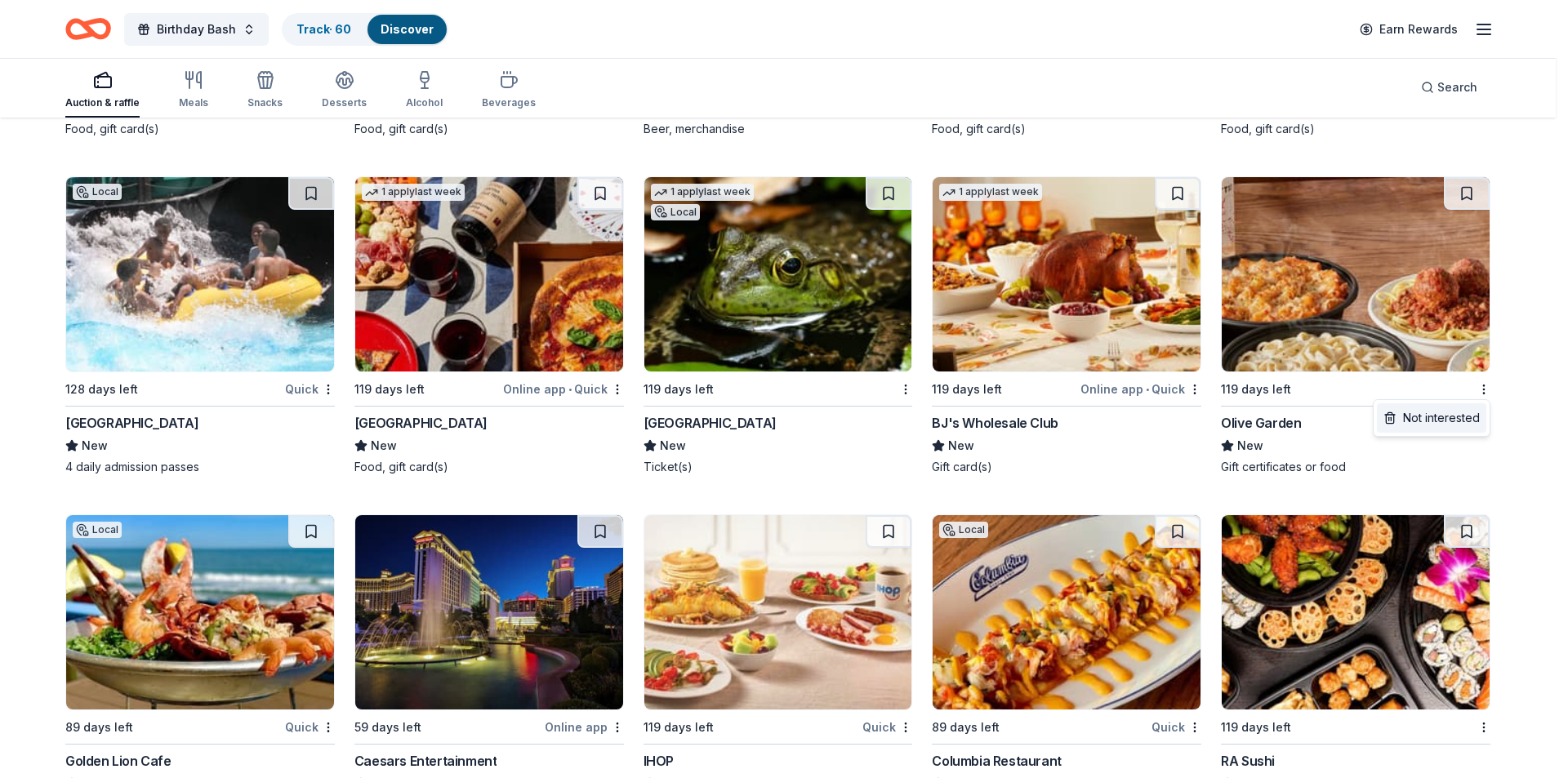
click at [1448, 415] on div "Not interested" at bounding box center [1431, 418] width 109 height 30
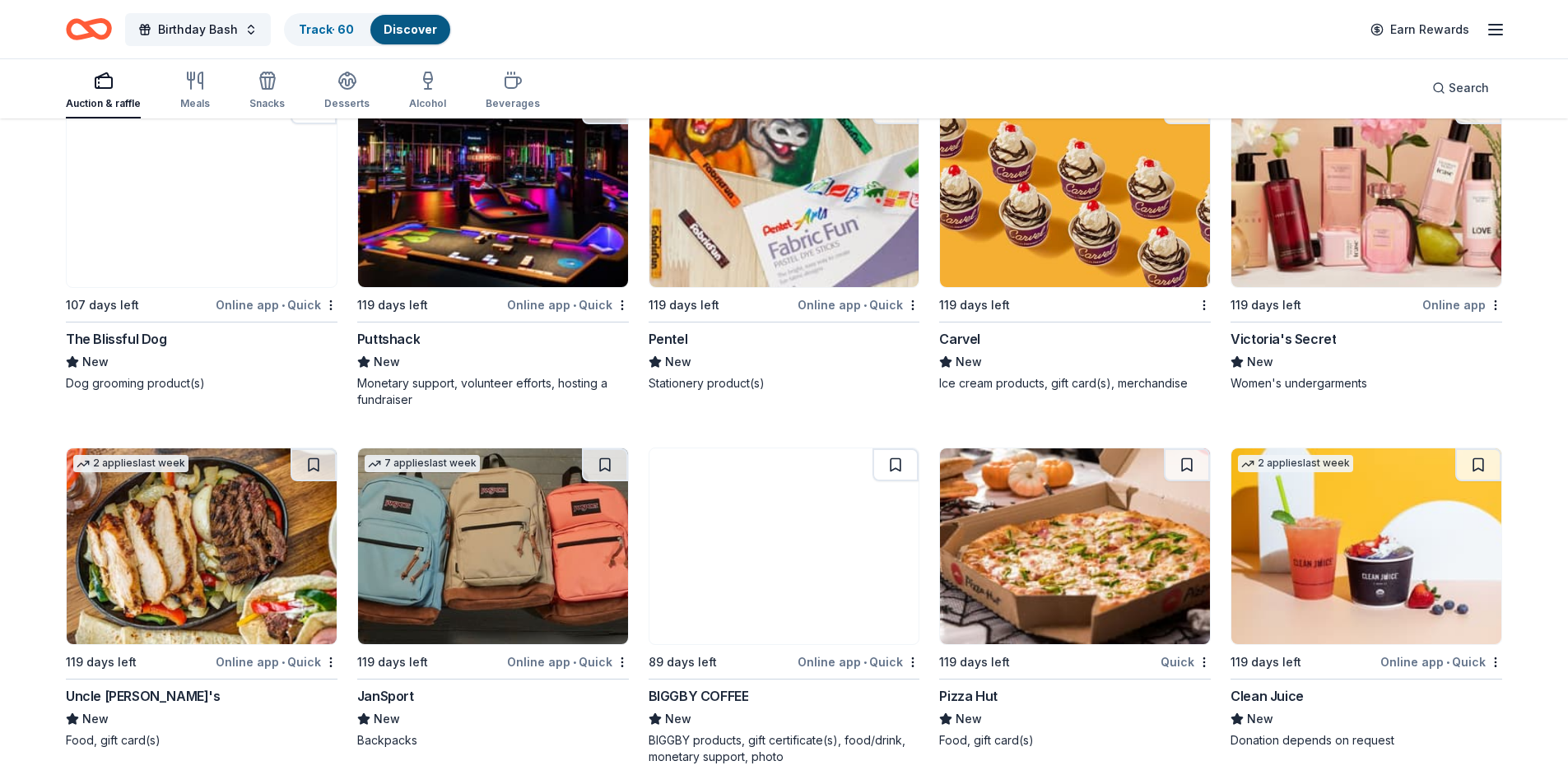
scroll to position [6749, 0]
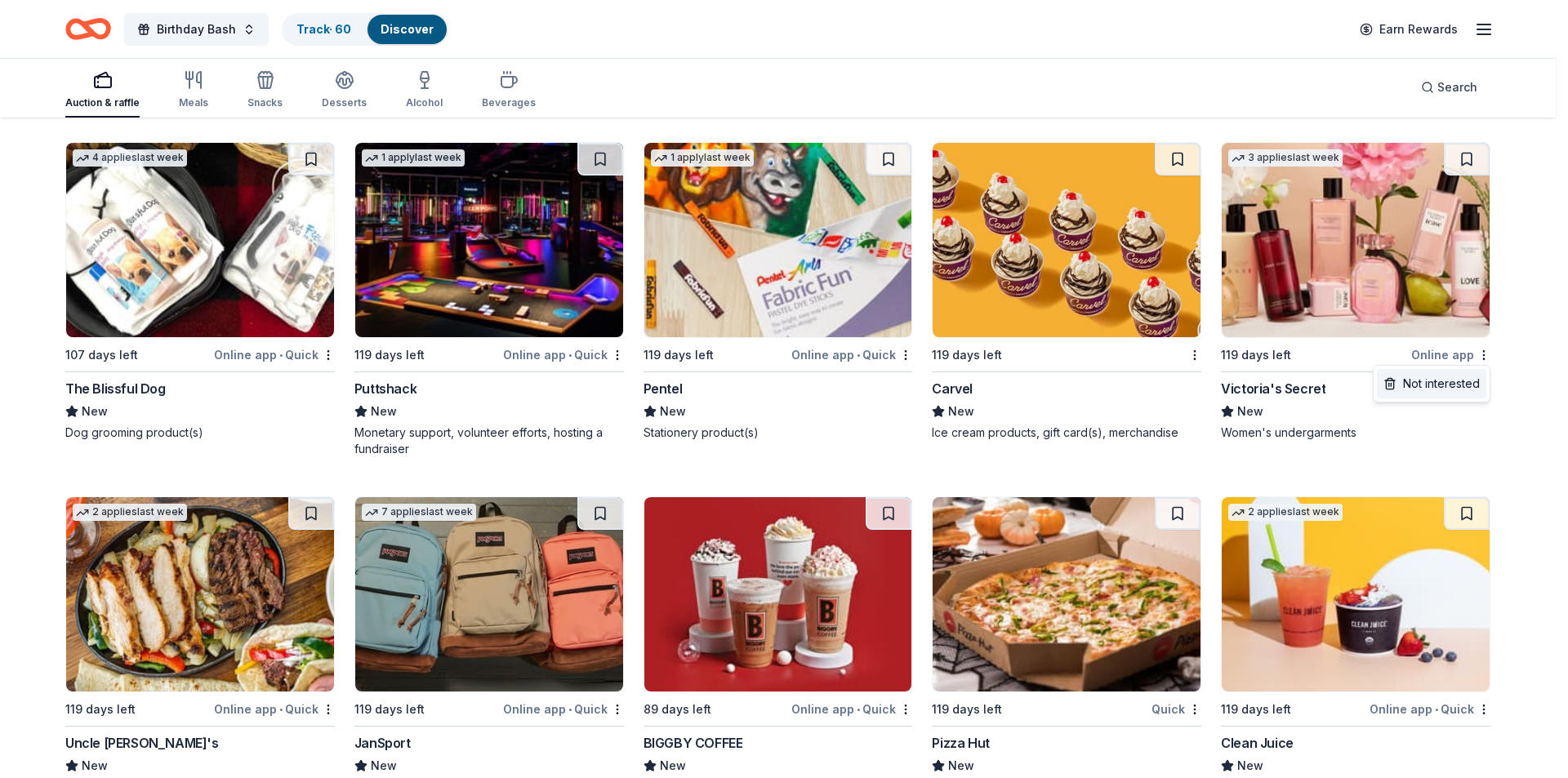
click at [1430, 393] on div "Not interested" at bounding box center [1431, 384] width 109 height 30
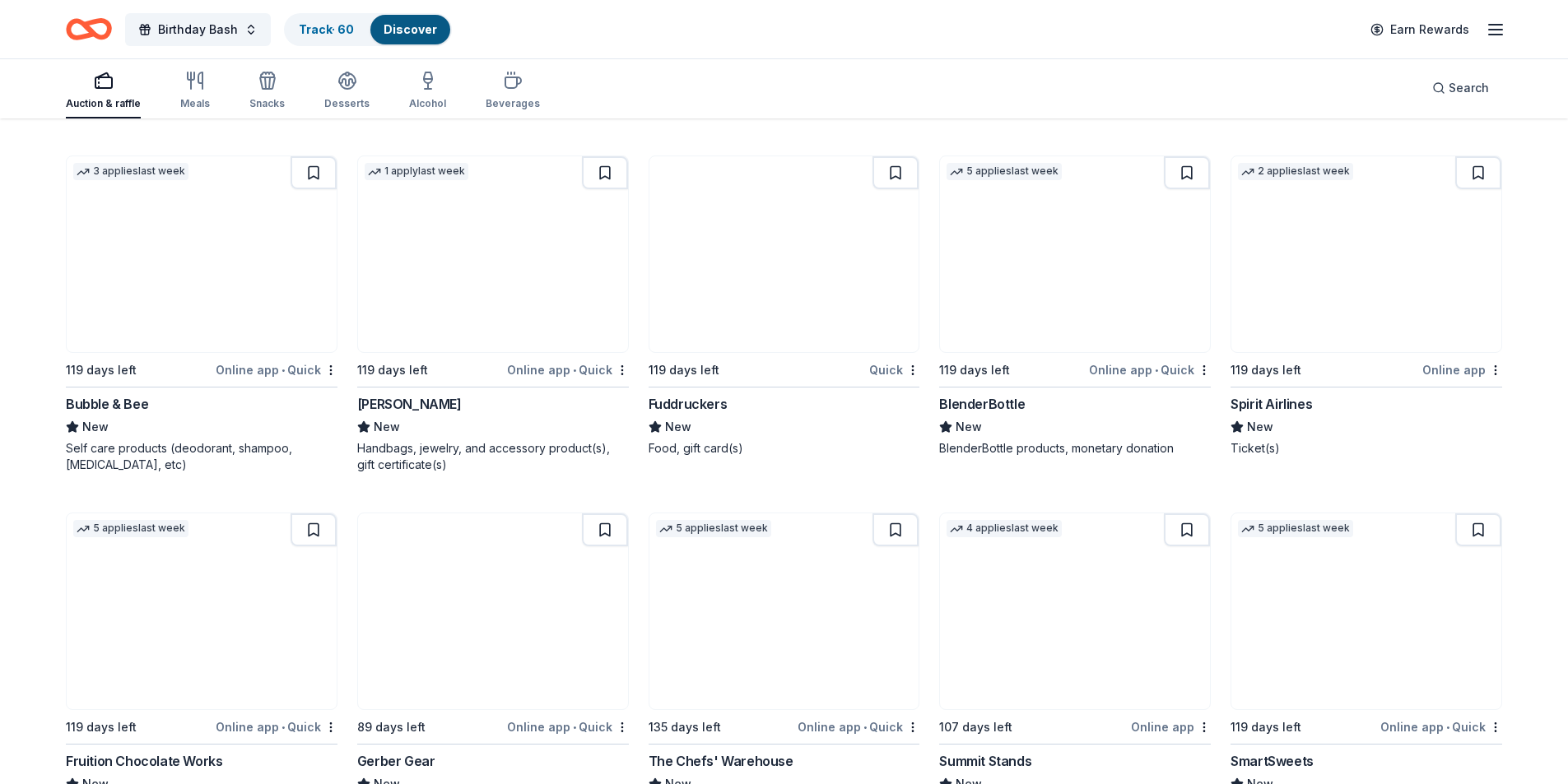
scroll to position [8148, 0]
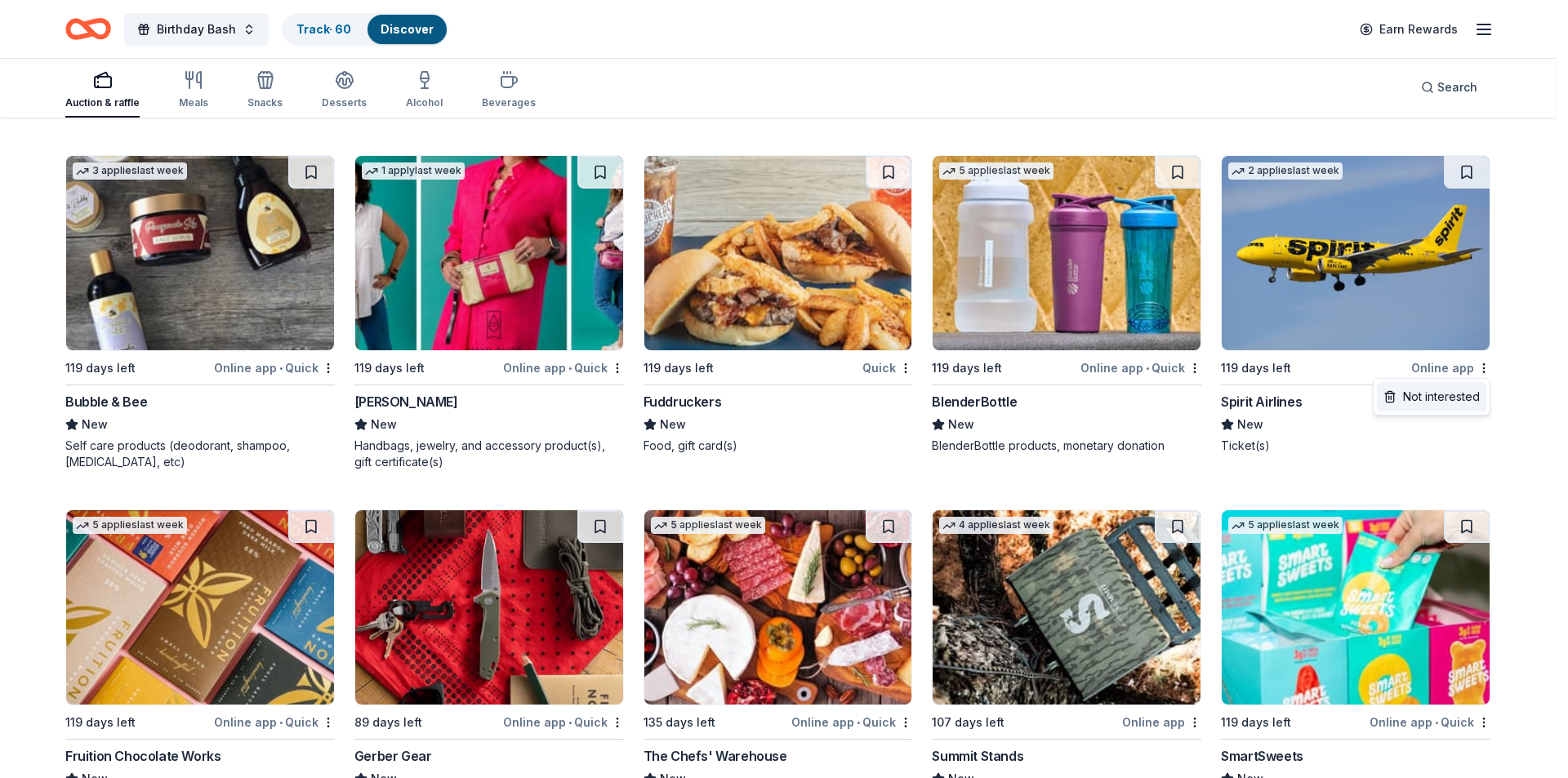
click at [1458, 392] on div "Not interested" at bounding box center [1431, 396] width 109 height 30
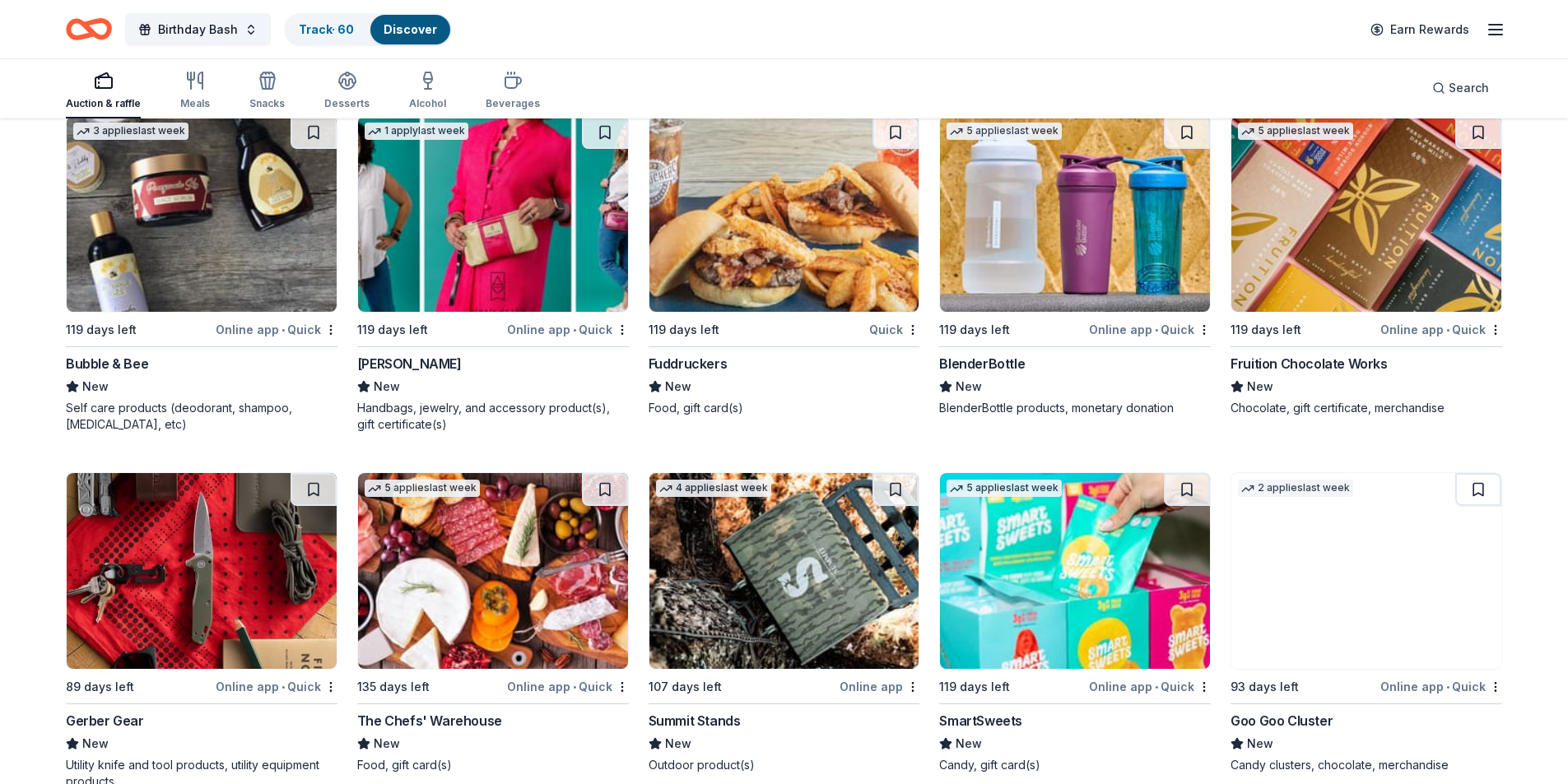
scroll to position [8230, 0]
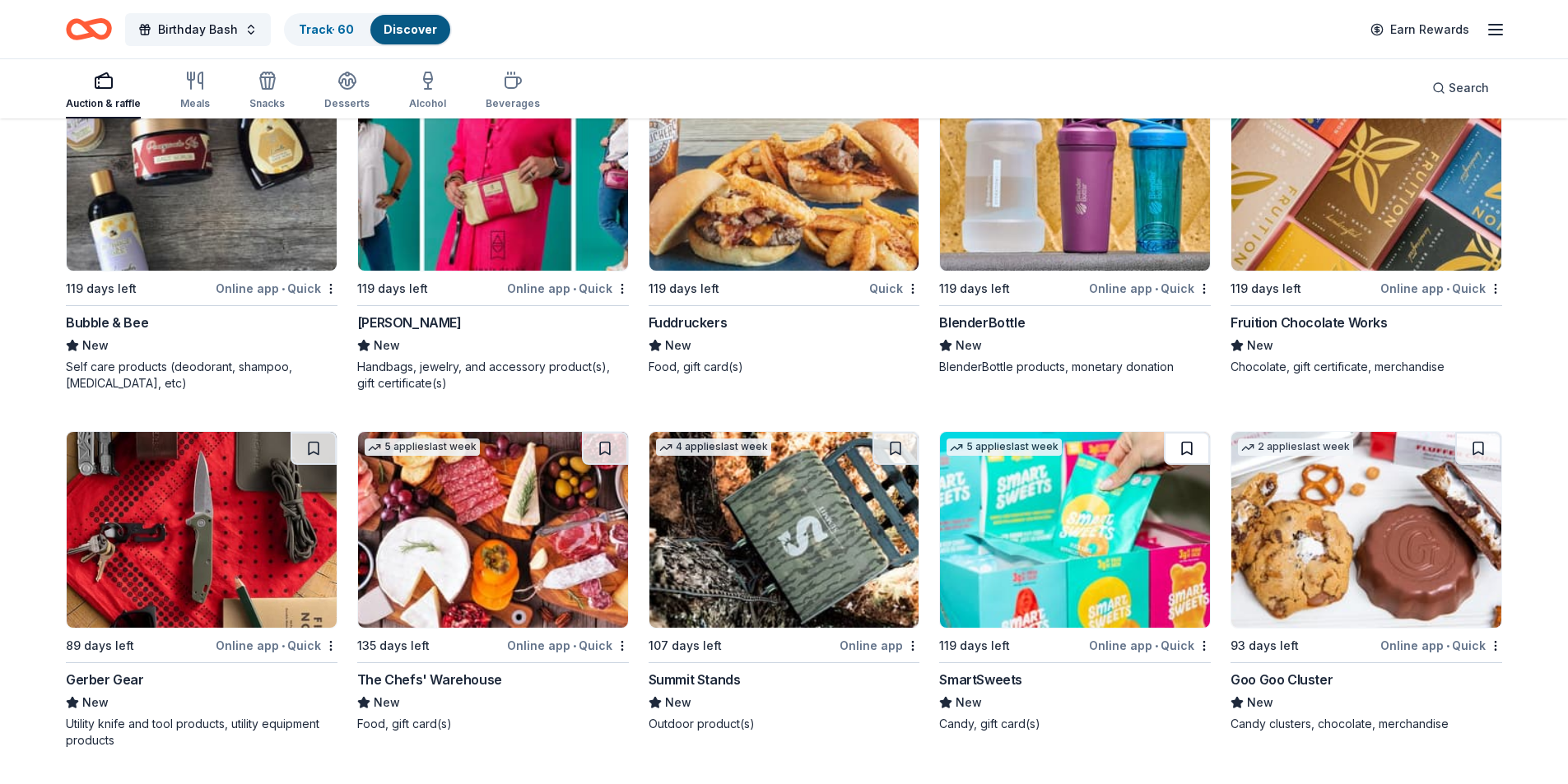
click at [1190, 453] on button at bounding box center [1186, 448] width 46 height 33
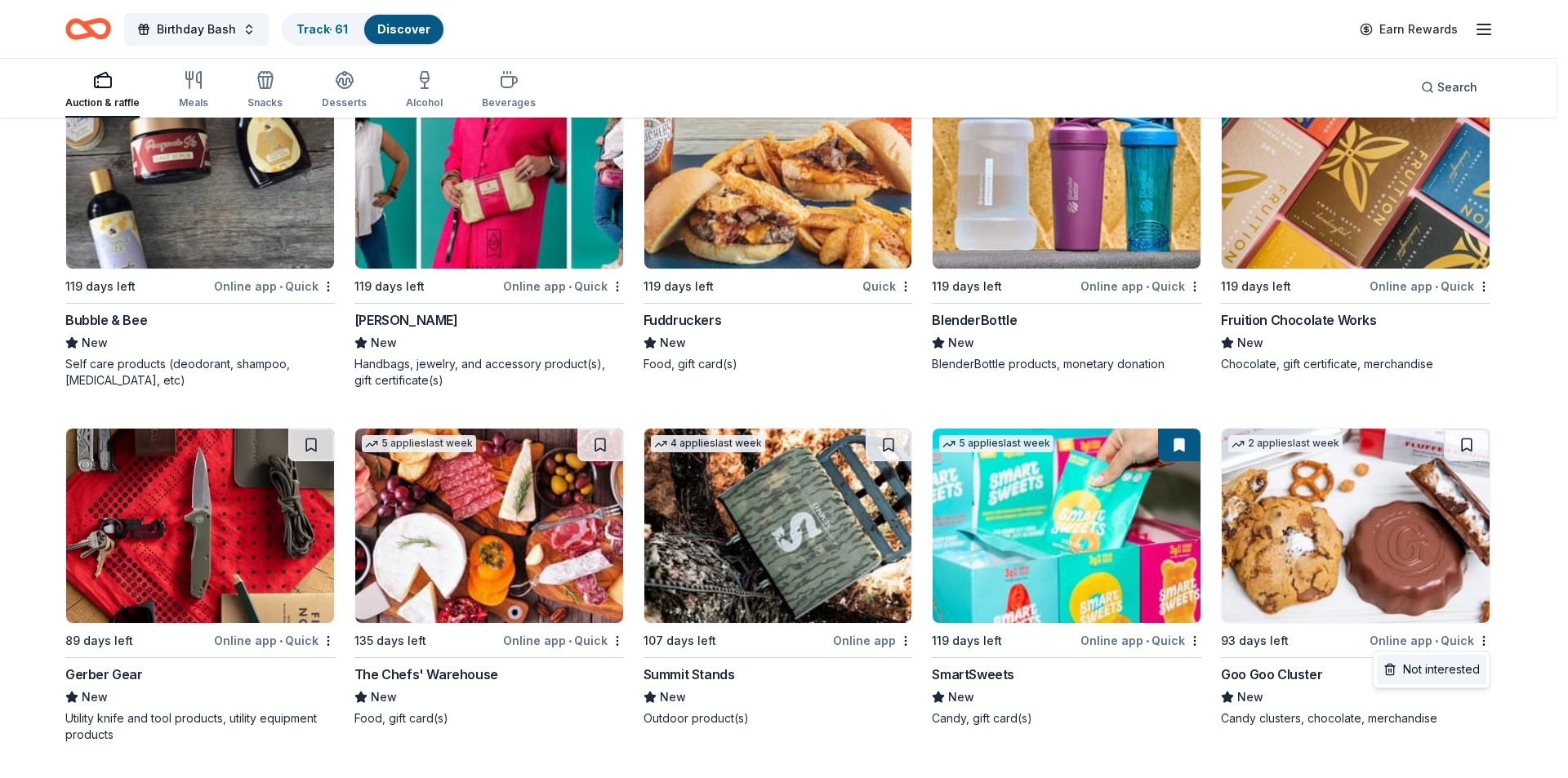
click at [1442, 676] on div "Not interested" at bounding box center [1431, 670] width 109 height 30
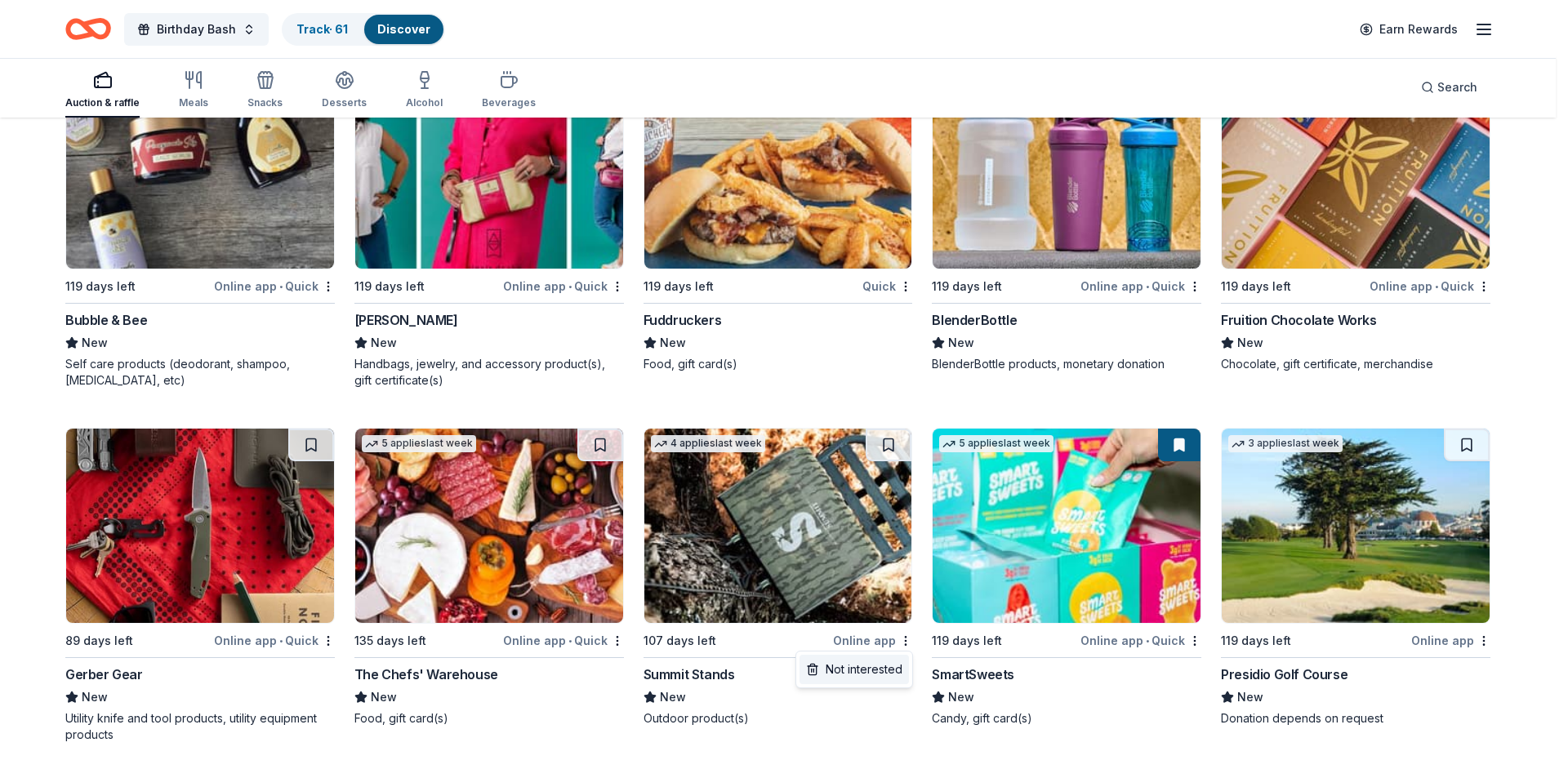
click at [878, 666] on div "Not interested" at bounding box center [854, 670] width 109 height 30
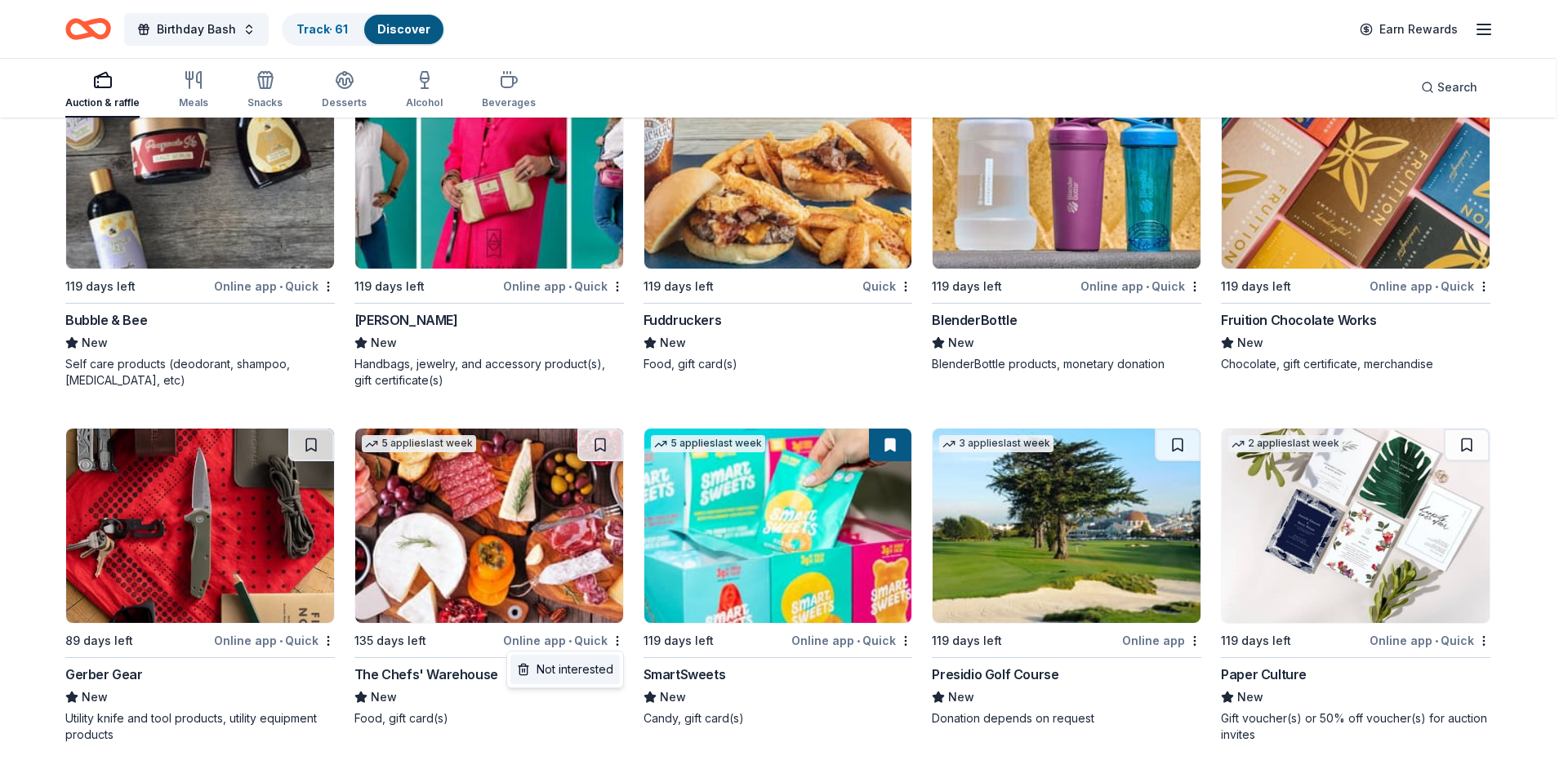
click at [571, 668] on div "Not interested" at bounding box center [565, 670] width 109 height 30
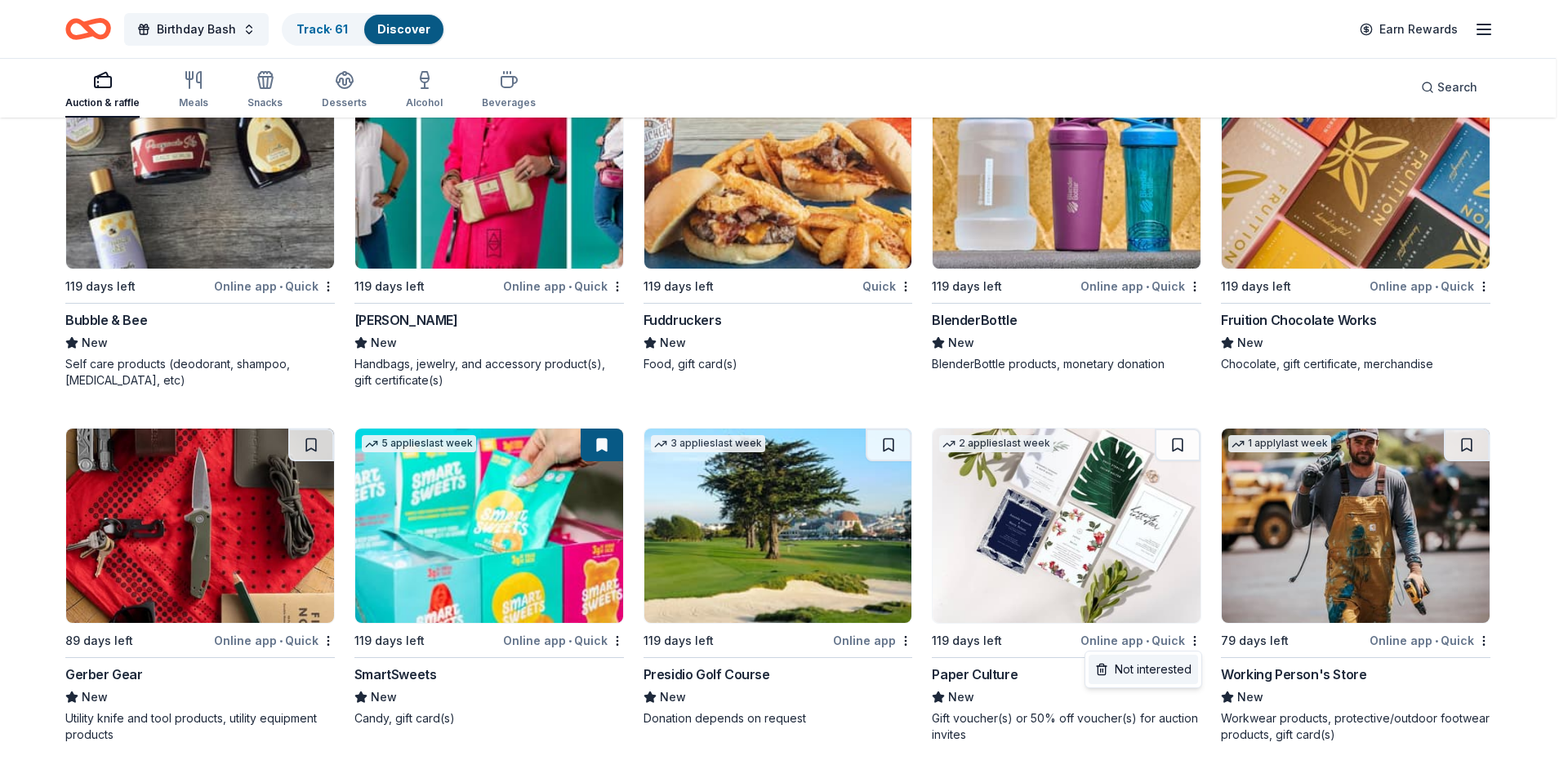
click at [1133, 666] on div "Not interested" at bounding box center [1143, 670] width 109 height 30
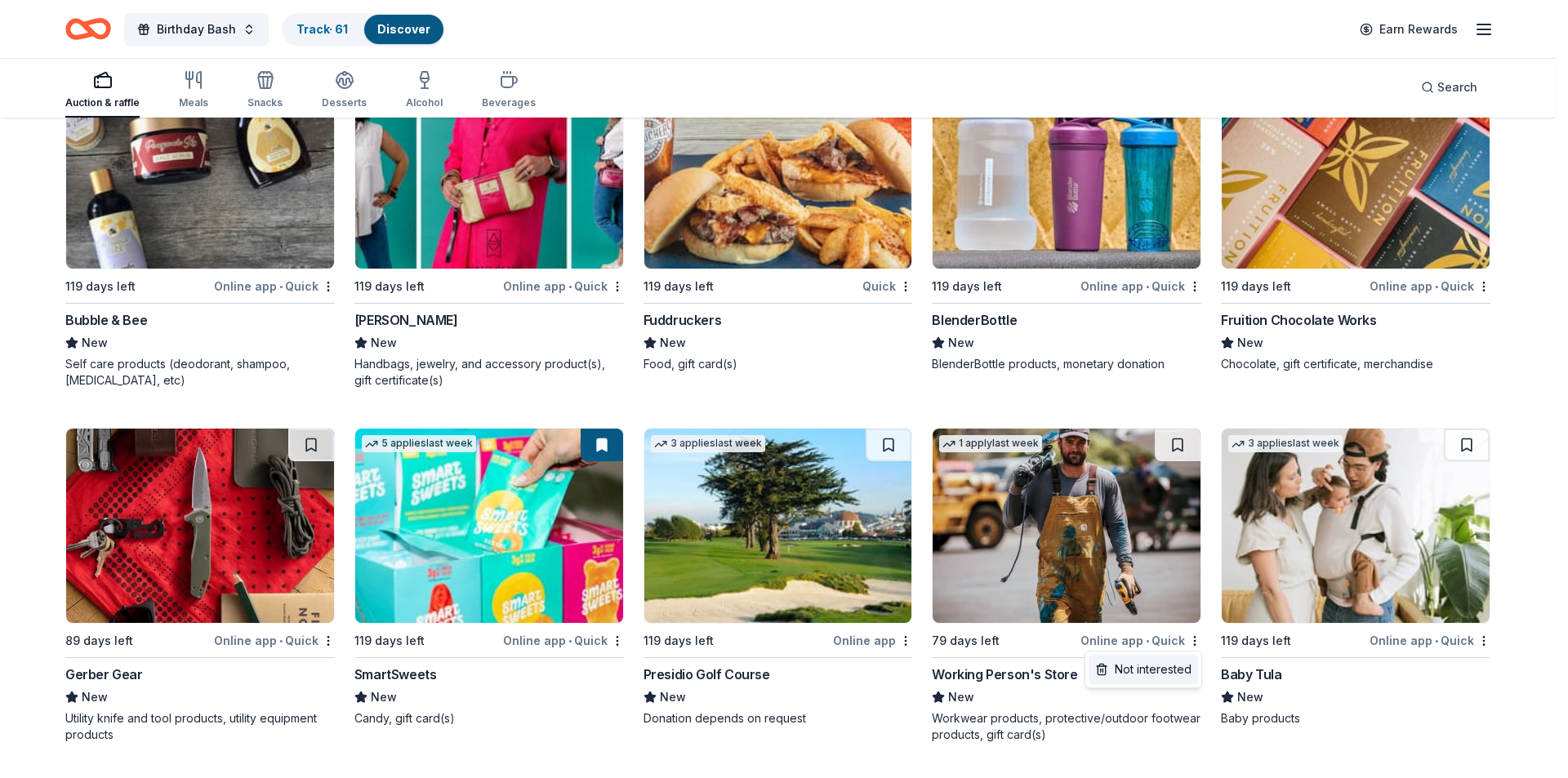
click at [1151, 658] on div "Not interested" at bounding box center [1143, 670] width 109 height 30
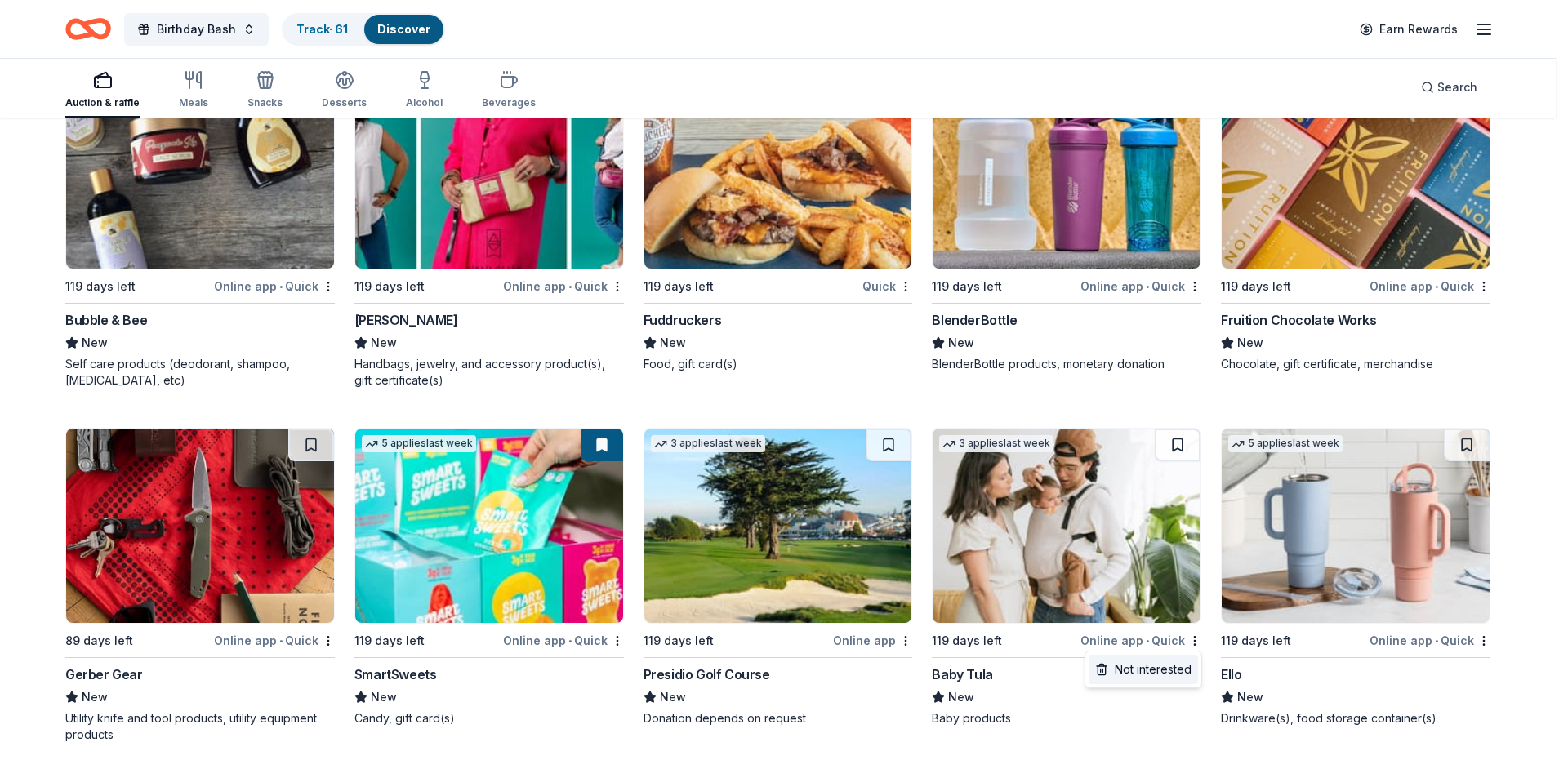
click at [1145, 669] on div "Not interested" at bounding box center [1143, 670] width 109 height 30
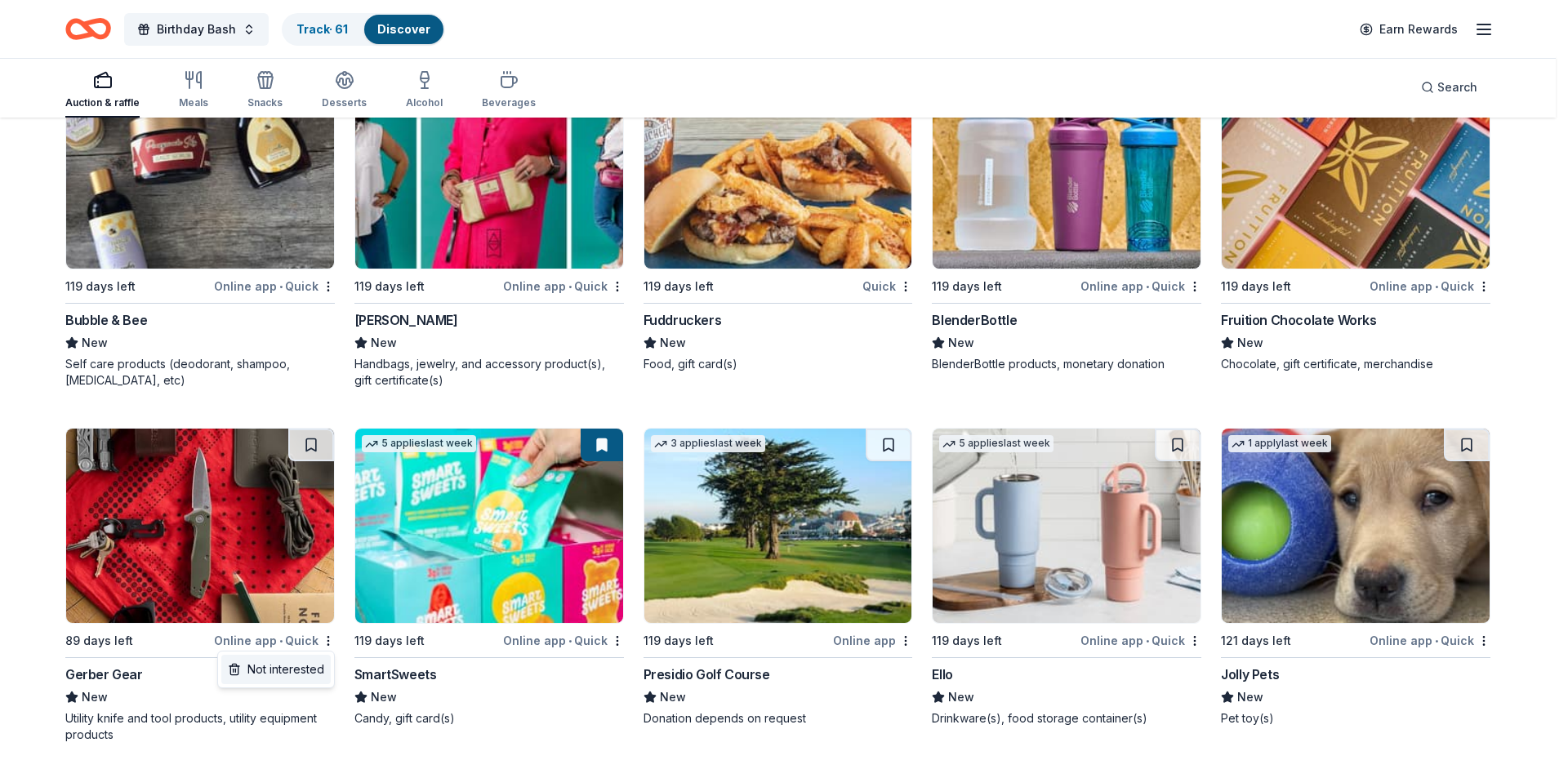
click at [283, 671] on div "Not interested" at bounding box center [276, 670] width 109 height 30
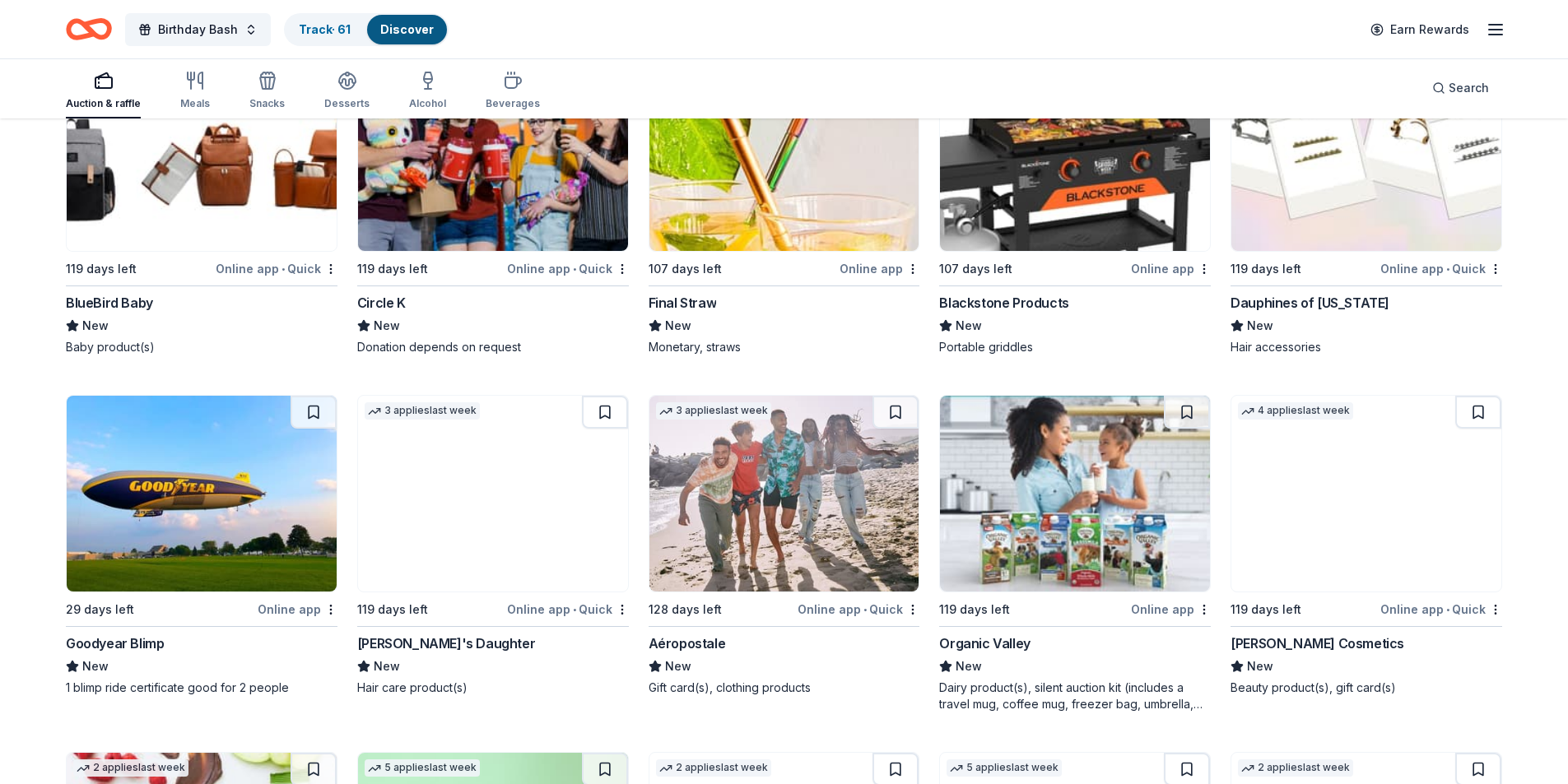
scroll to position [8971, 0]
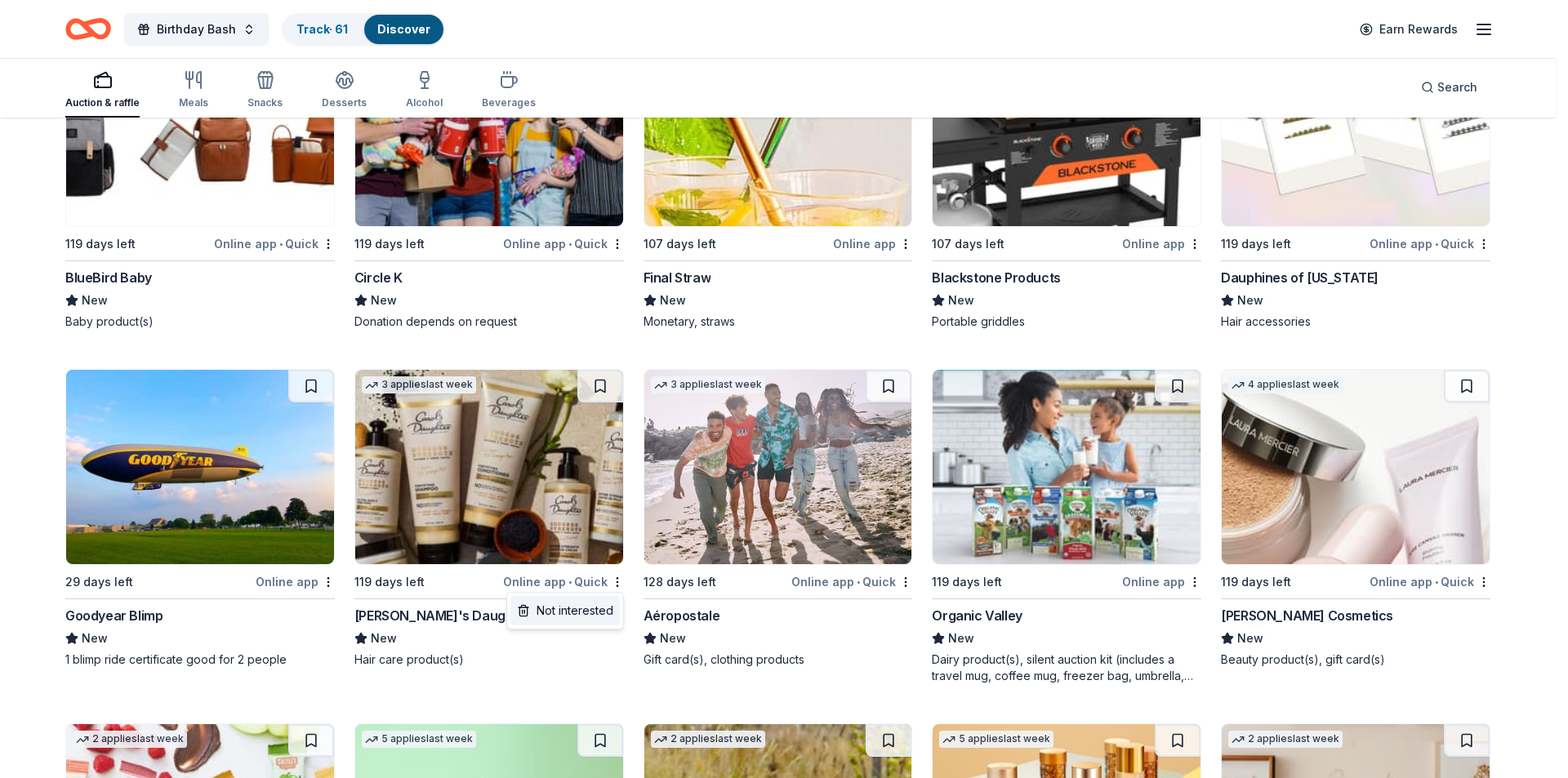
click at [564, 601] on div "Not interested" at bounding box center [565, 610] width 109 height 30
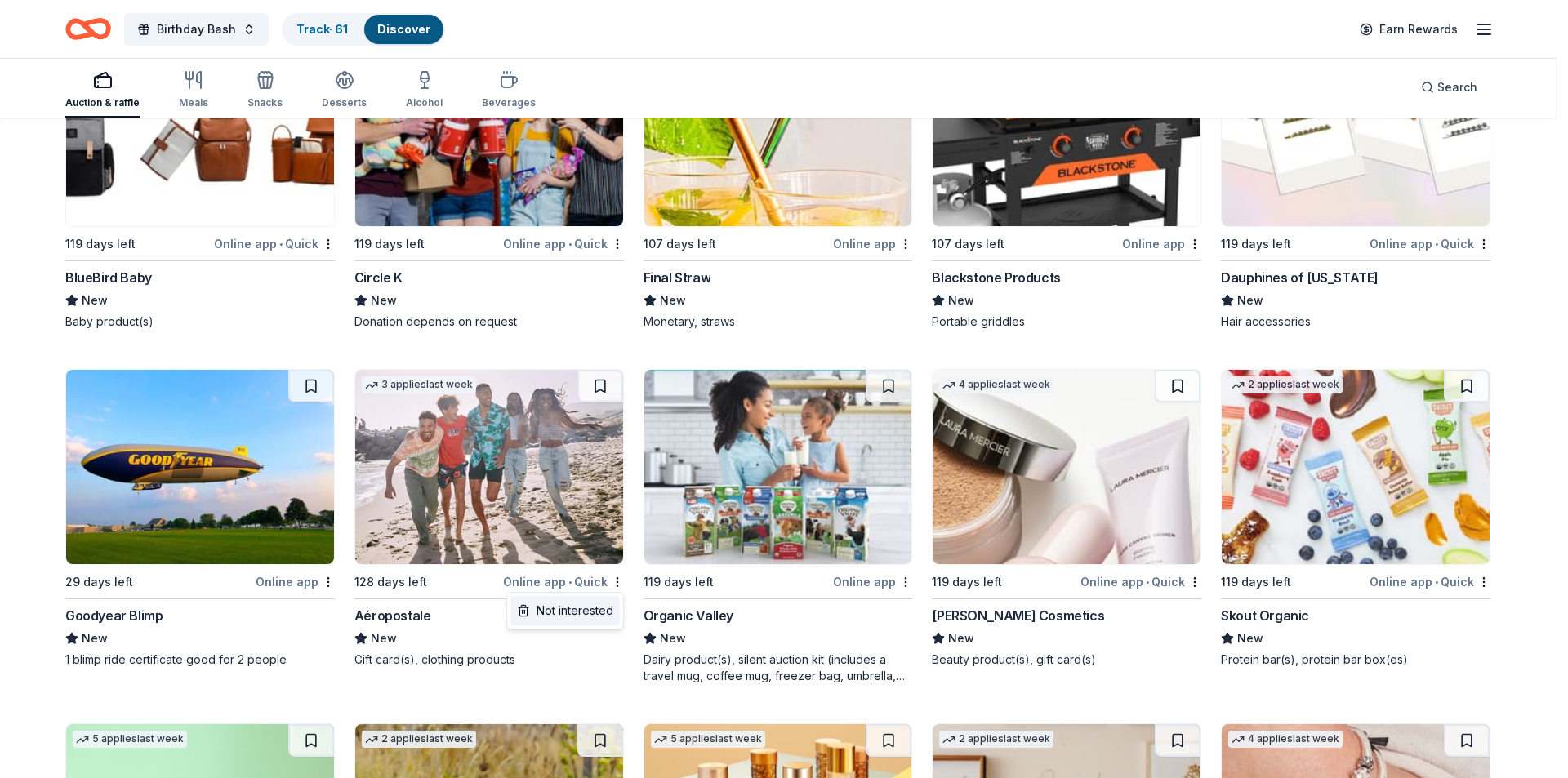
click at [588, 616] on div "Not interested" at bounding box center [565, 610] width 109 height 30
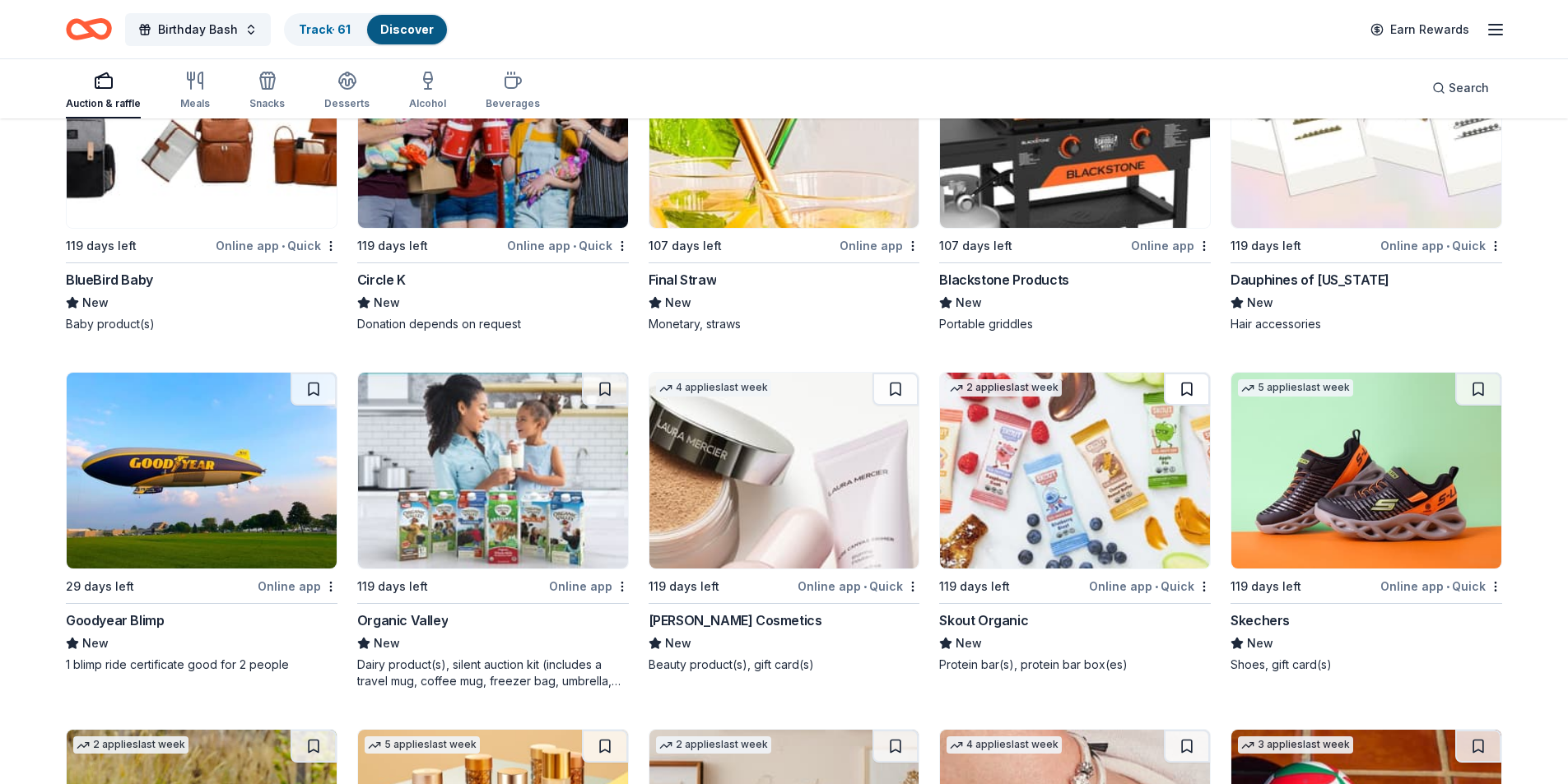
click at [1183, 394] on button at bounding box center [1186, 389] width 46 height 33
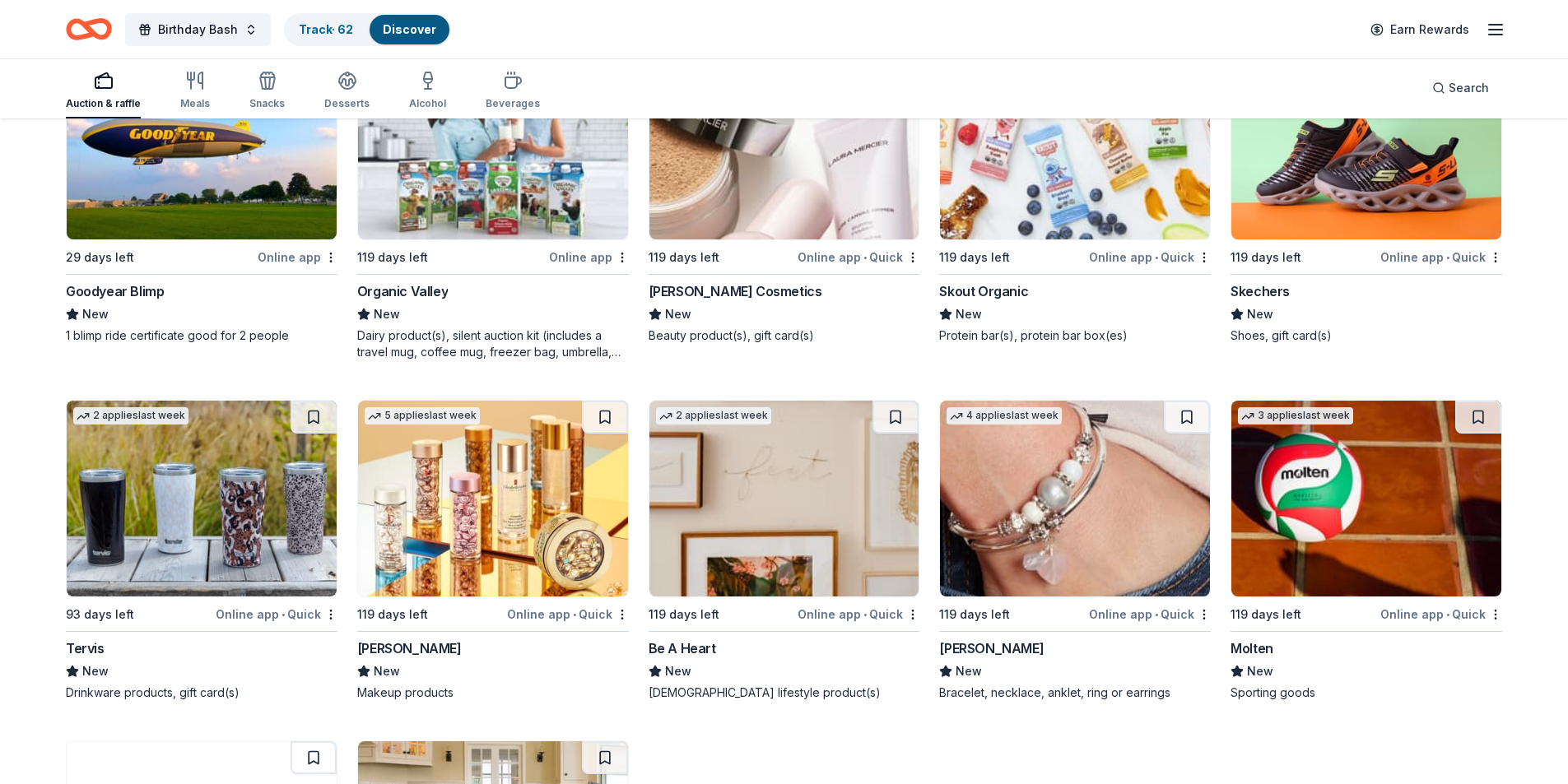
scroll to position [9383, 0]
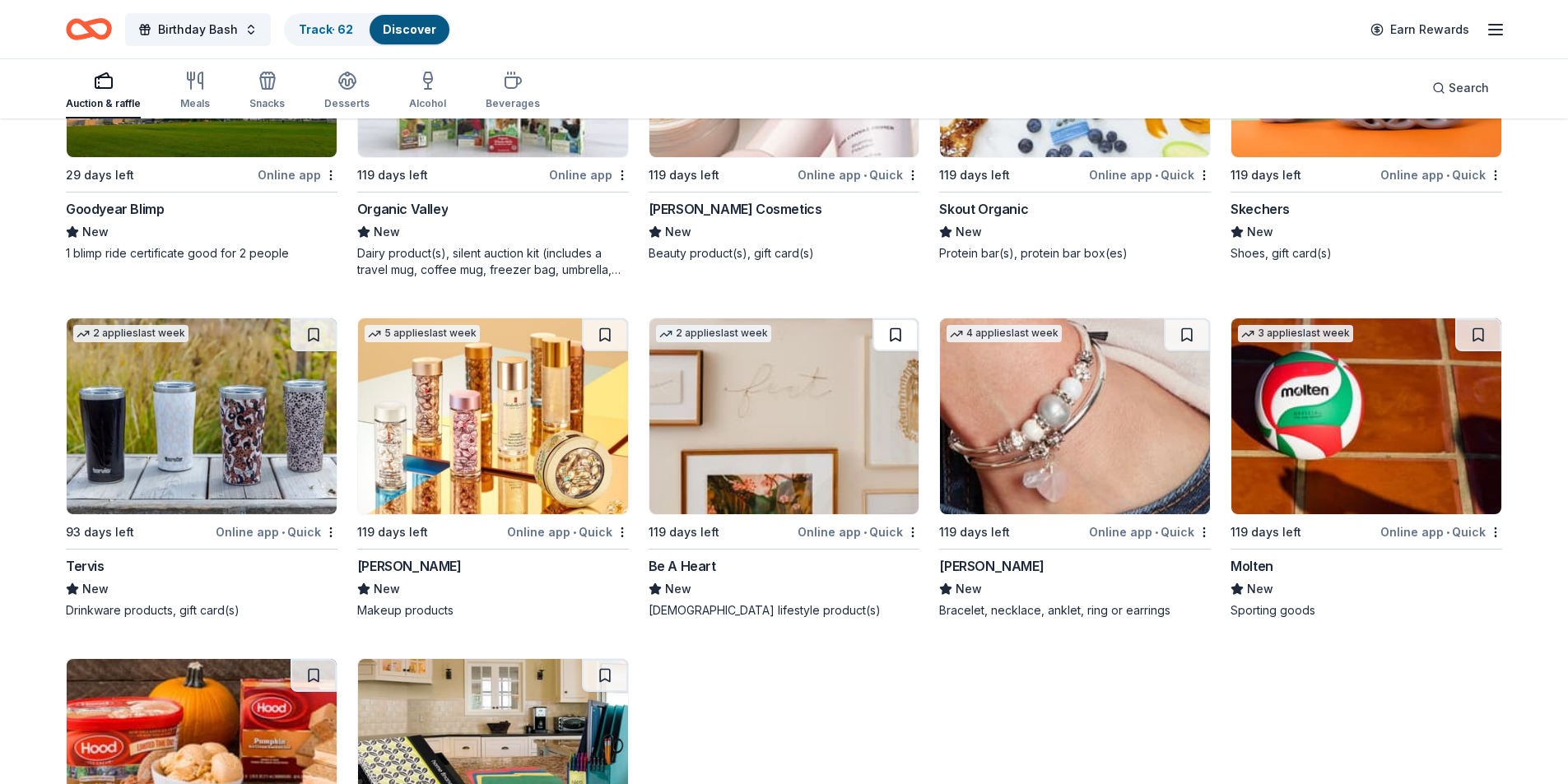
click at [891, 340] on button at bounding box center [895, 335] width 46 height 33
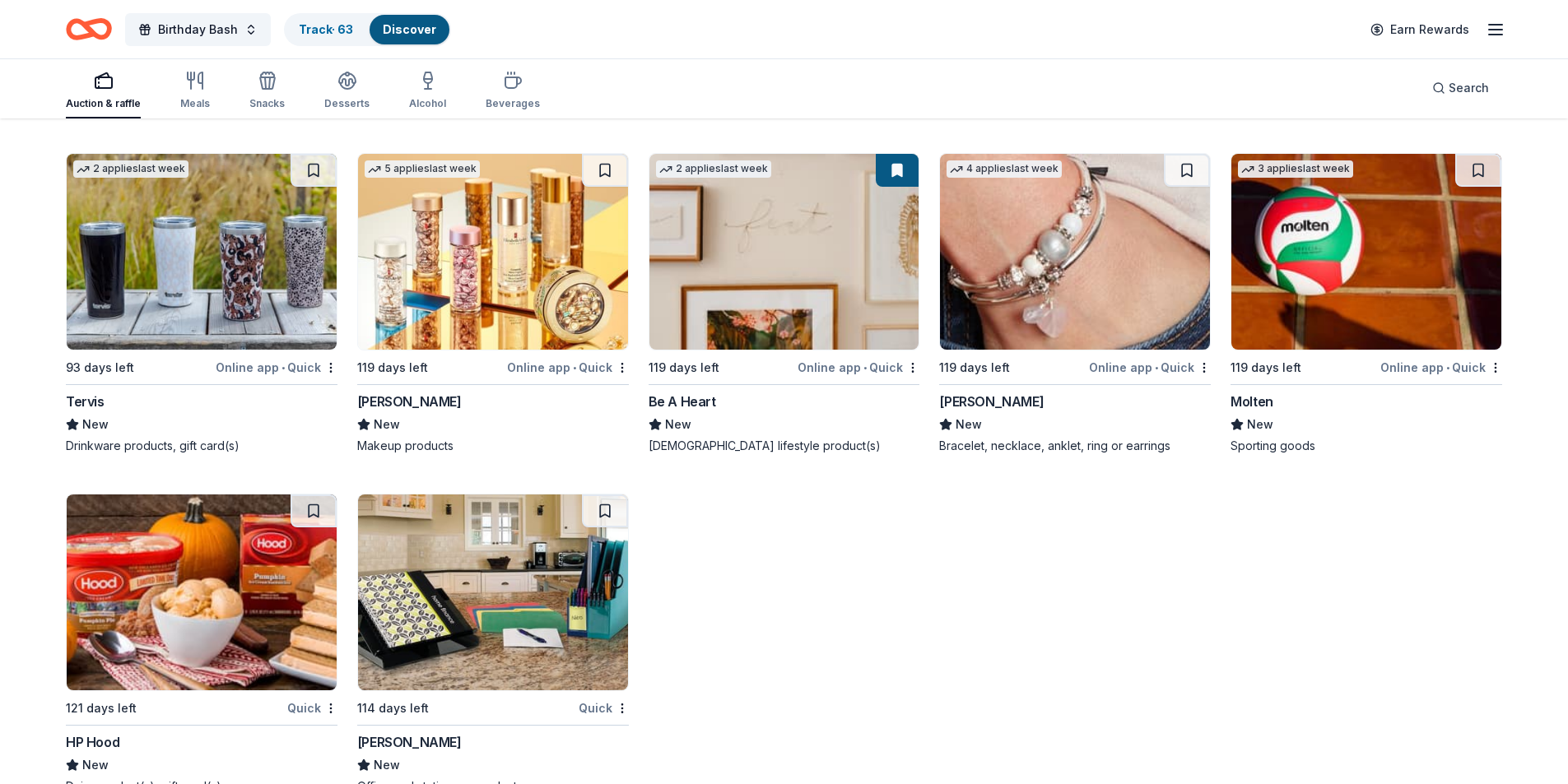
scroll to position [9590, 0]
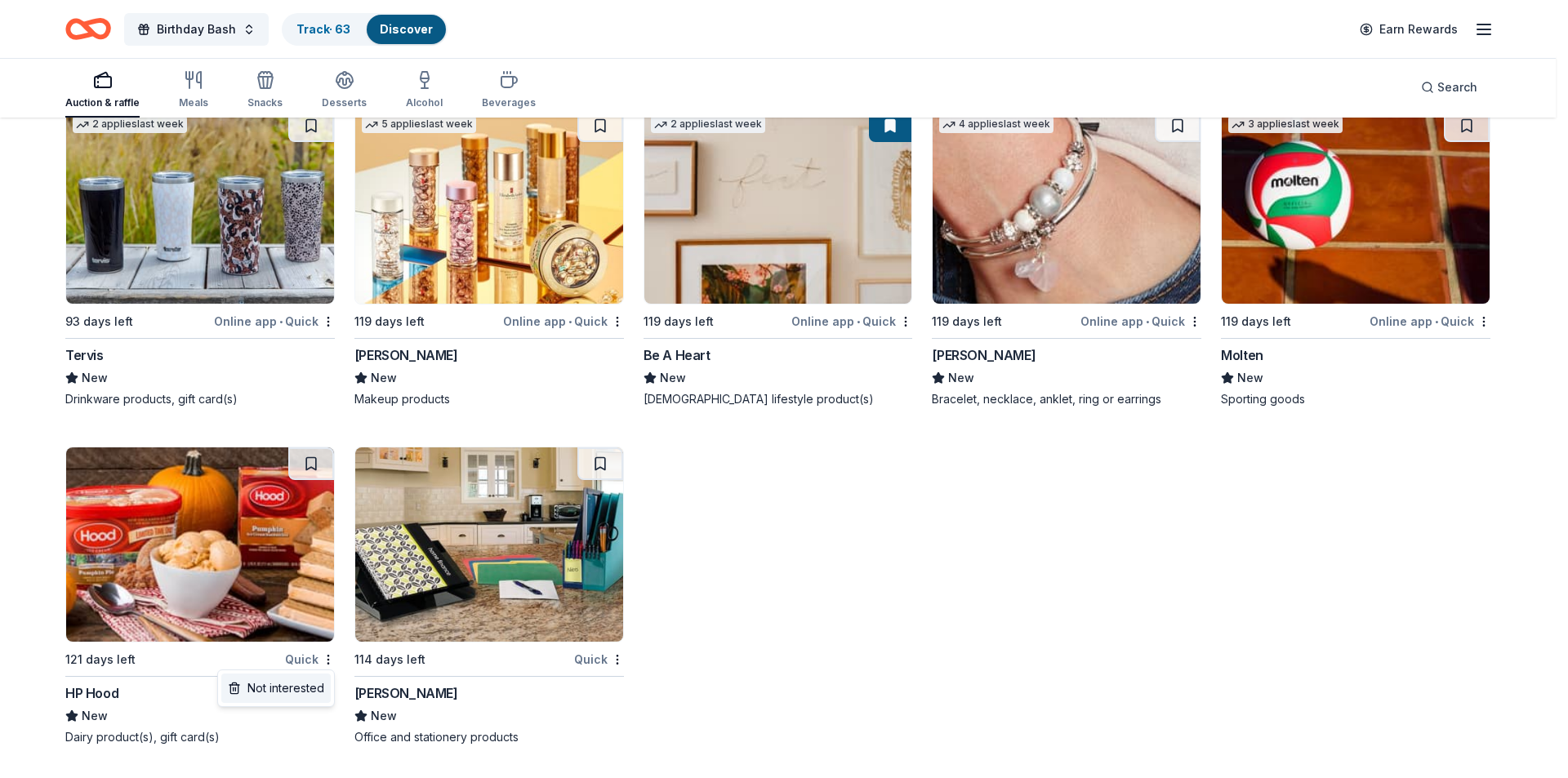
click at [295, 684] on div "Not interested" at bounding box center [276, 688] width 109 height 30
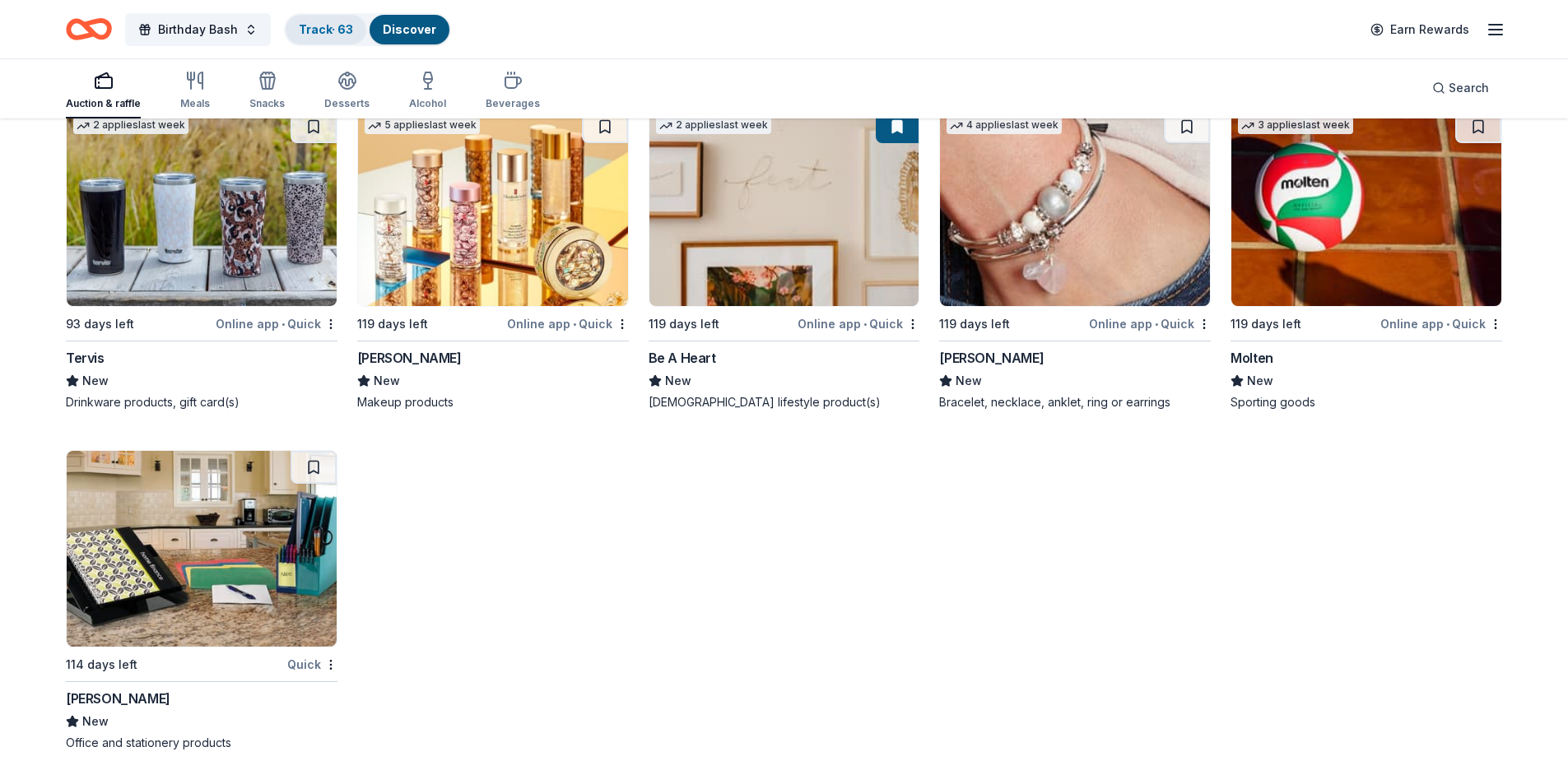
click at [314, 31] on link "Track · 63" at bounding box center [326, 29] width 54 height 14
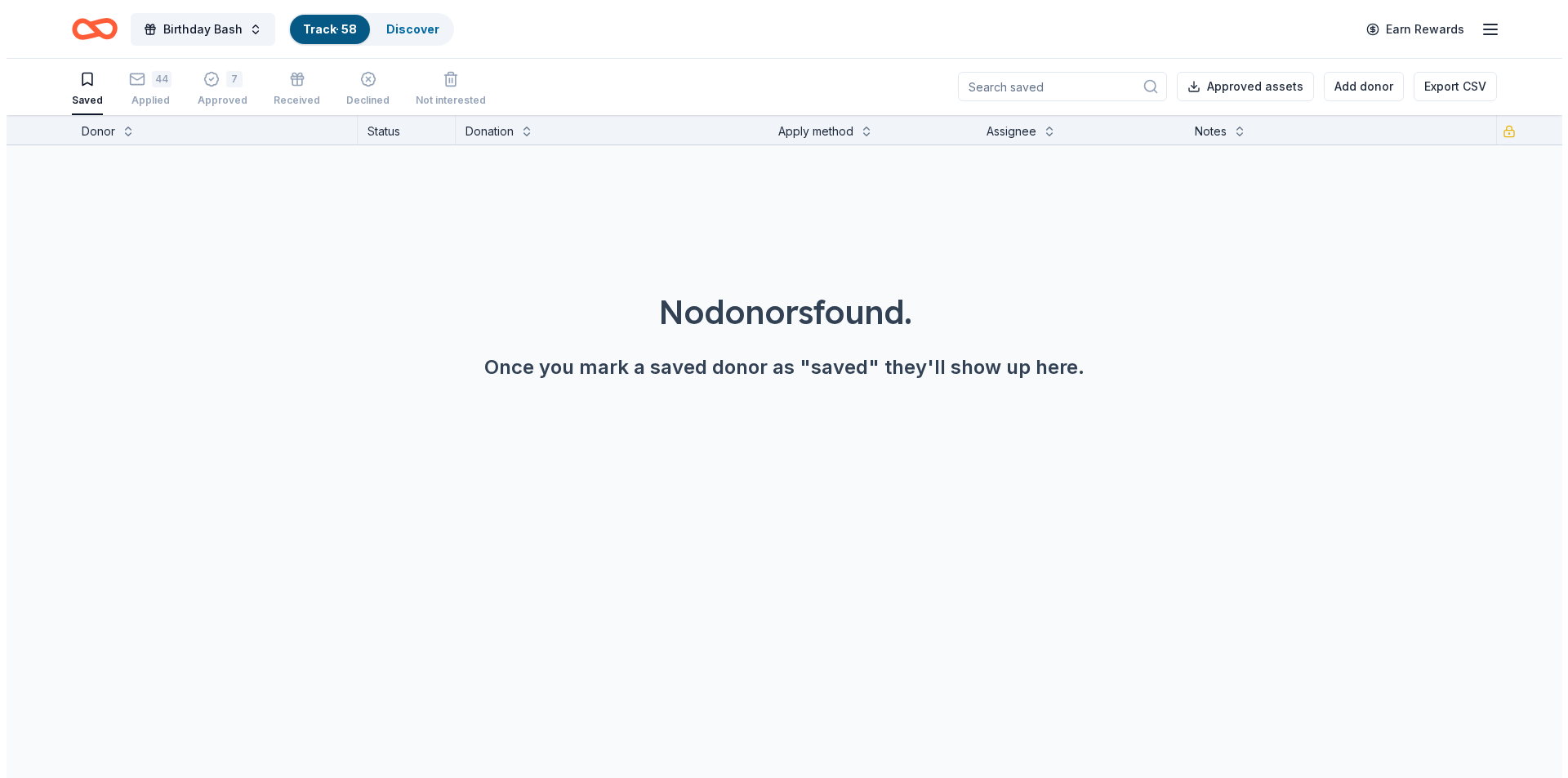
scroll to position [1, 0]
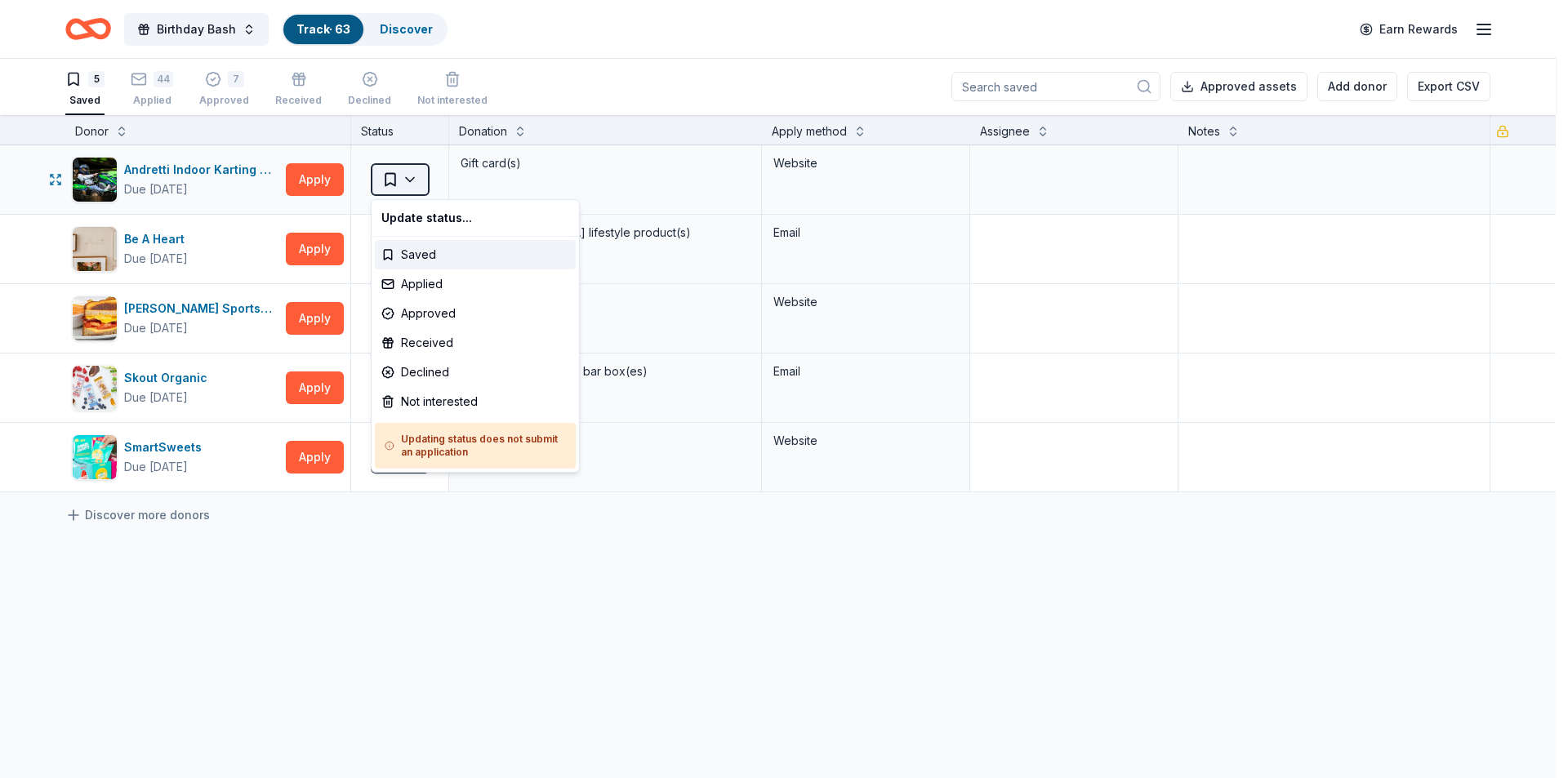
click at [409, 176] on html "Birthday Bash Track · 63 Discover Earn Rewards 5 Saved 44 Applied 7 Approved Re…" at bounding box center [784, 388] width 1568 height 778
click at [434, 290] on div "Applied" at bounding box center [475, 284] width 201 height 30
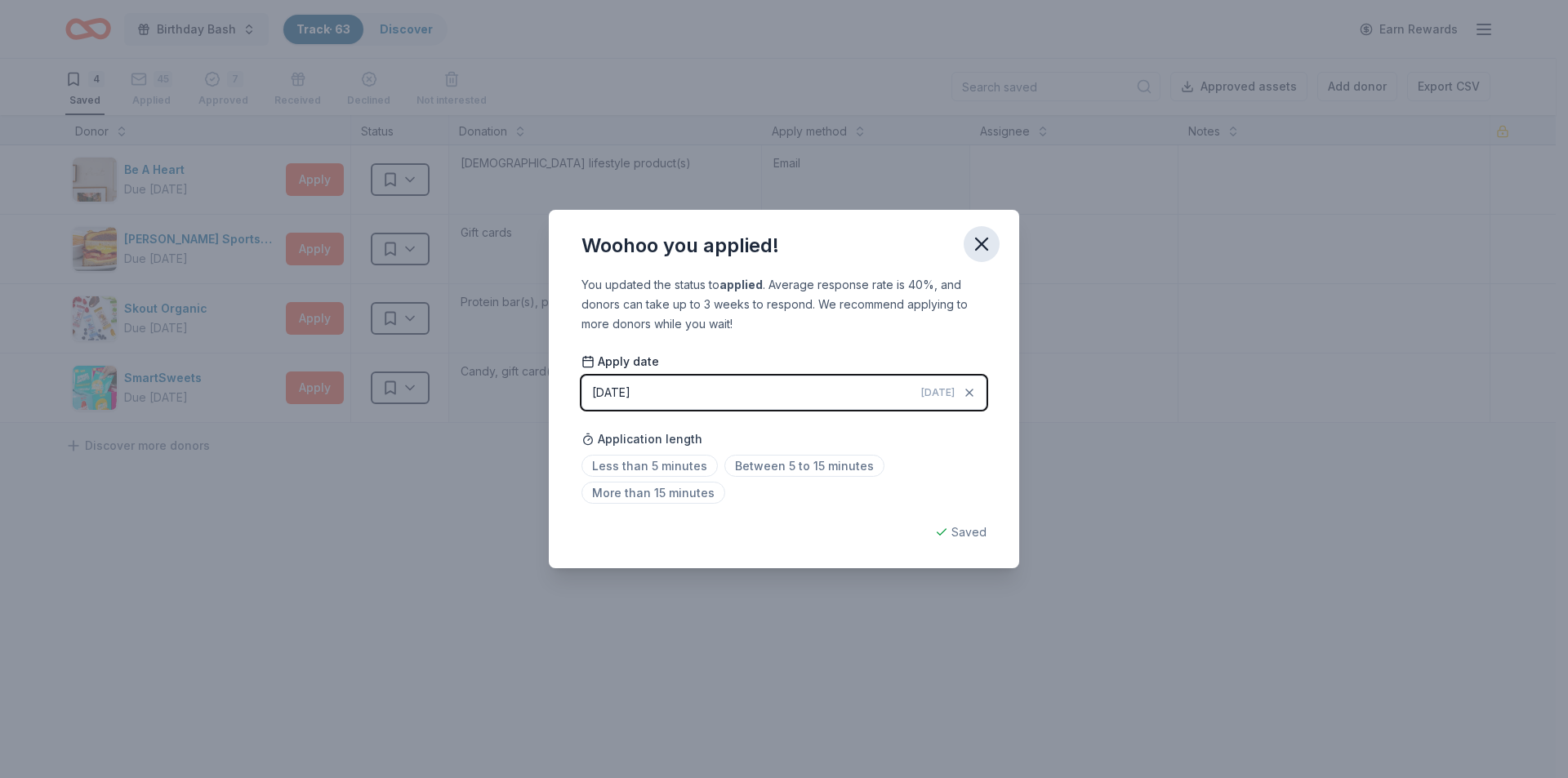
click at [986, 247] on icon "button" at bounding box center [981, 244] width 12 height 12
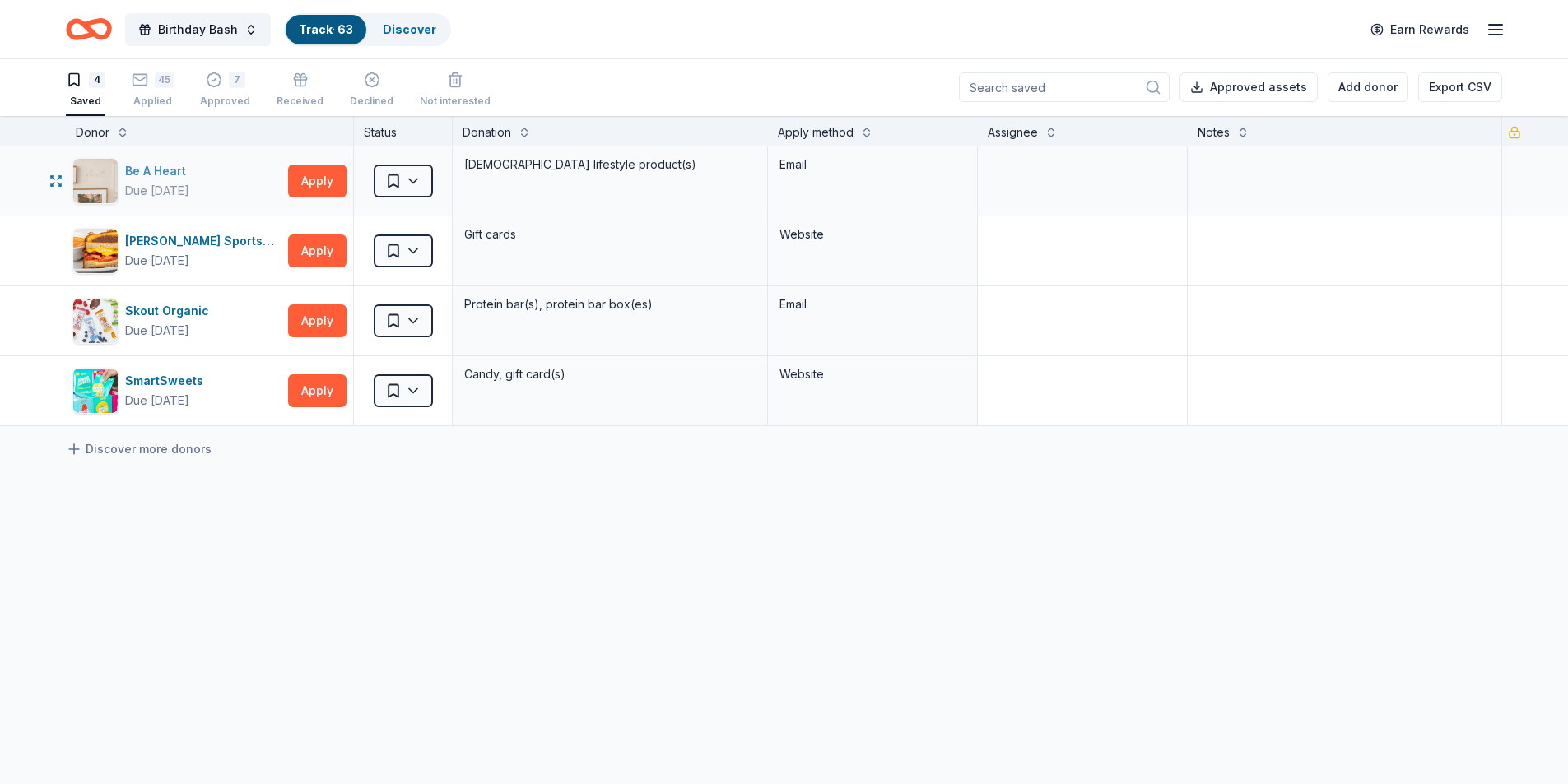
click at [164, 170] on div "Be A Heart" at bounding box center [159, 172] width 68 height 20
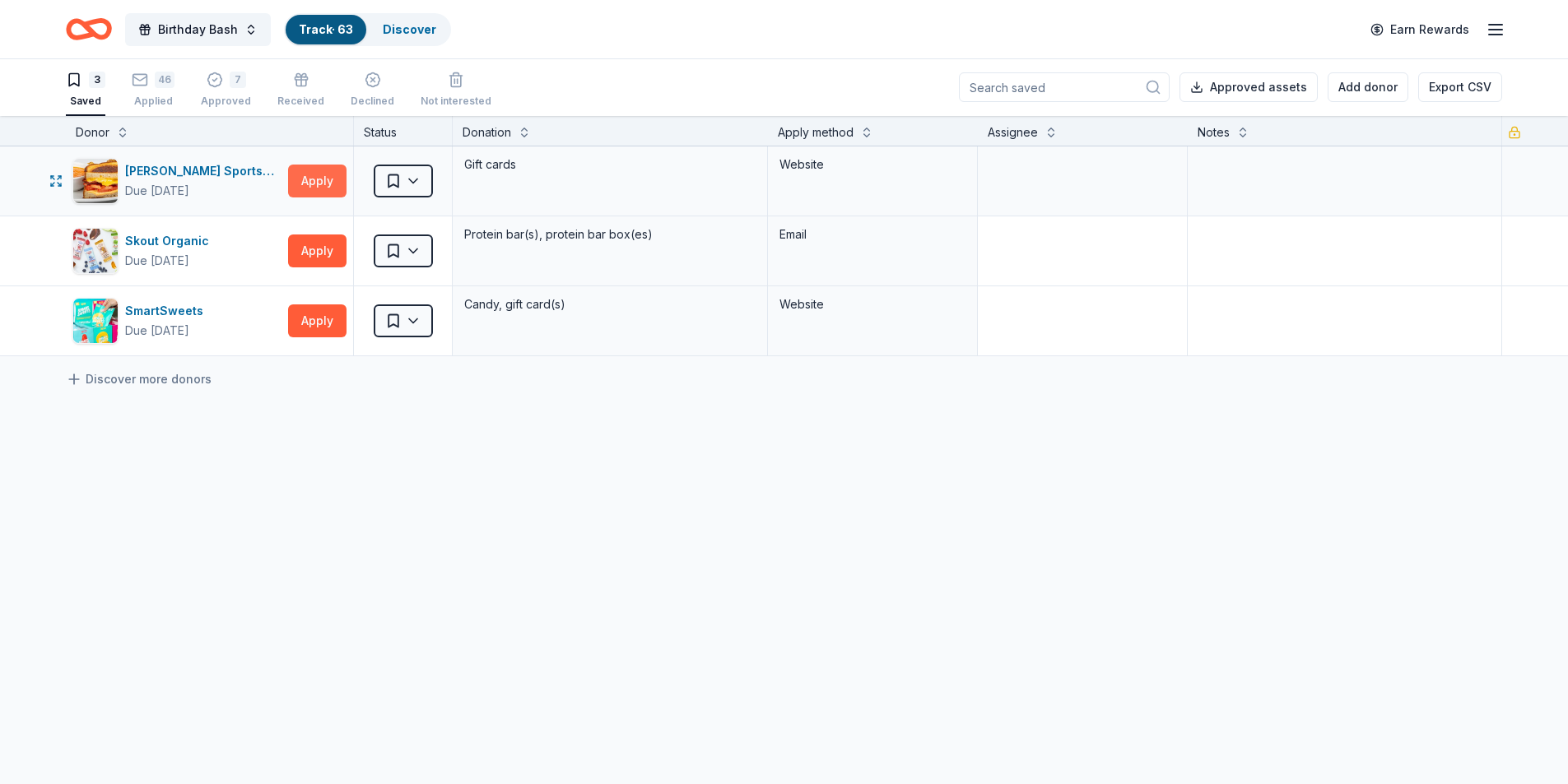
click at [317, 181] on button "Apply" at bounding box center [317, 181] width 59 height 33
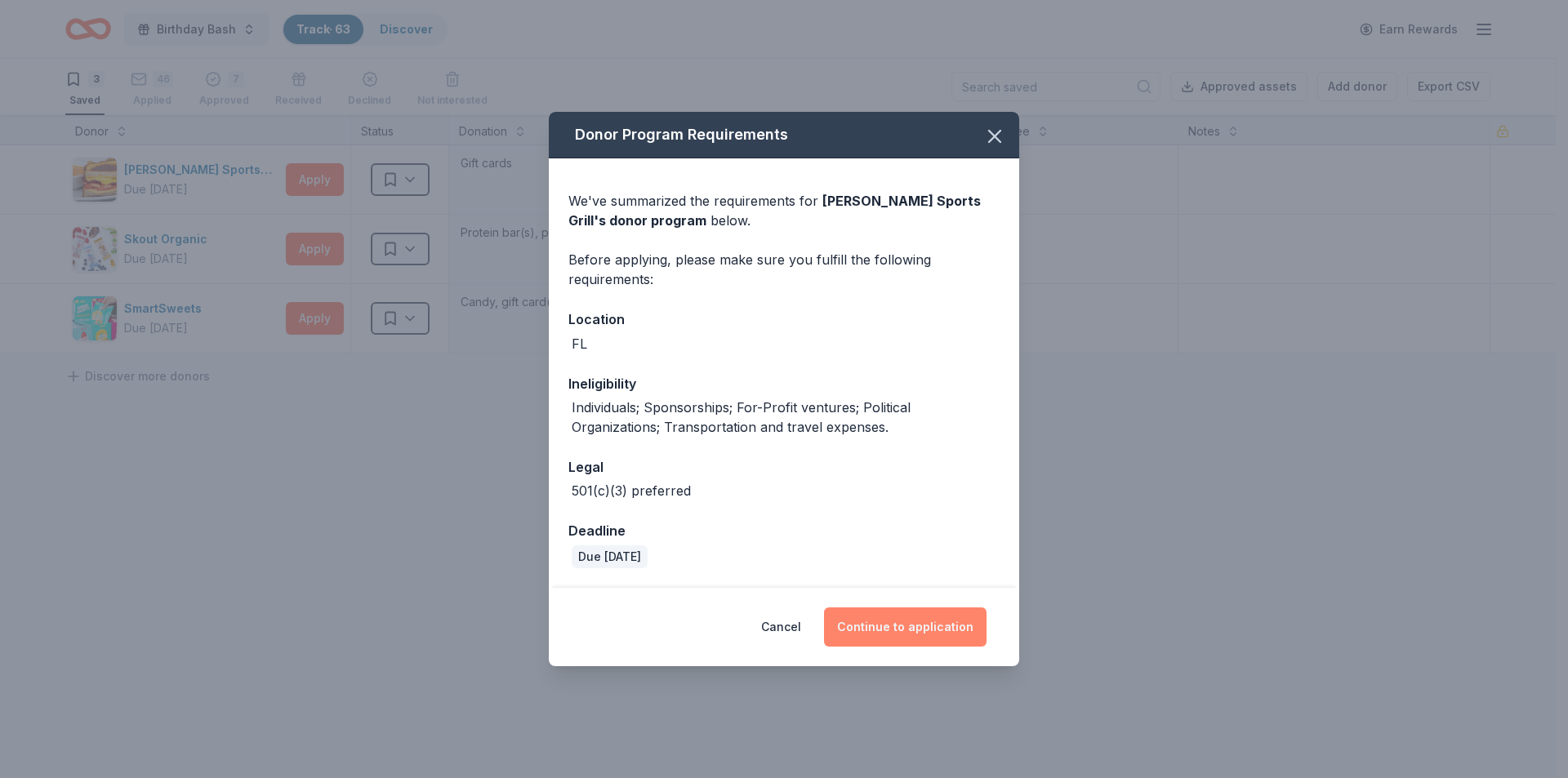
click at [878, 621] on button "Continue to application" at bounding box center [904, 627] width 162 height 39
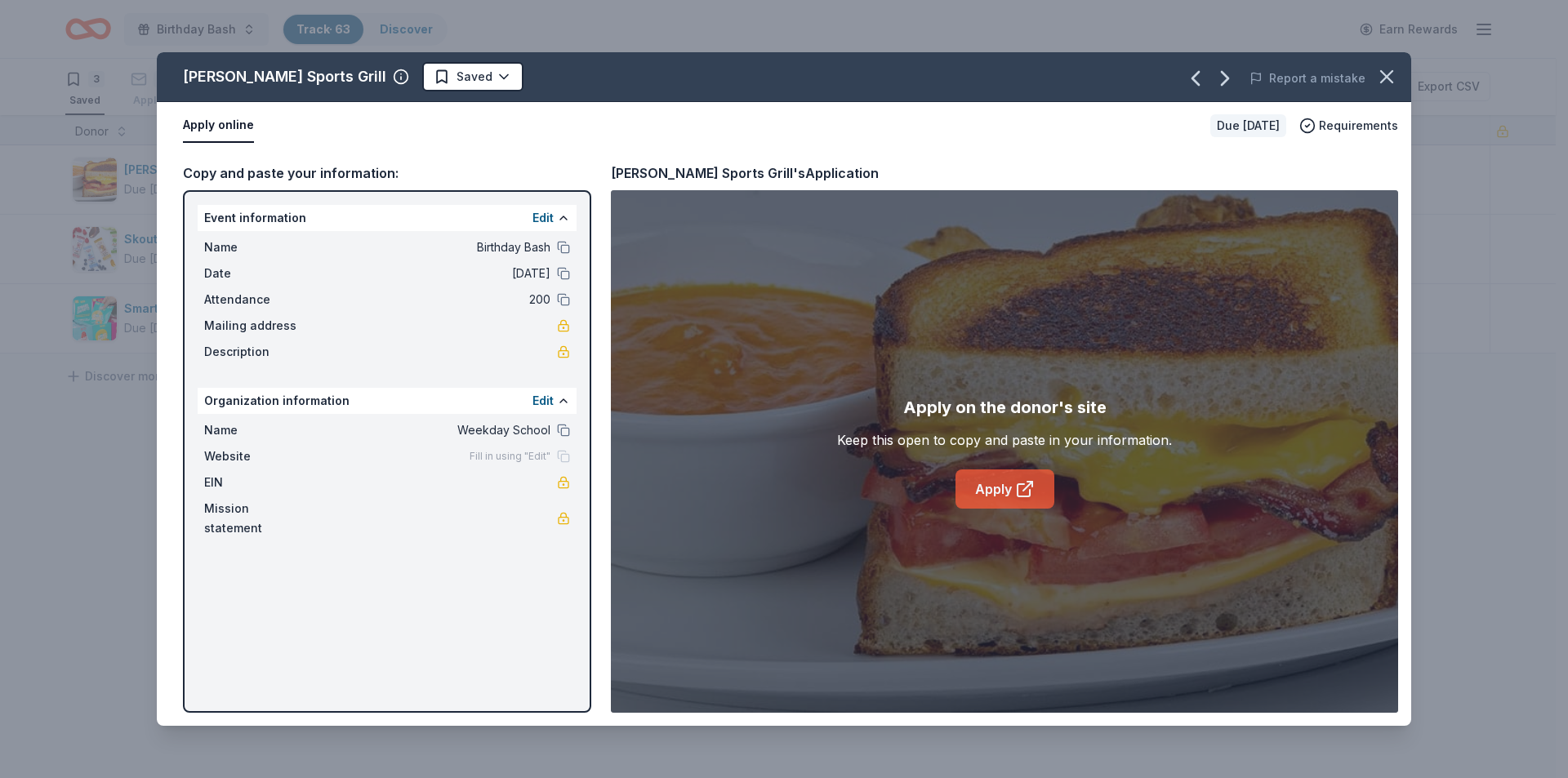
click at [984, 492] on link "Apply" at bounding box center [1004, 489] width 99 height 39
click at [401, 82] on html "Birthday Bash Track · 63 Discover Earn Rewards 3 Saved 46 Applied 7 Approved Re…" at bounding box center [784, 388] width 1568 height 778
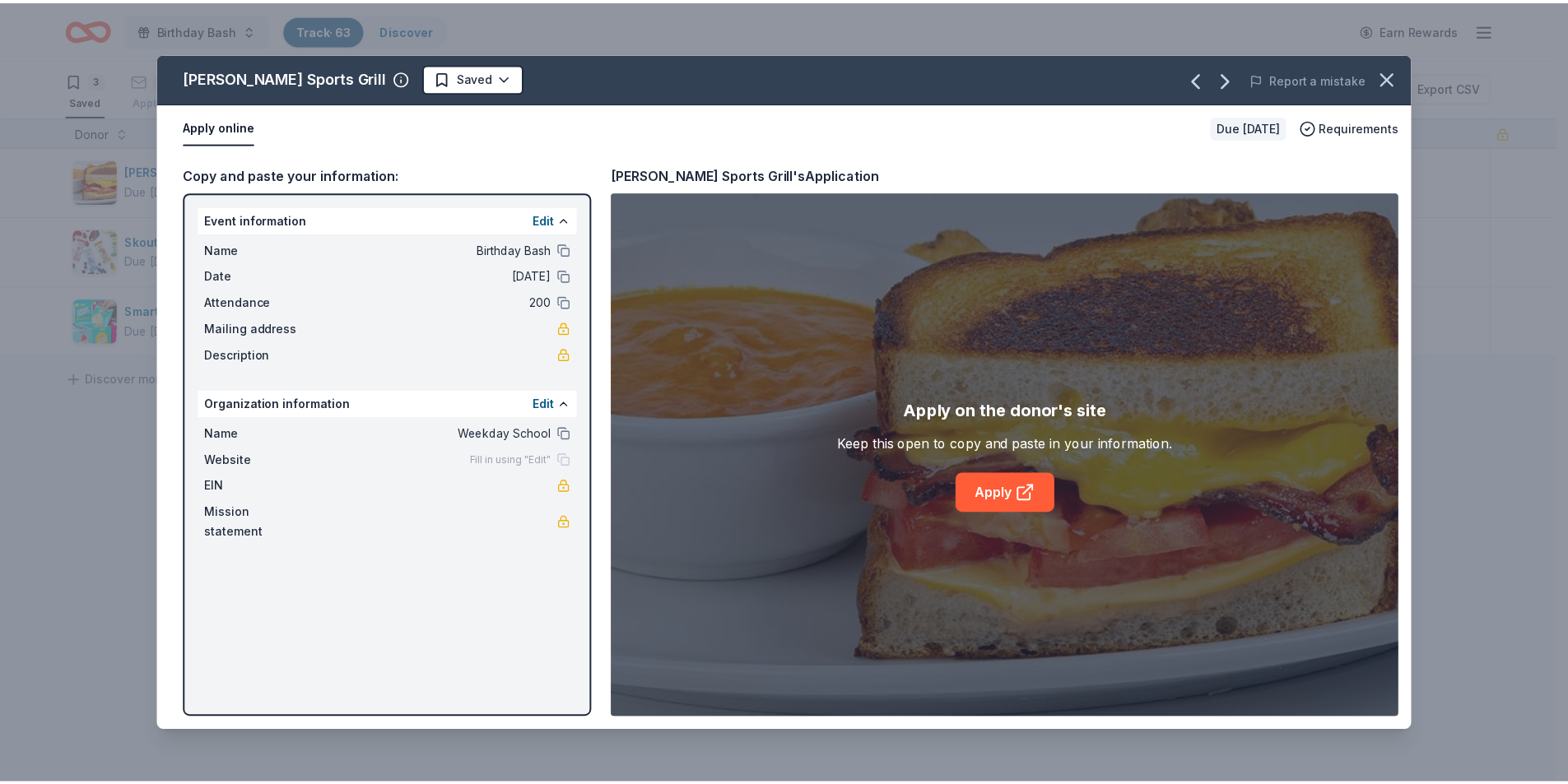
scroll to position [0, 0]
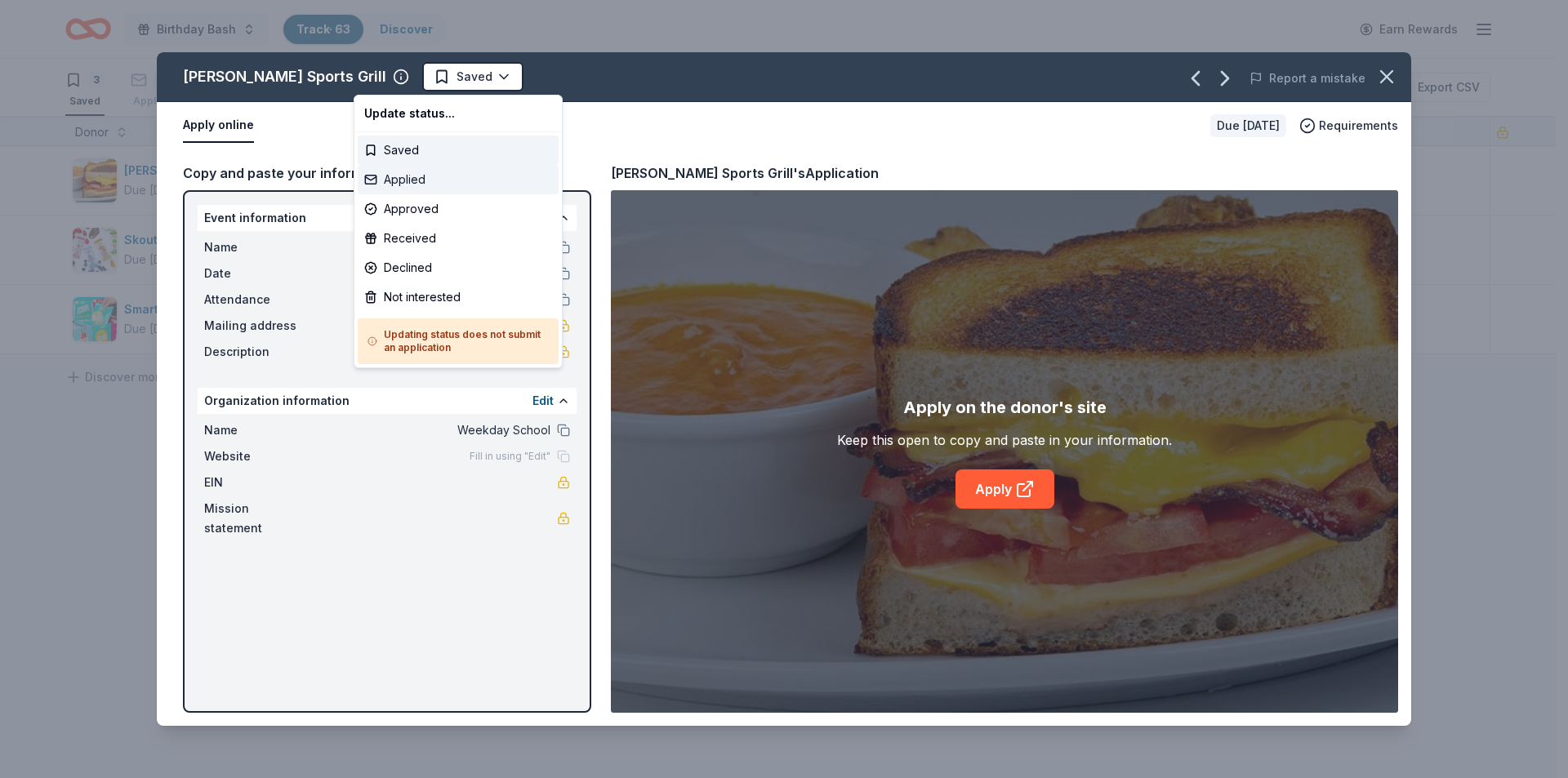
click at [418, 175] on div "Applied" at bounding box center [458, 179] width 201 height 30
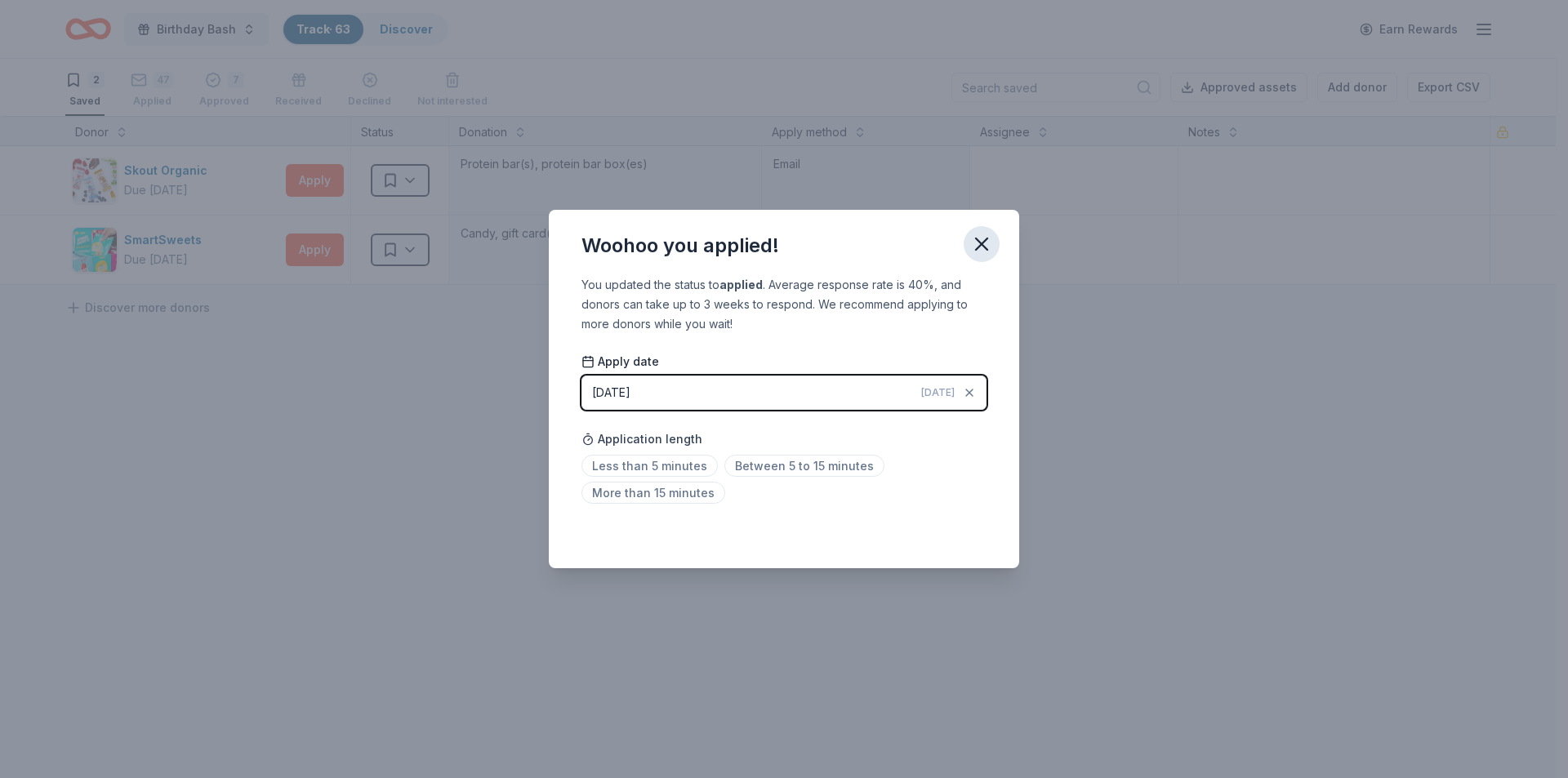
click at [979, 241] on icon "button" at bounding box center [981, 244] width 12 height 12
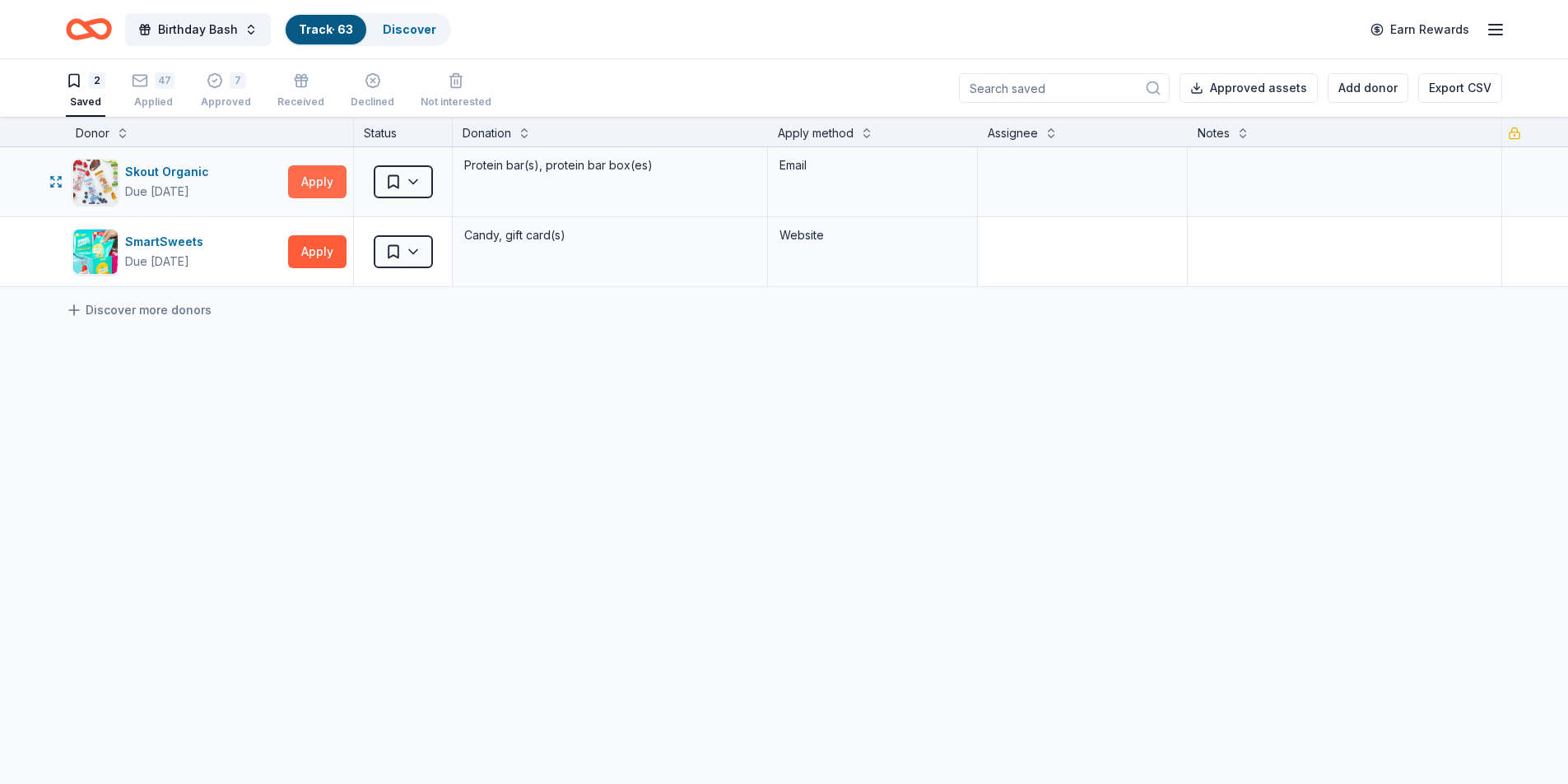
click at [314, 189] on button "Apply" at bounding box center [317, 182] width 59 height 33
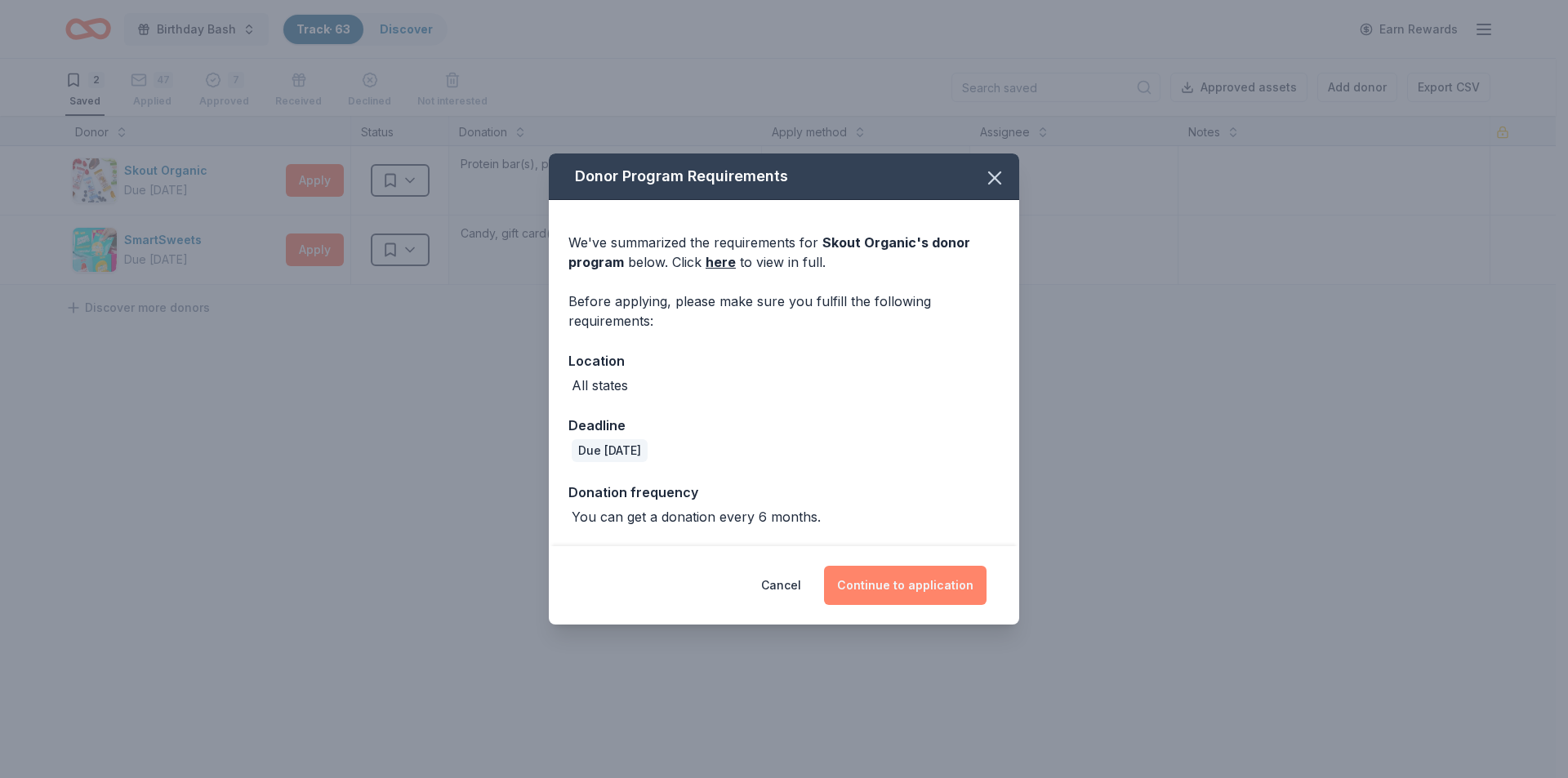
click at [900, 598] on button "Continue to application" at bounding box center [904, 585] width 162 height 39
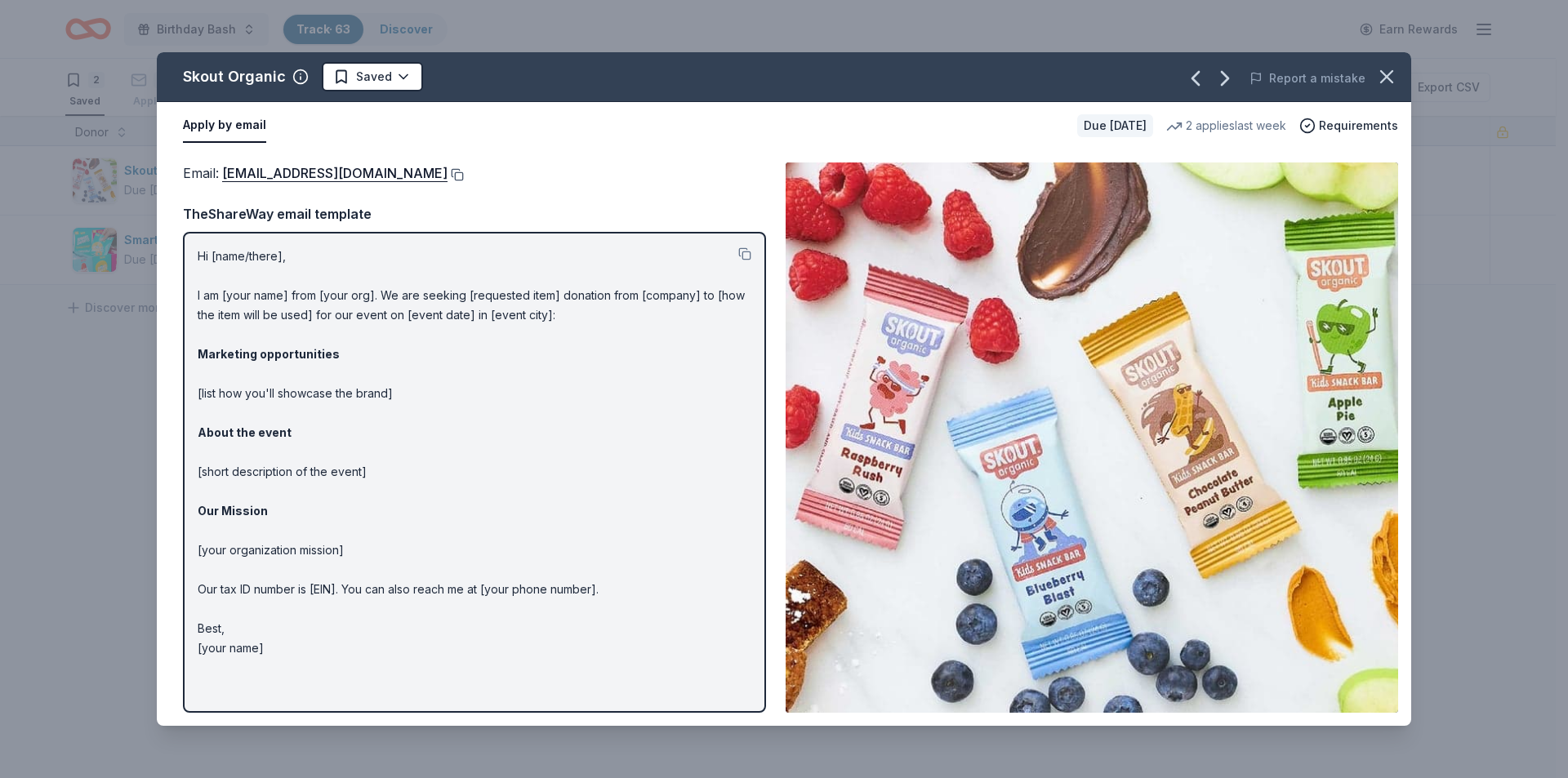
click at [447, 175] on button at bounding box center [455, 175] width 16 height 13
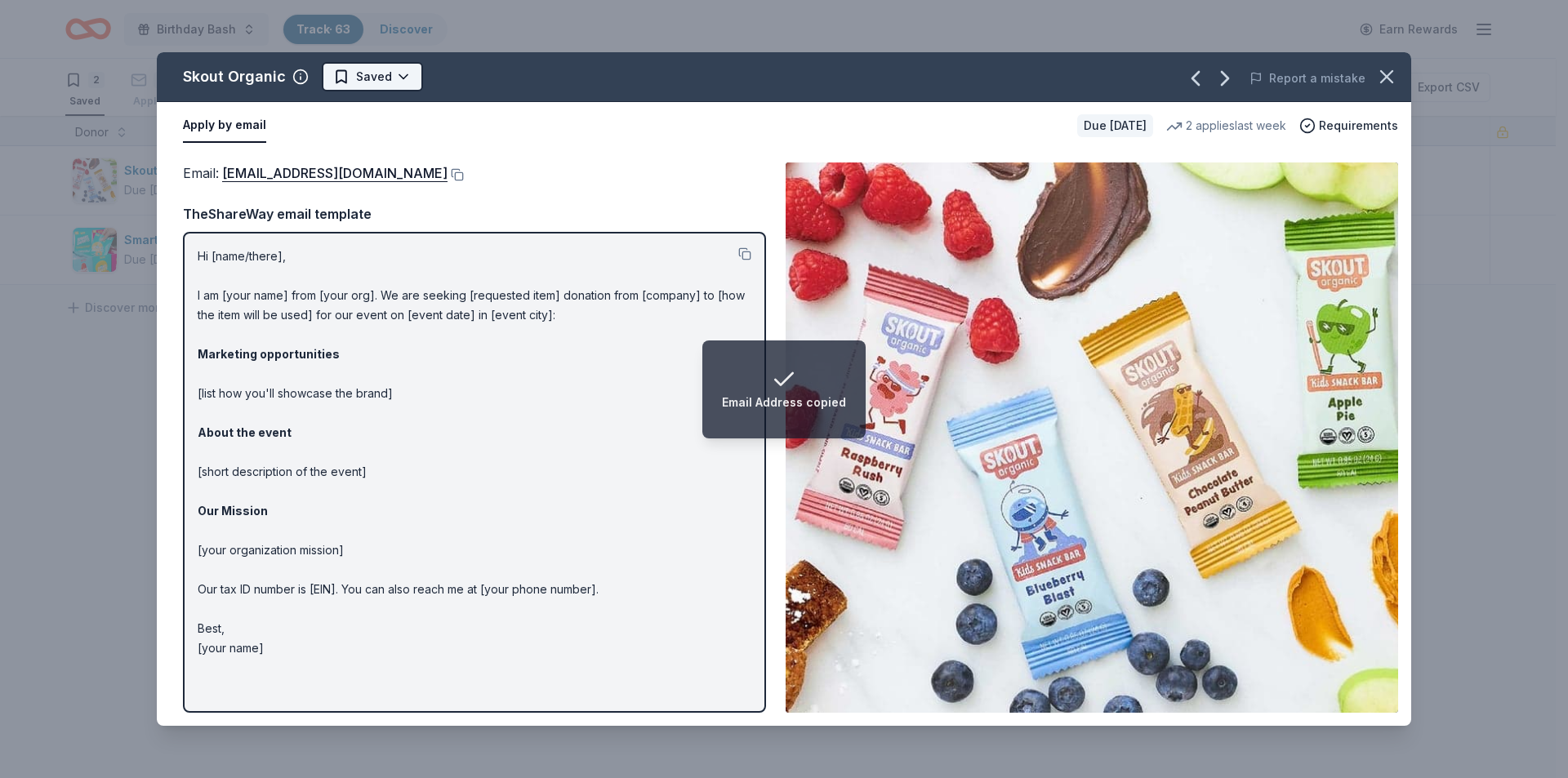
click at [398, 80] on html "Email Address copied Birthday Bash Track · 63 Discover Earn Rewards 2 Saved 47 …" at bounding box center [784, 389] width 1568 height 778
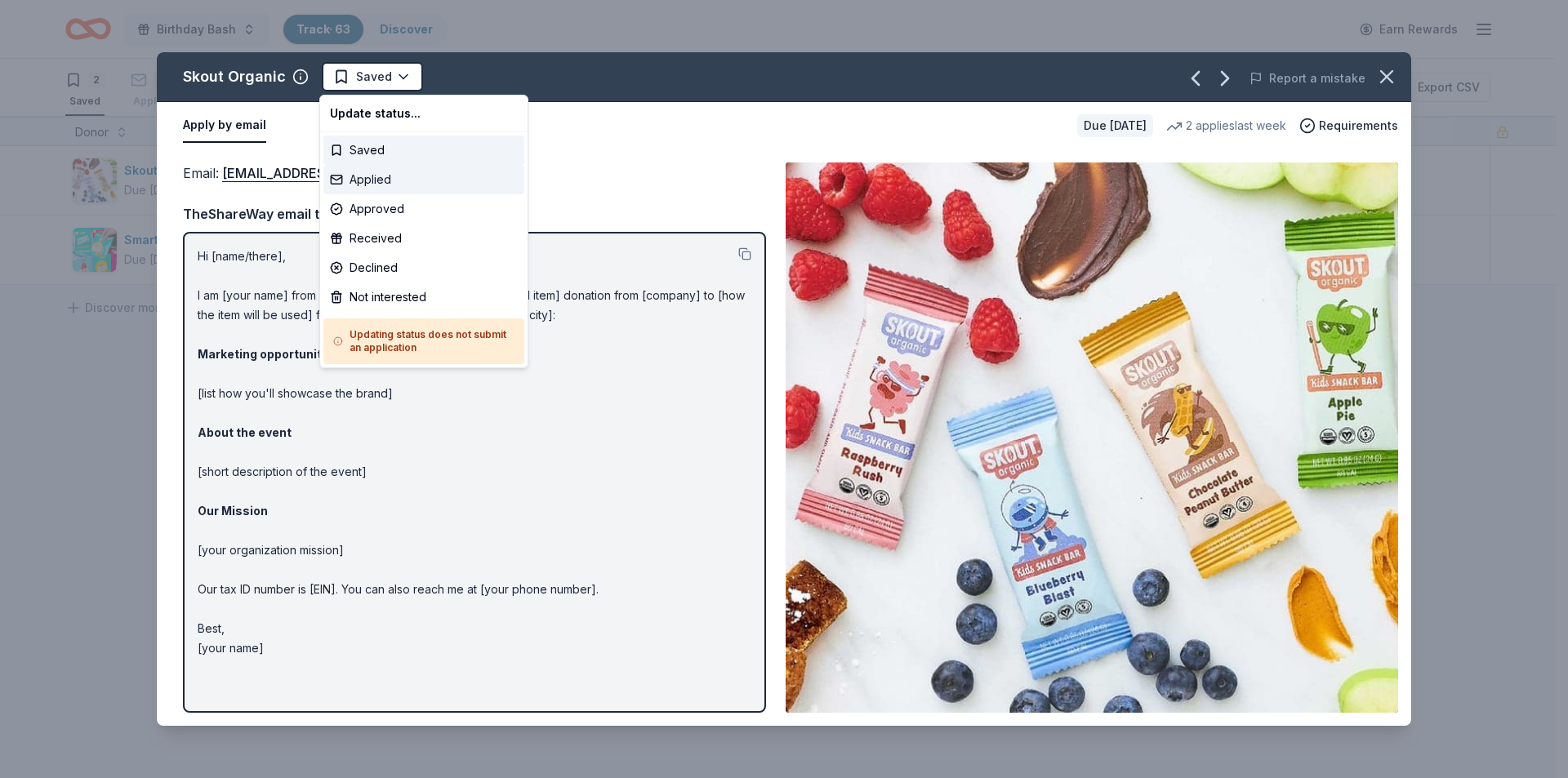
click at [384, 180] on div "Applied" at bounding box center [424, 179] width 201 height 30
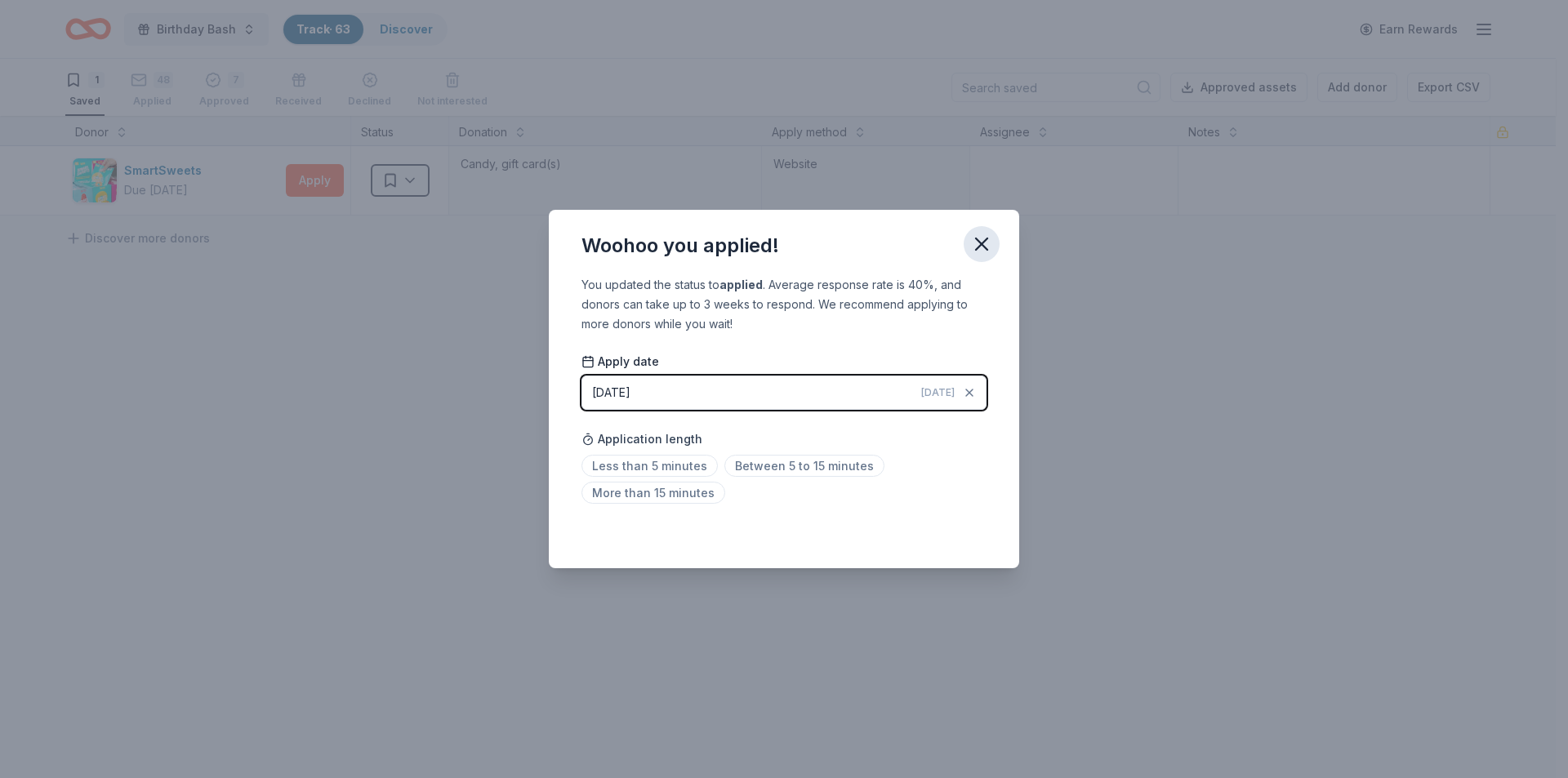
click at [977, 246] on icon "button" at bounding box center [982, 245] width 23 height 23
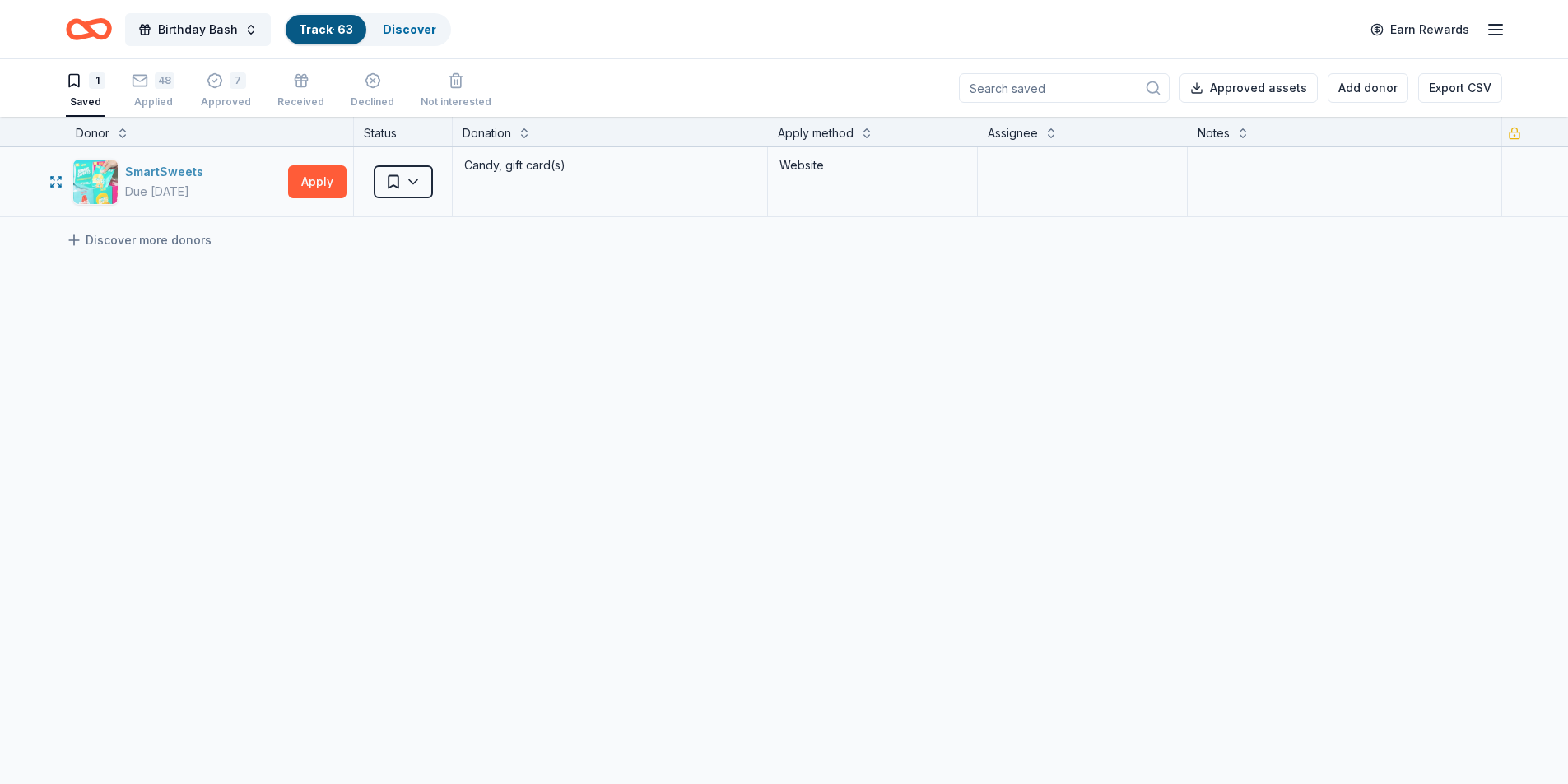
click at [182, 171] on div "SmartSweets" at bounding box center [168, 173] width 85 height 20
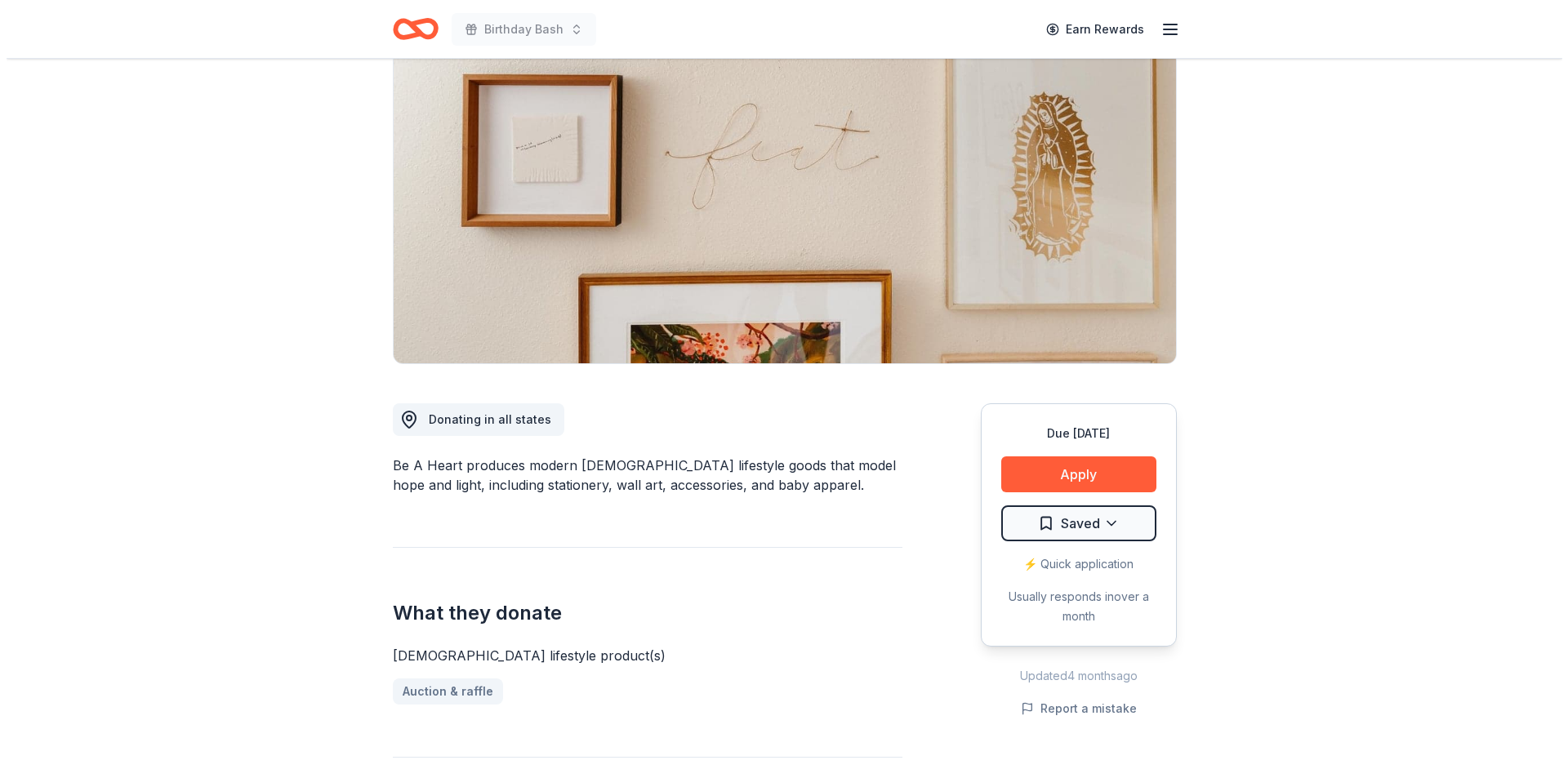
scroll to position [82, 0]
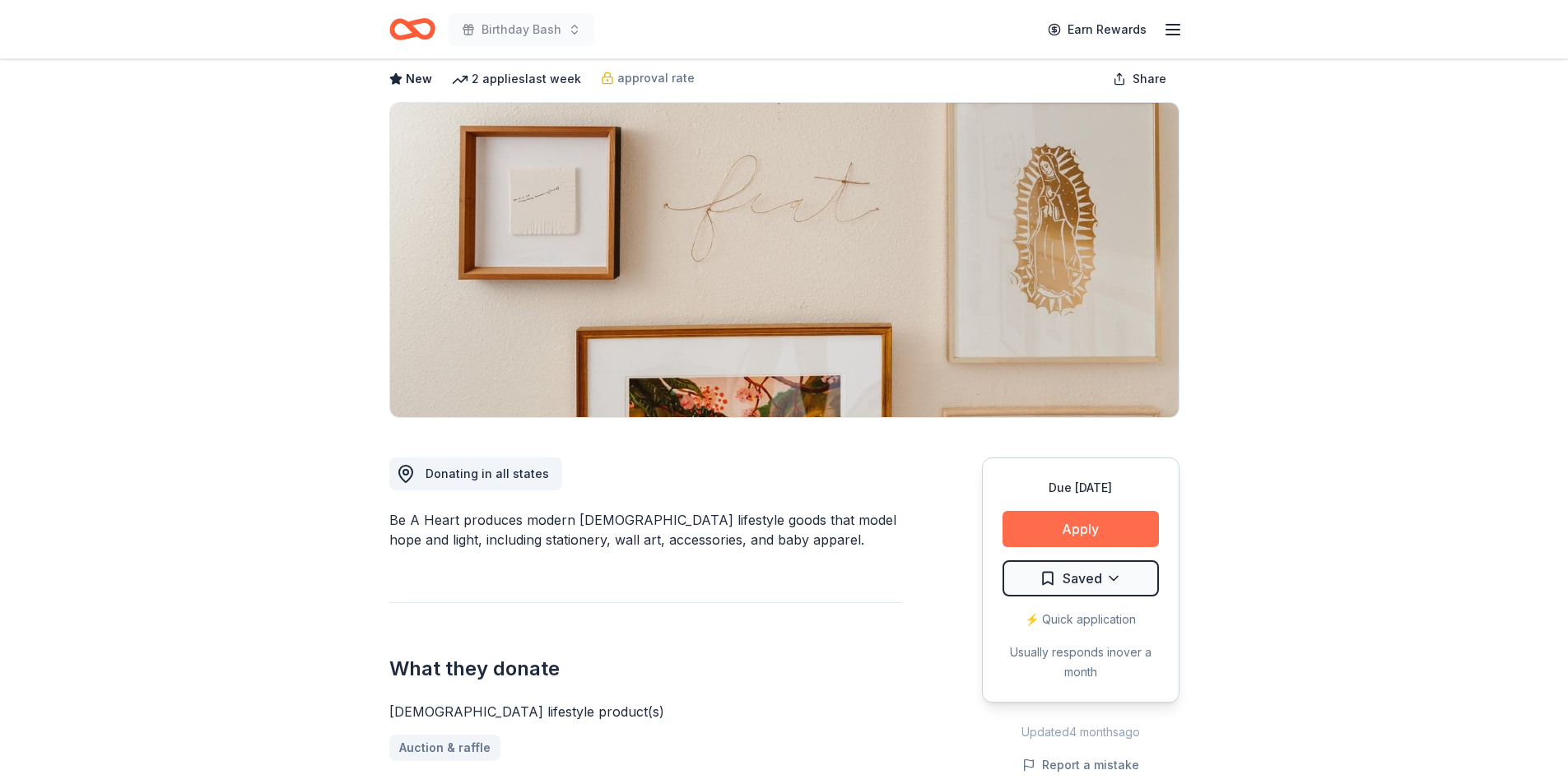
click at [1084, 531] on button "Apply" at bounding box center [1080, 529] width 156 height 36
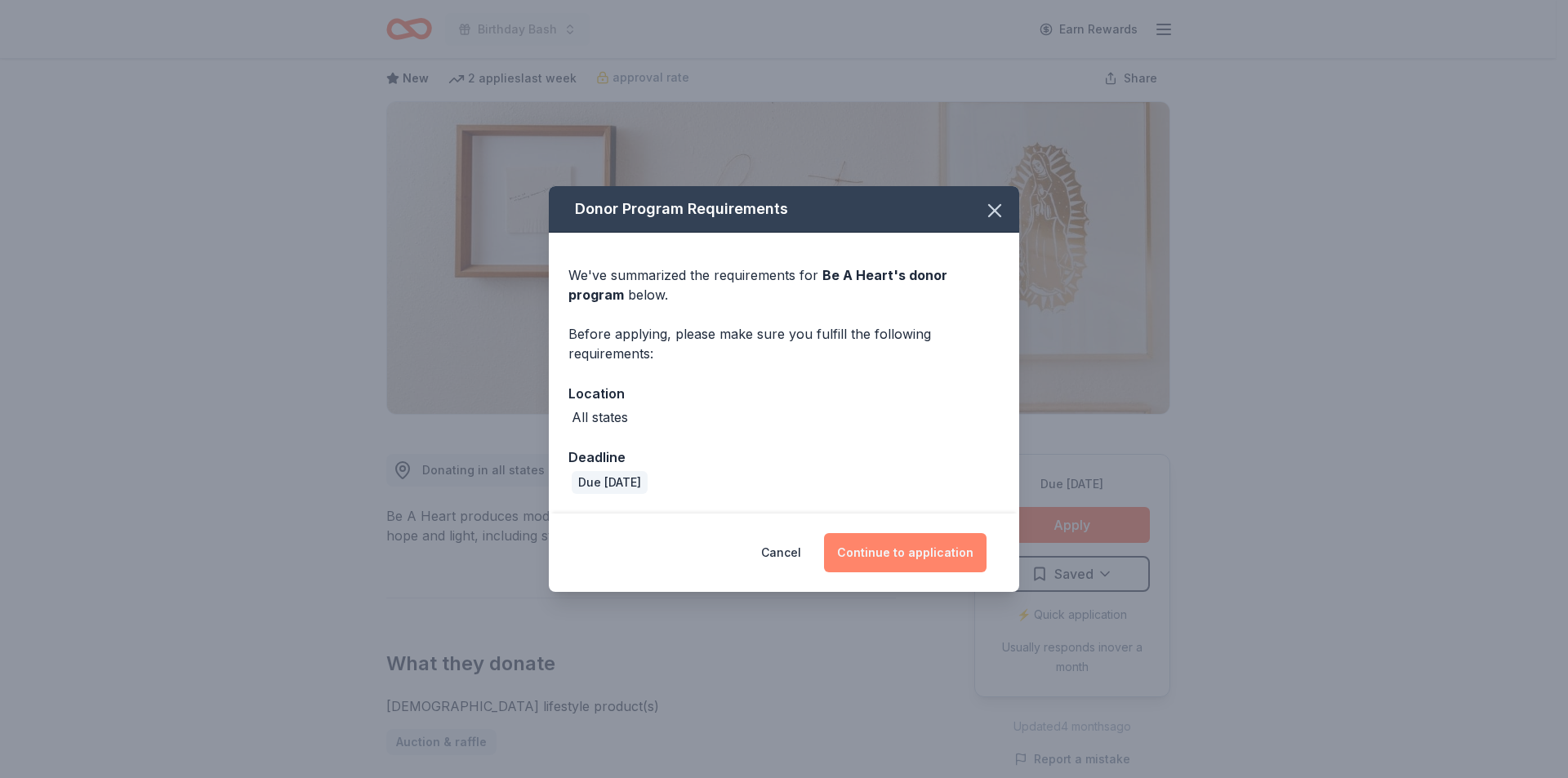
click at [888, 553] on button "Continue to application" at bounding box center [904, 553] width 162 height 39
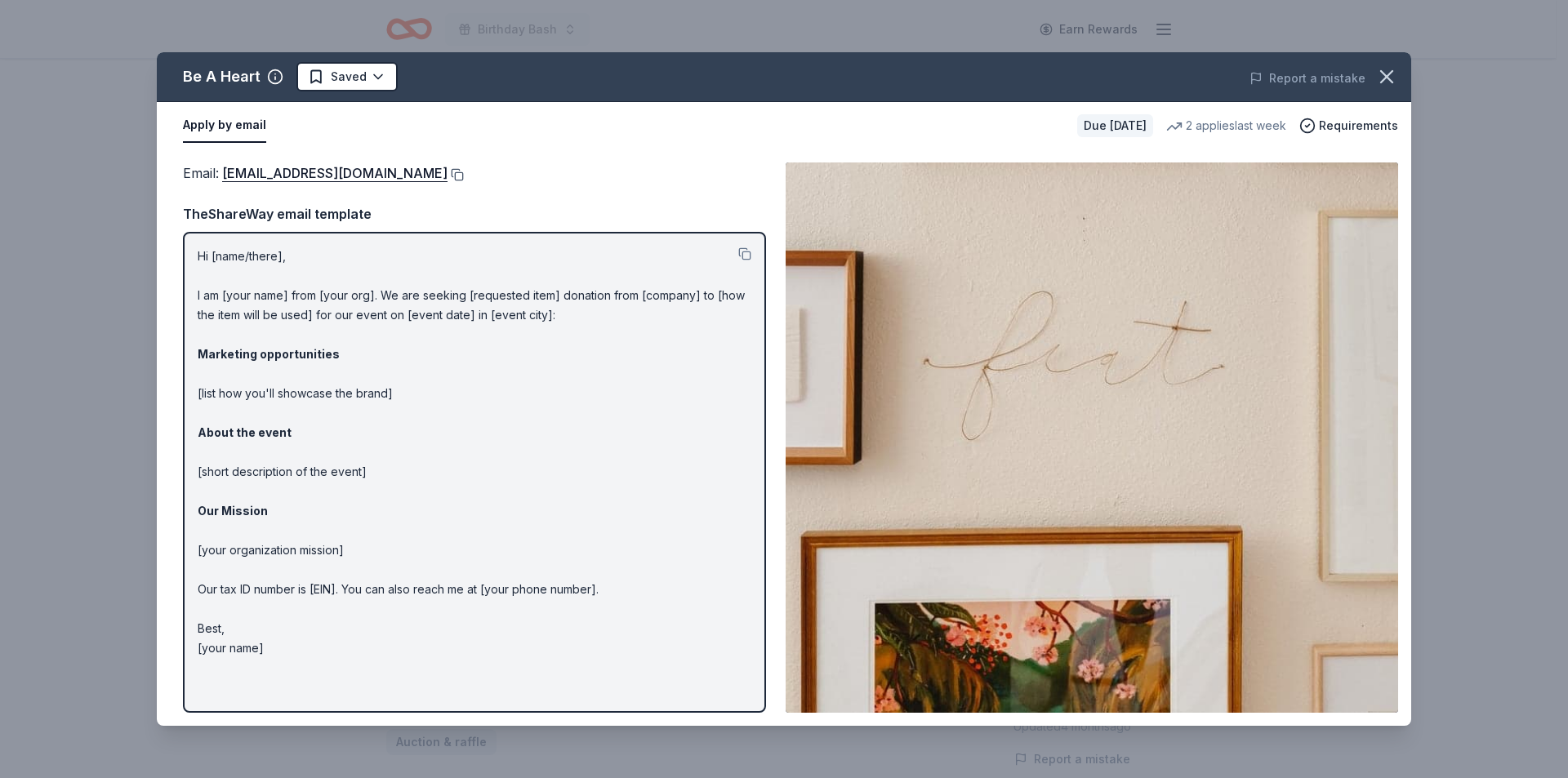
click at [447, 178] on button at bounding box center [455, 175] width 16 height 13
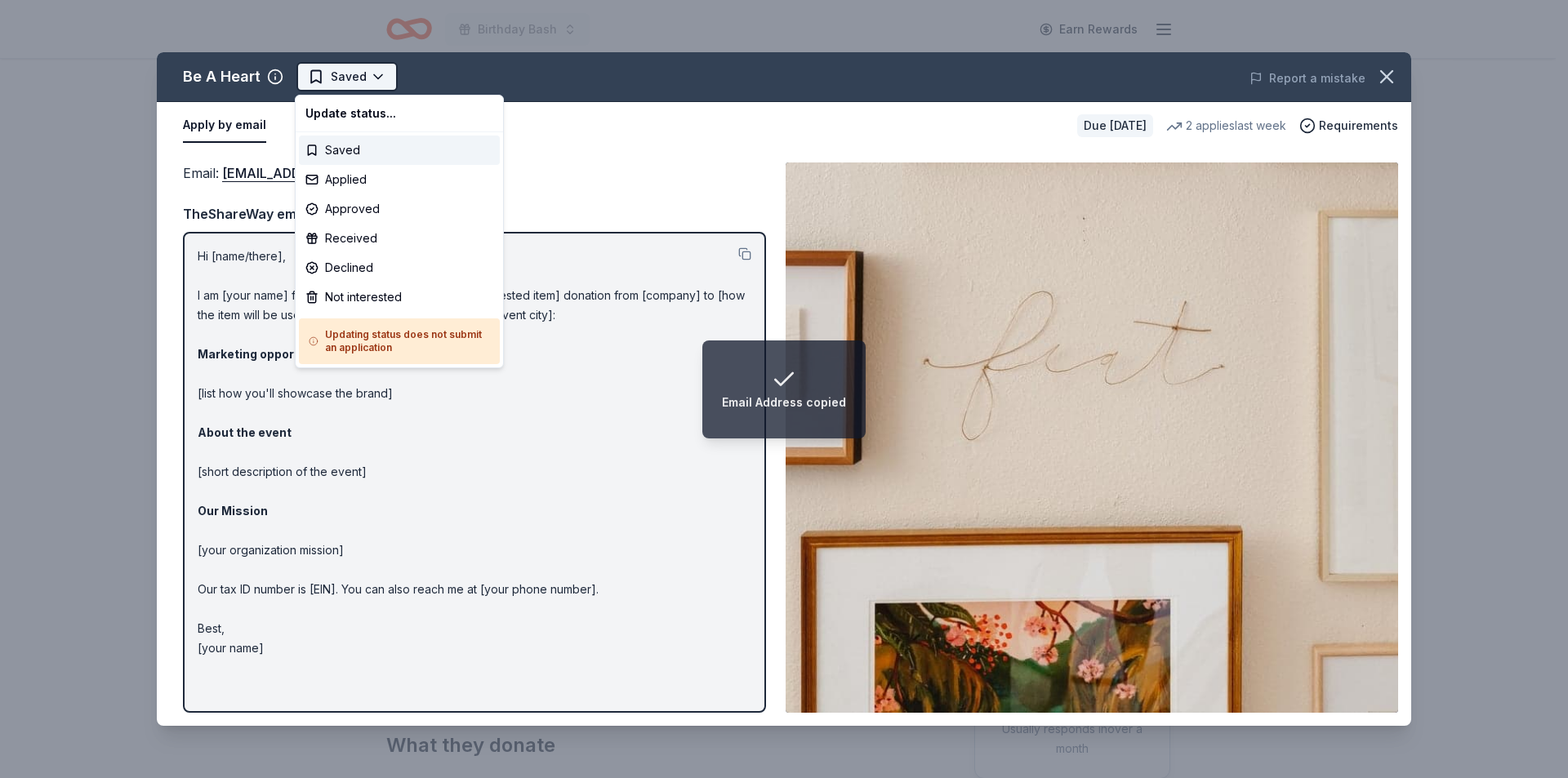
click at [344, 79] on html "Email Address copied Birthday Bash Earn Rewards Due in 119 days Share Be A Hear…" at bounding box center [784, 389] width 1568 height 778
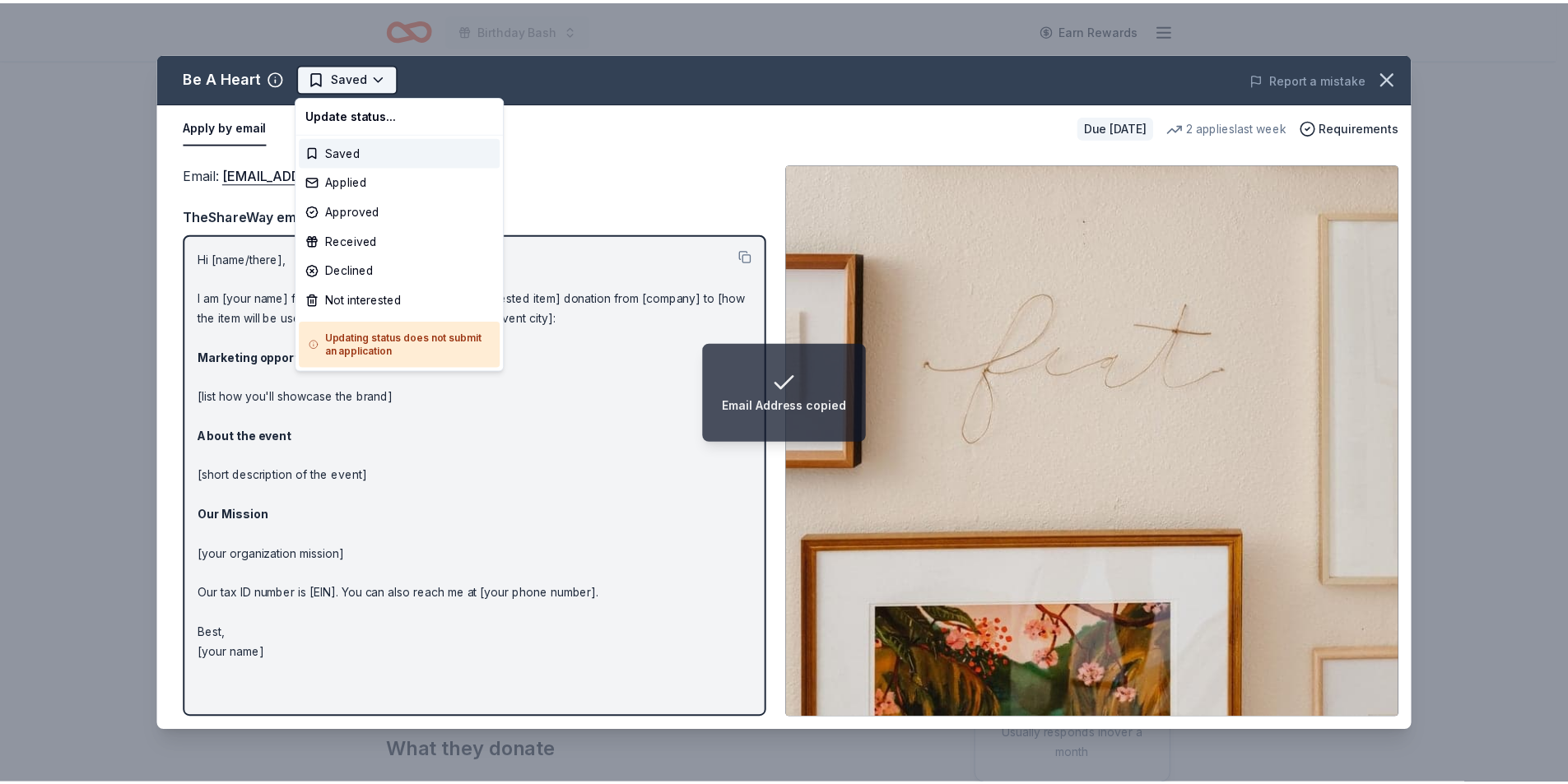
scroll to position [0, 0]
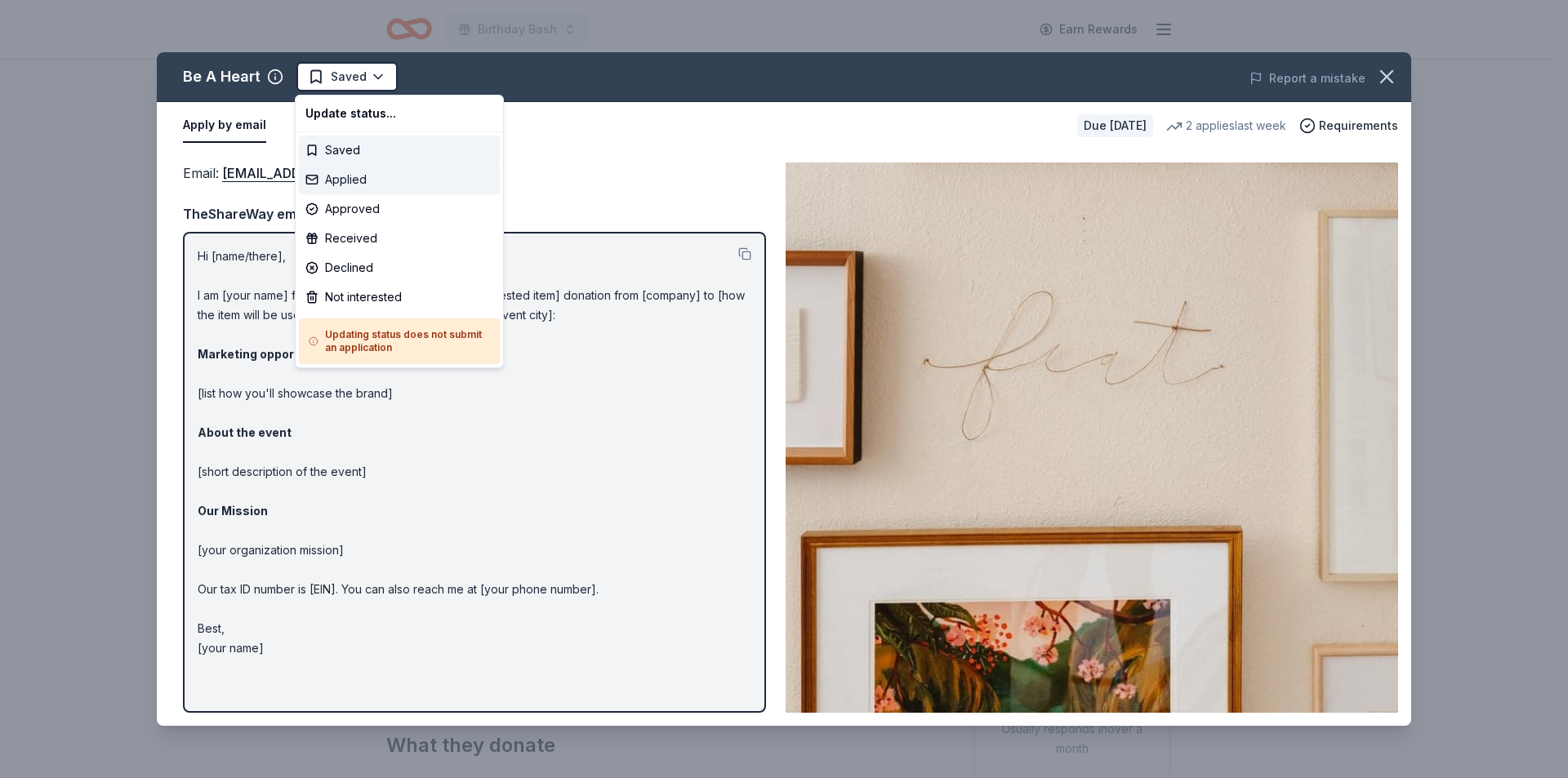
click at [349, 181] on div "Applied" at bounding box center [400, 179] width 201 height 30
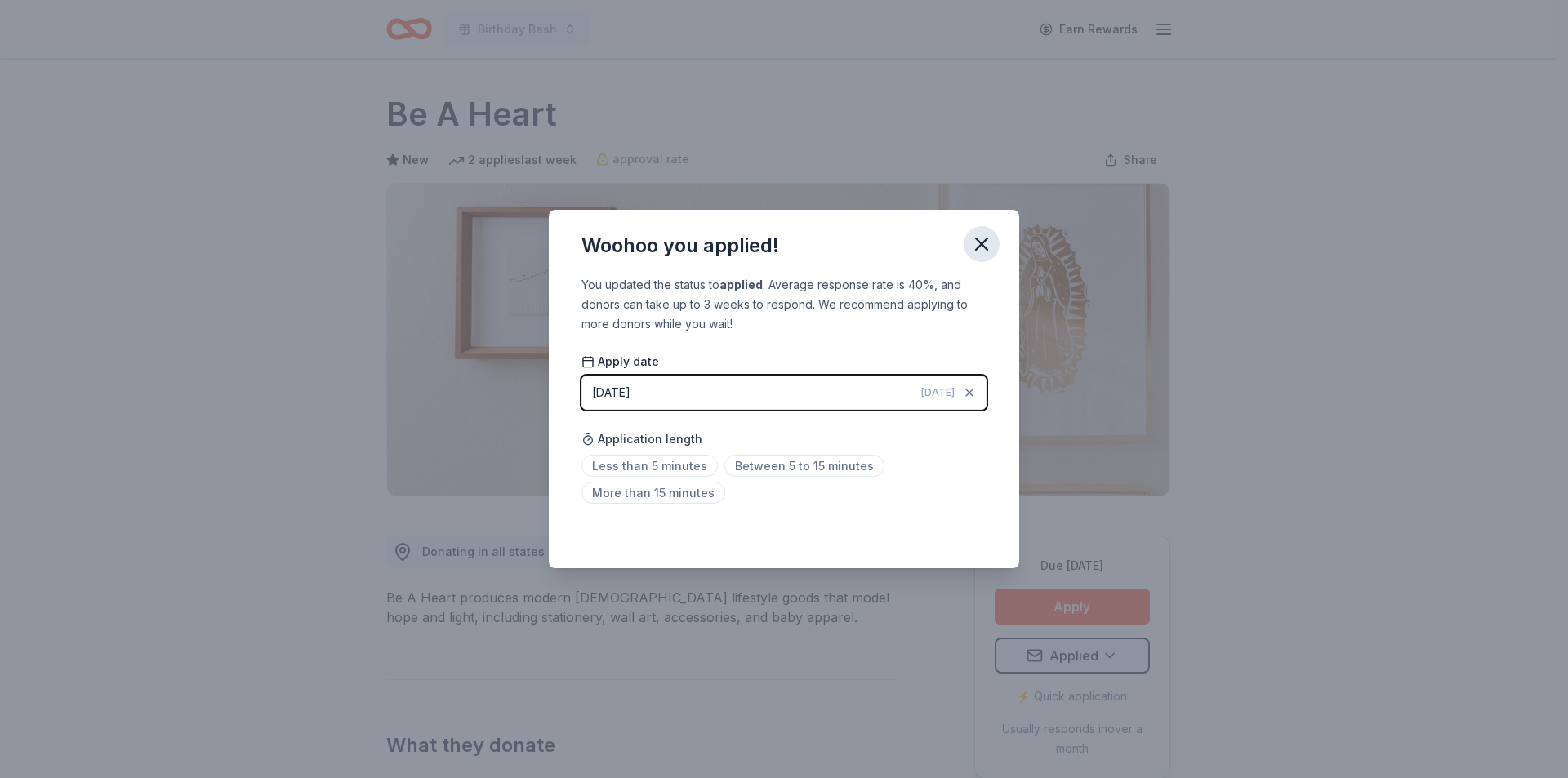
click at [988, 234] on icon "button" at bounding box center [982, 245] width 23 height 23
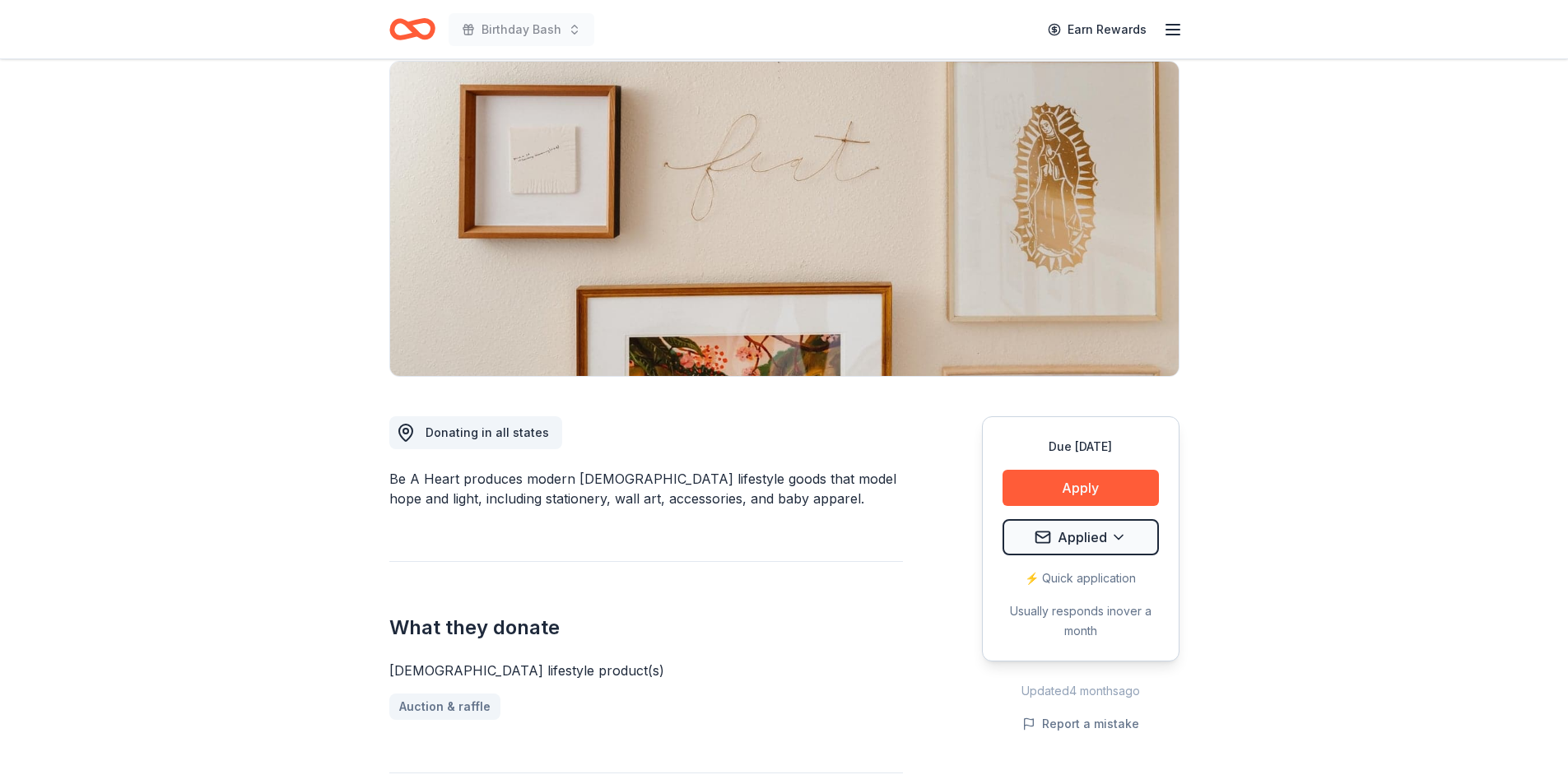
scroll to position [164, 0]
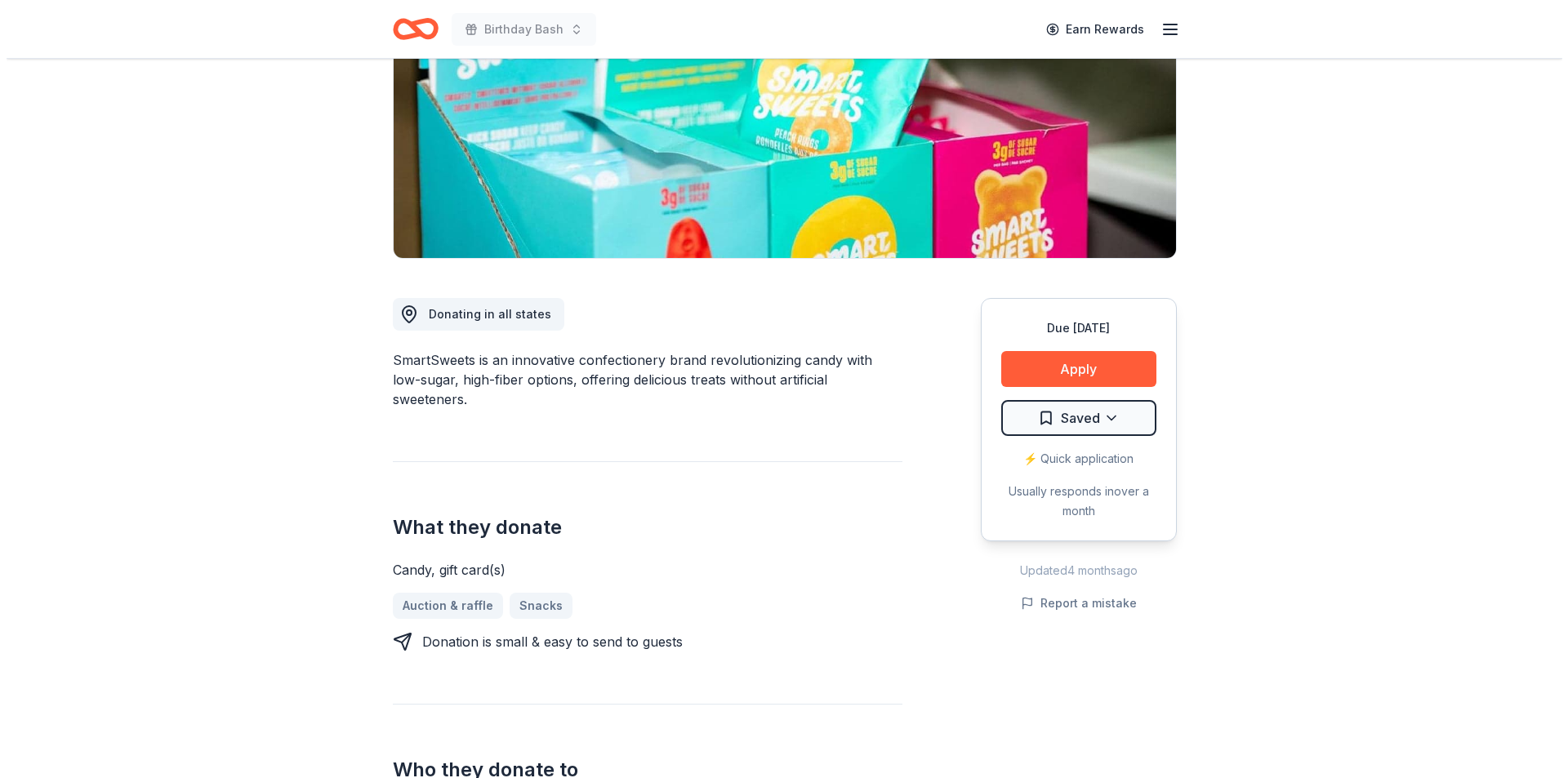
scroll to position [82, 0]
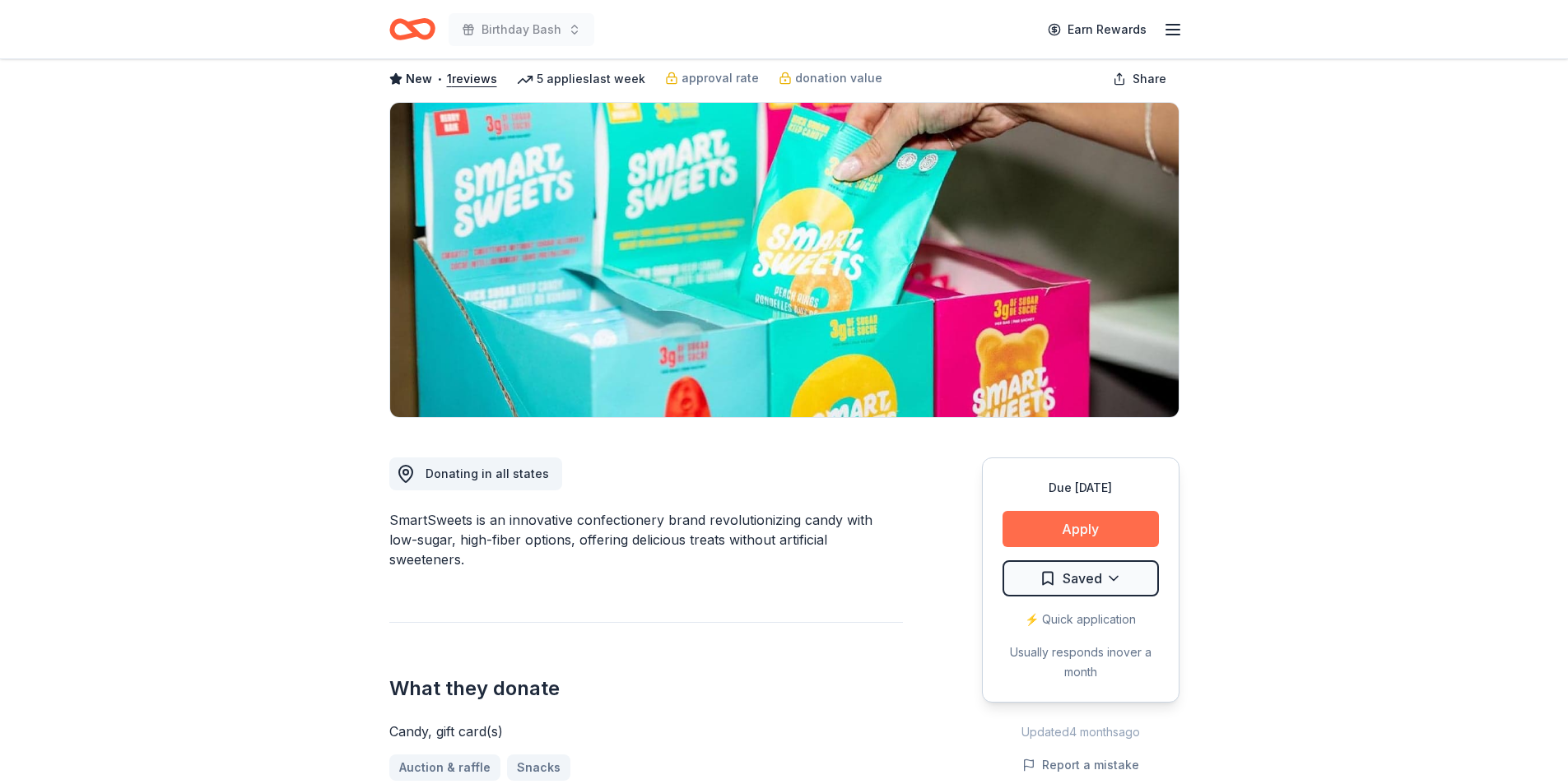
click at [1077, 530] on button "Apply" at bounding box center [1080, 529] width 156 height 36
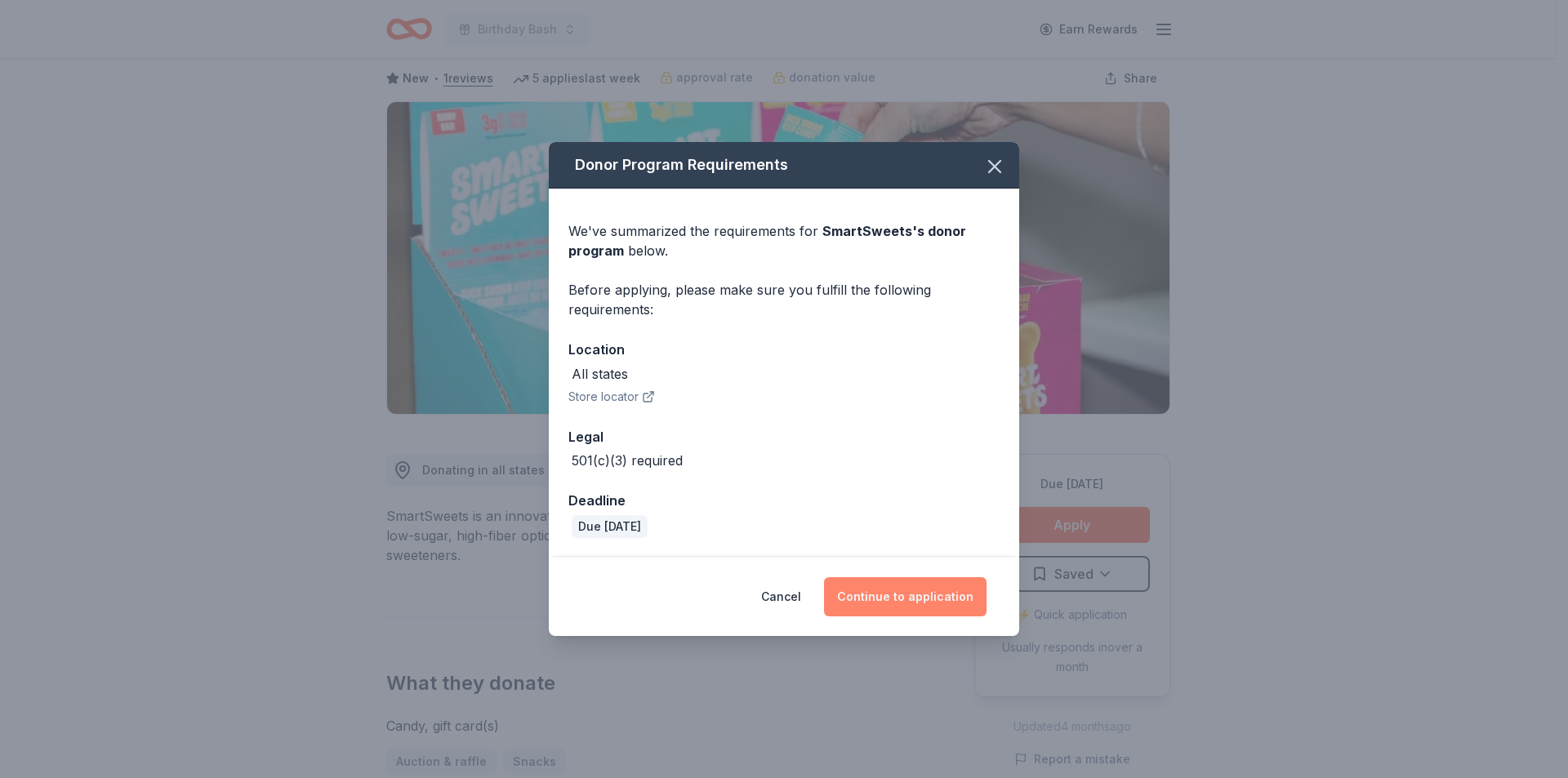
click at [902, 597] on button "Continue to application" at bounding box center [904, 597] width 162 height 39
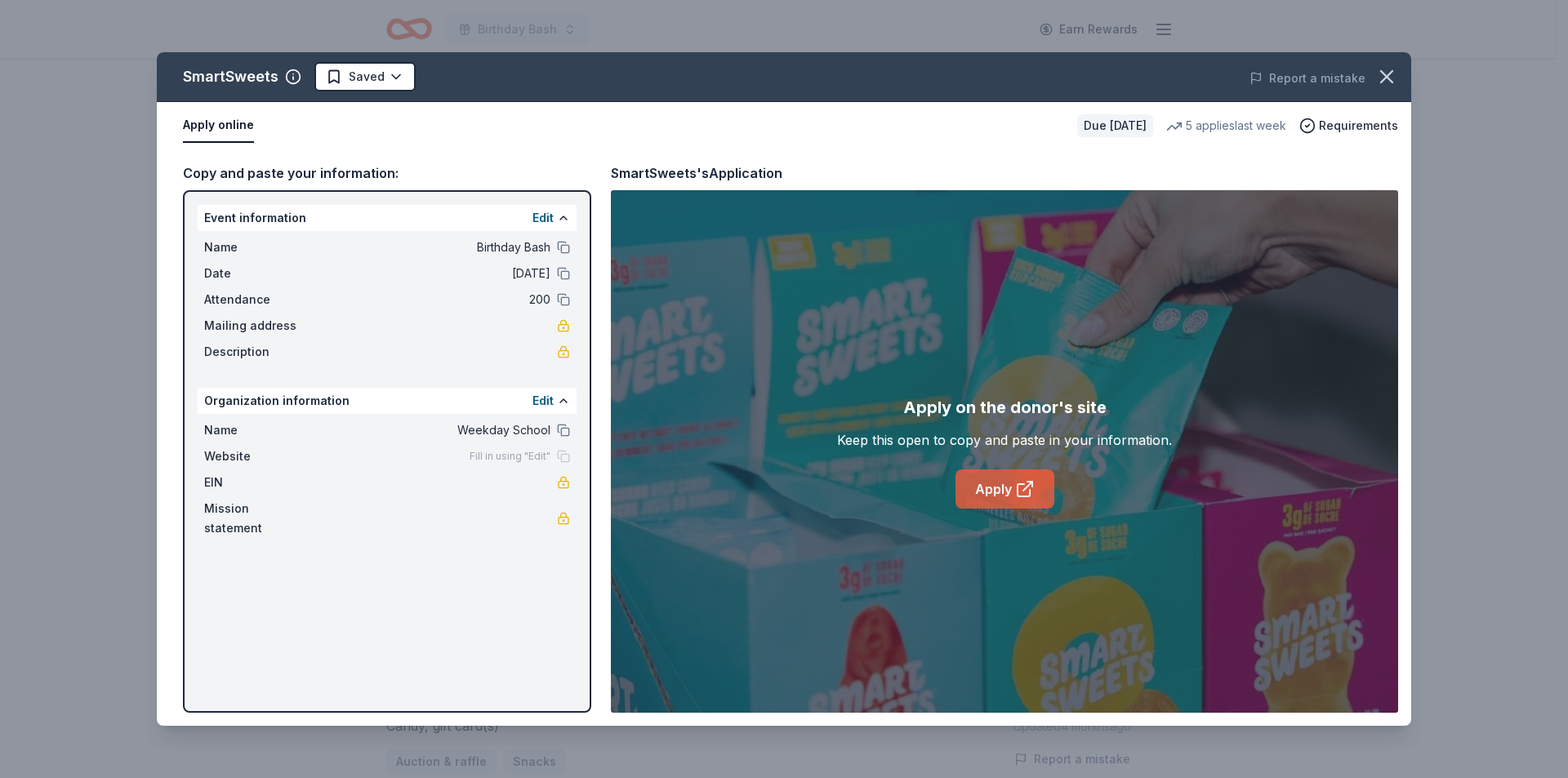
click at [1007, 490] on link "Apply" at bounding box center [1004, 489] width 99 height 39
click at [398, 73] on html "Birthday Bash Earn Rewards Due [DATE] Share SmartSweets New • 1 reviews 5 appli…" at bounding box center [784, 307] width 1568 height 778
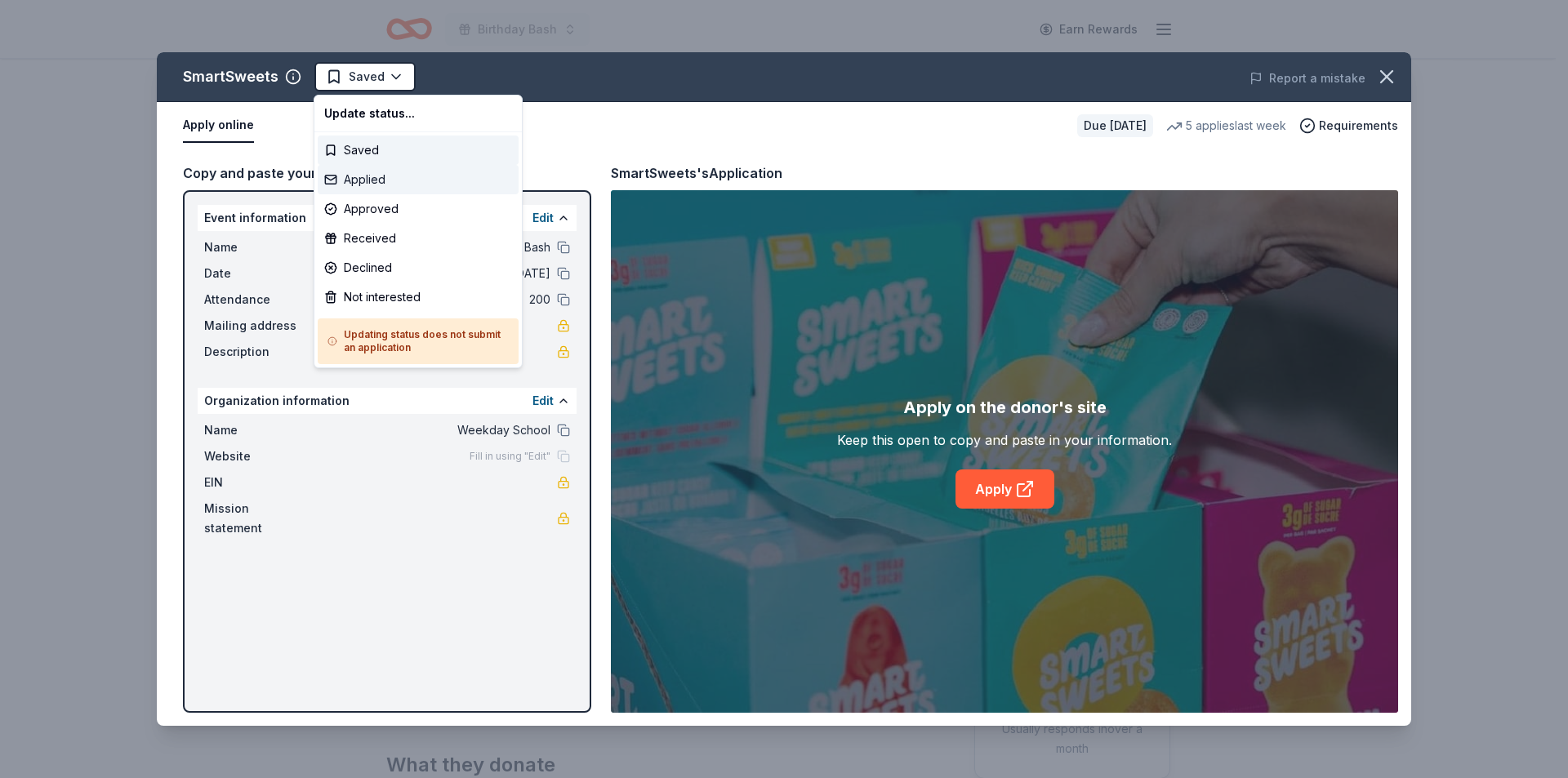
click at [378, 172] on div "Applied" at bounding box center [418, 179] width 201 height 30
